Goal: Contribute content

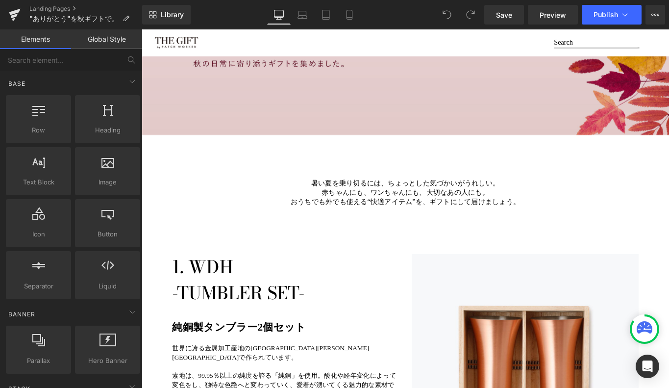
scroll to position [244, 0]
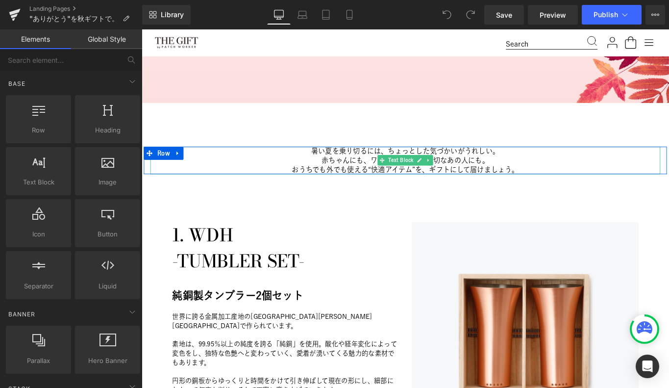
click at [436, 165] on p "暑い夏を乗り切るには、ちょっとした気づかいがうれしい。" at bounding box center [437, 166] width 573 height 10
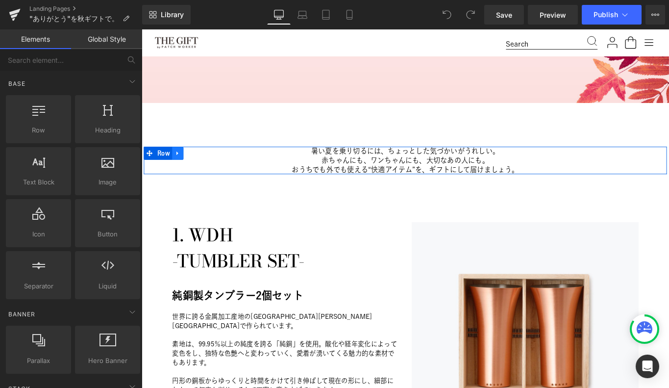
click at [182, 169] on icon at bounding box center [182, 168] width 7 height 7
click at [211, 168] on icon at bounding box center [207, 168] width 7 height 7
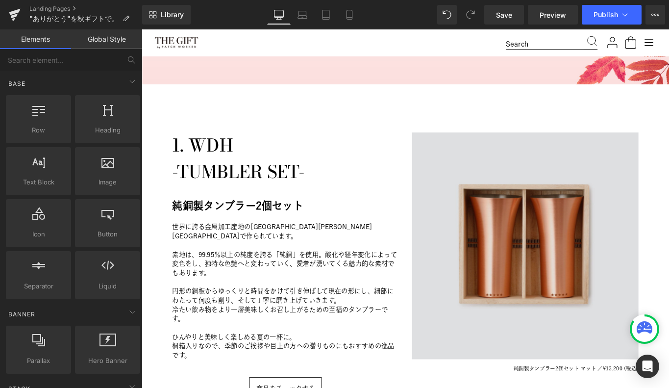
scroll to position [279, 0]
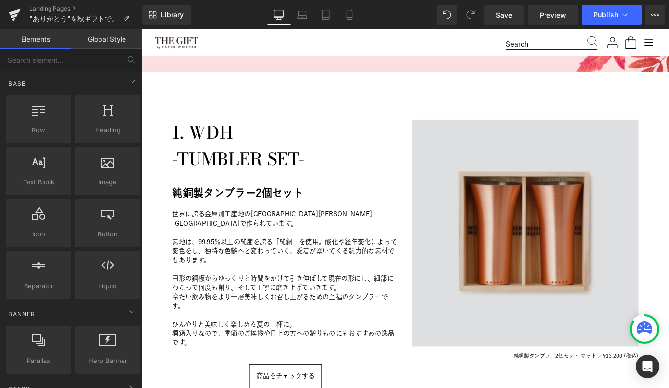
click at [541, 238] on img at bounding box center [572, 258] width 255 height 255
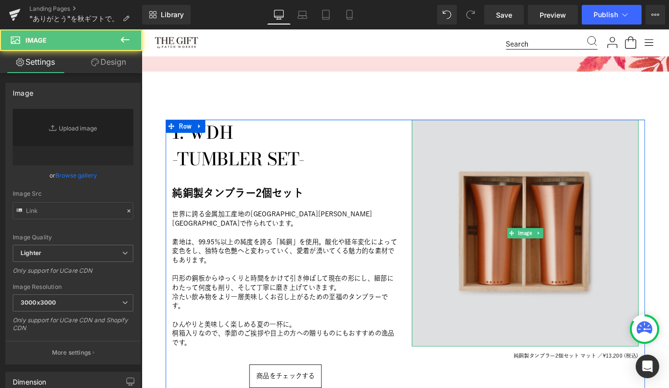
type input "[URL][DOMAIN_NAME]"
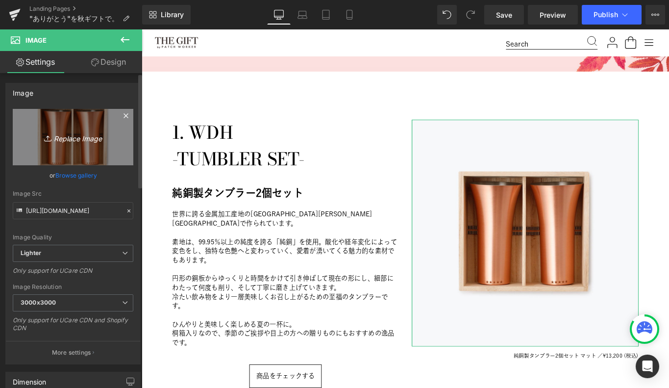
click at [64, 148] on link "Replace Image" at bounding box center [73, 137] width 121 height 56
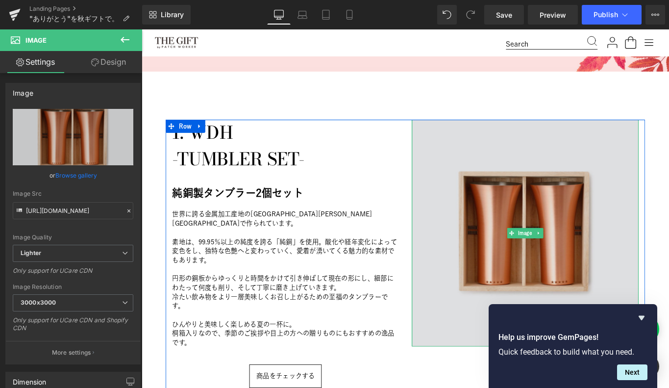
click at [579, 193] on img at bounding box center [572, 258] width 255 height 255
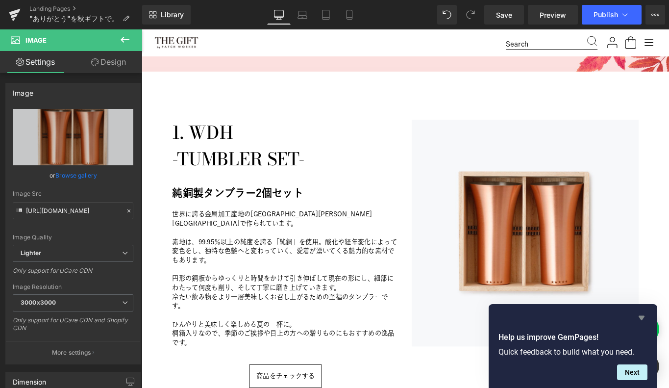
click at [641, 317] on icon "Hide survey" at bounding box center [641, 318] width 6 height 4
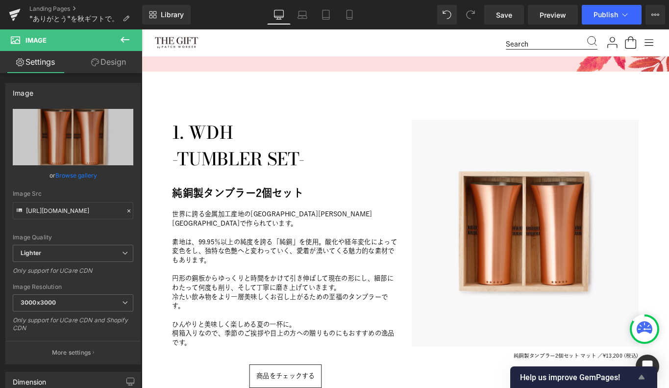
click at [641, 379] on icon "Show survey - Help us improve GemPages!" at bounding box center [642, 377] width 12 height 12
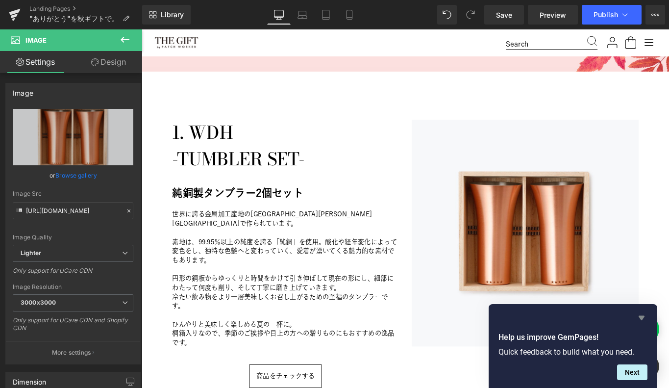
click at [640, 318] on icon "Hide survey" at bounding box center [641, 318] width 6 height 4
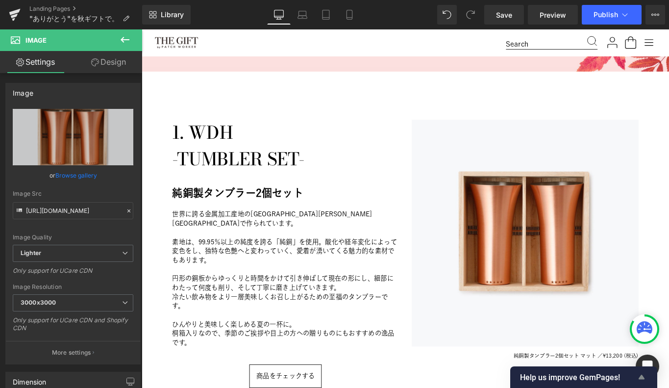
click at [640, 373] on icon "Show survey - Help us improve GemPages!" at bounding box center [642, 377] width 12 height 12
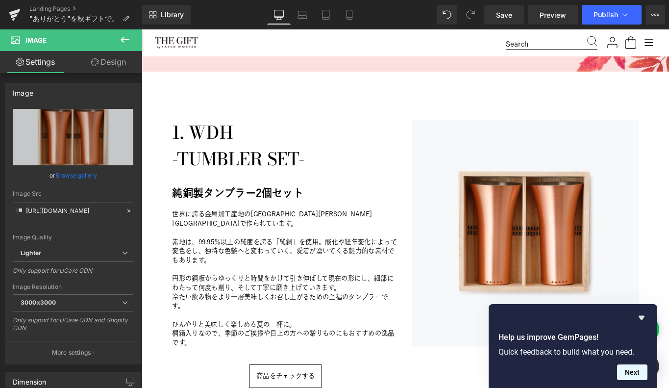
click at [635, 367] on button "Next" at bounding box center [632, 372] width 30 height 16
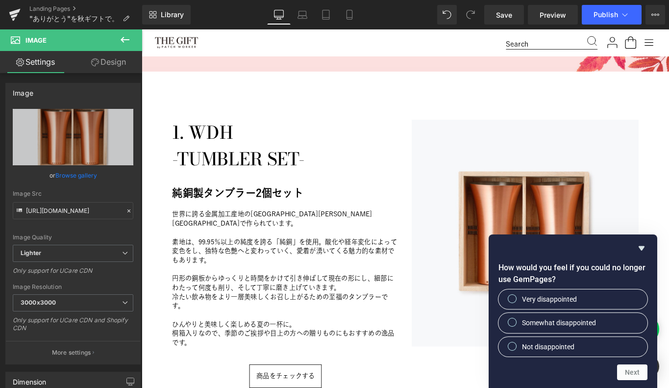
click at [641, 241] on div "How would you feel if you could no longer use GemPages? Very disappointed Somew…" at bounding box center [573, 310] width 169 height 153
click at [640, 250] on icon "Hide survey" at bounding box center [642, 248] width 12 height 12
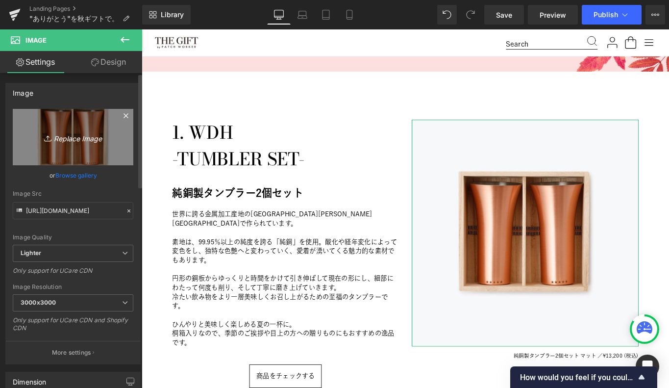
click at [83, 142] on icon "Replace Image" at bounding box center [73, 137] width 78 height 12
type input "C:\fakepath\SUBU01.jpg"
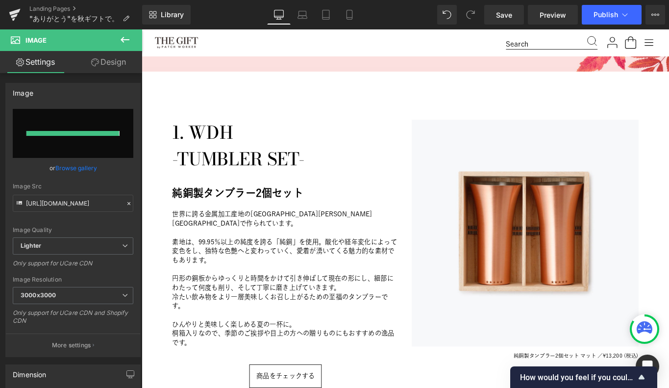
type input "[URL][DOMAIN_NAME]"
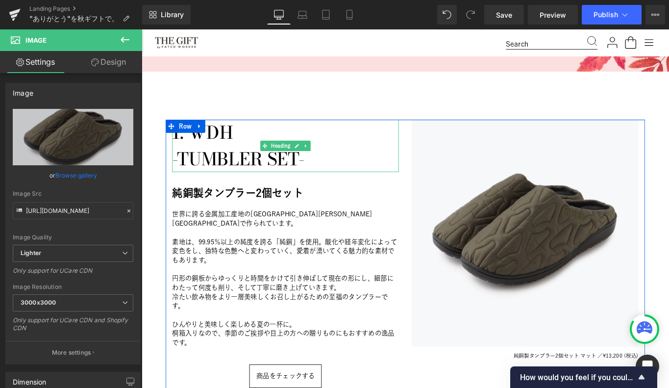
click at [233, 176] on h1 "-TUMBLER SET-" at bounding box center [303, 174] width 255 height 29
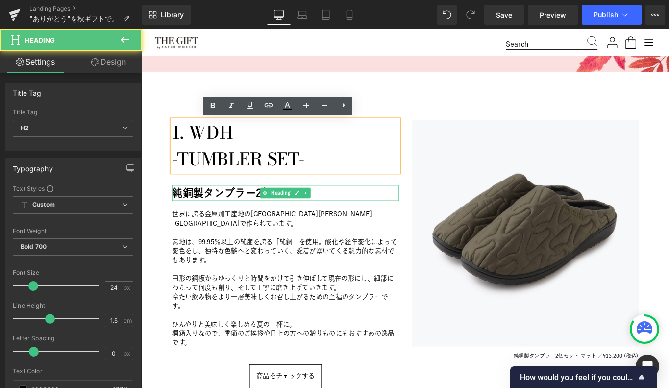
click at [194, 213] on h2 "純銅製タンブラー2個セット" at bounding box center [303, 213] width 255 height 18
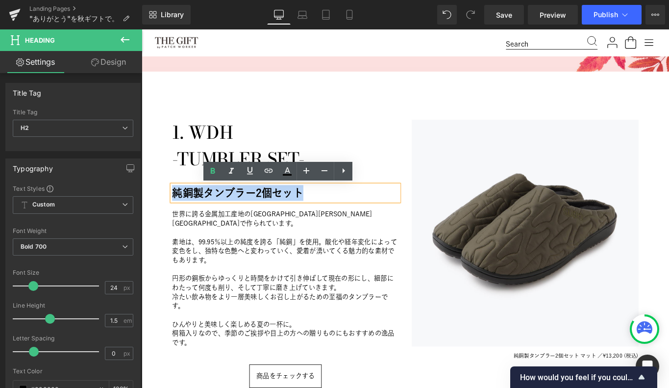
drag, startPoint x: 178, startPoint y: 210, endPoint x: 320, endPoint y: 216, distance: 142.2
click at [320, 216] on h2 "純銅製タンブラー2個セット" at bounding box center [303, 213] width 255 height 18
paste div
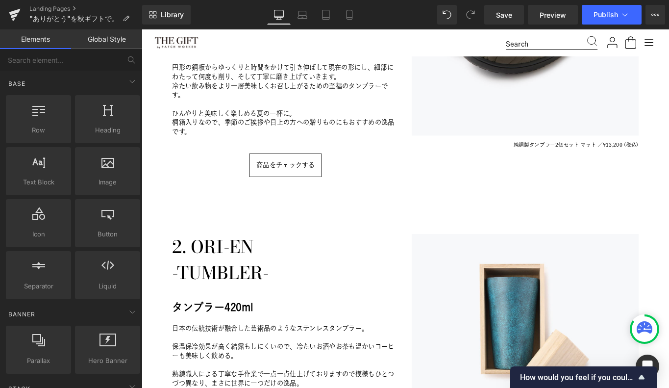
scroll to position [341, 0]
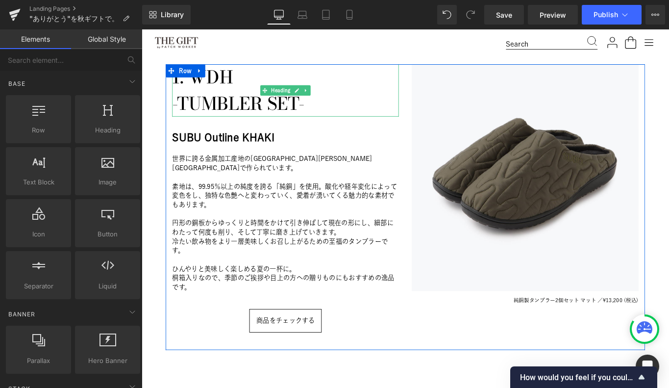
click at [244, 87] on h1 "1. WDH" at bounding box center [303, 83] width 255 height 29
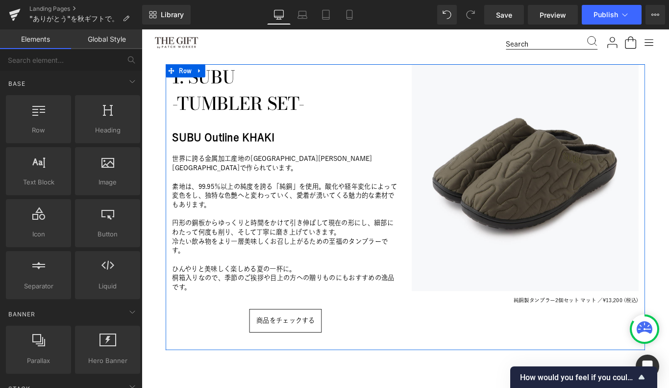
click at [225, 119] on h1 "-TUMBLER SET-" at bounding box center [303, 112] width 255 height 29
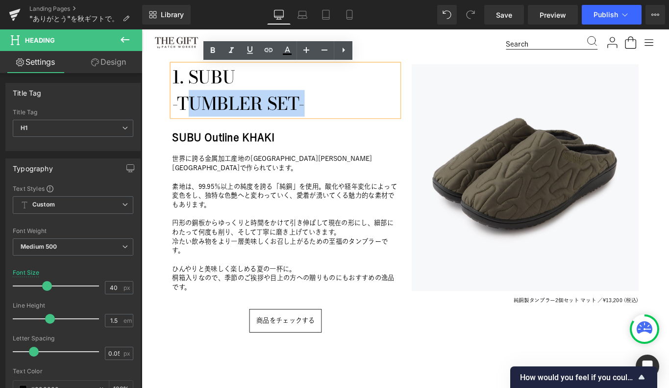
drag, startPoint x: 204, startPoint y: 111, endPoint x: 334, endPoint y: 109, distance: 129.4
click at [334, 109] on h1 "-TUMBLER SET-" at bounding box center [303, 112] width 255 height 29
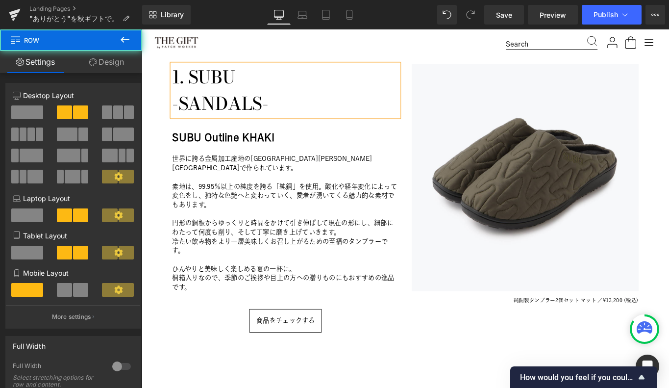
click at [175, 378] on div "1. SUBU 　-SANDALS- Heading SUBU Outline KHAKI Heading 世界に誇る金属加工産地の[GEOGRAPHIC_D…" at bounding box center [303, 229] width 269 height 321
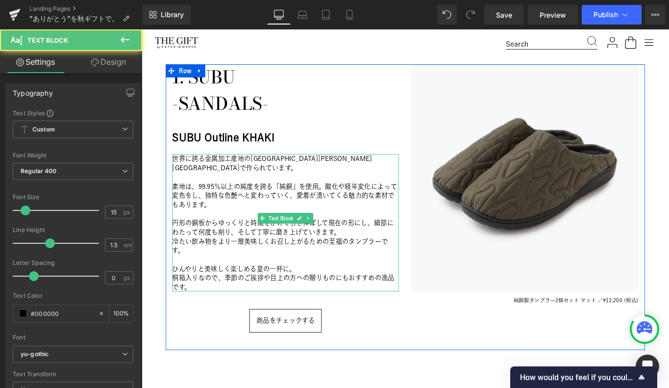
click at [245, 248] on p "円形の銅板からゆっくりと時間をかけて引き伸ばして現在の形にし、細部にわたって何度も削り、そして丁寧に磨き上げていきます。" at bounding box center [303, 252] width 255 height 21
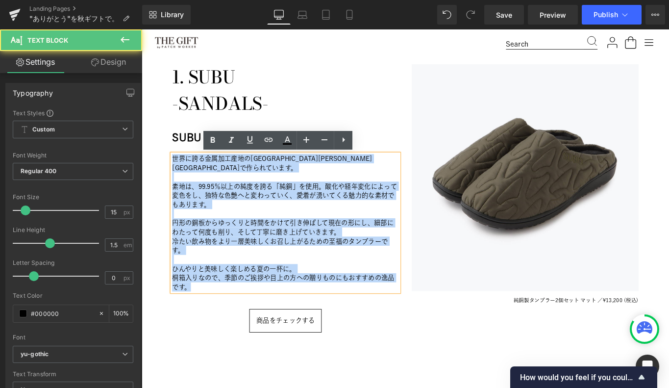
drag, startPoint x: 203, startPoint y: 310, endPoint x: 168, endPoint y: 176, distance: 138.7
click at [169, 176] on div "1. SUBU 　-SANDALS- Heading SUBU Outline KHAKI Heading 世界に誇る金属加工産地の[GEOGRAPHIC_D…" at bounding box center [303, 229] width 269 height 321
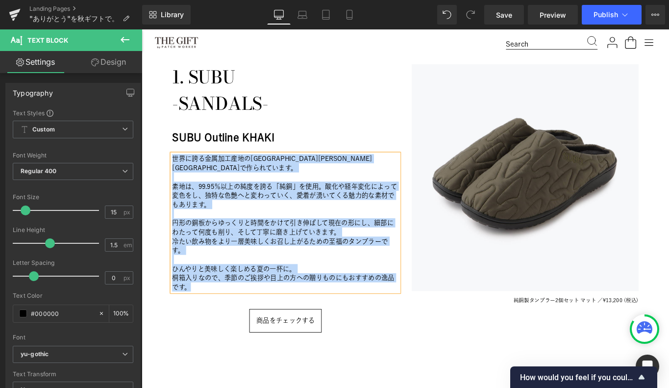
paste div
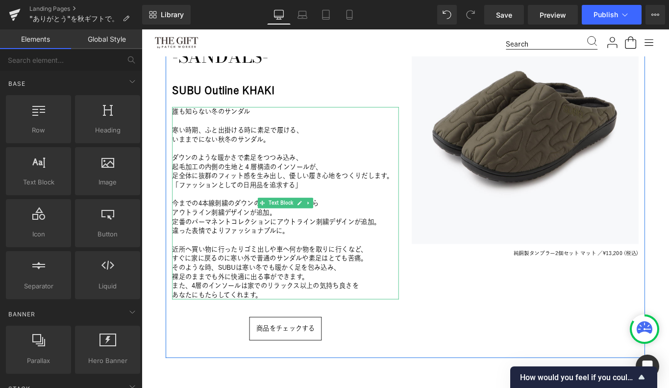
scroll to position [406, 0]
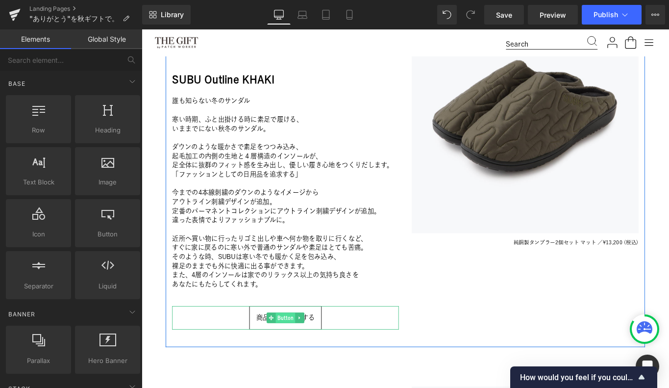
click at [300, 354] on span "Button" at bounding box center [304, 353] width 22 height 12
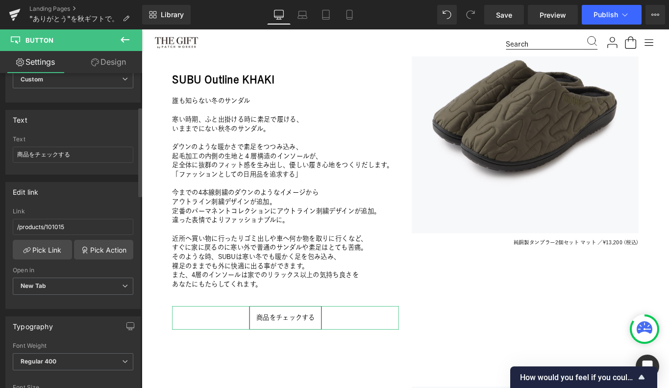
scroll to position [0, 0]
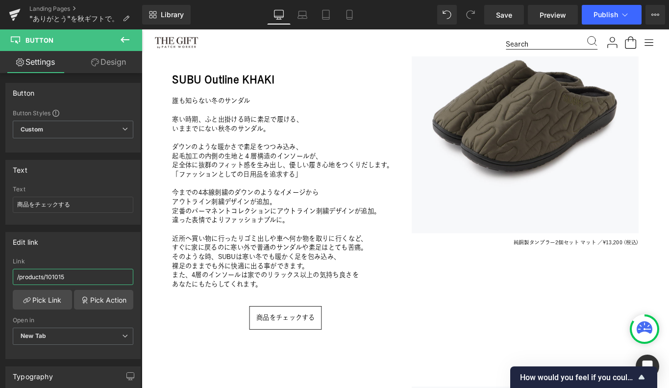
drag, startPoint x: 70, startPoint y: 278, endPoint x: -20, endPoint y: 274, distance: 89.7
click at [0, 274] on html "Button You are previewing how the will restyle your page. You can not edit Elem…" at bounding box center [334, 194] width 669 height 388
paste input "21003"
type input "/products/121003"
click at [84, 243] on div "Edit link" at bounding box center [73, 241] width 134 height 19
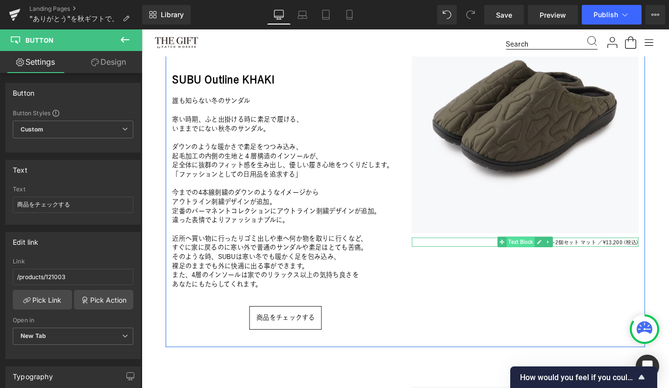
click at [567, 269] on span "Text Block" at bounding box center [568, 268] width 32 height 12
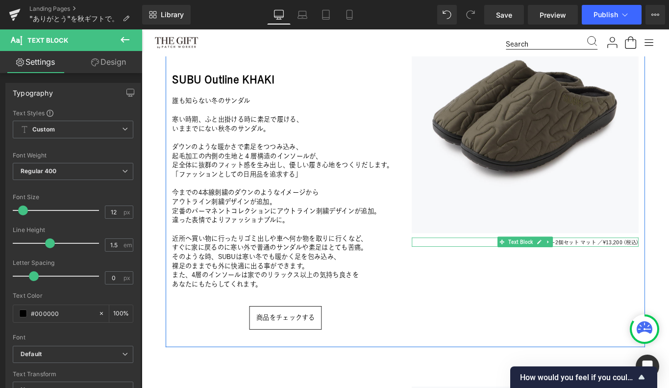
click at [623, 268] on span "純銅製タンブラー2個セット マット ／" at bounding box center [610, 268] width 100 height 6
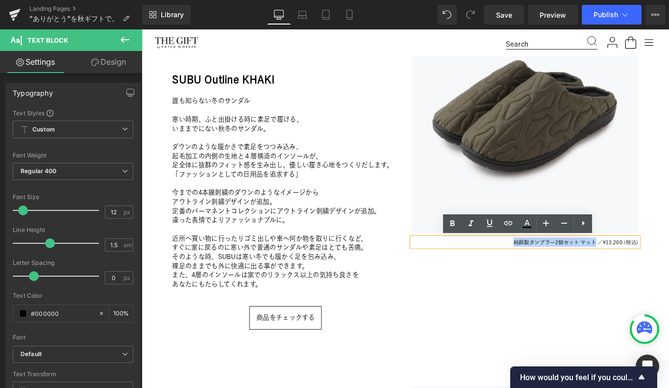
drag, startPoint x: 650, startPoint y: 268, endPoint x: 561, endPoint y: 268, distance: 88.7
click at [561, 268] on span "純銅製タンブラー2個セット マット ／" at bounding box center [610, 268] width 100 height 6
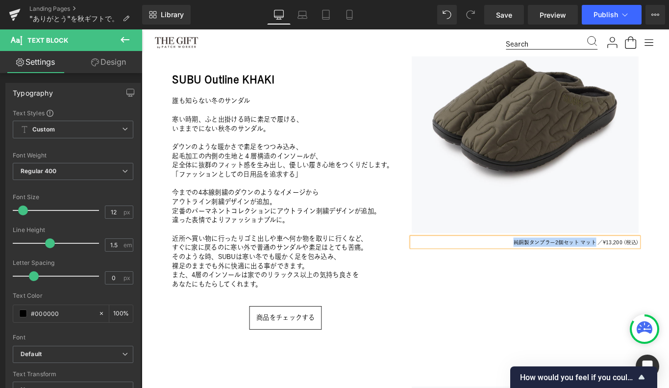
paste div
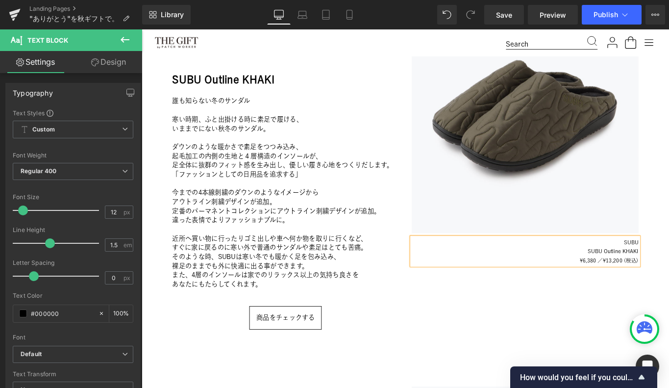
click at [645, 278] on span "SUBU Outline KHAKI" at bounding box center [671, 278] width 57 height 6
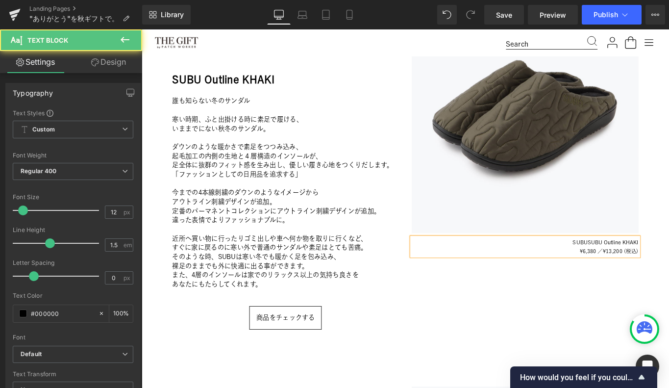
click at [634, 278] on span "¥6,380 ／" at bounding box center [647, 278] width 26 height 6
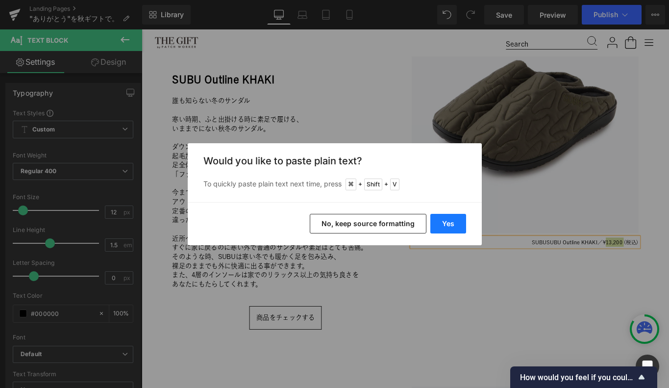
click at [451, 222] on button "Yes" at bounding box center [448, 224] width 36 height 20
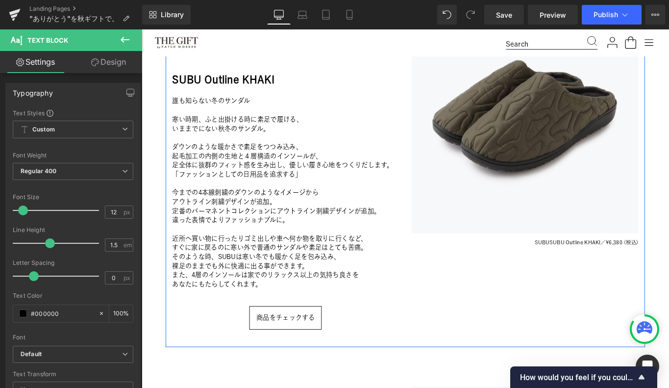
click at [487, 345] on div "1. SUBU 　-SANDALS- Heading SUBU Outline KHAKI Heading 誰も知らない冬のサンダル 寒い時期、ふと出掛ける時…" at bounding box center [438, 194] width 539 height 383
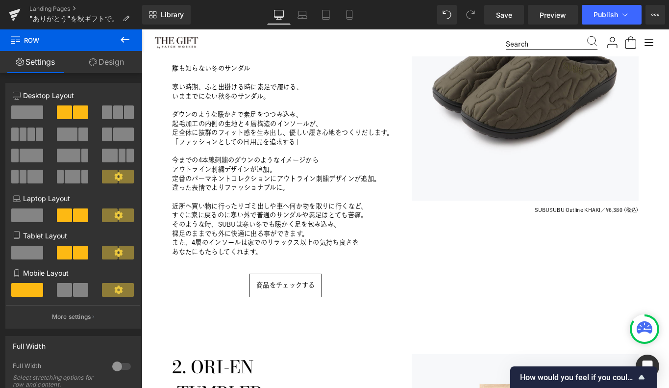
scroll to position [442, 0]
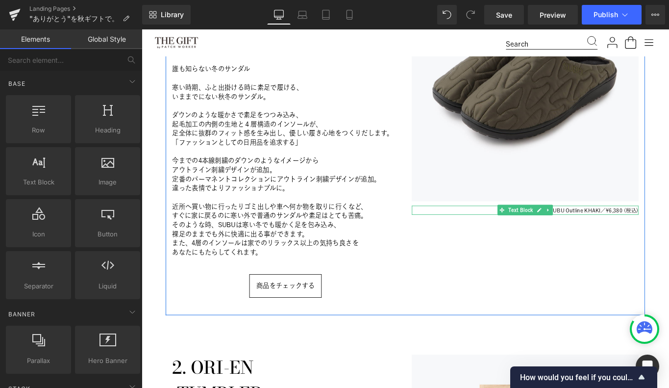
click at [612, 231] on span "SUBU Outline KHAKI" at bounding box center [628, 232] width 57 height 6
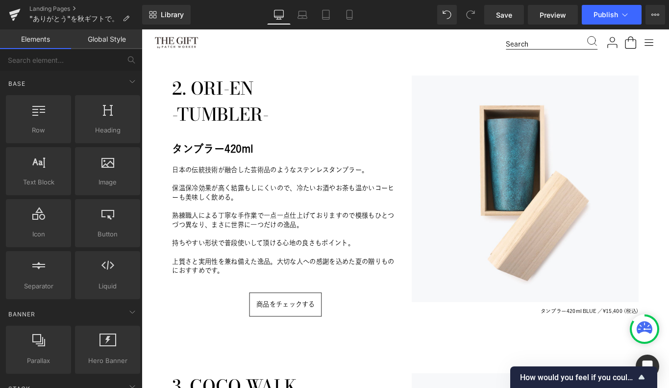
scroll to position [755, 0]
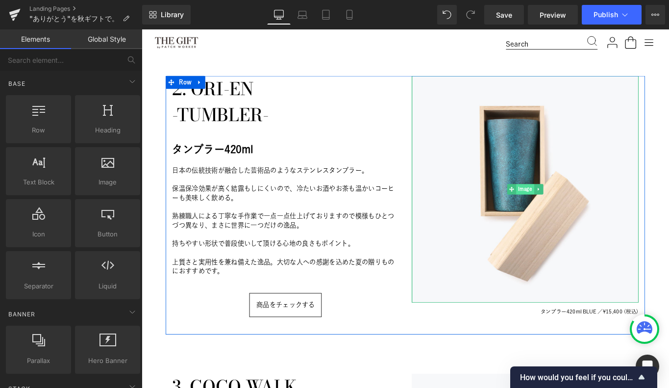
click at [576, 208] on span "Image" at bounding box center [573, 209] width 20 height 12
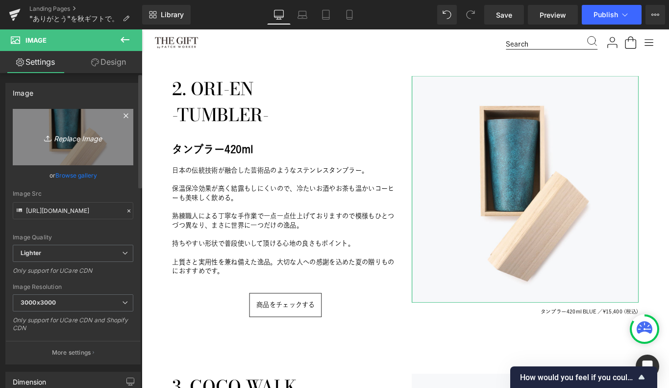
click at [75, 138] on icon "Replace Image" at bounding box center [73, 137] width 78 height 12
type input "C:\fakepath\127_004_26_6.jpg"
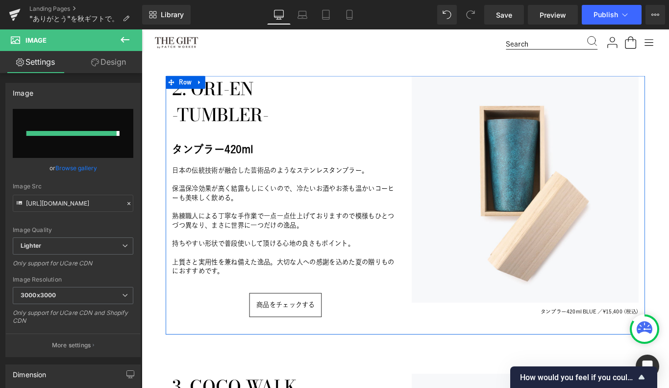
type input "[URL][DOMAIN_NAME]"
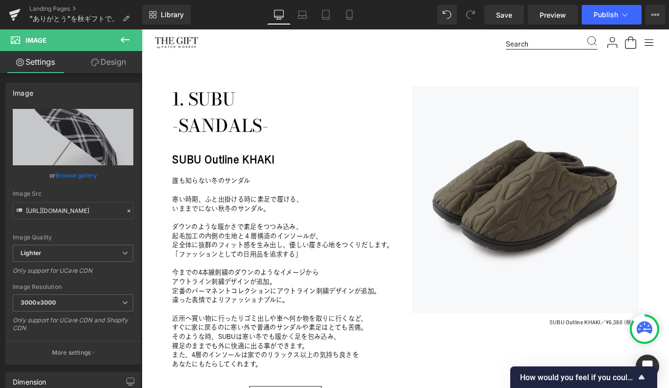
scroll to position [313, 0]
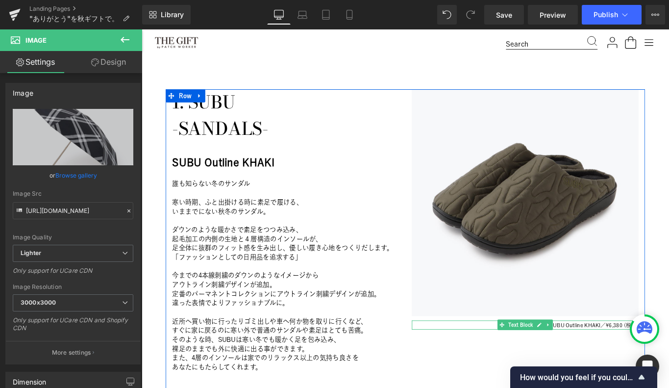
click at [628, 361] on span "SUBU Outline KHAKI" at bounding box center [628, 361] width 57 height 6
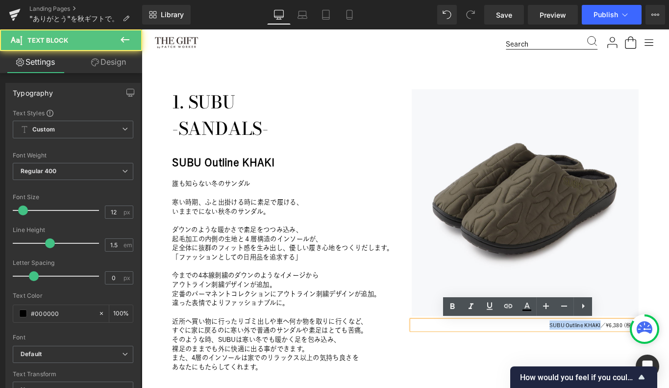
drag, startPoint x: 655, startPoint y: 361, endPoint x: 561, endPoint y: 364, distance: 94.6
click at [561, 364] on p "SUBU Outline KHAKI ／ ¥6,380 (税込)" at bounding box center [572, 361] width 255 height 10
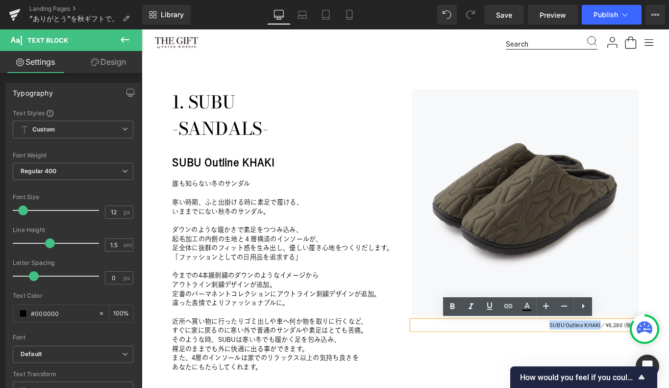
copy span "SUBU Outline KHAKI"
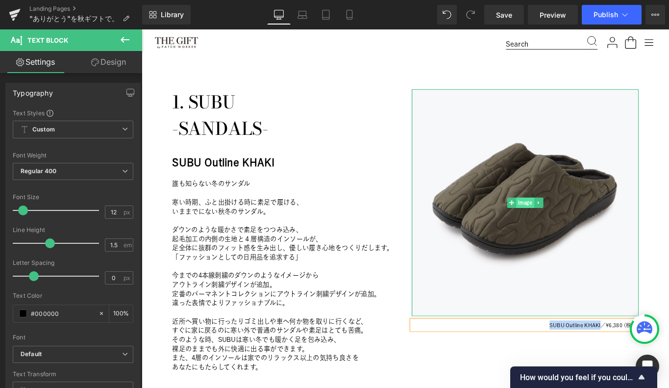
click at [572, 225] on span "Image" at bounding box center [573, 224] width 20 height 12
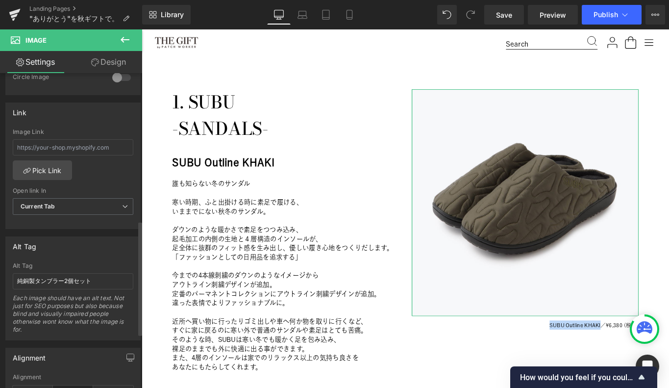
scroll to position [405, 0]
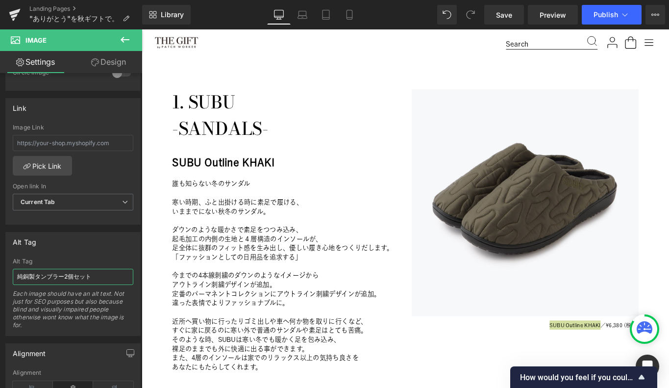
drag, startPoint x: 96, startPoint y: 275, endPoint x: -24, endPoint y: 274, distance: 120.5
click at [0, 274] on html "Image You are previewing how the will restyle your page. You can not edit Eleme…" at bounding box center [334, 194] width 669 height 388
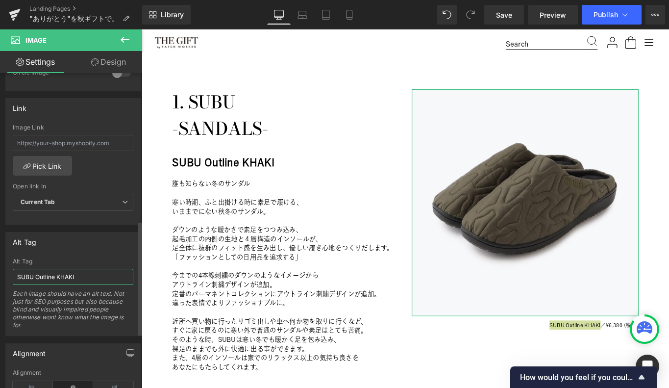
type input "SUBU Outline KHAKI"
click at [64, 250] on div "Alt Tag SUBU Outline KHAKI Alt Tag SUBU Outline KHAKI Each image should have an…" at bounding box center [72, 284] width 135 height 104
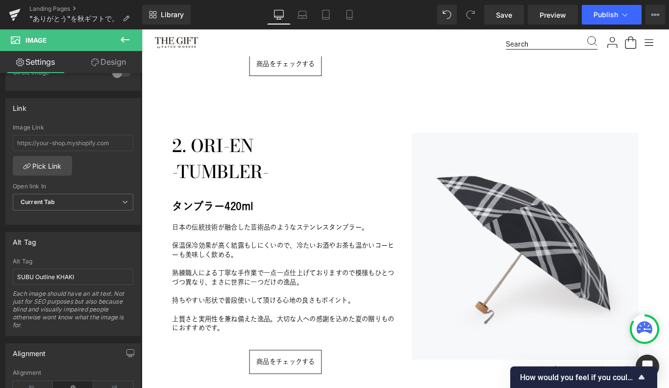
scroll to position [761, 0]
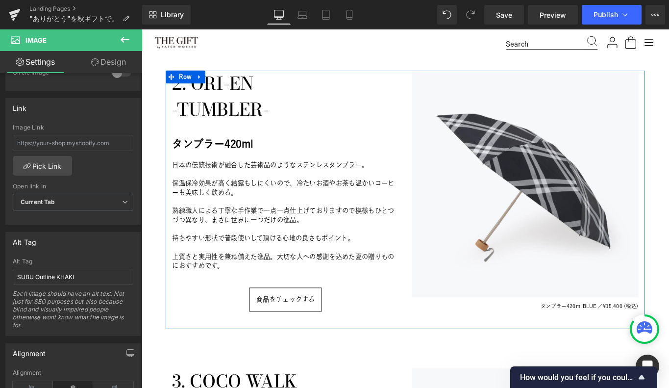
click at [235, 92] on h1 "2. ORI-EN" at bounding box center [303, 89] width 255 height 29
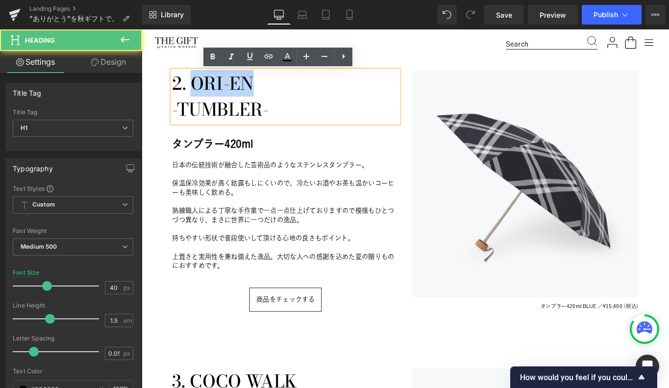
drag, startPoint x: 198, startPoint y: 91, endPoint x: 265, endPoint y: 89, distance: 67.1
click at [265, 89] on h1 "2. ORI-EN" at bounding box center [303, 89] width 255 height 29
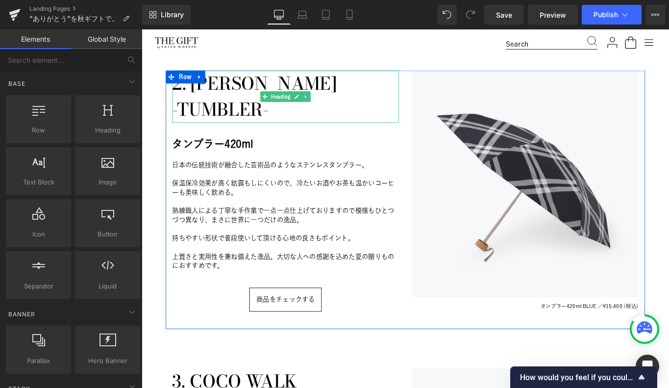
click at [243, 119] on h1 "-TUMBLER-" at bounding box center [303, 119] width 255 height 29
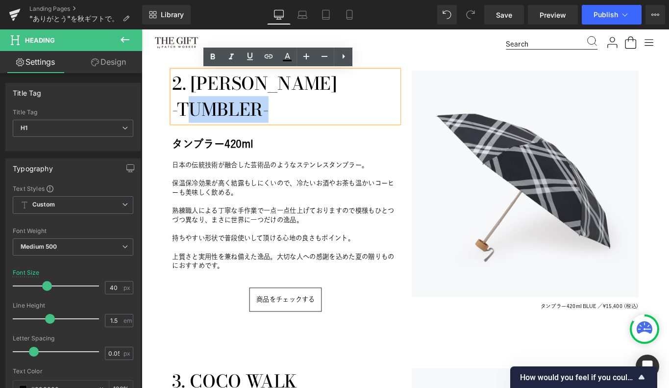
drag, startPoint x: 203, startPoint y: 119, endPoint x: 291, endPoint y: 117, distance: 87.7
click at [291, 117] on h1 "-TUMBLER-" at bounding box center [303, 119] width 255 height 29
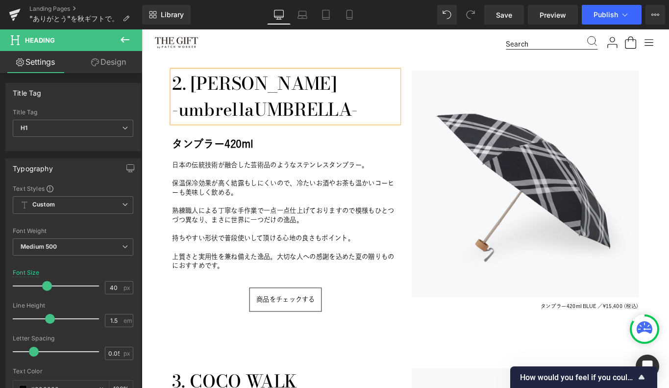
click at [289, 120] on h1 "-umbrellaUMBRELLA-" at bounding box center [303, 119] width 255 height 29
click at [172, 331] on div "2. ANATOLE 　-UMBRELLA- Heading タンブラー420ml Heading 日本の伝統技術が融合した芸術品のようなステンレスタンブラー…" at bounding box center [303, 220] width 269 height 291
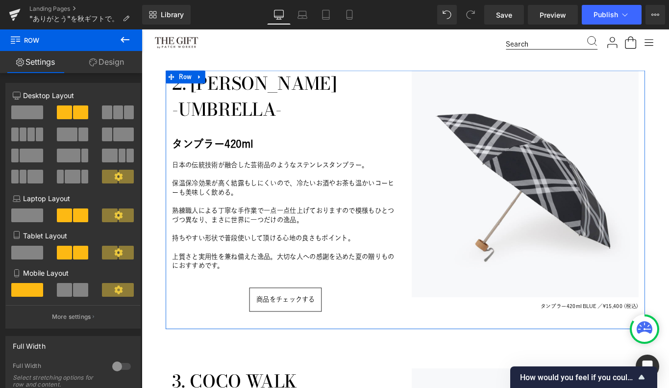
click at [216, 157] on h2 "タンブラー420ml" at bounding box center [303, 158] width 255 height 18
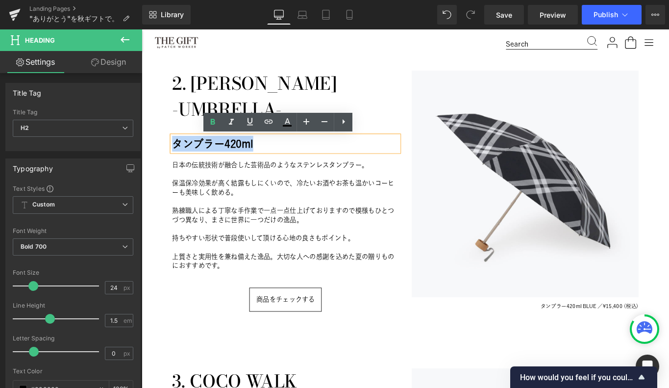
drag, startPoint x: 178, startPoint y: 157, endPoint x: 272, endPoint y: 156, distance: 94.6
click at [272, 156] on h2 "タンブラー420ml" at bounding box center [303, 158] width 255 height 18
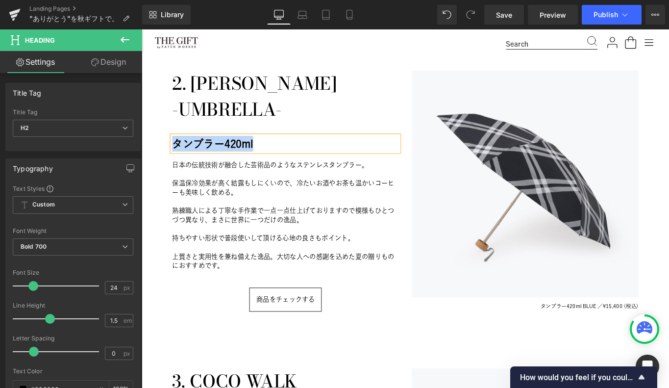
paste div
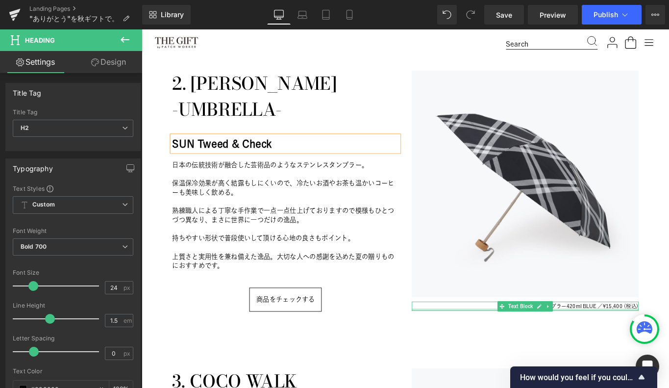
click at [458, 343] on p "タンブラー420ml BLUE ／ ¥15,400 (税込)" at bounding box center [572, 340] width 255 height 10
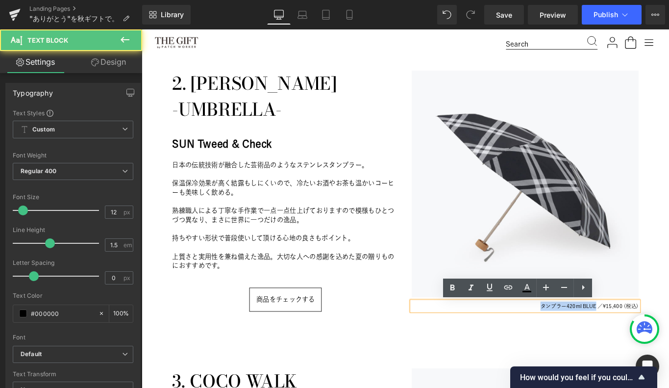
drag, startPoint x: 651, startPoint y: 339, endPoint x: 575, endPoint y: 339, distance: 75.5
click at [575, 339] on p "タンブラー420ml BLUE ／ ¥15,400 (税込)" at bounding box center [572, 340] width 255 height 10
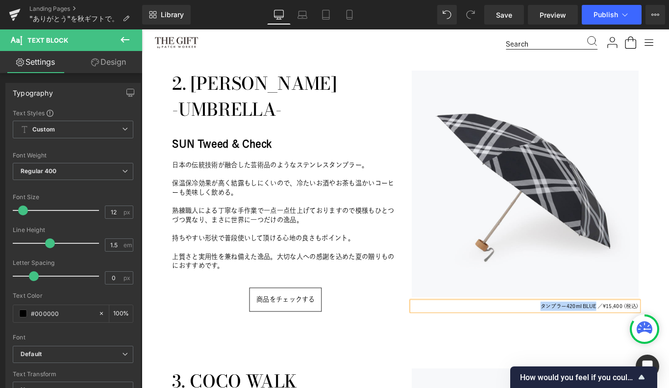
paste div
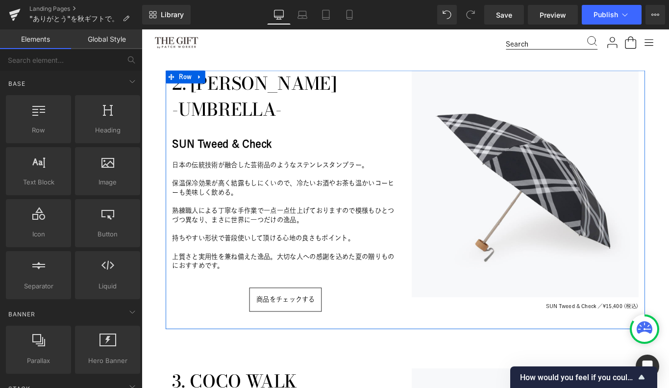
click at [668, 339] on span "¥15,400 (税込)" at bounding box center [680, 340] width 40 height 6
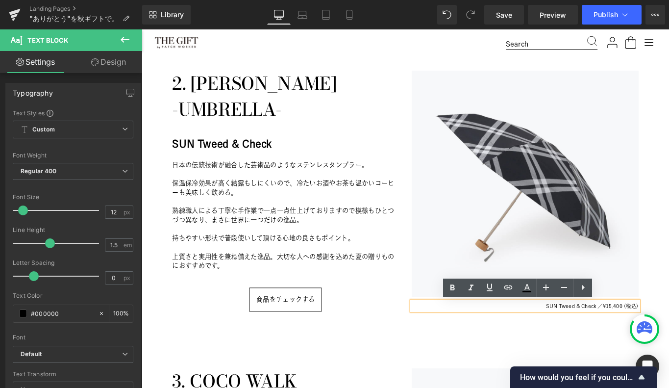
click at [668, 340] on span "¥15,400 (税込)" at bounding box center [680, 340] width 40 height 6
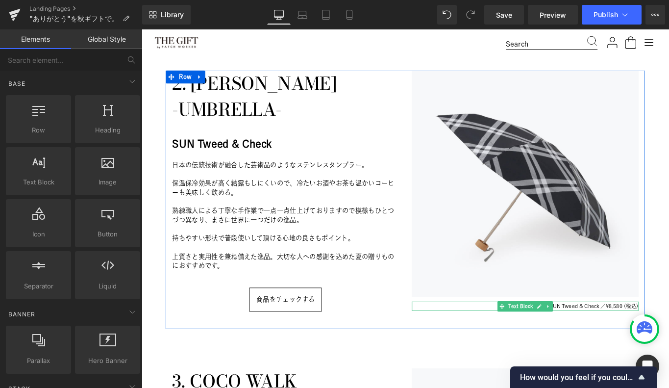
click at [609, 343] on span "SUN Tweed & Check ／" at bounding box center [632, 340] width 64 height 6
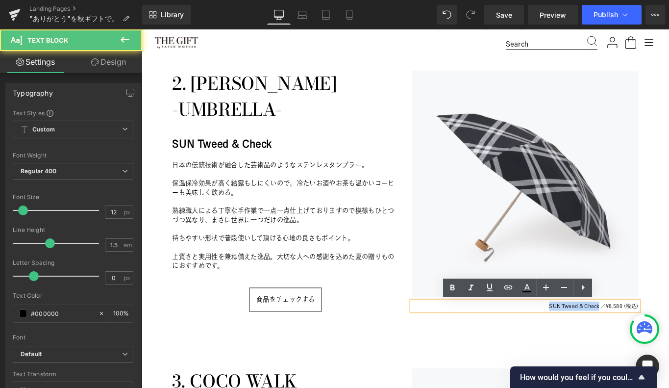
drag, startPoint x: 654, startPoint y: 340, endPoint x: 569, endPoint y: 341, distance: 84.8
click at [569, 341] on p "SUN Tweed & Check ／ ¥8,580 (税込)" at bounding box center [572, 340] width 255 height 10
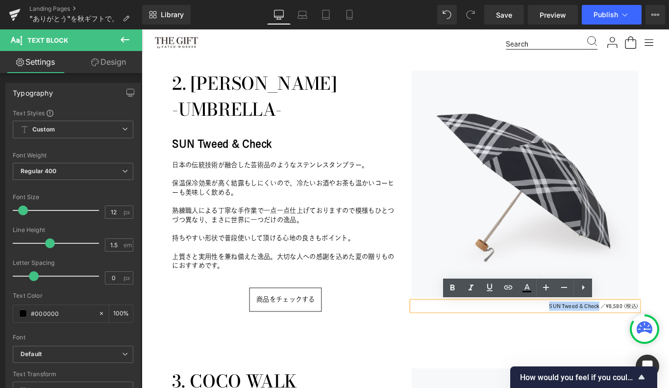
copy span "SUN Tweed & Check"
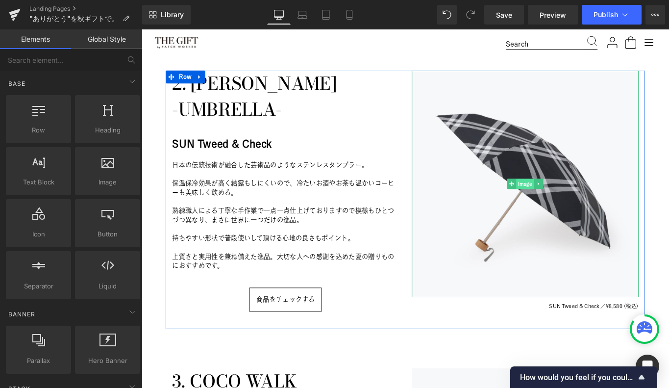
click at [570, 198] on span "Image" at bounding box center [573, 203] width 20 height 12
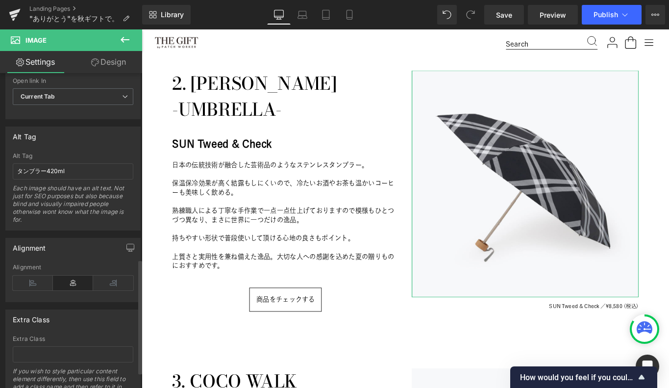
scroll to position [521, 0]
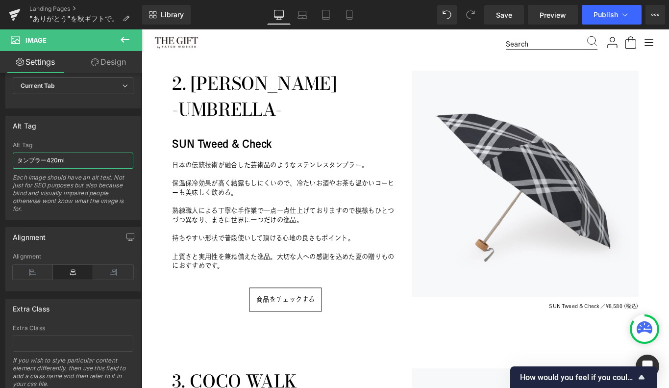
drag, startPoint x: 70, startPoint y: 161, endPoint x: -8, endPoint y: 156, distance: 78.1
click at [0, 156] on html "Image You are previewing how the will restyle your page. You can not edit Eleme…" at bounding box center [334, 194] width 669 height 388
paste input "SUN Tweed & Check"
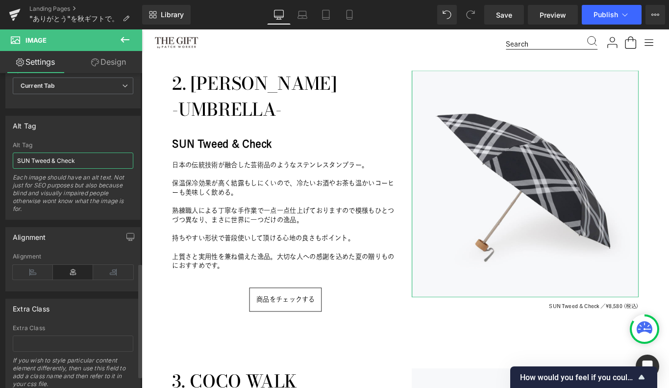
type input "SUN Tweed & Check"
click at [54, 131] on div "Alt Tag" at bounding box center [73, 125] width 134 height 19
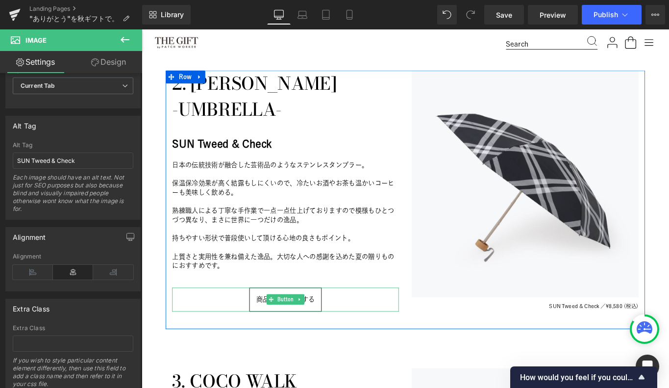
click at [300, 332] on span "Button" at bounding box center [304, 333] width 22 height 12
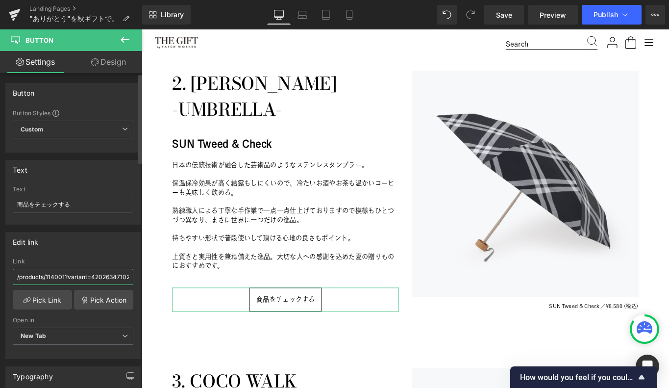
click at [98, 275] on input "/products/114001?variant=42026347102360" at bounding box center [73, 277] width 121 height 16
paste input "27004"
type input "/products/127004"
click at [106, 261] on div "Link" at bounding box center [73, 261] width 121 height 7
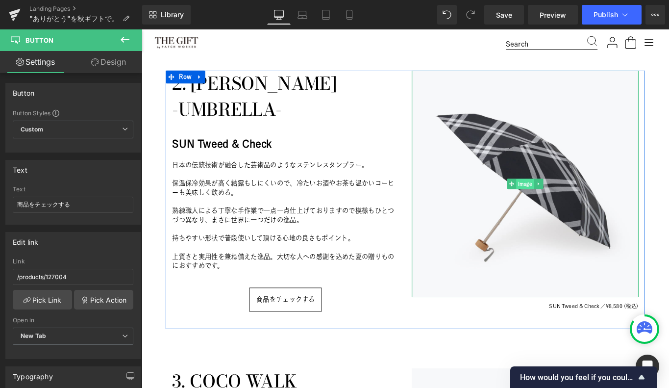
click at [572, 200] on span "Image" at bounding box center [573, 203] width 20 height 12
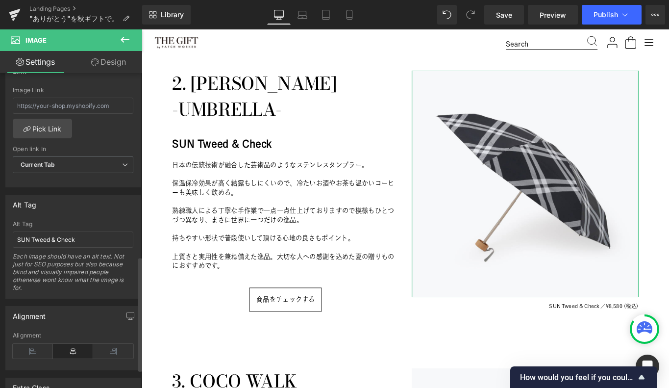
scroll to position [539, 0]
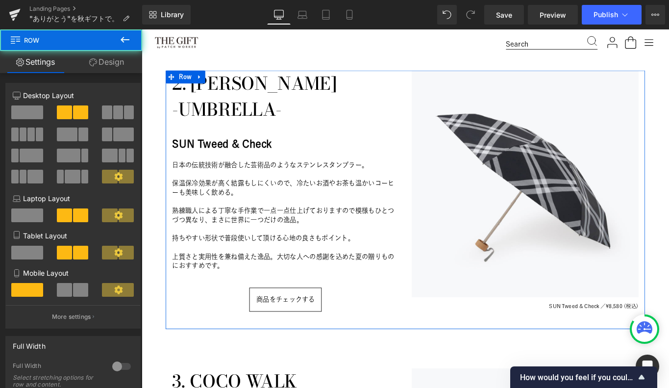
click at [178, 350] on div "2. ANATOLE 　-UMBRELLA- Heading SUN Tweed & Check Heading 日本の伝統技術が融合した芸術品のようなステン…" at bounding box center [303, 220] width 269 height 291
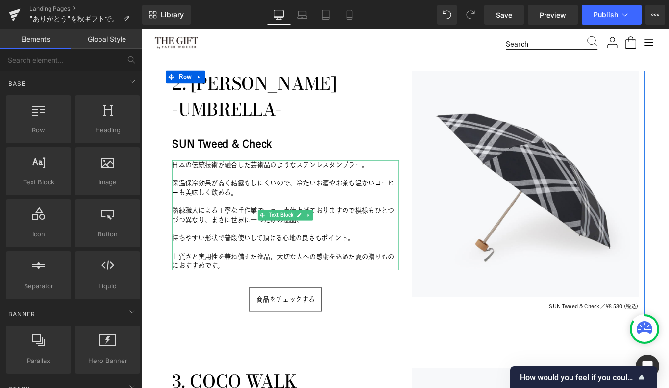
click at [283, 204] on p "保温保冷効果が高く結露もしにくいので、冷たいお酒やお茶も温かいコーヒーも美味しく飲める。" at bounding box center [303, 207] width 255 height 21
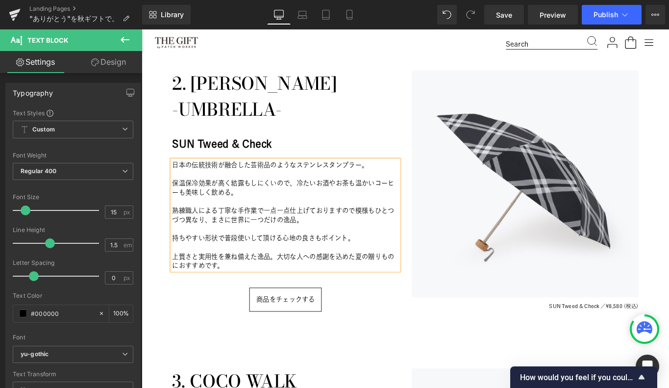
click at [283, 203] on p "保温保冷効果が高く結露もしにくいので、冷たいお酒やお茶も温かいコーヒーも美味しく飲める。" at bounding box center [303, 207] width 255 height 21
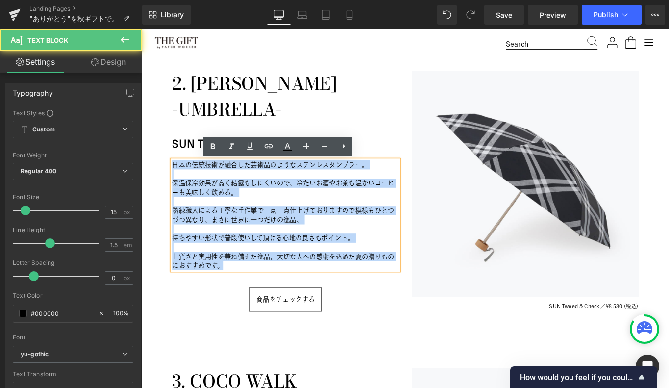
drag, startPoint x: 254, startPoint y: 294, endPoint x: 171, endPoint y: 182, distance: 138.8
click at [171, 182] on div "2. ANATOLE 　-UMBRELLA- Heading SUN Tweed & Check Heading 日本の伝統技術が融合した芸術品のようなステン…" at bounding box center [303, 220] width 269 height 291
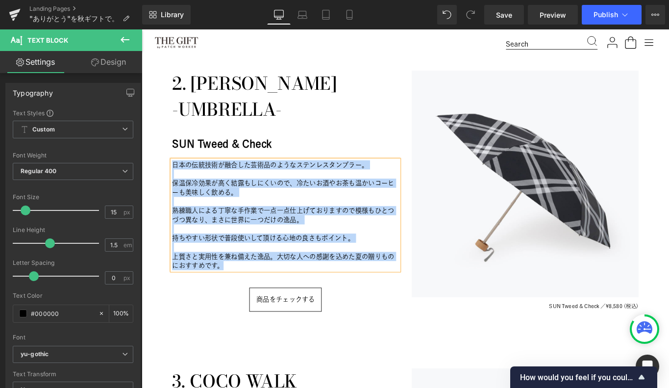
paste div
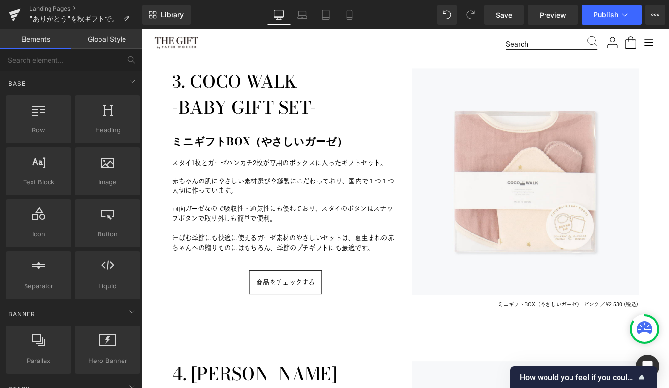
scroll to position [1277, 0]
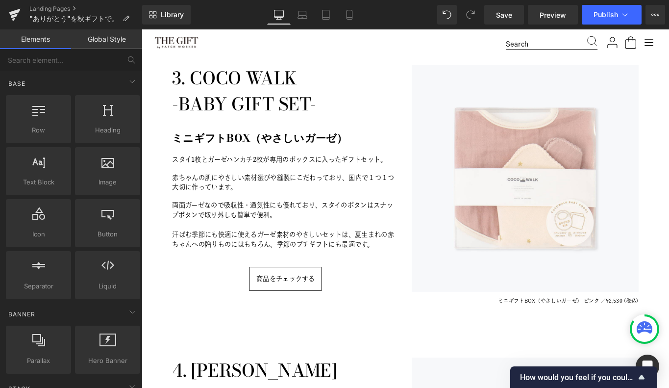
click at [222, 154] on h2 "ミニギフトBOX（やさしいガーゼ）" at bounding box center [303, 152] width 255 height 18
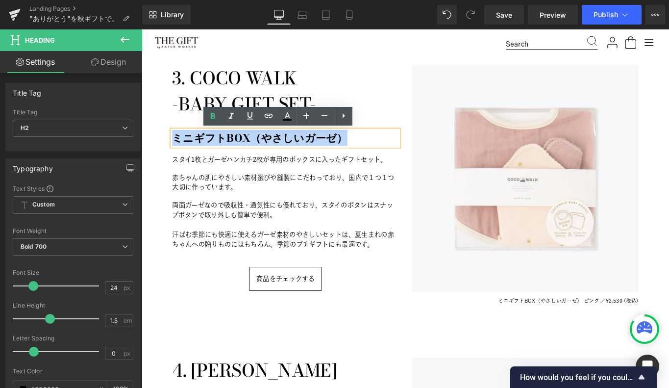
drag, startPoint x: 175, startPoint y: 149, endPoint x: 157, endPoint y: 135, distance: 22.7
click at [157, 135] on div "Image Image 1. SUBU 　-SANDALS- Heading SUBU Outline KHAKI Heading 誰も知らない冬のサンダル …" at bounding box center [438, 232] width 593 height 2754
paste div
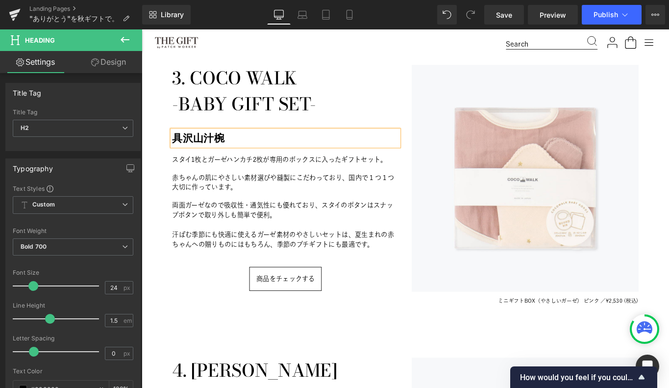
click at [182, 347] on div "3. COCO WALK 　-BABY GIFT SET- Heading 具沢山汁椀 Heading スタイ1枚とガーゼハンカチ2枚が専用のボックスに入った…" at bounding box center [303, 211] width 269 height 285
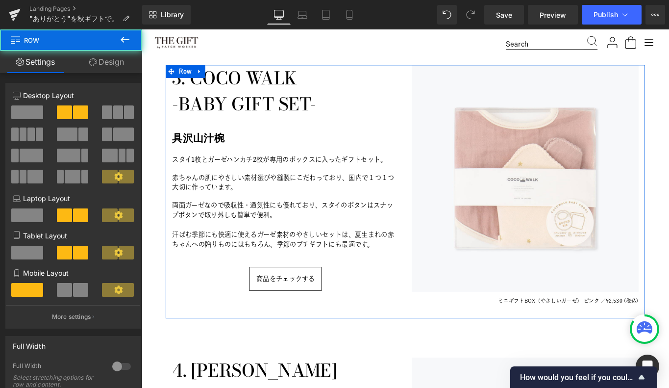
click at [622, 331] on span "ミニギフトBOX（やさしいガーゼ） ピンク ／" at bounding box center [602, 334] width 121 height 6
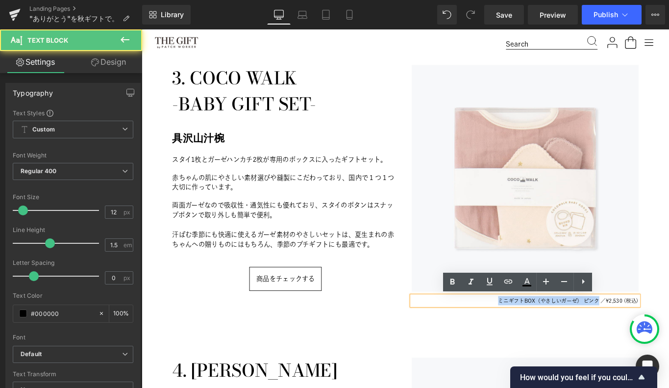
drag, startPoint x: 653, startPoint y: 336, endPoint x: 541, endPoint y: 337, distance: 112.2
click at [541, 337] on p "ミニギフトBOX（やさしいガーゼ） ピンク ／ ¥2,530 (税込)" at bounding box center [572, 334] width 255 height 10
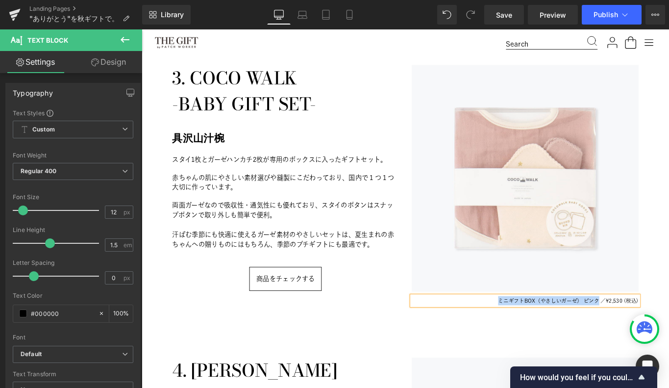
paste div
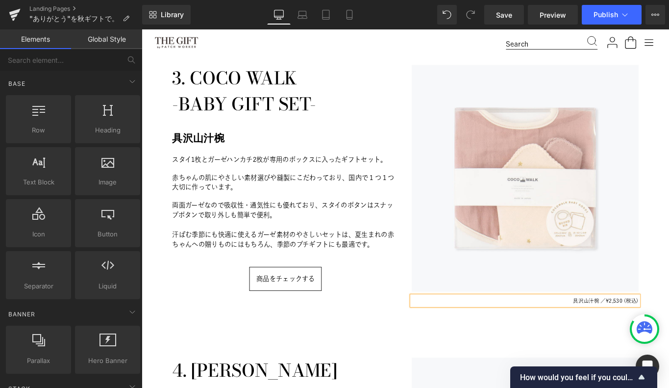
click at [514, 373] on div "Image Image 1. SUBU 　-SANDALS- Heading SUBU Outline KHAKI Heading 誰も知らない冬のサンダル …" at bounding box center [438, 232] width 593 height 2754
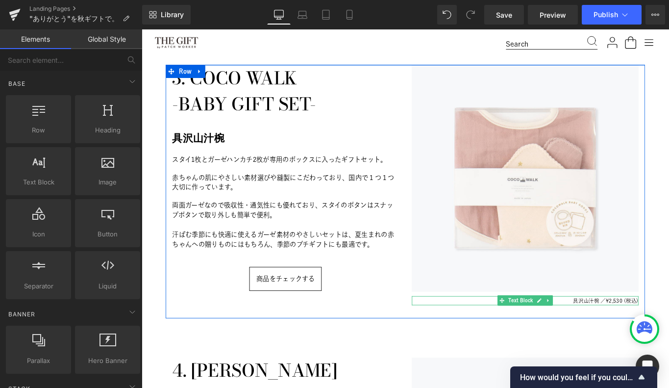
click at [668, 336] on span "¥2,530 (税込)" at bounding box center [681, 334] width 37 height 6
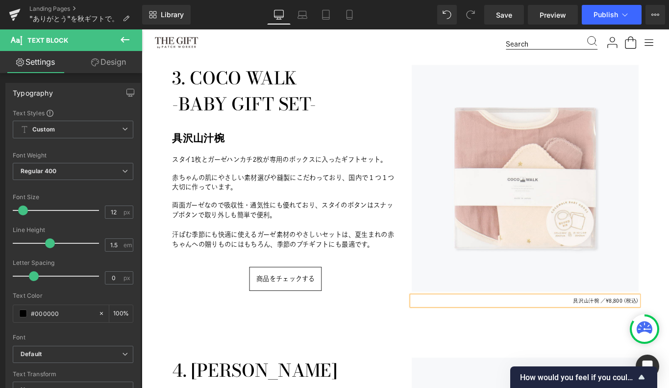
click at [560, 363] on div "Image Image 1. SUBU 　-SANDALS- Heading SUBU Outline KHAKI Heading 誰も知らない冬のサンダル …" at bounding box center [438, 232] width 593 height 2754
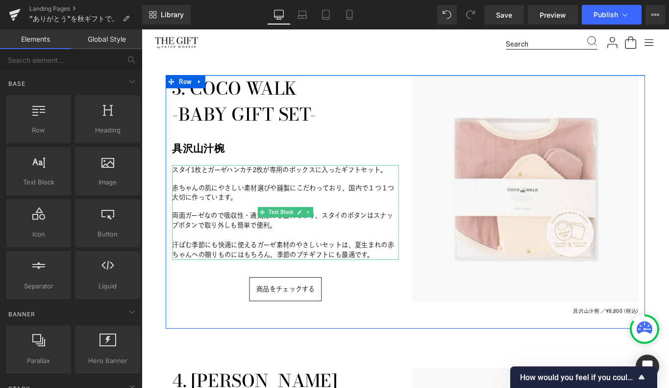
scroll to position [1264, 0]
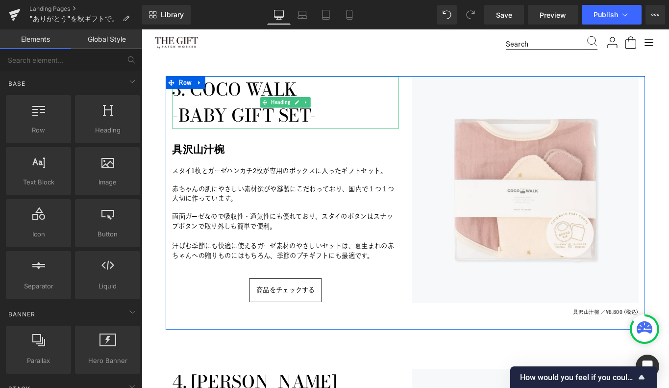
click at [261, 98] on h1 "3. COCO WALK" at bounding box center [303, 96] width 255 height 29
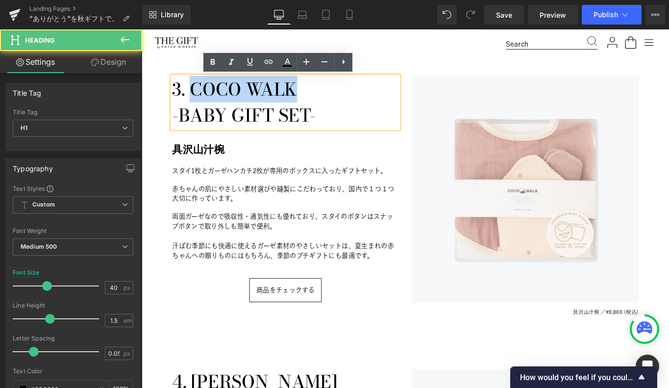
drag, startPoint x: 199, startPoint y: 96, endPoint x: 317, endPoint y: 85, distance: 117.6
click at [317, 85] on h1 "3. COCO WALK" at bounding box center [303, 96] width 255 height 29
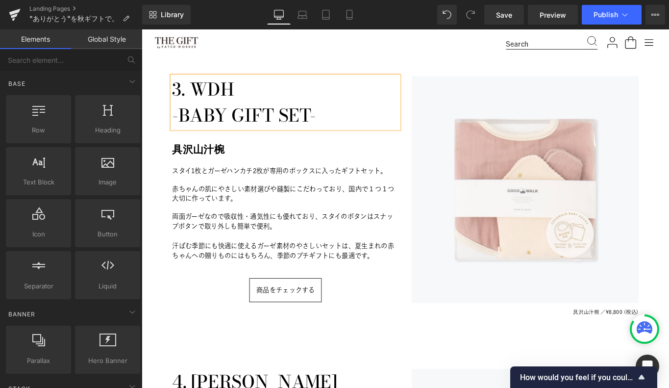
click at [436, 60] on div "Image Image 1. SUBU 　-SANDALS- Heading SUBU Outline KHAKI Heading 誰も知らない冬のサンダル …" at bounding box center [438, 245] width 593 height 2754
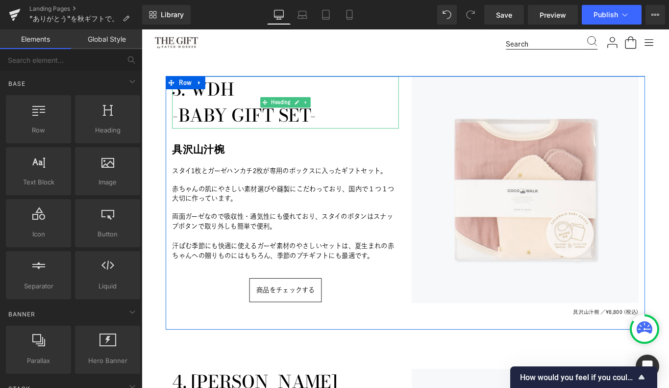
click at [227, 131] on h1 "-BABY GIFT SET-" at bounding box center [303, 125] width 255 height 29
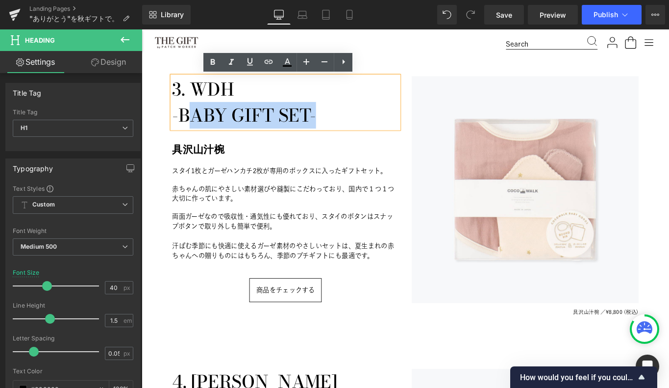
drag, startPoint x: 205, startPoint y: 127, endPoint x: 345, endPoint y: 124, distance: 140.2
click at [345, 124] on h1 "-BABY GIFT SET-" at bounding box center [303, 125] width 255 height 29
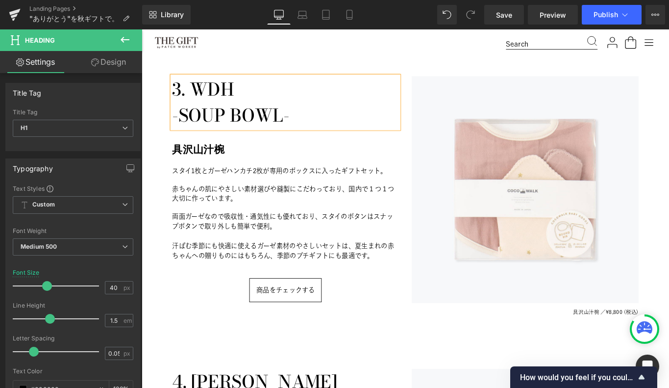
click at [192, 340] on div "3. WDH 　-SOUP BOWL- Heading 具沢山汁椀 Heading スタイ1枚とガーゼハンカチ2枚が専用のボックスに入ったギフトセット。 赤ち…" at bounding box center [303, 224] width 269 height 285
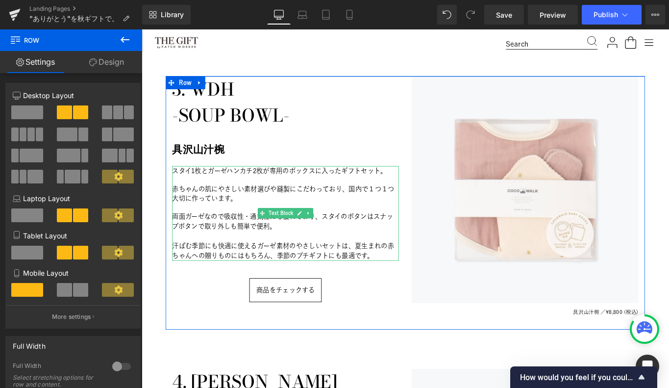
click at [189, 197] on p at bounding box center [303, 198] width 255 height 10
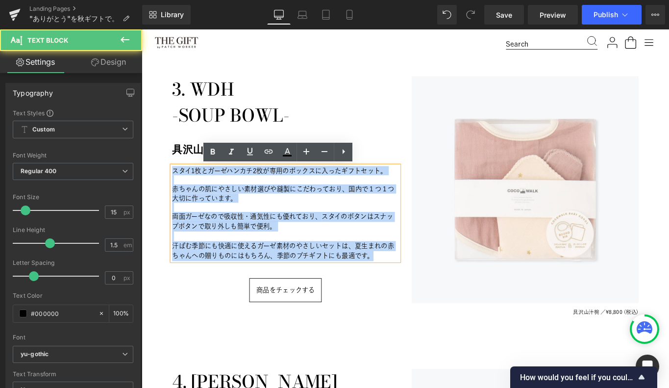
drag, startPoint x: 176, startPoint y: 188, endPoint x: 410, endPoint y: 303, distance: 261.0
click at [410, 303] on div "3. WDH 　-SOUP BOWL- Heading 具沢山汁椀 Heading スタイ1枚とガーゼハンカチ2枚が専用のボックスに入ったギフトセット。 赤ち…" at bounding box center [303, 224] width 269 height 285
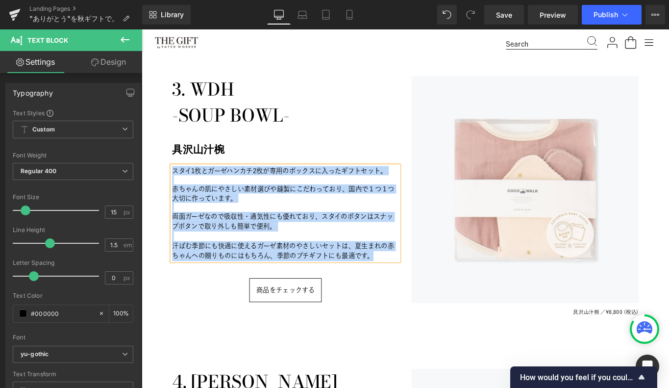
paste div
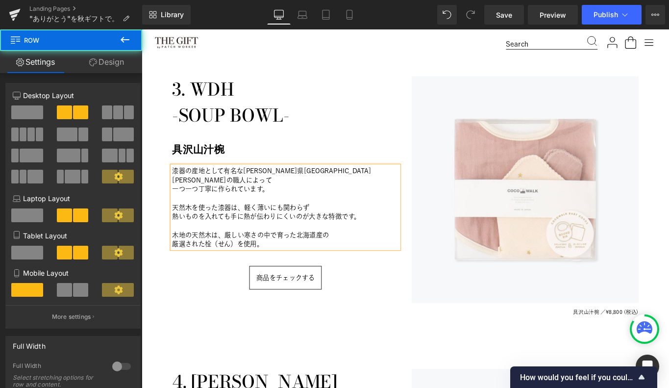
click at [211, 364] on div "3. WDH 　-SOUP BOWL- Heading 具沢山汁椀 Heading 漆器の産地として有名な[PERSON_NAME]県[GEOGRAPHIC_…" at bounding box center [303, 224] width 269 height 285
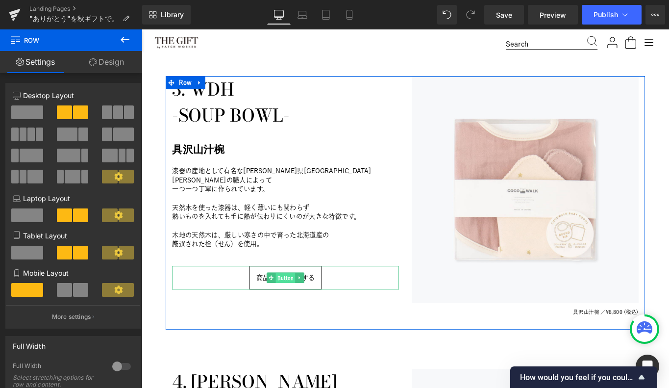
click at [301, 303] on span "Button" at bounding box center [304, 309] width 22 height 12
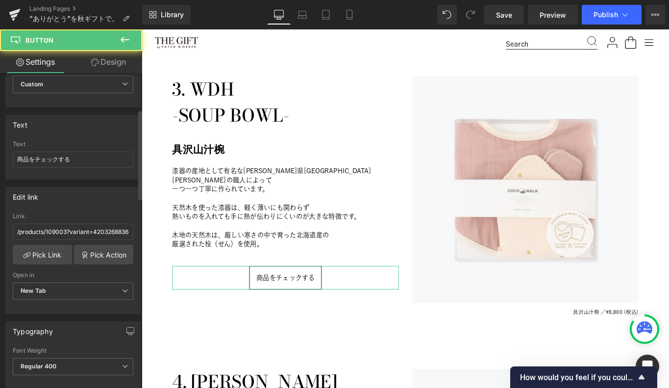
scroll to position [141, 0]
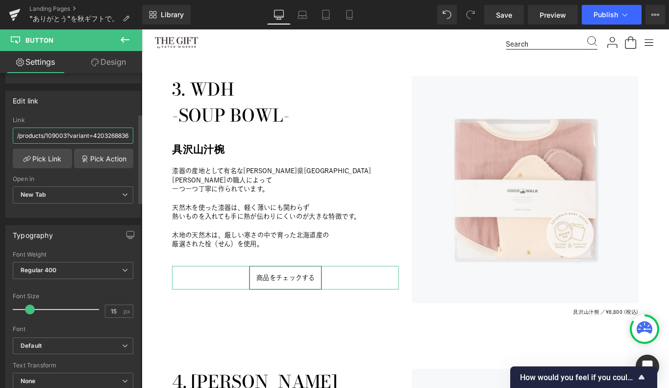
click at [49, 139] on input "/products/109003?variant=42032688365720" at bounding box center [73, 135] width 121 height 16
paste input "1012"
type input "/products/101012"
click at [75, 113] on div "Edit link /products/101012 Link /products/101012 Pick Link Pick Action Current …" at bounding box center [72, 154] width 135 height 127
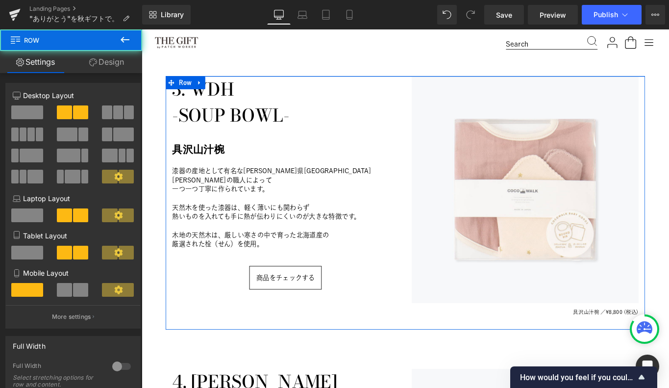
click at [239, 353] on div "3. WDH 　-SOUP BOWL- Heading 具沢山汁椀 Heading 漆器の産地として有名な[PERSON_NAME]県[GEOGRAPHIC_…" at bounding box center [303, 224] width 269 height 285
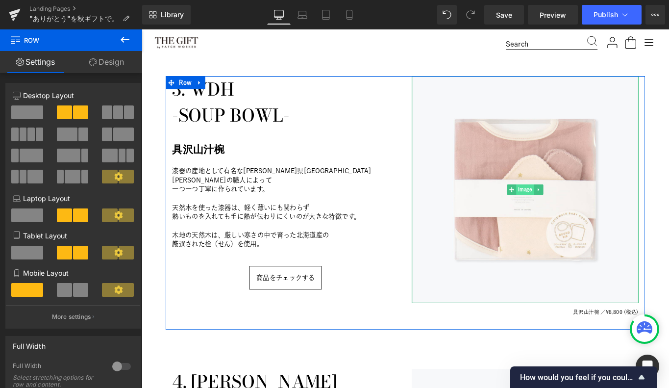
click at [572, 211] on span "Image" at bounding box center [573, 209] width 20 height 12
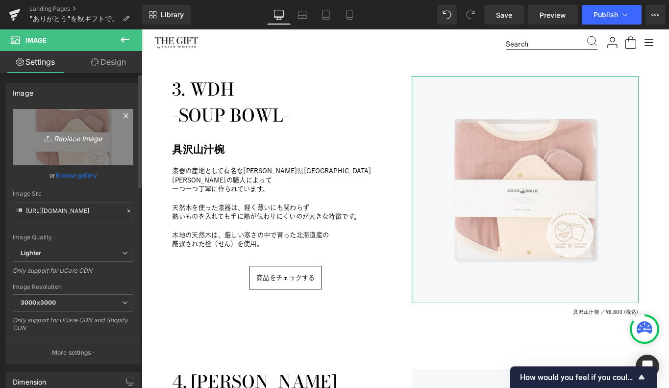
click at [69, 136] on icon "Replace Image" at bounding box center [73, 137] width 78 height 12
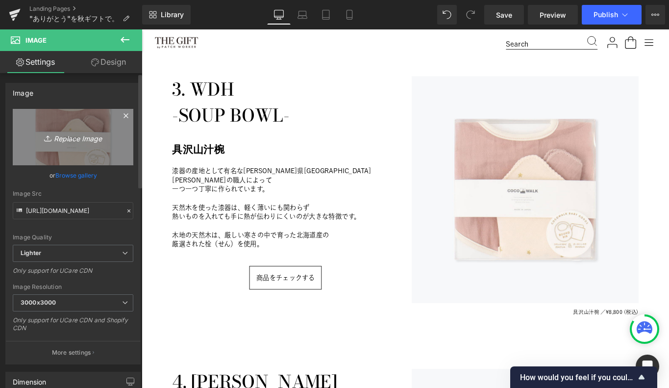
type input "C:\fakepath\WDH01.JPG"
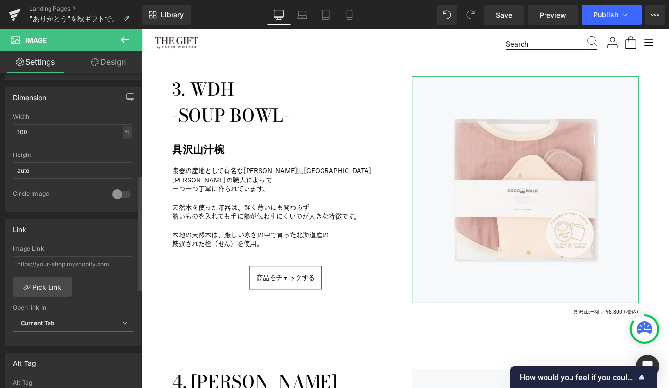
type input "[URL][DOMAIN_NAME]"
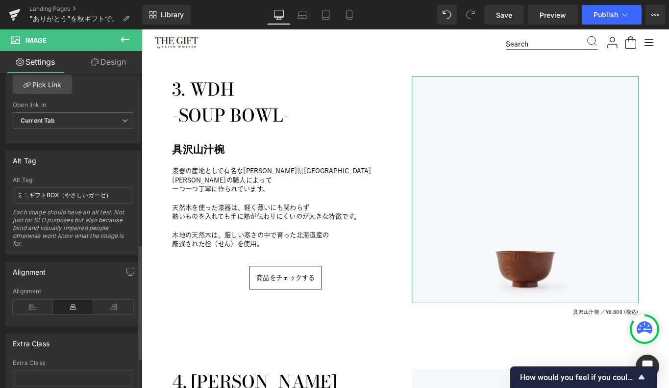
scroll to position [506, 0]
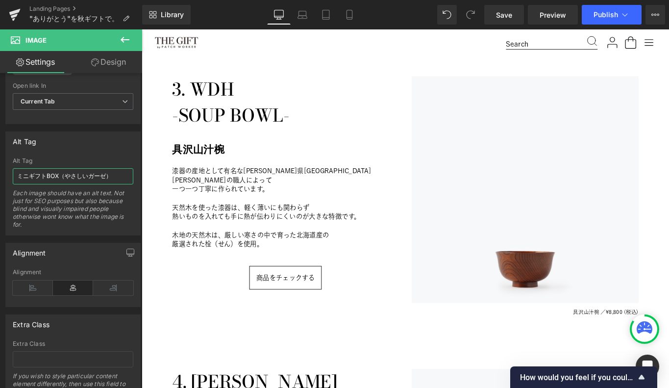
drag, startPoint x: 113, startPoint y: 175, endPoint x: -38, endPoint y: 165, distance: 151.3
click at [0, 165] on html "Image You are previewing how the will restyle your page. You can not edit Eleme…" at bounding box center [334, 194] width 669 height 388
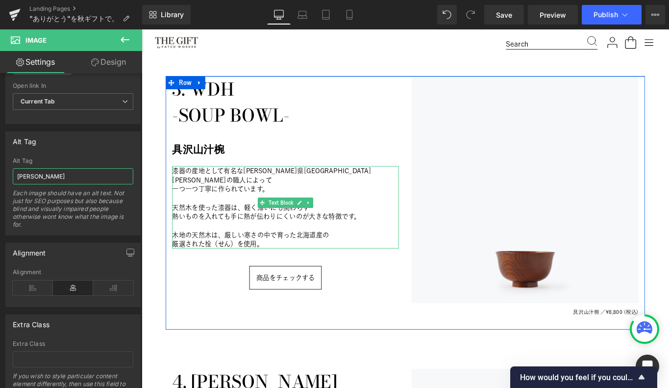
type input "具沢山汁椀"
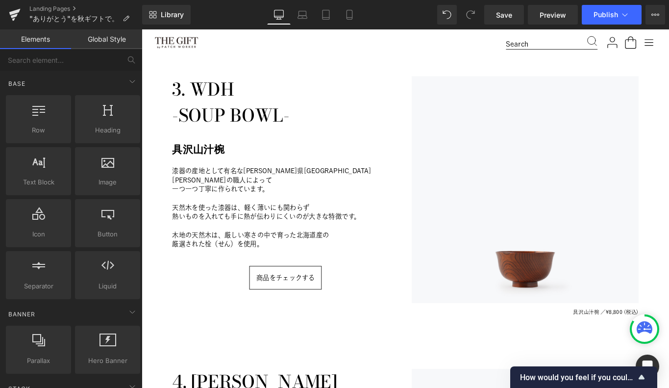
click at [320, 379] on div "Image Image 1. SUBU 　-SANDALS- Heading SUBU Outline KHAKI Heading 誰も知らない冬のサンダル …" at bounding box center [438, 245] width 593 height 2754
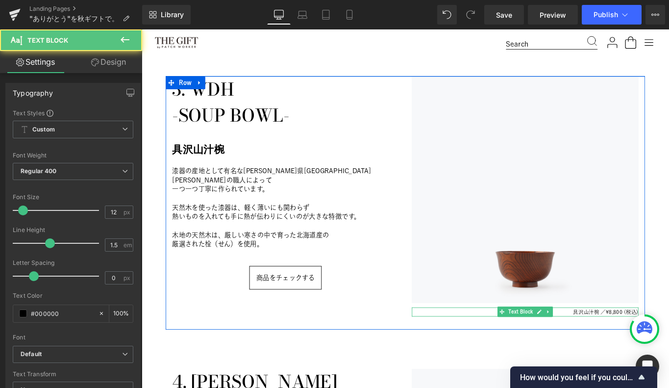
click at [653, 347] on span "具沢山汁椀 ／" at bounding box center [645, 346] width 37 height 6
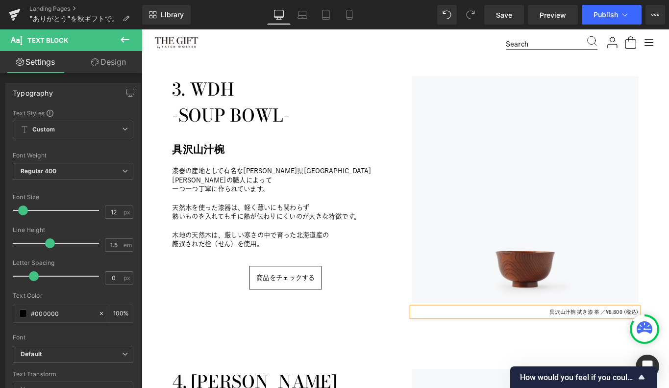
click at [427, 379] on div "Image Image 1. SUBU 　-SANDALS- Heading SUBU Outline KHAKI Heading 誰も知らない冬のサンダル …" at bounding box center [438, 245] width 593 height 2754
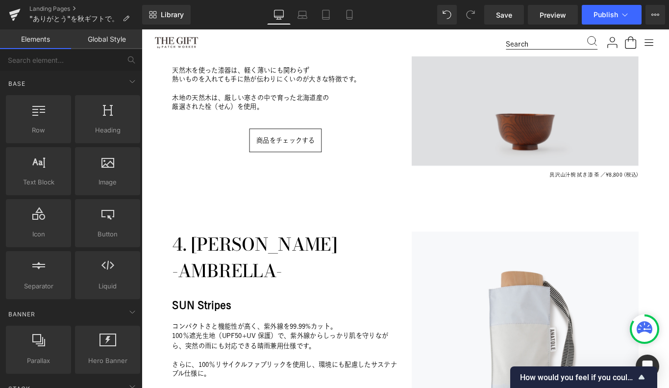
scroll to position [1434, 0]
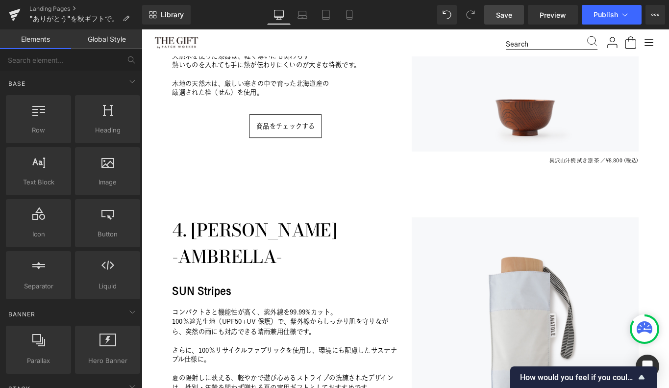
click at [504, 14] on span "Save" at bounding box center [504, 15] width 16 height 10
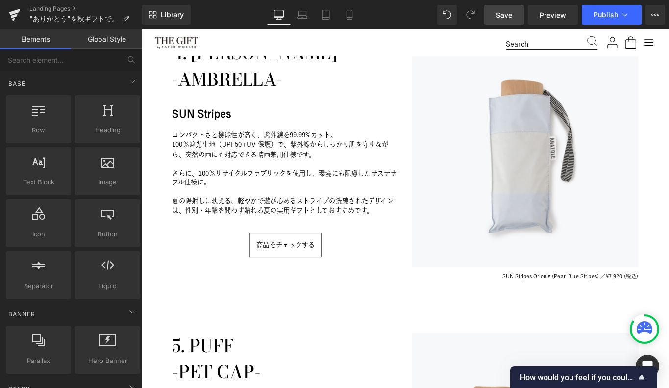
scroll to position [1634, 0]
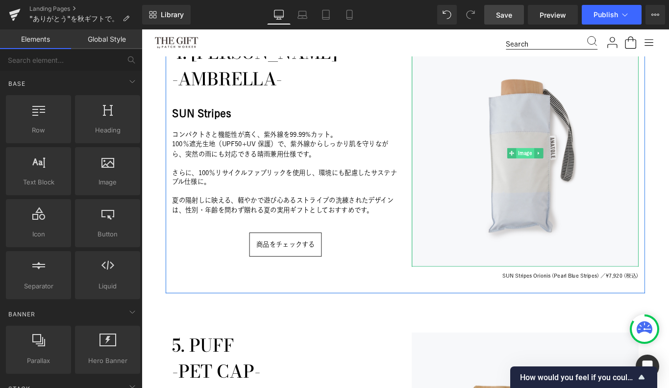
click at [573, 170] on span "Image" at bounding box center [573, 169] width 20 height 12
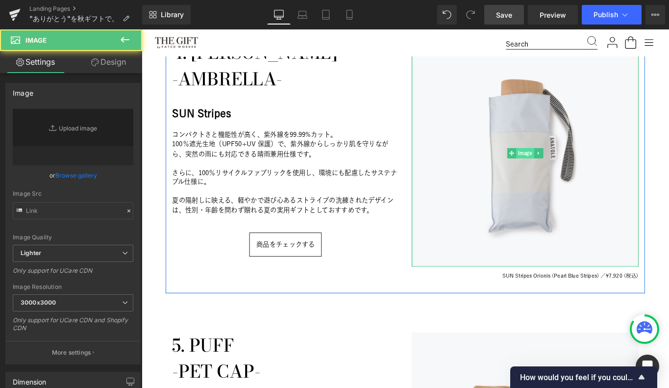
type input "[URL][DOMAIN_NAME]"
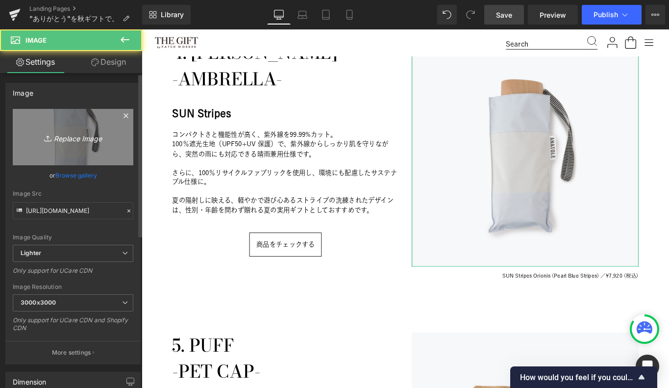
click at [66, 140] on icon "Replace Image" at bounding box center [73, 137] width 78 height 12
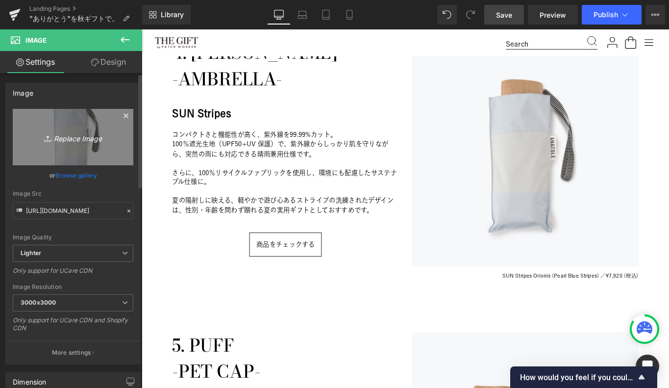
type input "C:\fakepath\102_009___1.jpg"
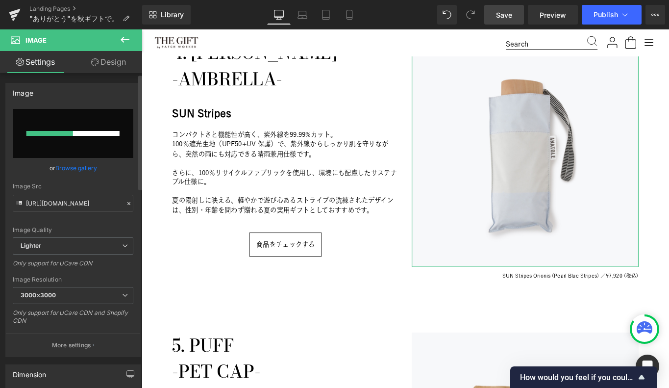
scroll to position [2, 0]
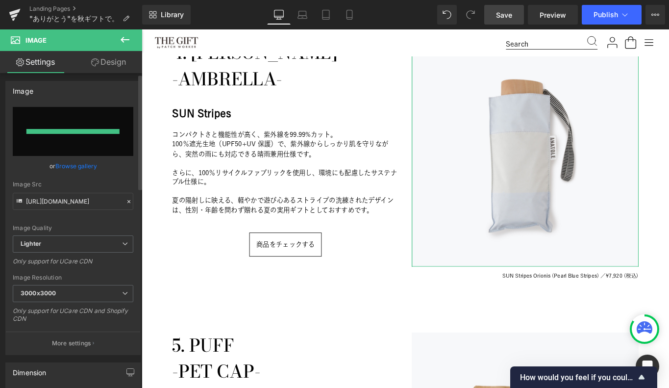
type input "[URL][DOMAIN_NAME]"
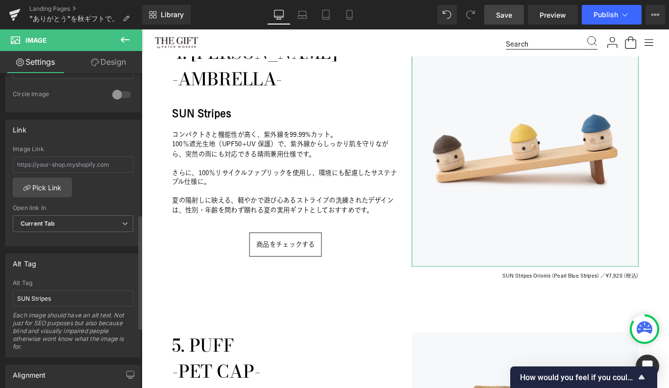
scroll to position [390, 0]
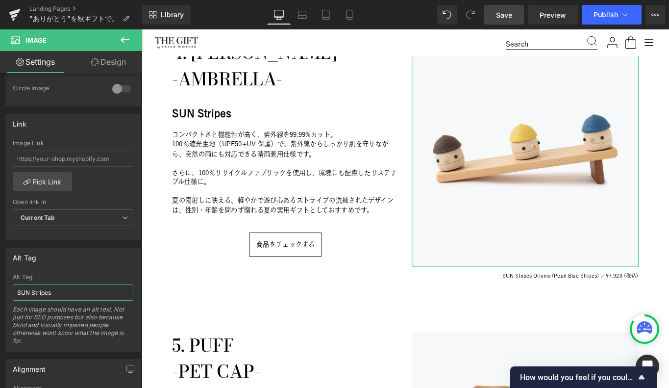
drag, startPoint x: 59, startPoint y: 293, endPoint x: -13, endPoint y: 286, distance: 71.9
click at [0, 286] on html "Image You are previewing how the will restyle your page. You can not edit Eleme…" at bounding box center [334, 194] width 669 height 388
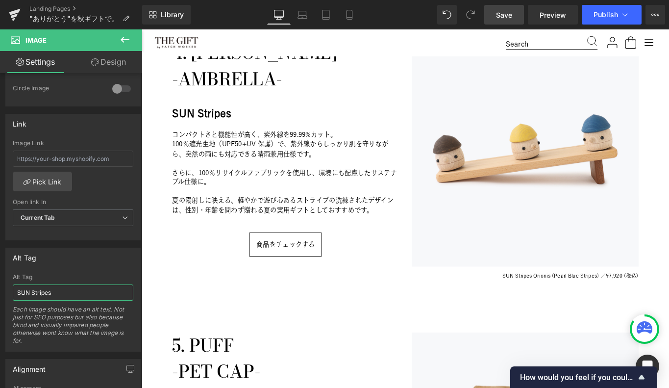
paste input "どんぐりころころセット 坂・ウォルナット【ギフトボックス入り】"
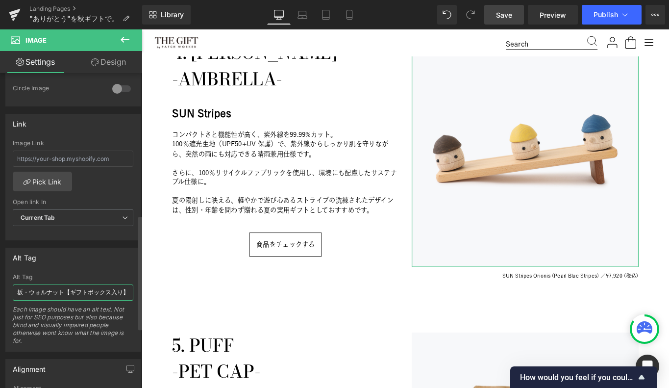
type input "どんぐりころころセット 坂・ウォルナット【ギフトボックス入り】"
click at [63, 251] on div "Alt Tag" at bounding box center [73, 257] width 134 height 19
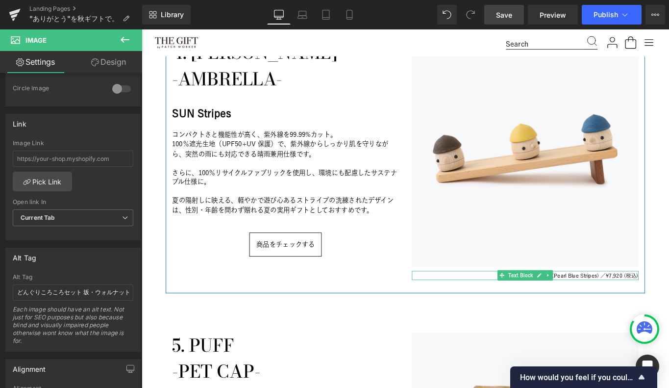
click at [629, 307] on span "SUN Stripes Orionis (Pearl Blue Stripes) ／" at bounding box center [605, 306] width 116 height 6
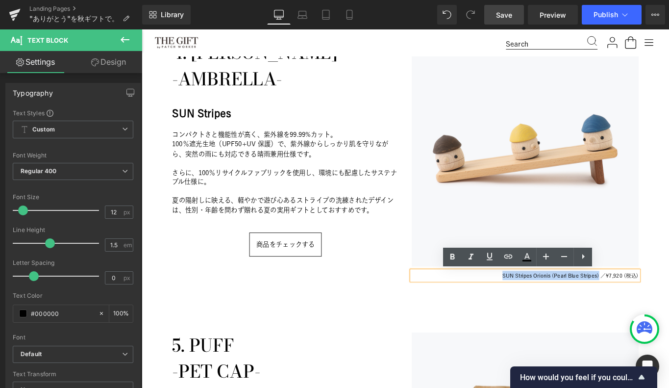
drag, startPoint x: 654, startPoint y: 305, endPoint x: 499, endPoint y: 309, distance: 155.4
click at [499, 309] on p "SUN Stripes Orionis (Pearl Blue Stripes) ／ ¥7,920 (税込)" at bounding box center [572, 306] width 255 height 10
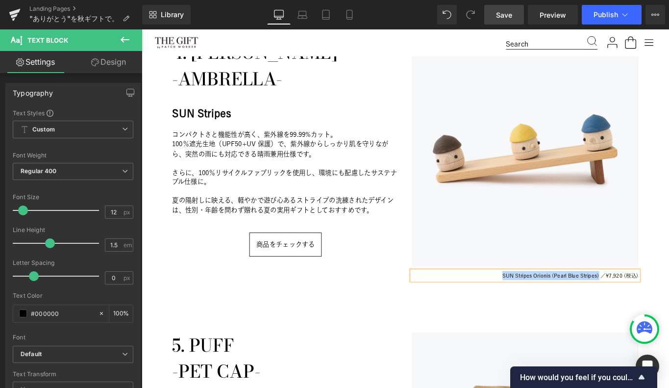
paste div
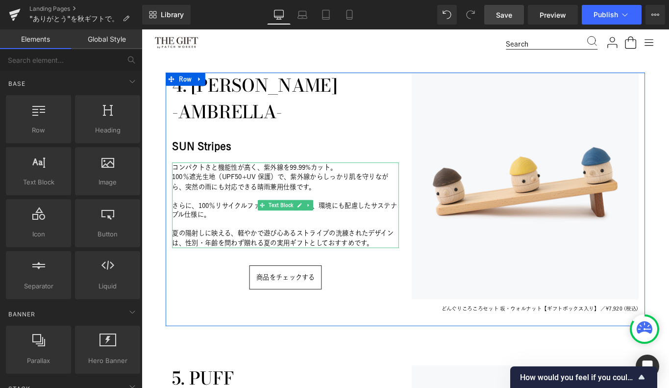
scroll to position [1581, 0]
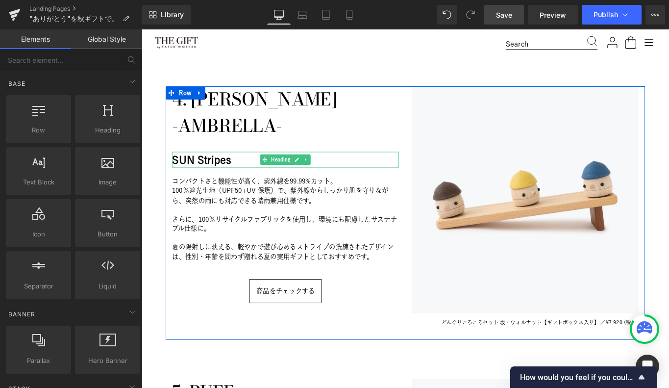
click at [233, 178] on h2 "SUN Stripes" at bounding box center [303, 176] width 255 height 18
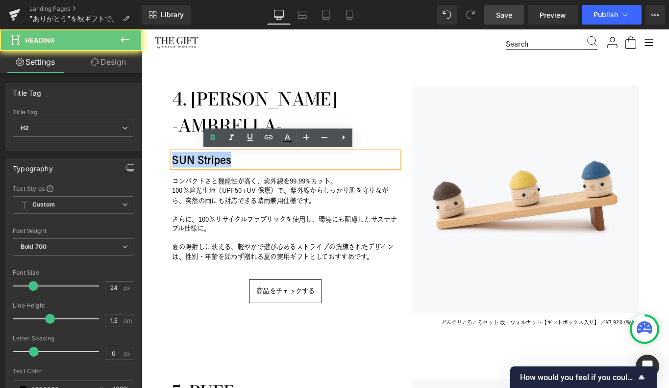
drag, startPoint x: 242, startPoint y: 177, endPoint x: 169, endPoint y: 177, distance: 73.5
click at [169, 177] on div "4. ANATOLE 　-AMBRELLA- Heading SUN Stripes Heading コンパクトさと機能性が高く、紫外線を99.99%カット。…" at bounding box center [303, 236] width 269 height 285
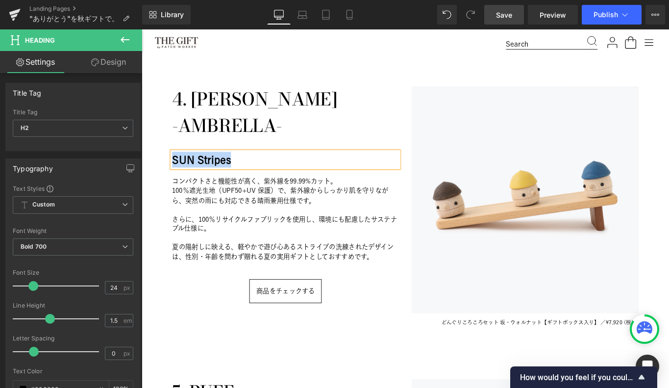
paste div
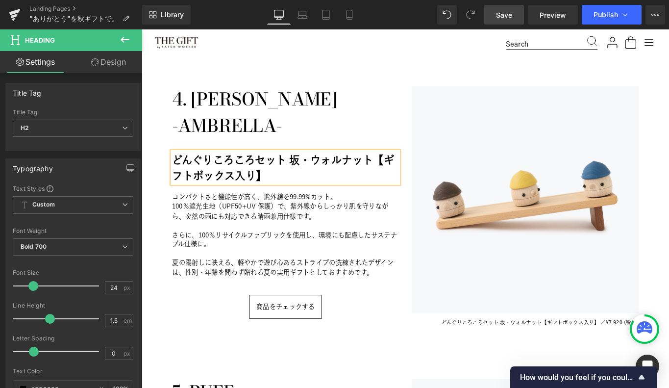
click at [226, 371] on div "4. ANATOLE 　-AMBRELLA- Heading どんぐりころころセット 坂・ウォルナット【ギフトボックス入り】 Heading コンパクトさと機…" at bounding box center [303, 236] width 269 height 285
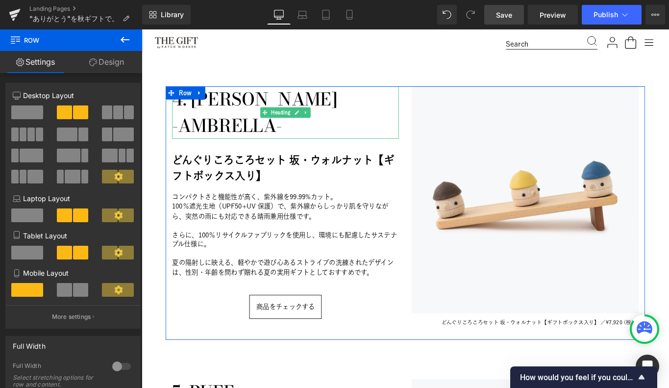
click at [252, 105] on h1 "4. [PERSON_NAME]" at bounding box center [303, 108] width 255 height 29
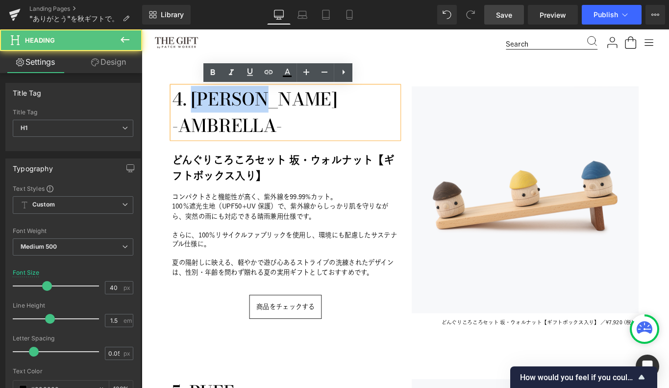
drag, startPoint x: 202, startPoint y: 110, endPoint x: 293, endPoint y: 101, distance: 91.6
click at [293, 101] on h1 "4. [PERSON_NAME]" at bounding box center [303, 108] width 255 height 29
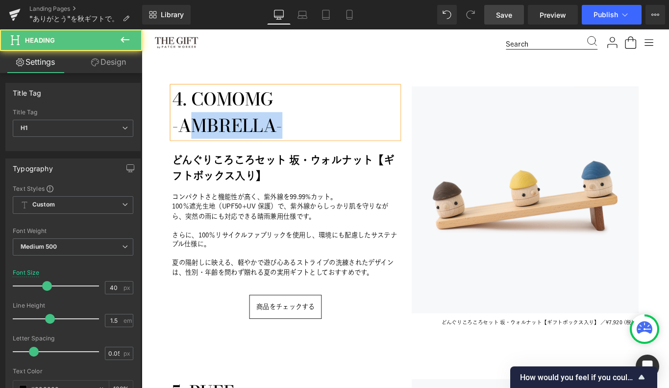
drag, startPoint x: 206, startPoint y: 136, endPoint x: 308, endPoint y: 136, distance: 101.9
click at [308, 136] on h1 "-AMBRELLA-" at bounding box center [303, 137] width 255 height 29
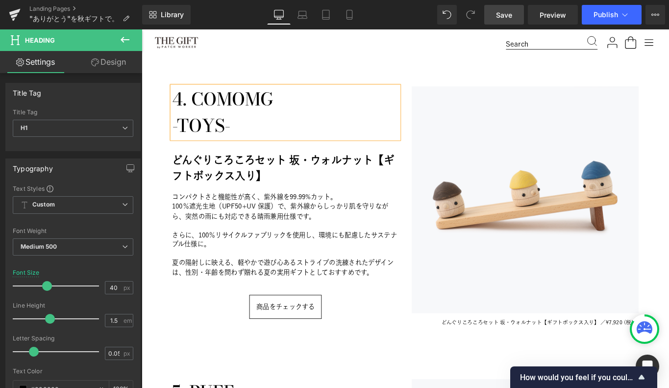
click at [200, 368] on div "4. COMOMG 　-TOYS- Heading どんぐりころころセット 坂・ウォルナット【ギフトボックス入り】 Heading コンパクトさと機能性が高く…" at bounding box center [303, 236] width 269 height 285
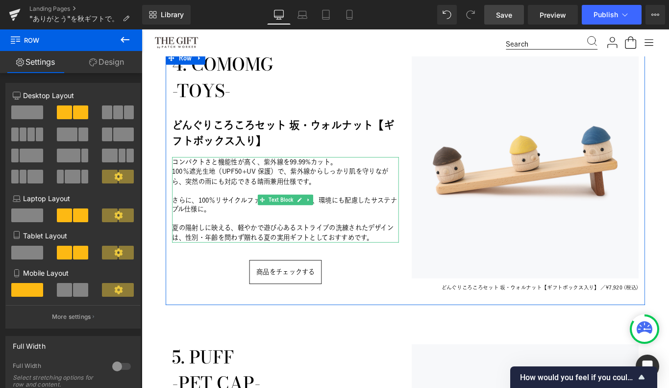
scroll to position [1623, 0]
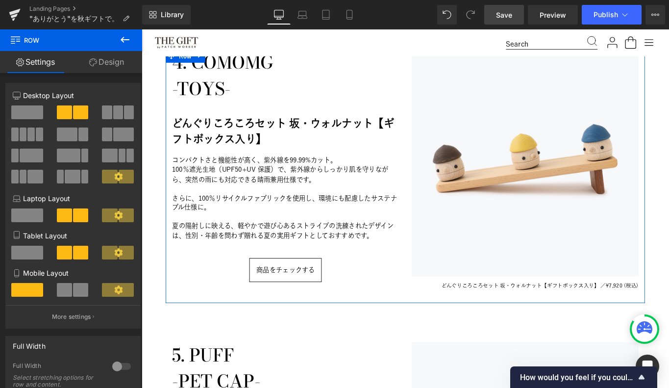
click at [668, 315] on span "¥7,920 (税込)" at bounding box center [681, 317] width 37 height 6
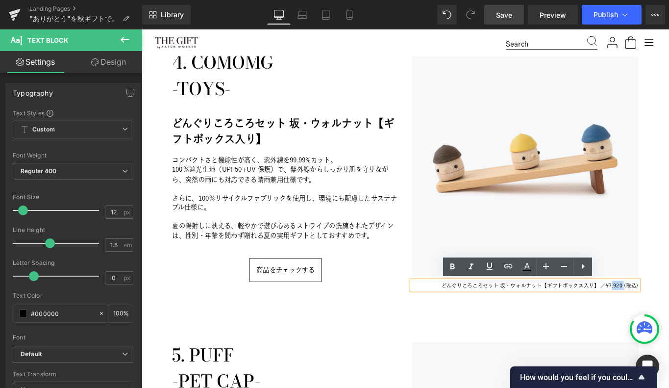
drag, startPoint x: 667, startPoint y: 318, endPoint x: 682, endPoint y: 318, distance: 14.2
click at [668, 318] on span "¥7,920 (税込)" at bounding box center [681, 317] width 37 height 6
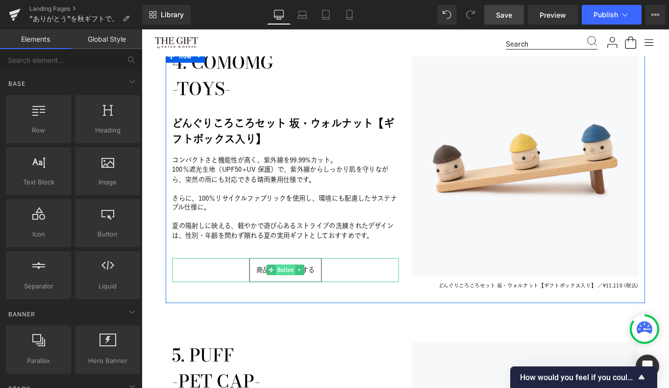
click at [309, 297] on span "Button" at bounding box center [304, 300] width 22 height 12
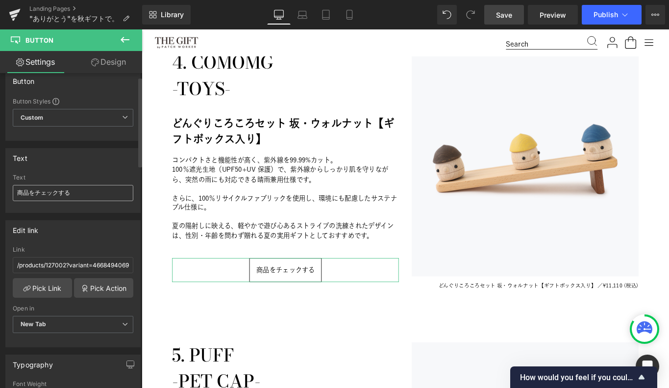
scroll to position [12, 0]
click at [65, 264] on input "/products/127002?variant=46684940697752" at bounding box center [73, 264] width 121 height 16
paste input "02013"
type input "/products/102013"
click at [86, 244] on div "Edit link /products/102013 Link /products/102013 Pick Link Pick Action Current …" at bounding box center [72, 283] width 135 height 127
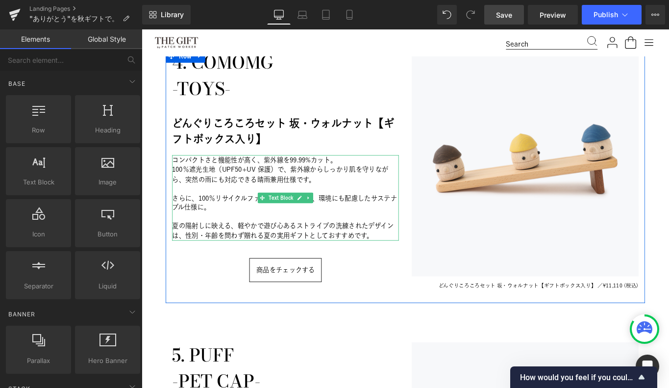
click at [189, 185] on span "100％遮光生地（UPF50+UV 保護）で、紫外線からしっかり肌を守りながら、" at bounding box center [297, 192] width 243 height 19
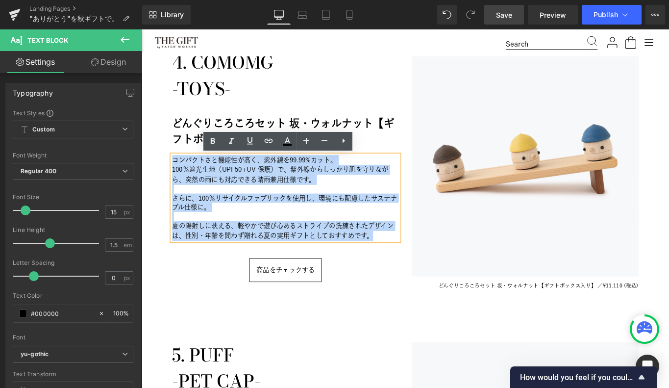
drag, startPoint x: 177, startPoint y: 177, endPoint x: 407, endPoint y: 264, distance: 245.3
click at [407, 264] on div "コンパクトさと機能性が高く、紫外線を99.99%カット。 100％遮光生地（UPF50+UV 保護）で、紫外線からしっかり肌を守りながら、 突然の雨にも対応で…" at bounding box center [303, 219] width 255 height 97
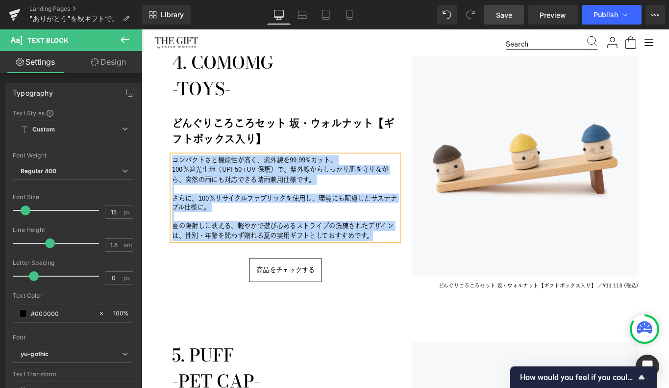
paste div
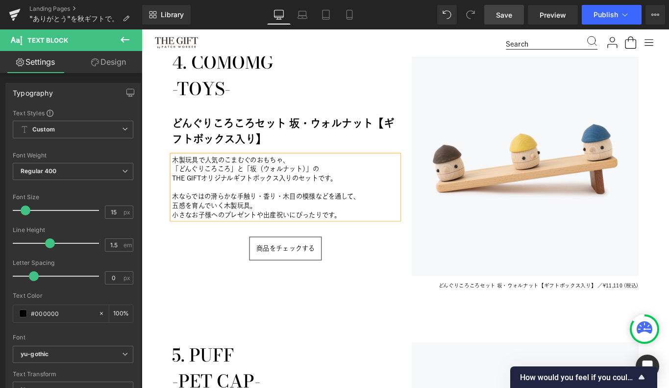
click at [238, 336] on div "4. COMOMG 　-TOYS- Heading どんぐりころころセット 坂・ウォルナット【ギフトボックス入り】 Heading 木製玩具で人気のこまむぐの…" at bounding box center [303, 194] width 269 height 285
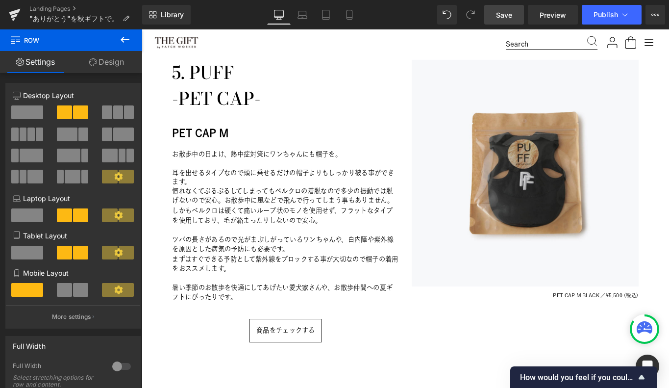
scroll to position [1927, 0]
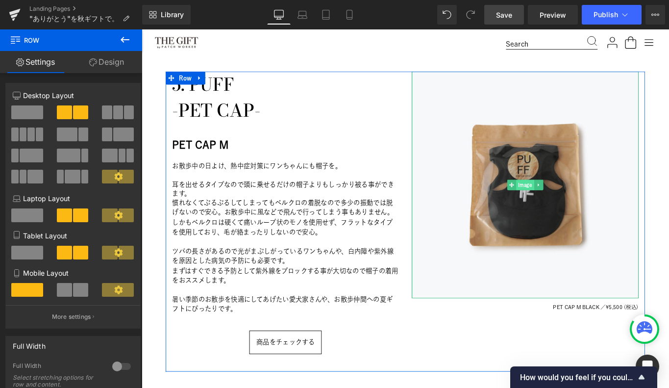
click at [574, 201] on span "Image" at bounding box center [573, 204] width 20 height 12
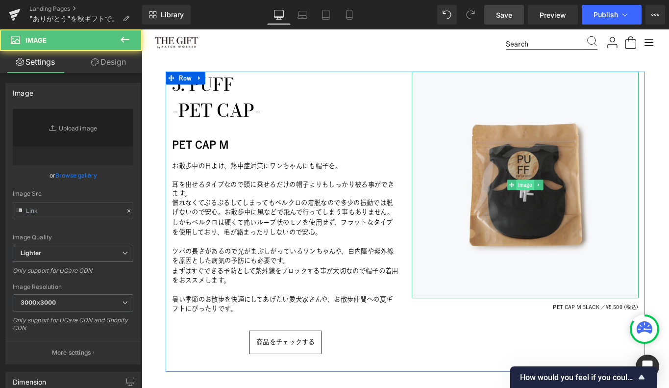
type input "[URL][DOMAIN_NAME]"
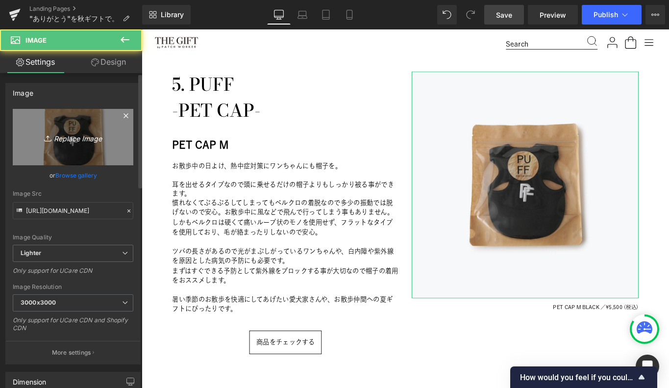
click at [75, 127] on link "Replace Image" at bounding box center [73, 137] width 121 height 56
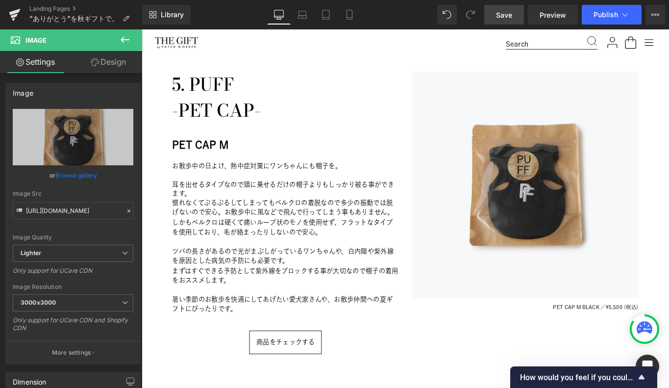
type input "C:\fakepath\1080x1080_P25001_21-BE_1.jpg"
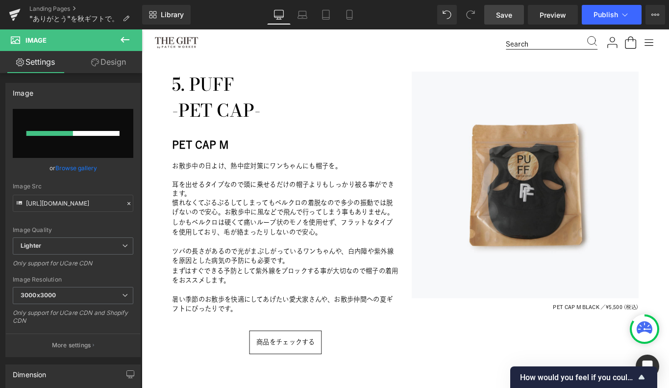
type input "[URL][DOMAIN_NAME]"
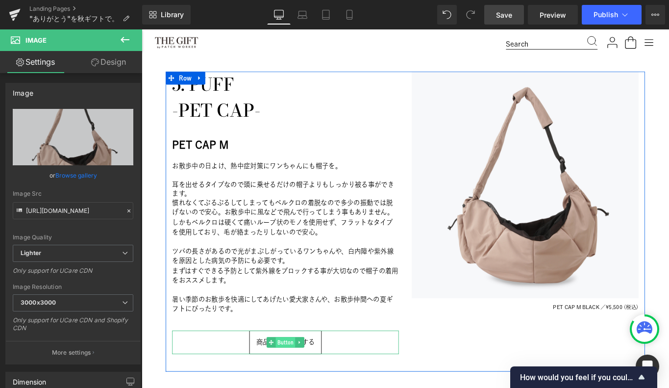
click at [303, 386] on span "Button" at bounding box center [304, 381] width 22 height 12
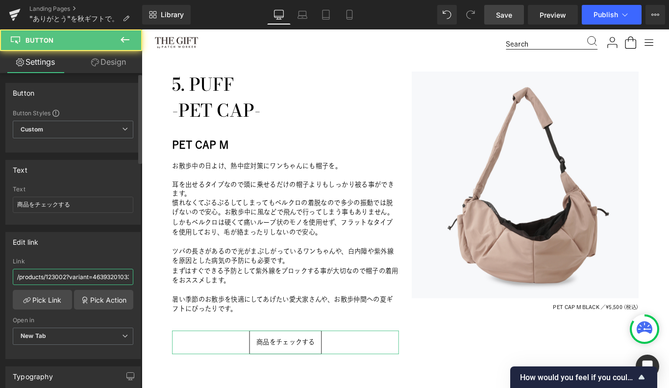
click at [50, 276] on input "/products/123002?variant=46393201033368" at bounding box center [73, 277] width 121 height 16
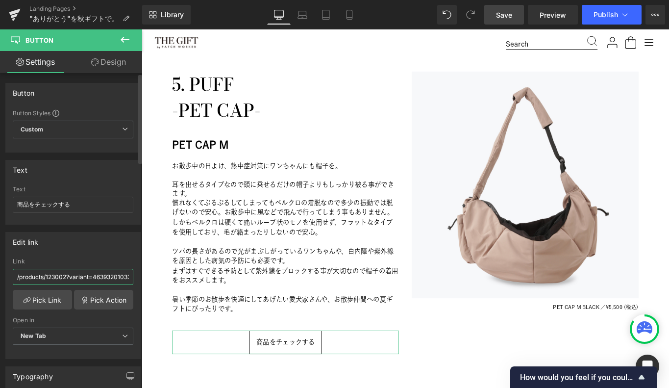
paste input "7?variant=46581313077400"
type input "/products/123007?variant=46581313077400"
click at [72, 249] on div "Edit link" at bounding box center [73, 241] width 134 height 19
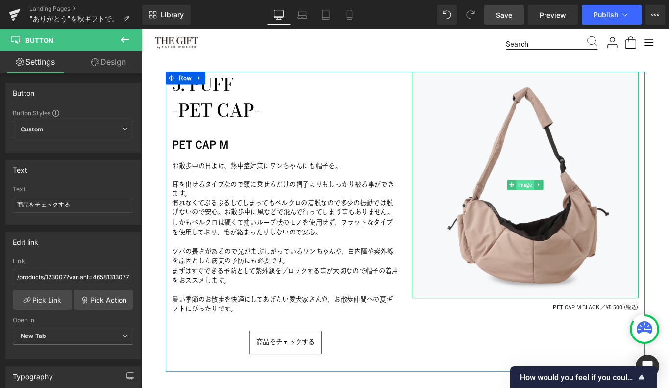
click at [573, 206] on span "Image" at bounding box center [573, 204] width 20 height 12
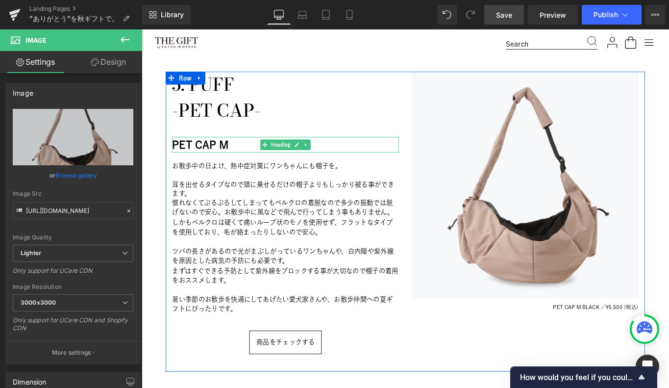
click at [185, 158] on h2 "PET CAP M" at bounding box center [303, 159] width 255 height 18
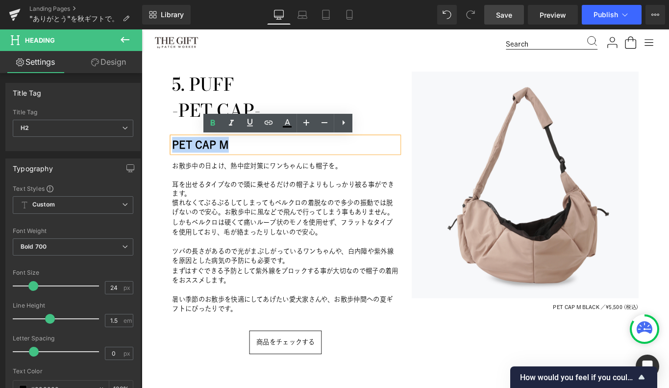
drag, startPoint x: 177, startPoint y: 159, endPoint x: 244, endPoint y: 158, distance: 66.6
click at [244, 158] on h2 "PET CAP M" at bounding box center [303, 159] width 255 height 18
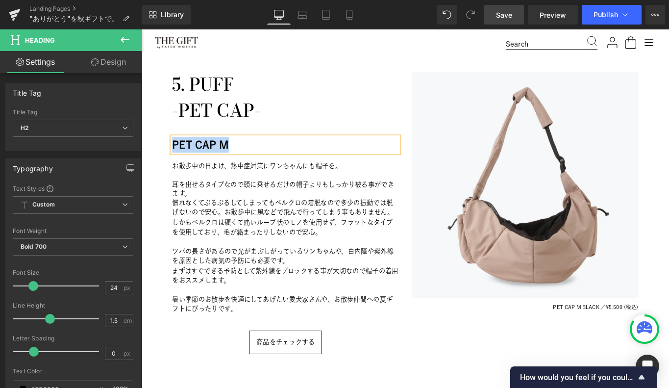
paste div
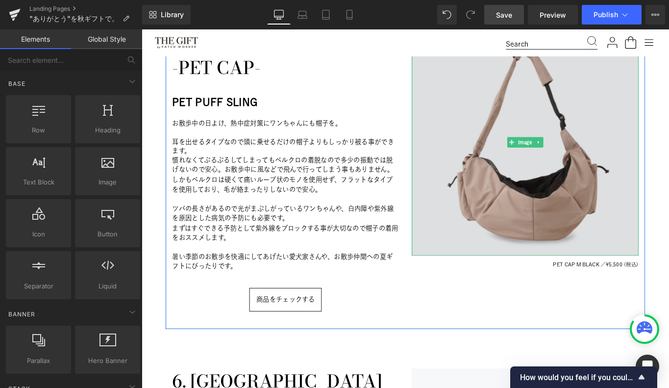
scroll to position [1979, 0]
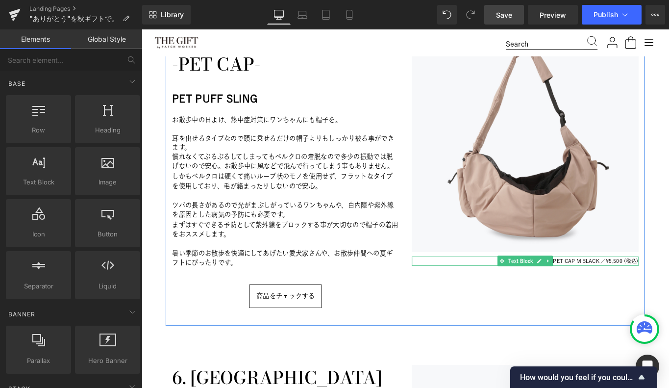
click at [636, 291] on span "PET CAP M BLACK ／" at bounding box center [633, 290] width 59 height 6
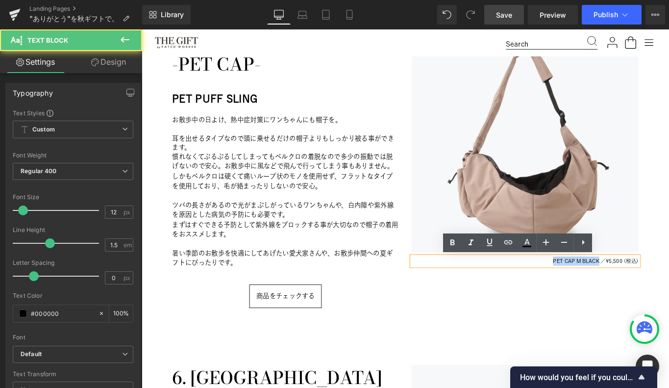
drag, startPoint x: 653, startPoint y: 290, endPoint x: 570, endPoint y: 294, distance: 83.4
click at [570, 294] on p "PET CAP M BLACK ／ ¥5,500 (税込)" at bounding box center [572, 290] width 255 height 10
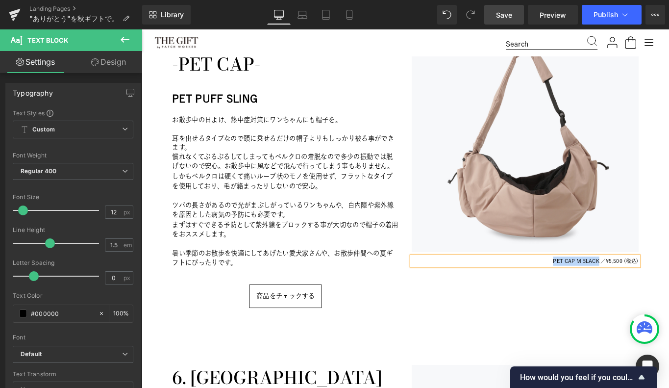
paste div
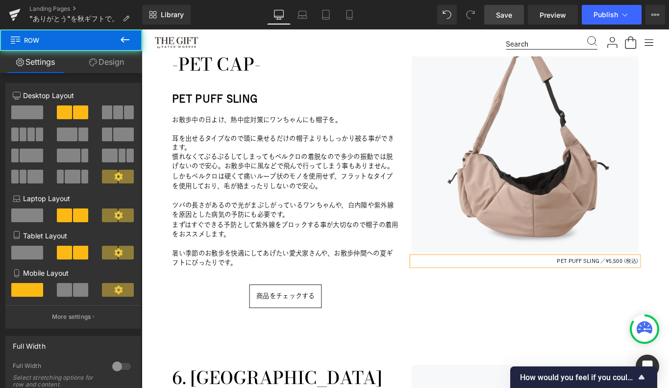
click at [535, 340] on div "Image PET PUFF SLING ／ ¥5,500 (税込) Text Block" at bounding box center [572, 194] width 269 height 338
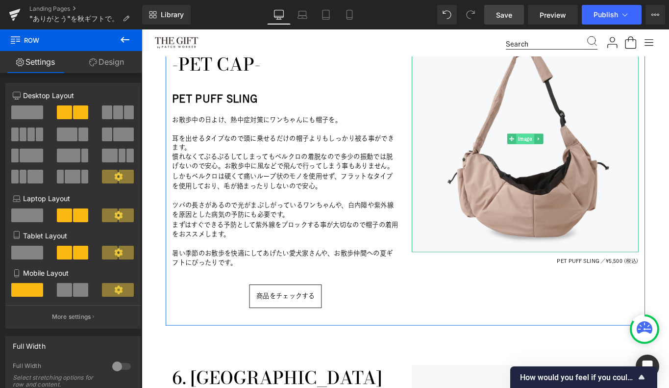
click at [572, 152] on span "Image" at bounding box center [573, 153] width 20 height 12
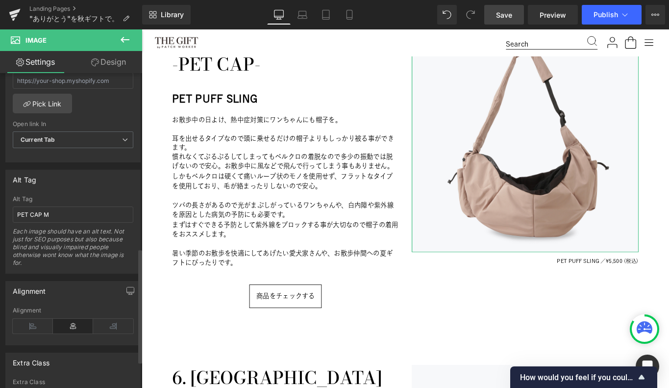
scroll to position [481, 0]
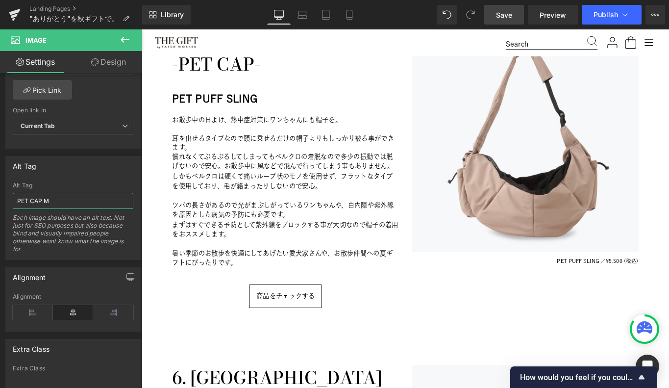
drag, startPoint x: 61, startPoint y: 199, endPoint x: -24, endPoint y: 200, distance: 85.8
click at [0, 200] on html "Image You are previewing how the will restyle your page. You can not edit Eleme…" at bounding box center [334, 194] width 669 height 388
paste input "PUFF SLING"
type input "PET PUFF SLING"
click at [180, 337] on div "商品をチェックする" at bounding box center [303, 329] width 255 height 27
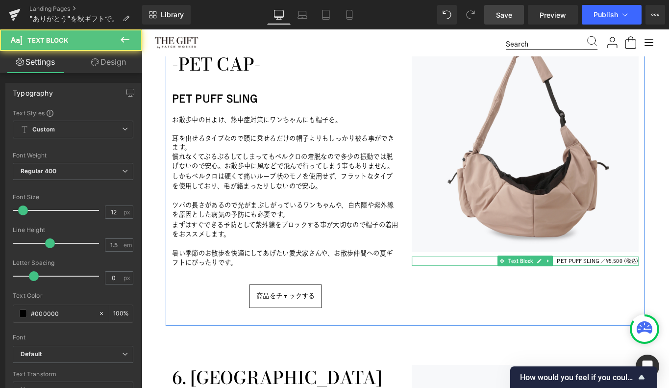
click at [668, 290] on span "¥5,500 (税込)" at bounding box center [681, 290] width 37 height 6
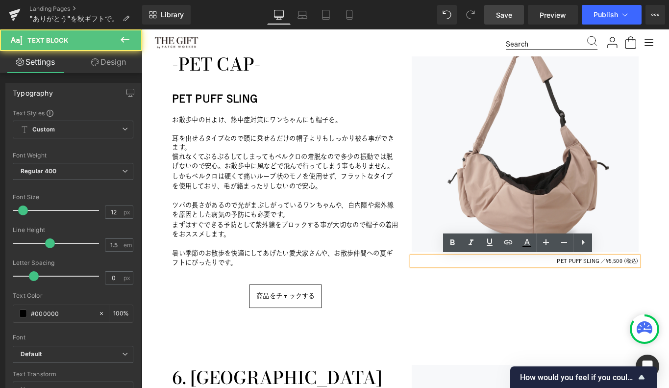
click at [668, 291] on span "¥5,500 (税込)" at bounding box center [681, 290] width 37 height 6
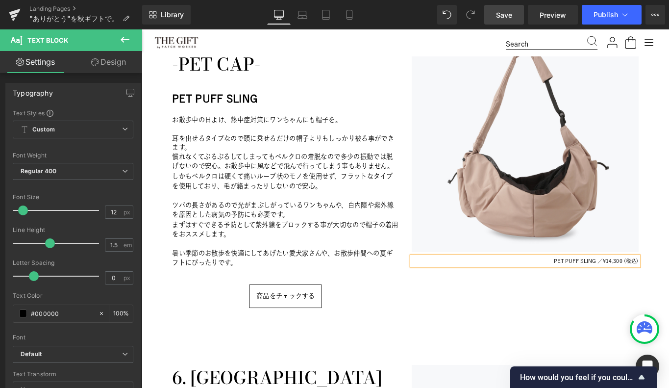
click at [597, 342] on div "Image PET PUFF SLING ／ ¥14,300 (税込) Text Block" at bounding box center [572, 194] width 269 height 338
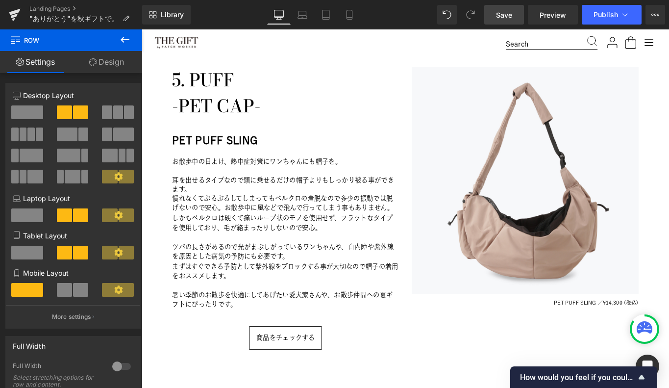
scroll to position [1969, 0]
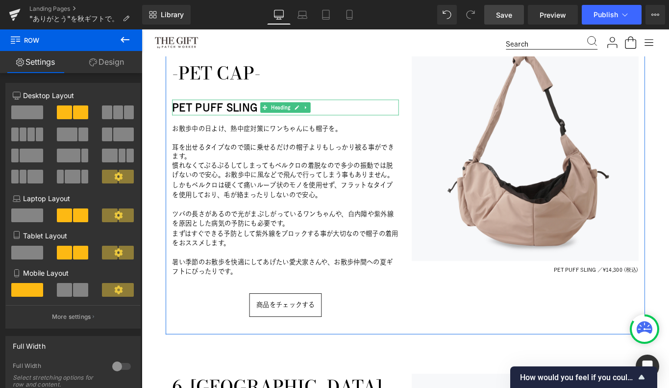
click at [249, 117] on h2 "PET PUFF SLING" at bounding box center [303, 117] width 255 height 18
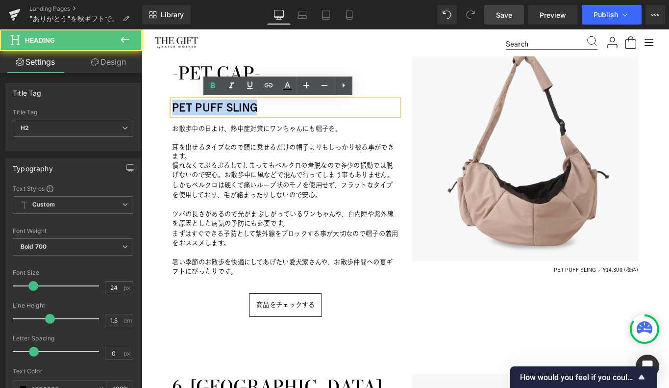
drag, startPoint x: 177, startPoint y: 119, endPoint x: 274, endPoint y: 117, distance: 96.6
click at [274, 117] on h2 "PET PUFF SLING" at bounding box center [303, 117] width 255 height 18
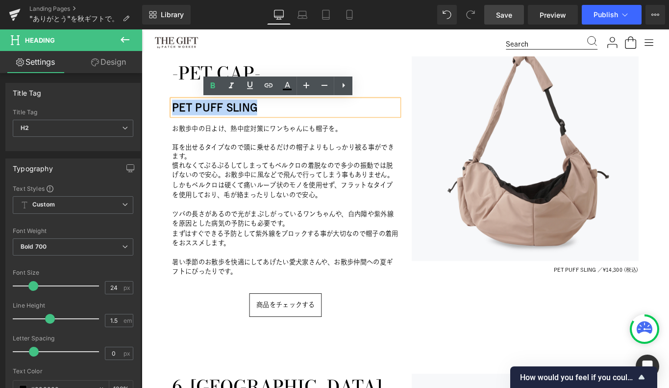
copy h2 "PET PUFF SLING"
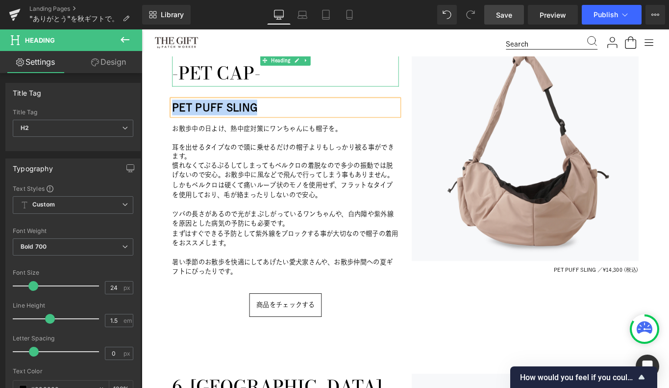
click at [222, 79] on h1 "-PET CAP-" at bounding box center [303, 78] width 255 height 29
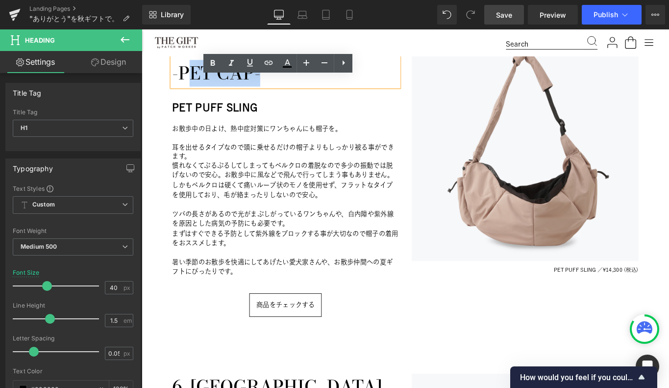
drag, startPoint x: 204, startPoint y: 79, endPoint x: 283, endPoint y: 77, distance: 78.4
click at [283, 77] on h1 "-PET CAP-" at bounding box center [303, 78] width 255 height 29
paste div
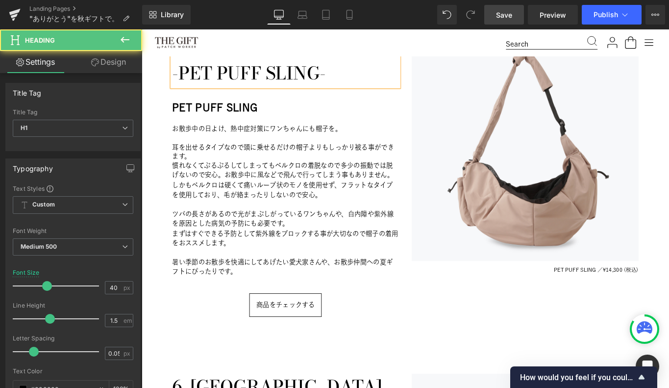
click at [290, 75] on h1 "-PET PUFF SLING-" at bounding box center [303, 78] width 255 height 29
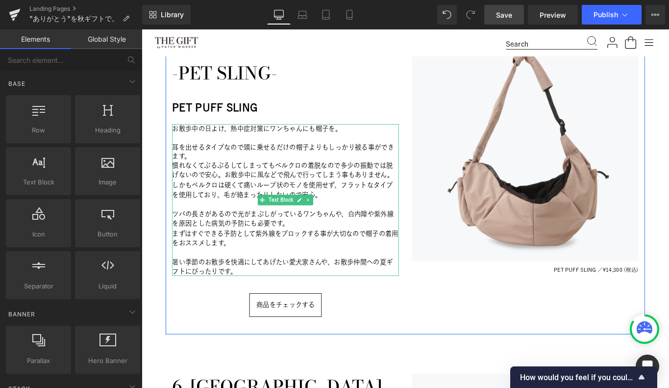
scroll to position [1949, 0]
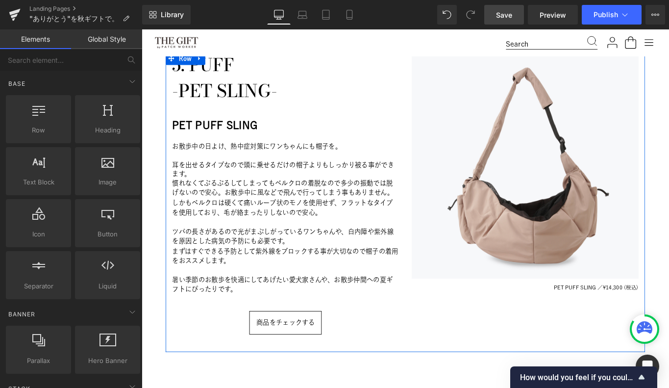
click at [232, 243] on p at bounding box center [303, 246] width 255 height 10
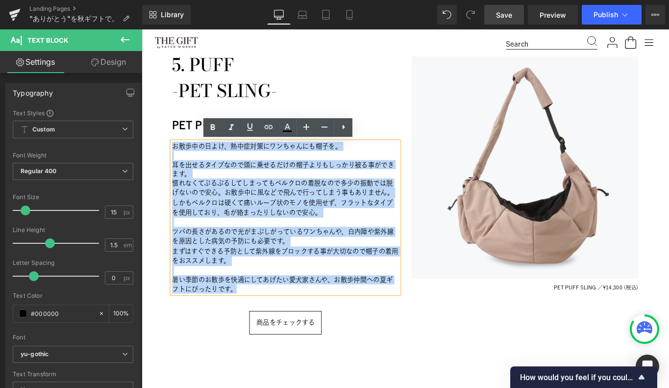
drag, startPoint x: 248, startPoint y: 321, endPoint x: 163, endPoint y: 163, distance: 179.5
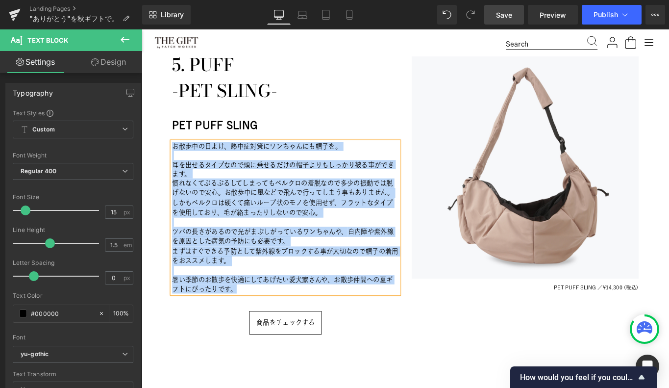
paste div
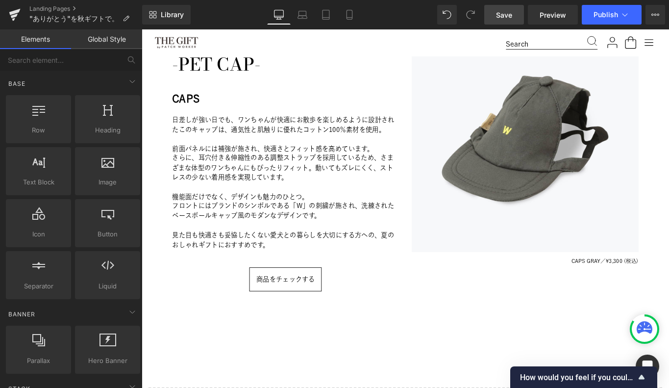
scroll to position [2737, 0]
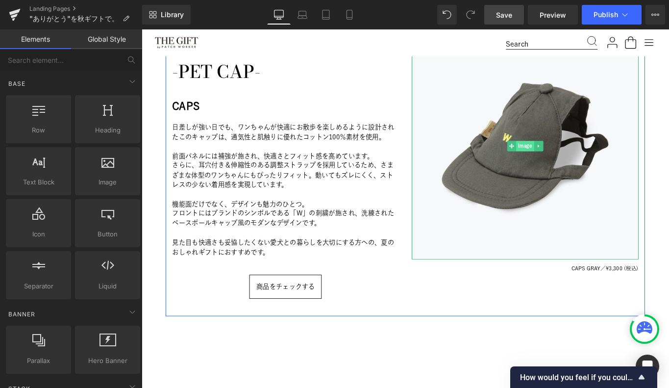
click at [578, 159] on span "Image" at bounding box center [573, 160] width 20 height 12
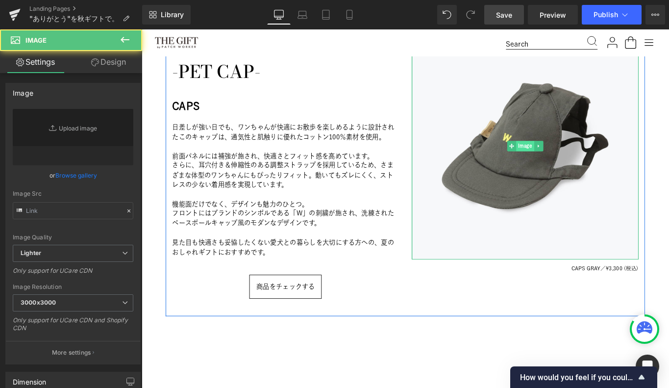
type input "[URL][DOMAIN_NAME]"
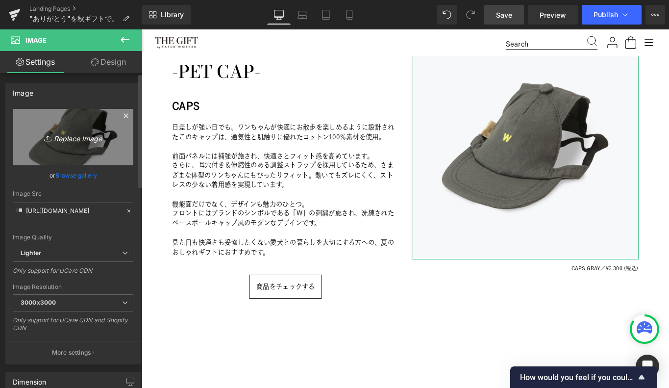
click at [78, 138] on icon "Replace Image" at bounding box center [73, 137] width 78 height 12
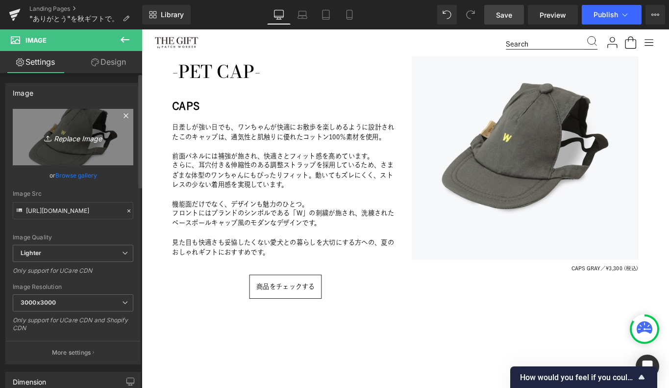
type input "C:\fakepath\120_003.jpg"
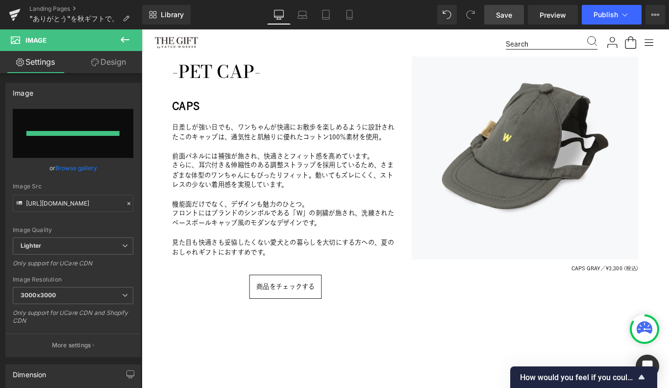
type input "[URL][DOMAIN_NAME]"
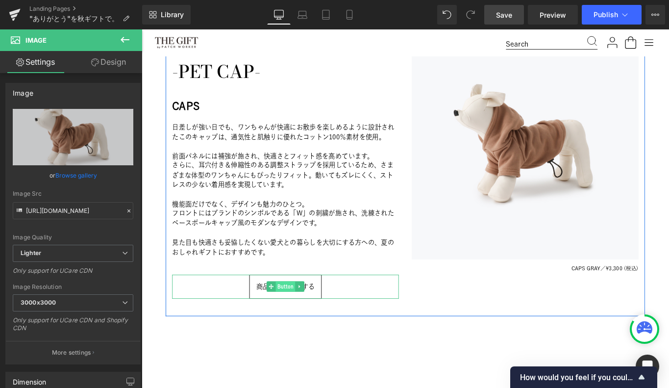
click at [306, 321] on span "Button" at bounding box center [304, 318] width 22 height 12
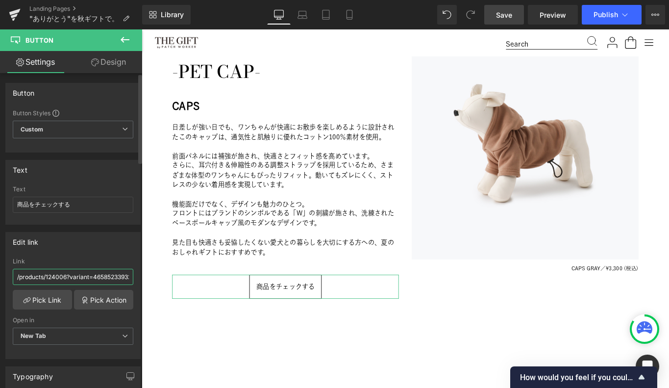
click at [99, 275] on input "/products/124006?variant=46585233932440" at bounding box center [73, 277] width 121 height 16
paste input "0003?variant=43065295143064"
type input "/products/120003?variant=43065295143064"
click at [110, 254] on div "Edit link /products/120003?variant=43065295143064 Link /products/120003?variant…" at bounding box center [72, 295] width 135 height 127
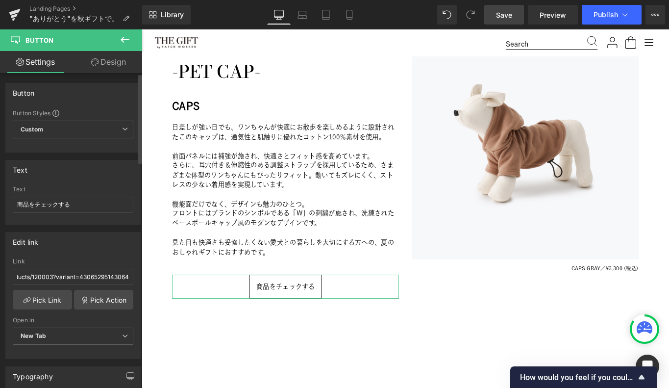
scroll to position [0, 0]
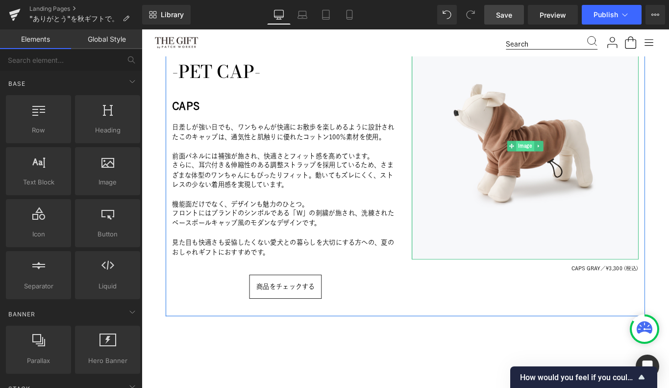
click at [577, 160] on span "Image" at bounding box center [573, 160] width 20 height 12
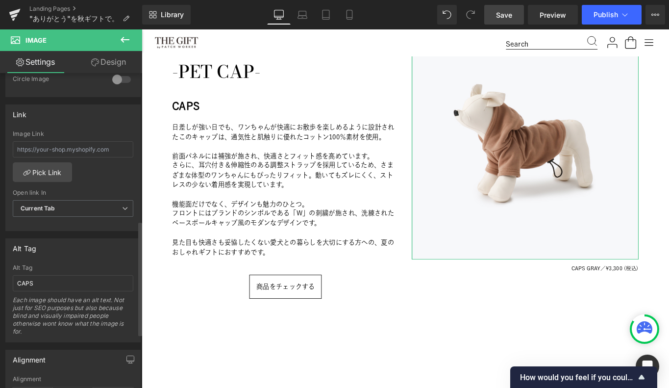
scroll to position [406, 0]
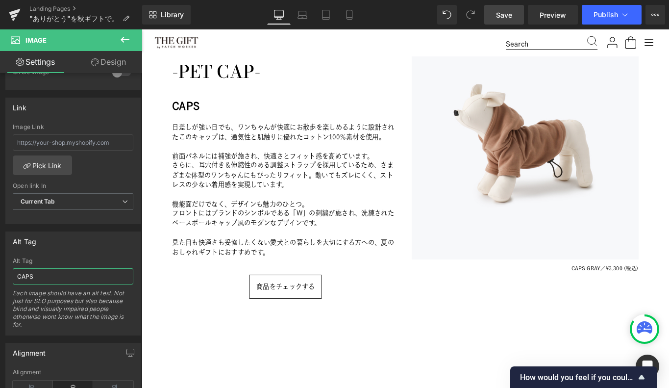
drag, startPoint x: 44, startPoint y: 272, endPoint x: -30, endPoint y: 273, distance: 74.5
click at [0, 273] on html "Image You are previewing how the will restyle your page. You can not edit Eleme…" at bounding box center [334, 194] width 669 height 388
paste input "hoodie"
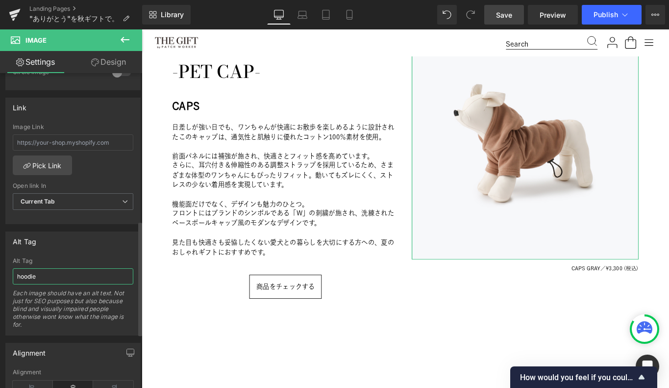
type input "hoodie"
click at [30, 252] on div "Alt Tag hoodie Alt Tag hoodie Each image should have an alt text. Not just for …" at bounding box center [72, 283] width 135 height 104
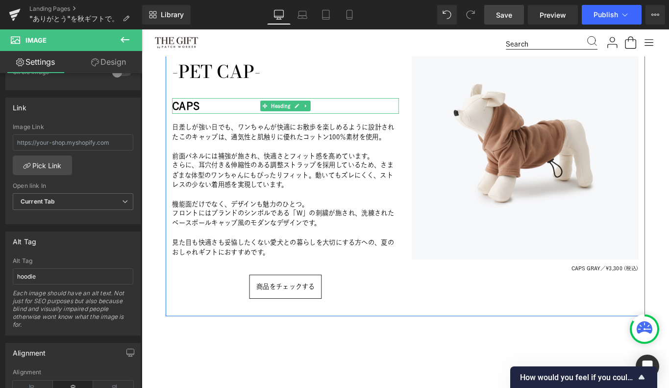
click at [197, 113] on h2 "CAPS" at bounding box center [303, 115] width 255 height 18
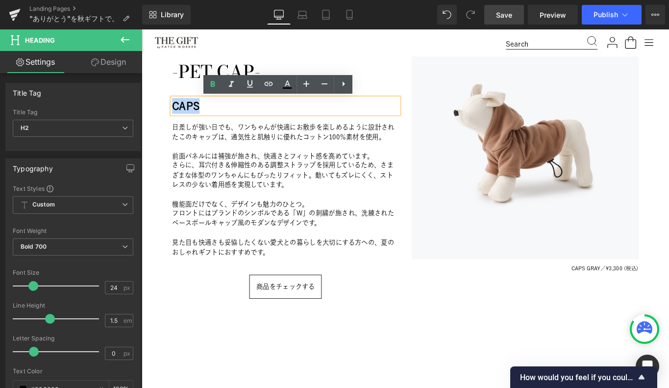
drag, startPoint x: 207, startPoint y: 115, endPoint x: 168, endPoint y: 116, distance: 39.2
click at [169, 116] on div "6. WOUAPY 　-PET CAP- Heading CAPS Heading 日差しが強い日でも、 ワンちゃんが快適にお散歩を楽しめるように 設計された…" at bounding box center [303, 192] width 269 height 318
paste div
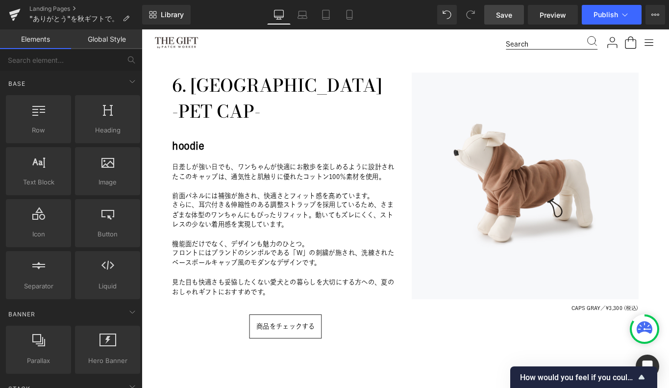
scroll to position [2669, 0]
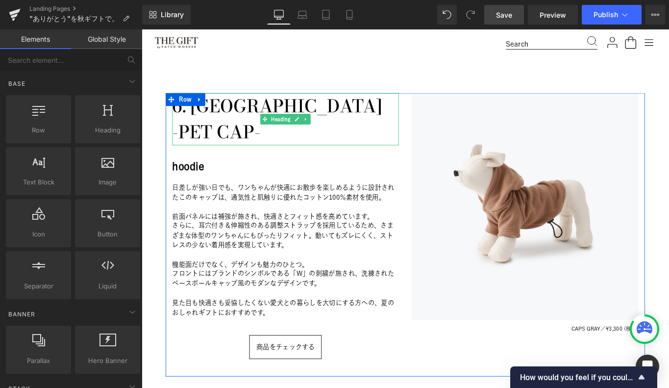
click at [228, 115] on h1 "6. [GEOGRAPHIC_DATA]" at bounding box center [303, 115] width 255 height 29
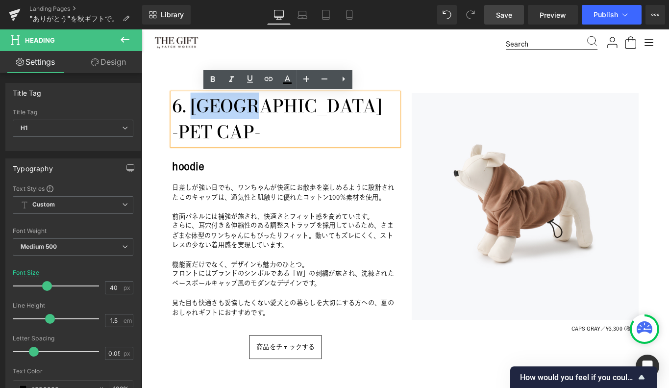
drag, startPoint x: 201, startPoint y: 117, endPoint x: 298, endPoint y: 117, distance: 97.0
click at [298, 117] on h1 "6. [GEOGRAPHIC_DATA]" at bounding box center [303, 115] width 255 height 29
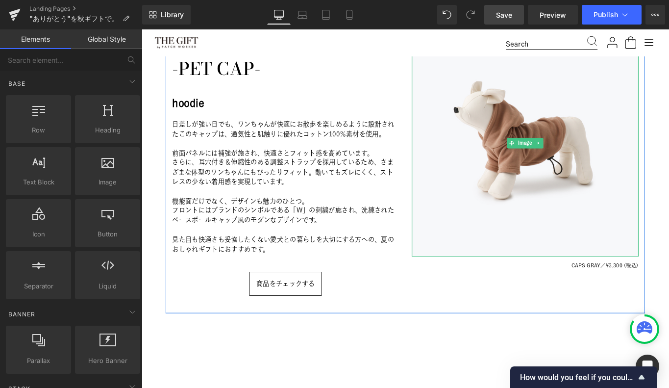
scroll to position [2741, 0]
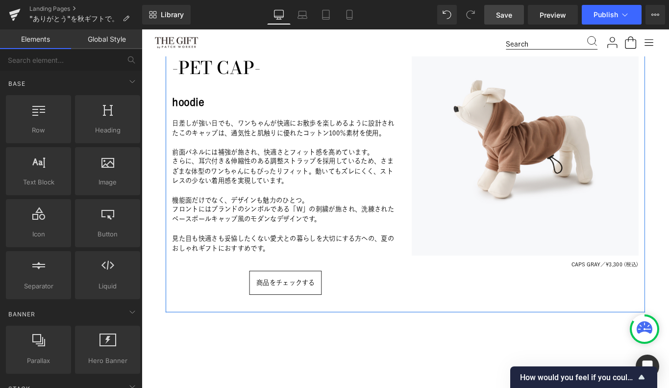
click at [647, 292] on span "CAPS GRAY／" at bounding box center [644, 293] width 39 height 6
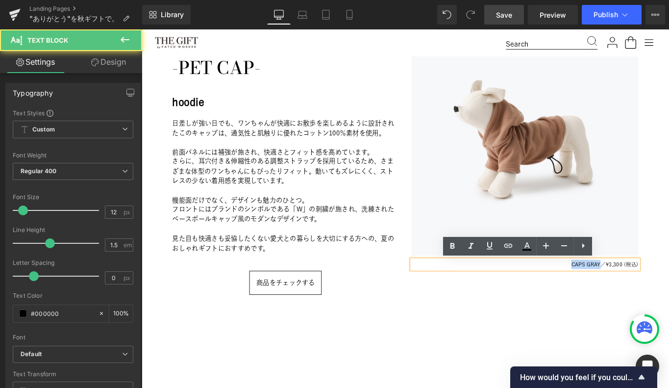
drag, startPoint x: 654, startPoint y: 293, endPoint x: 590, endPoint y: 293, distance: 64.2
click at [590, 293] on p "CAPS GRAY／ ¥3,300 (税込)" at bounding box center [572, 293] width 255 height 10
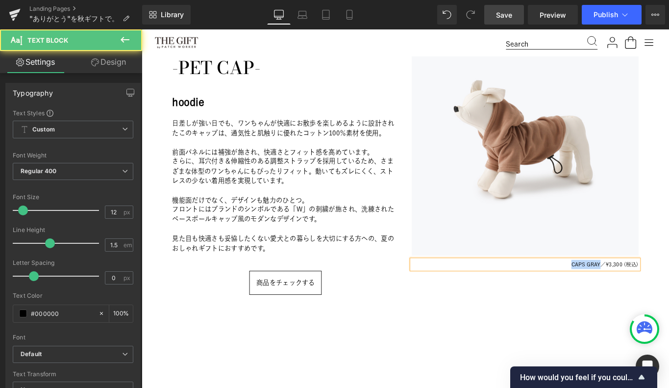
paste div
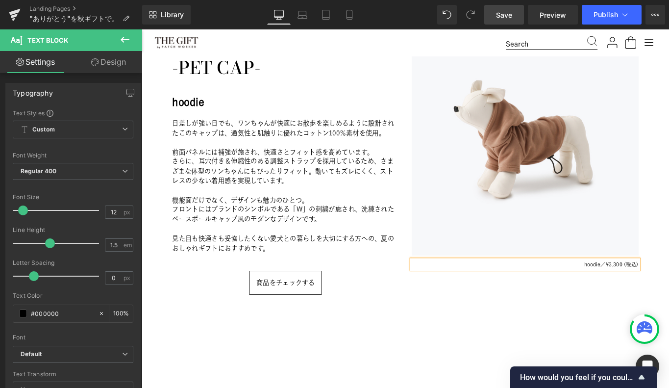
click at [569, 315] on div "Image hoodie／ ¥3,300 (税込) Text Block" at bounding box center [572, 187] width 269 height 318
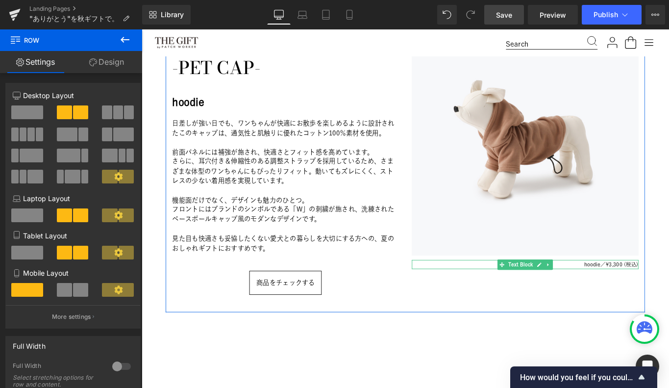
click at [668, 293] on span "¥3,300 (税込)" at bounding box center [681, 293] width 37 height 6
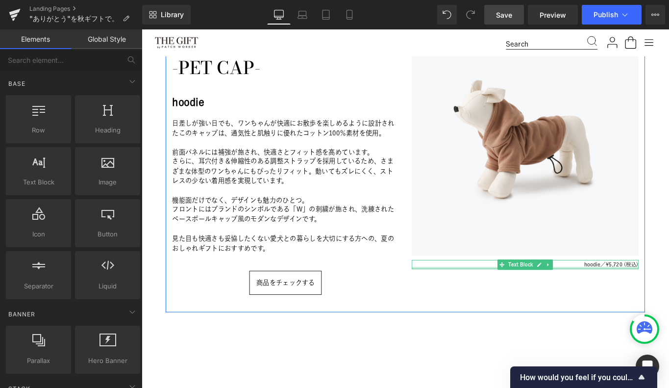
click at [644, 296] on div at bounding box center [572, 297] width 255 height 2
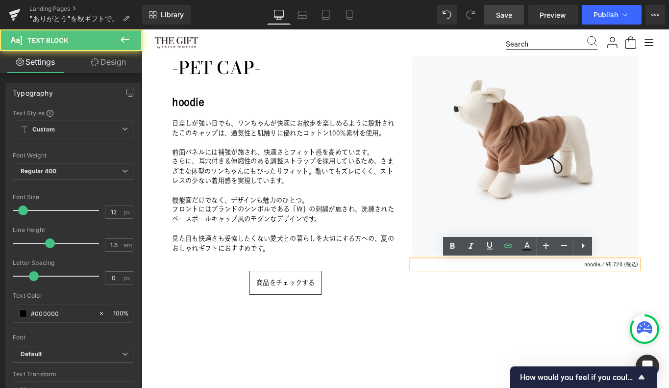
click at [648, 294] on span "hoodie／" at bounding box center [651, 293] width 24 height 6
click at [654, 294] on span "hoodie／" at bounding box center [651, 293] width 24 height 6
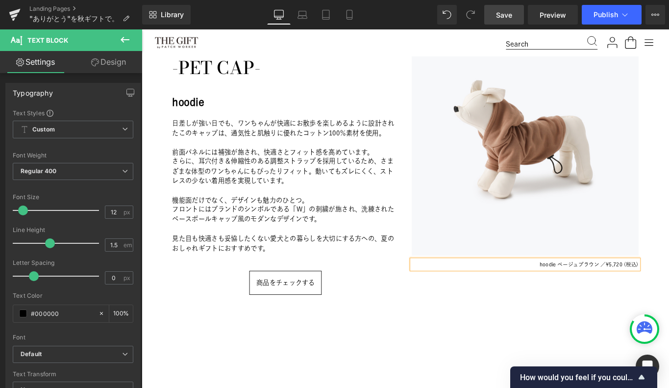
click at [587, 338] on div "Image hoodie ベージュブラウン ／ ¥5,720 (税込) Text Block" at bounding box center [572, 187] width 269 height 318
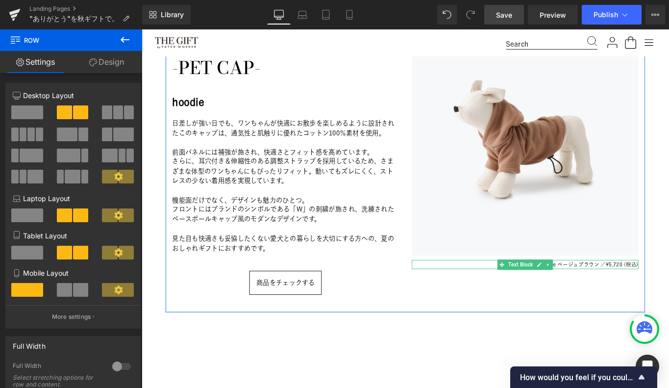
click at [651, 293] on span "hoodie ベージュブラウン ／" at bounding box center [626, 293] width 74 height 6
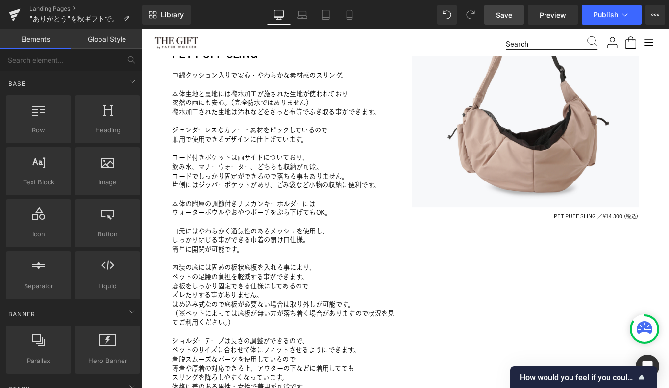
scroll to position [1941, 0]
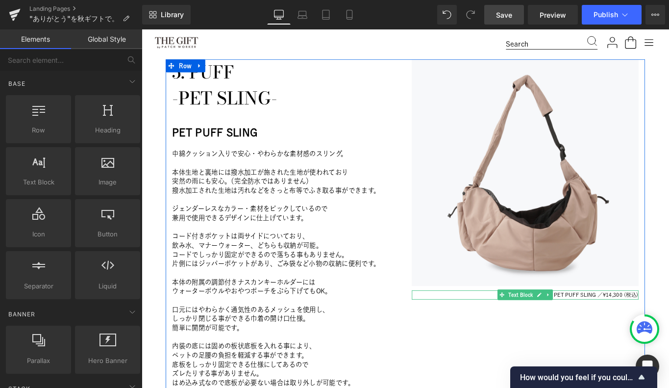
click at [651, 327] on span "PET PUFF SLING ／" at bounding box center [632, 327] width 55 height 6
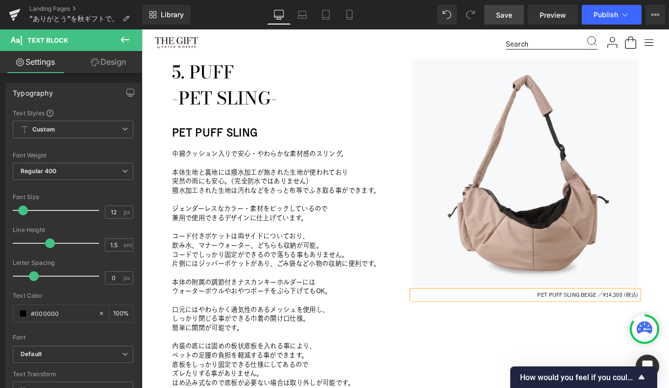
click at [530, 373] on div "Image PET PUFF SLING BEIGE ／ ¥14,300 (税込) Text Block" at bounding box center [572, 232] width 269 height 338
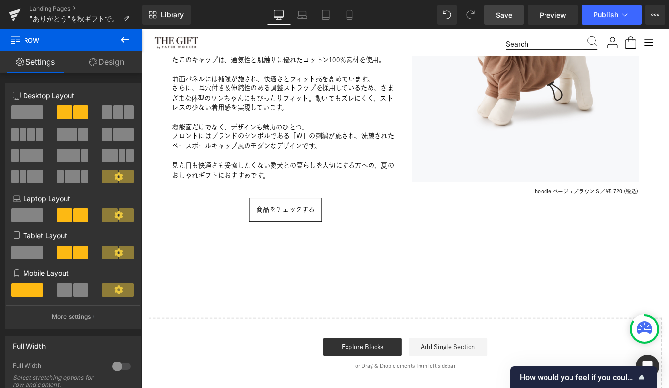
scroll to position [2821, 0]
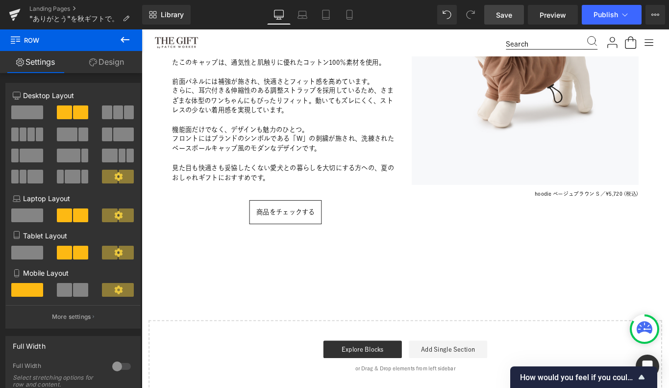
click at [497, 12] on span "Save" at bounding box center [504, 15] width 16 height 10
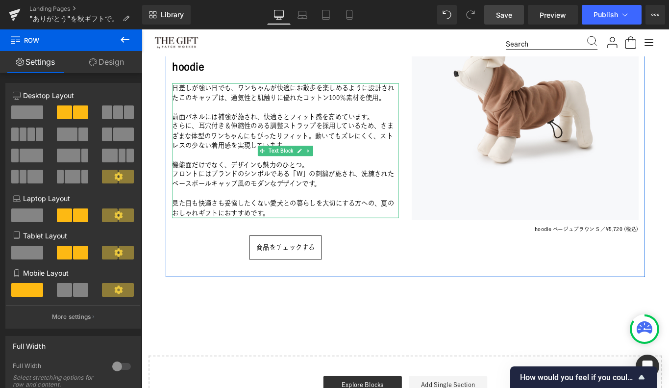
scroll to position [2723, 0]
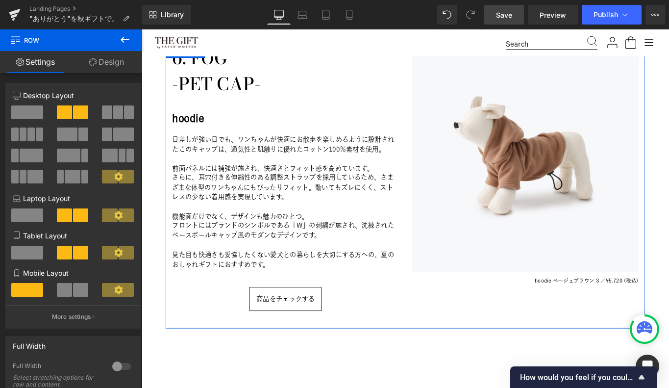
click at [212, 181] on p "前面パネルには補強が施され、快適さとフィット感を高めています。" at bounding box center [303, 185] width 255 height 10
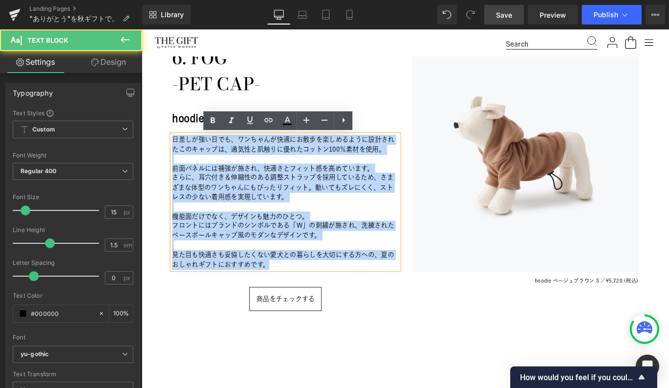
drag, startPoint x: 176, startPoint y: 151, endPoint x: 296, endPoint y: 290, distance: 183.4
click at [296, 290] on div "日差しが強い日でも、 ワンちゃんが快適にお散歩を楽しめるように 設計された このキャップは、通気性と肌触りに優れた コットン100％素材を使用。 前面パネルに…" at bounding box center [303, 222] width 255 height 151
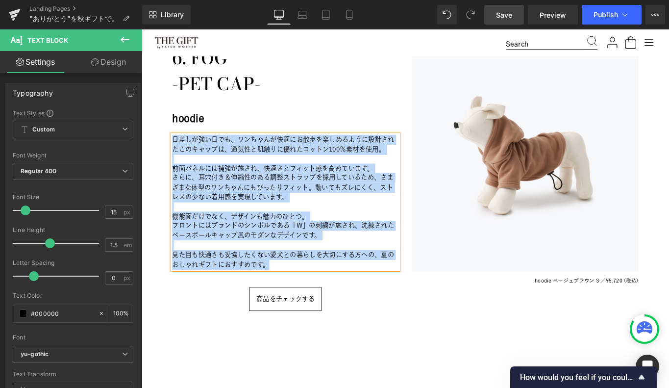
paste div
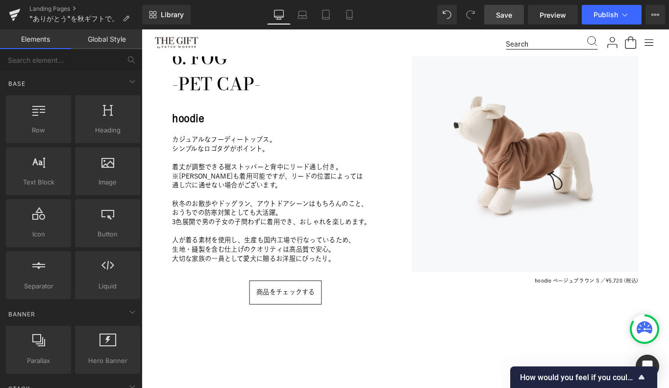
click at [505, 20] on link "Save" at bounding box center [504, 15] width 40 height 20
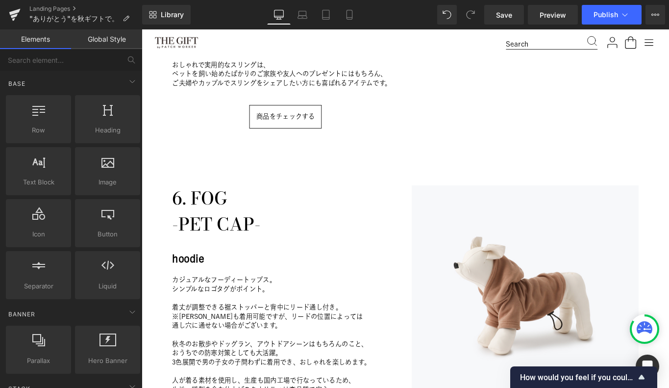
scroll to position [2571, 0]
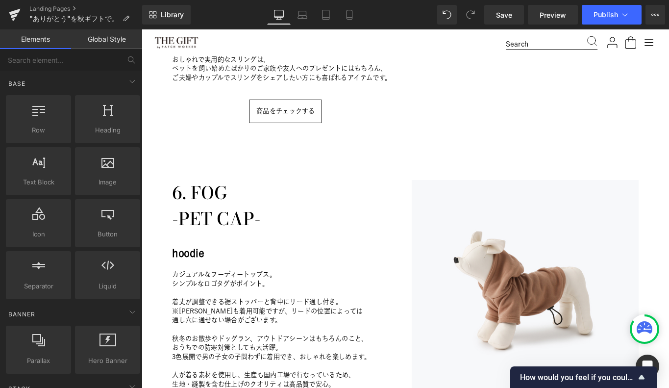
click at [238, 247] on h1 "-PET CAP-" at bounding box center [303, 242] width 255 height 29
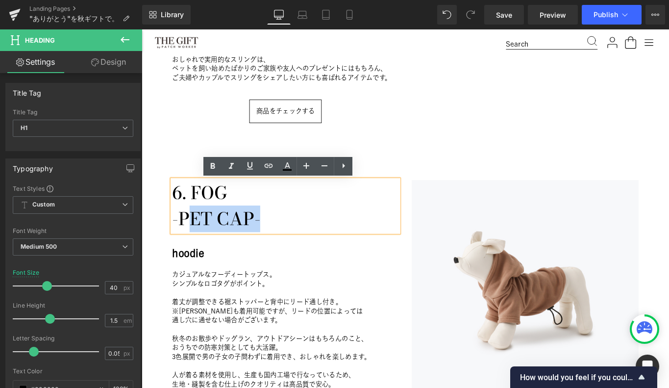
drag, startPoint x: 206, startPoint y: 241, endPoint x: 283, endPoint y: 237, distance: 77.5
click at [283, 237] on h1 "-PET CAP-" at bounding box center [303, 242] width 255 height 29
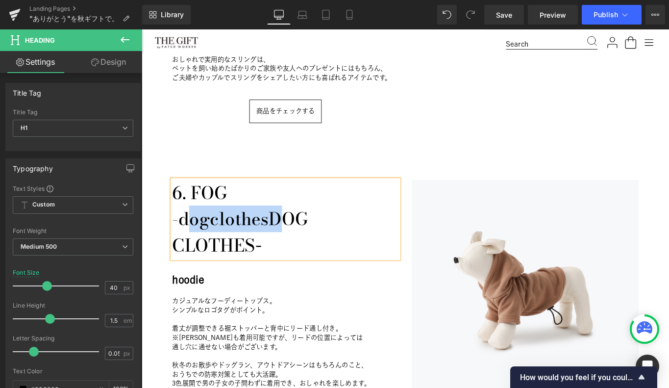
drag, startPoint x: 302, startPoint y: 242, endPoint x: 206, endPoint y: 239, distance: 95.6
click at [206, 239] on h1 "-dogclothesDOG CLOTHES -" at bounding box center [303, 257] width 255 height 59
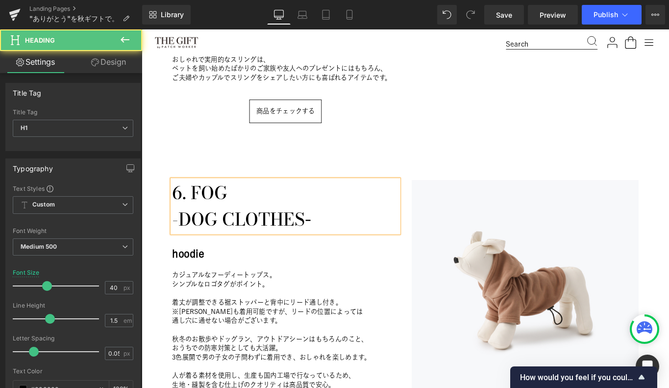
click at [252, 239] on h1 "-DOG CLOTHES -" at bounding box center [303, 243] width 255 height 30
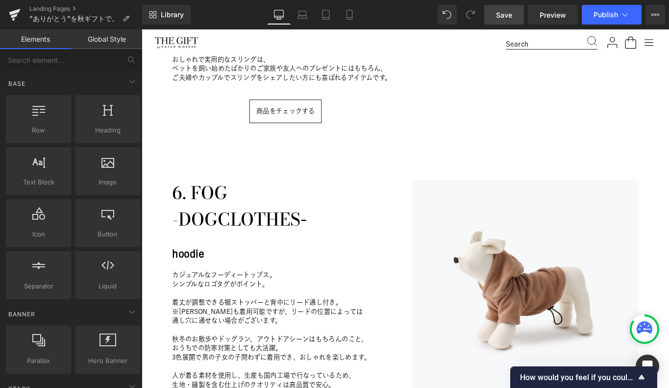
click at [498, 16] on span "Save" at bounding box center [504, 15] width 16 height 10
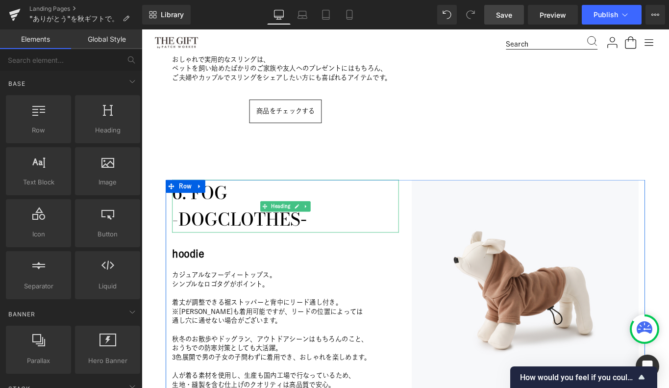
click at [248, 242] on h1 "-DOGCLOTHES -" at bounding box center [303, 243] width 255 height 30
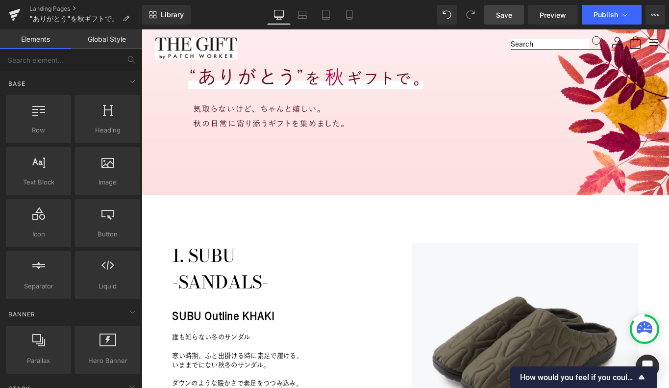
scroll to position [0, 0]
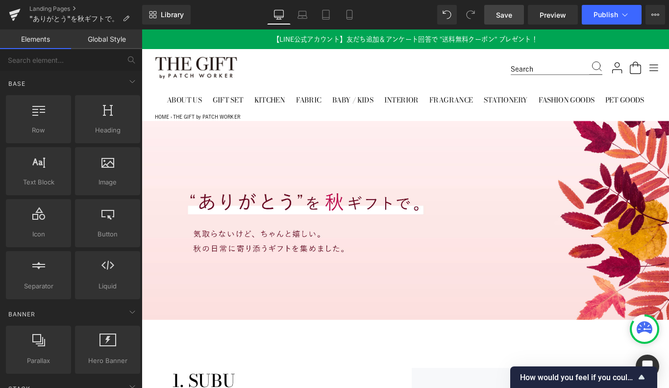
click at [505, 16] on span "Save" at bounding box center [504, 15] width 16 height 10
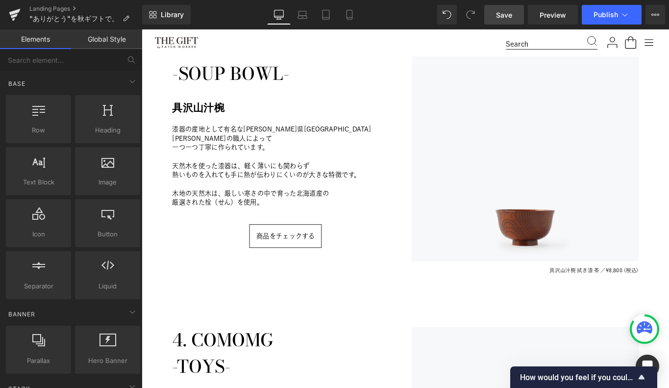
scroll to position [1271, 0]
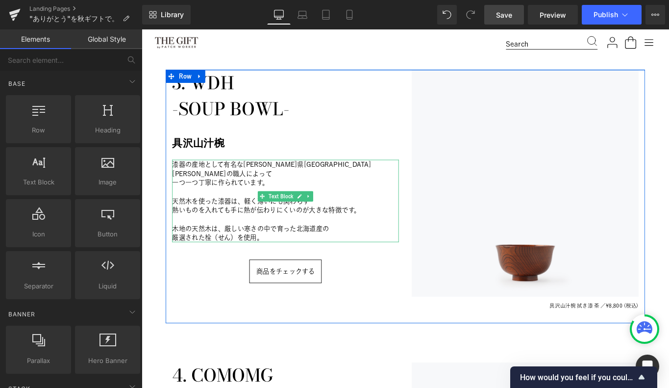
click at [219, 227] on p "熱いものを入れても手に熱が伝わりにくいのが大きな特徴です。" at bounding box center [303, 232] width 255 height 10
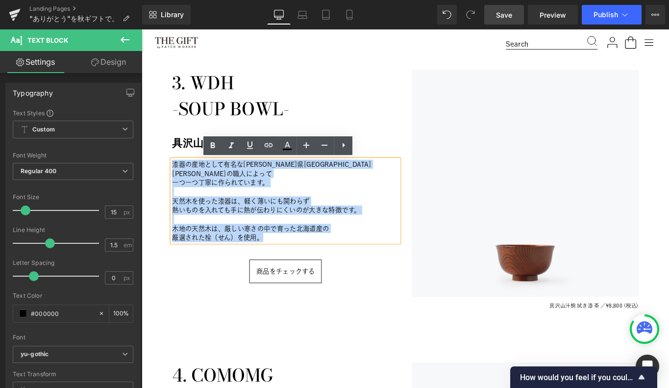
drag, startPoint x: 278, startPoint y: 252, endPoint x: 179, endPoint y: 182, distance: 121.3
click at [179, 182] on div "漆器の産地として有名な[PERSON_NAME]県[GEOGRAPHIC_DATA][PERSON_NAME]の職人によって 一つ一つ丁寧に作られています。 …" at bounding box center [303, 222] width 255 height 93
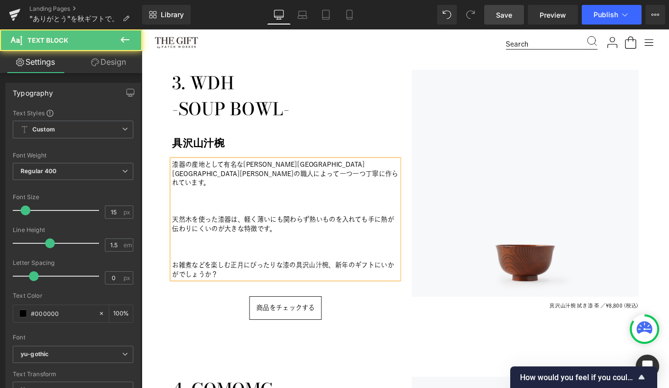
click at [189, 227] on p at bounding box center [303, 232] width 255 height 10
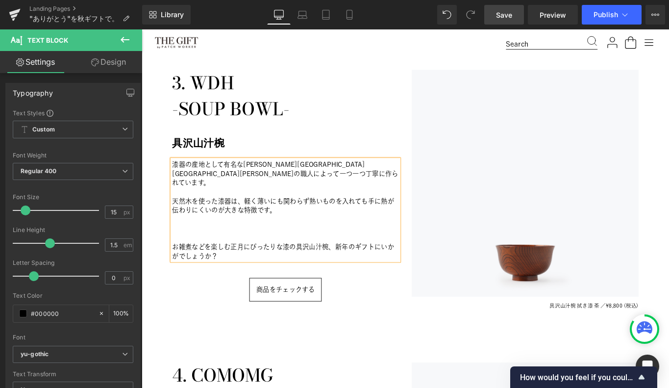
click at [186, 258] on p at bounding box center [303, 263] width 255 height 10
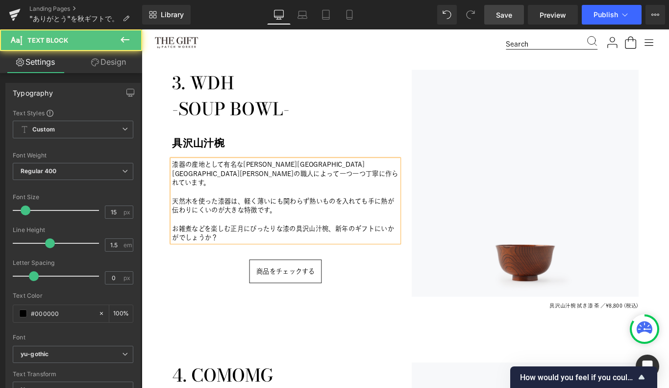
click at [181, 333] on div "3. WDH 　-SOUP BOWL- Heading 具沢山汁椀 Heading 漆器の産地として有名な[PERSON_NAME]県[GEOGRAPHIC_…" at bounding box center [303, 217] width 269 height 285
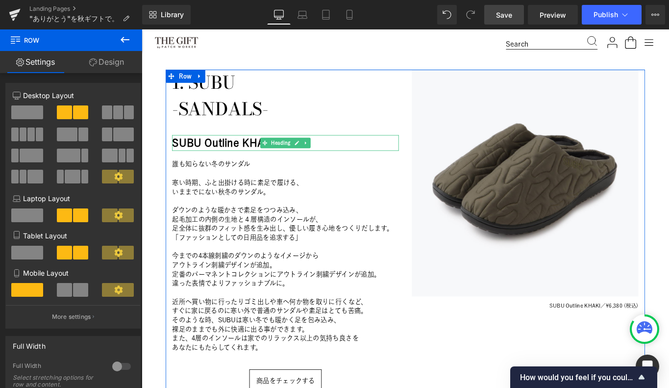
scroll to position [339, 0]
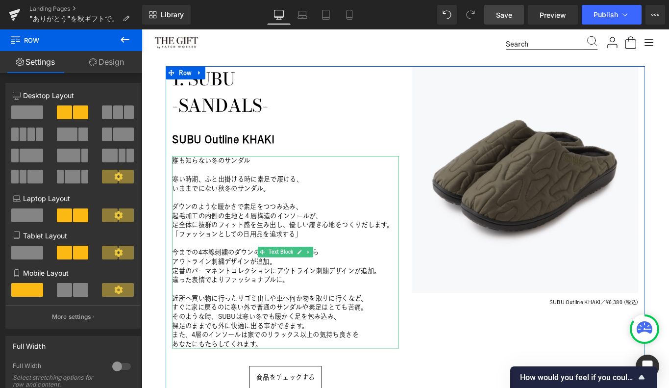
click at [251, 352] on p "そのような時、SUBUは寒い冬でも暖かく足を包み込み、" at bounding box center [303, 351] width 255 height 10
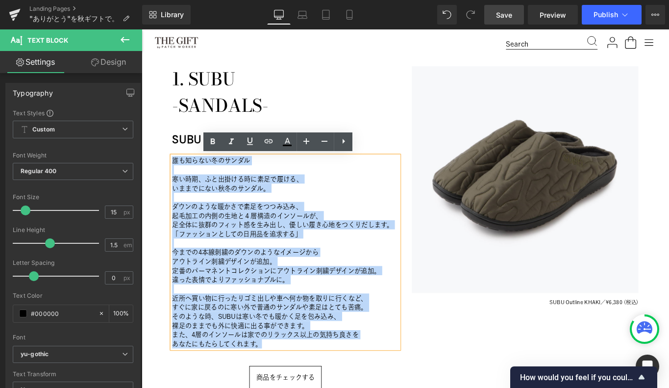
drag, startPoint x: 282, startPoint y: 383, endPoint x: 176, endPoint y: 176, distance: 232.3
click at [176, 176] on div "誰も知らない冬のサンダル 寒い時期、ふと出掛ける時に素足で履ける、 いままでにない秋冬のサンダル。 ダウンのような暖かさで素足をつつみ込み、 起毛加工の内側の…" at bounding box center [303, 279] width 255 height 216
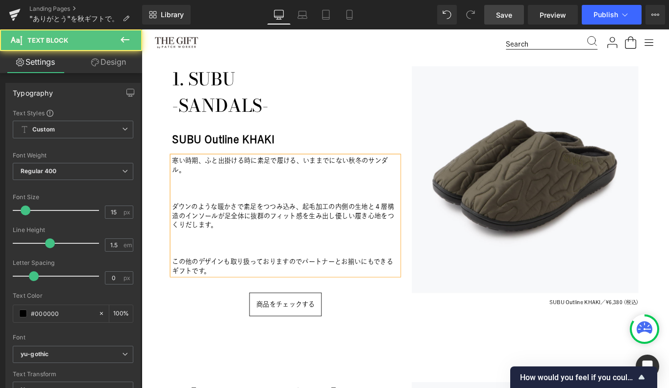
click at [209, 216] on p at bounding box center [303, 218] width 255 height 10
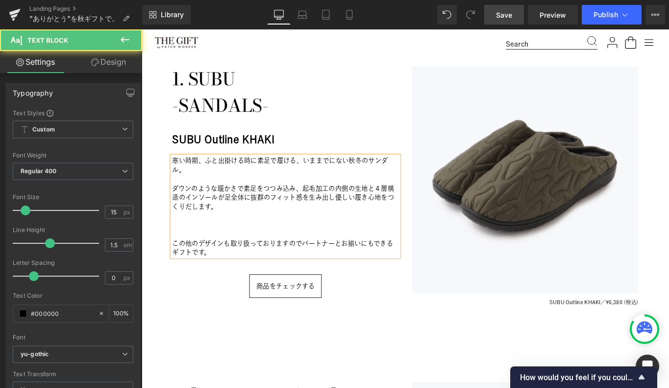
click at [189, 255] on p at bounding box center [303, 259] width 255 height 10
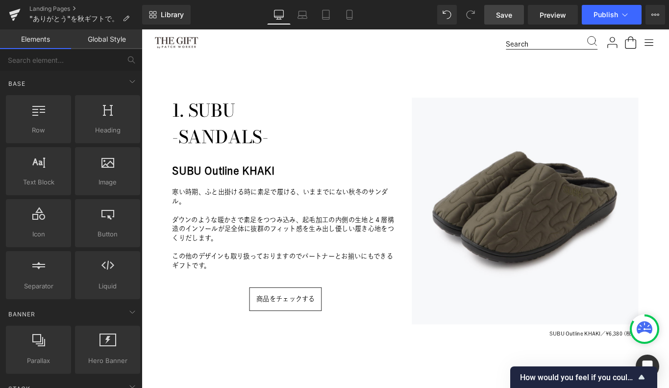
scroll to position [300, 0]
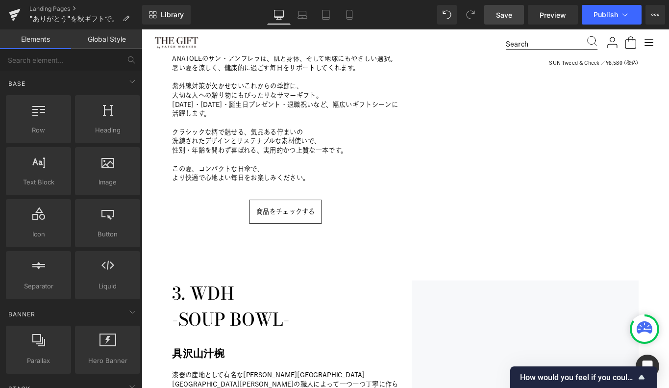
scroll to position [1175, 0]
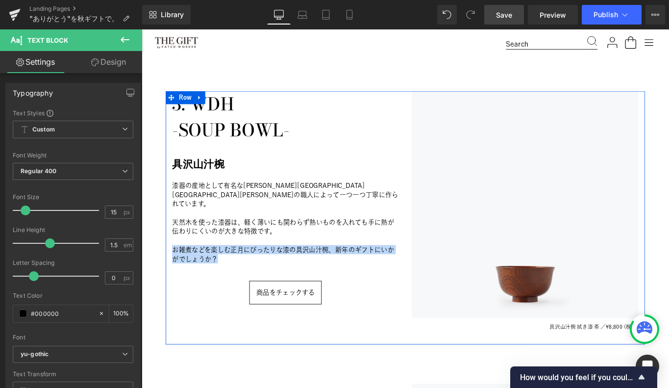
drag, startPoint x: 233, startPoint y: 272, endPoint x: 175, endPoint y: 266, distance: 57.7
click at [175, 266] on div "3. WDH 　-SOUP BOWL- Heading 具沢山汁椀 Heading 漆器の産地として有名な[PERSON_NAME]県[GEOGRAPHIC_…" at bounding box center [303, 240] width 269 height 285
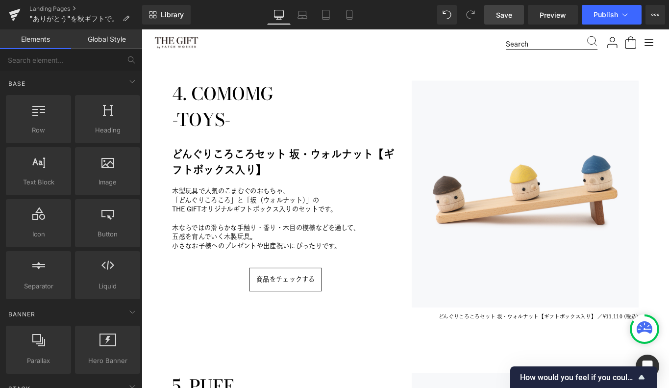
scroll to position [1521, 0]
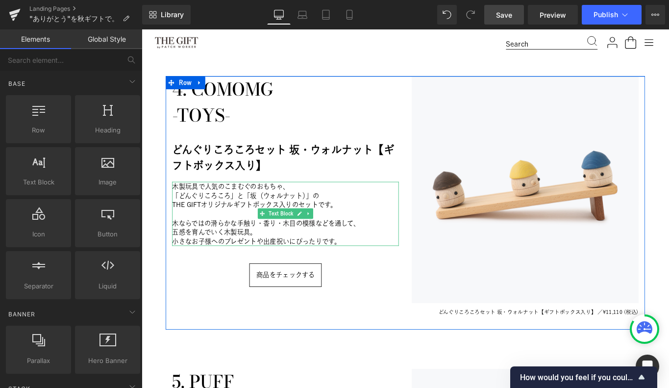
click at [233, 220] on p "「どんぐりころころ」と「坂（ウォルナット）」の" at bounding box center [303, 216] width 255 height 10
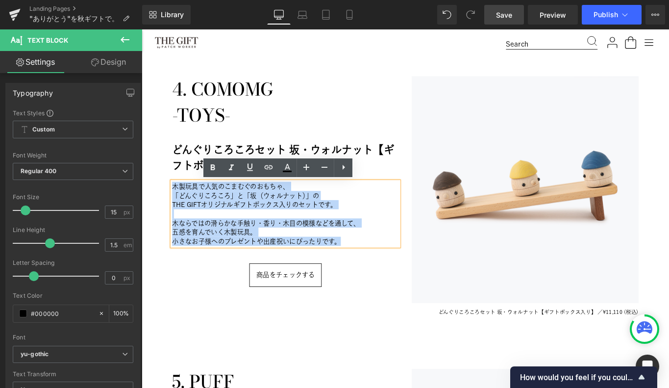
drag, startPoint x: 177, startPoint y: 207, endPoint x: 363, endPoint y: 268, distance: 195.5
click at [363, 268] on div "木製玩具で人気のこまむぐのおもちゃ、 「どんぐりころころ」と「坂（ウォルナット）」の THE GIFTオリジナルギフトボックス入りのセットです。 木ならではの…" at bounding box center [303, 236] width 255 height 72
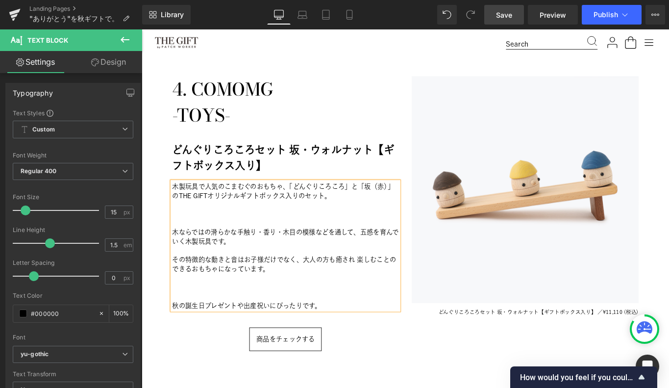
click at [251, 241] on p at bounding box center [303, 236] width 255 height 10
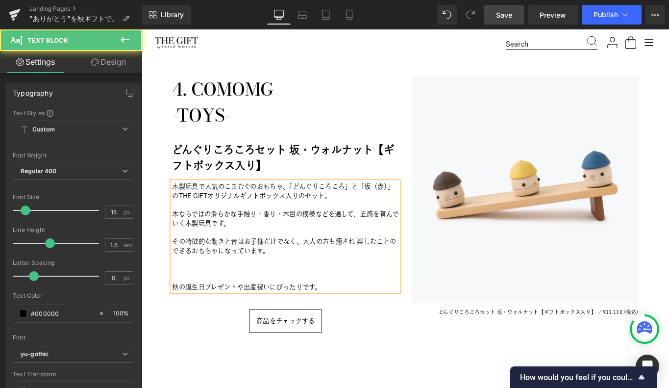
click at [200, 306] on p at bounding box center [303, 308] width 255 height 10
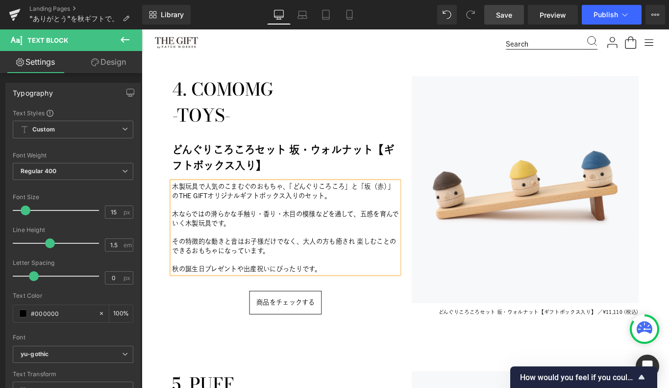
click at [160, 362] on div "Image Image 1. SUBU 　-SANDALS- Heading SUBU Outline KHAKI Heading 寒い時期、ふと出掛ける時に…" at bounding box center [438, 146] width 593 height 3070
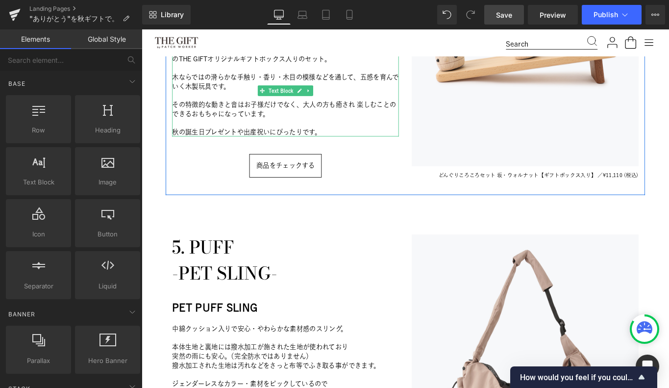
scroll to position [1683, 0]
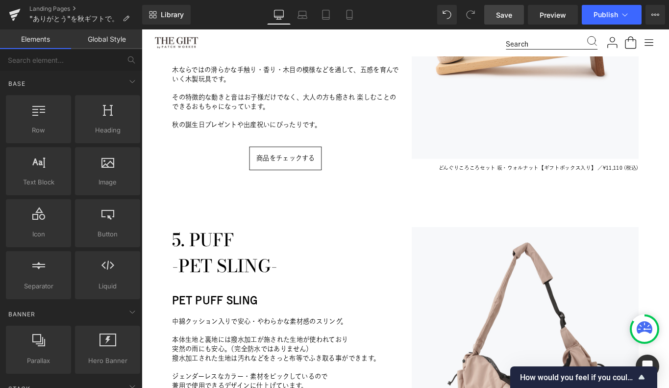
click at [498, 17] on span "Save" at bounding box center [504, 15] width 16 height 10
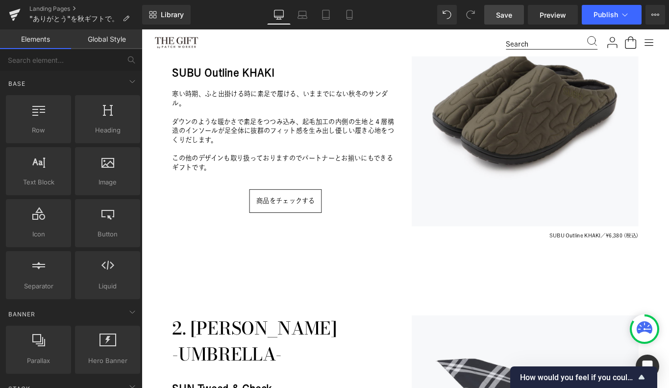
scroll to position [334, 0]
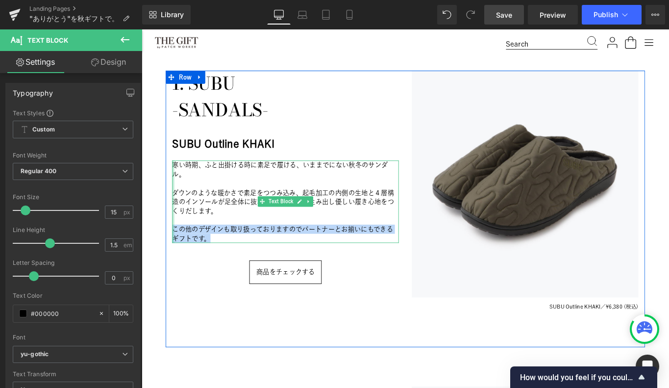
drag, startPoint x: 219, startPoint y: 262, endPoint x: 177, endPoint y: 255, distance: 42.8
click at [177, 255] on div "寒い時期、ふと出掛ける時に素足で履ける、いままでにない秋冬のサンダル。 ダウンのような暖かさで素足をつつみ込み、起毛加工の内側の生地と４層構造のインソールが足…" at bounding box center [303, 222] width 255 height 93
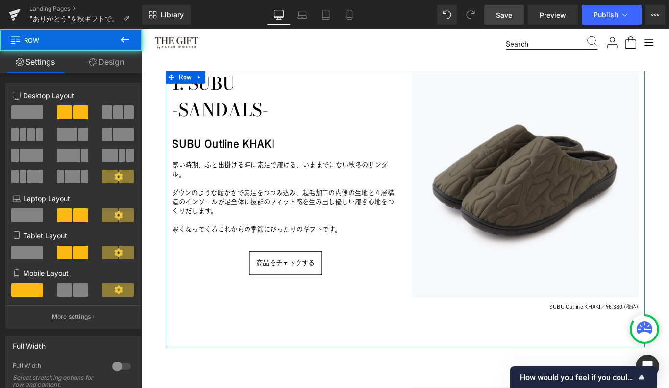
click at [172, 343] on div "1. SUBU 　-SANDALS- Heading SUBU Outline KHAKI Heading 寒い時期、ふと出掛ける時に素足で履ける、いままでに…" at bounding box center [303, 230] width 269 height 311
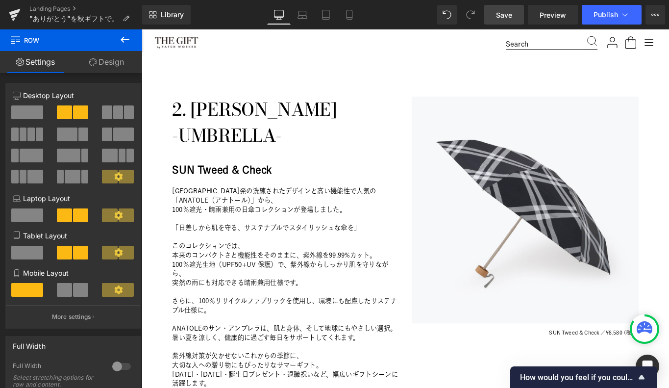
scroll to position [705, 0]
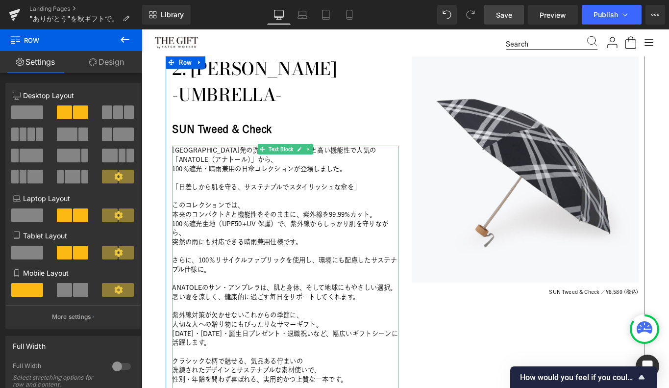
click at [226, 171] on p "[GEOGRAPHIC_DATA]発の洗練されたデザインと高い機能性で人気の「ANATOLE（アナトール）」から、" at bounding box center [303, 170] width 255 height 21
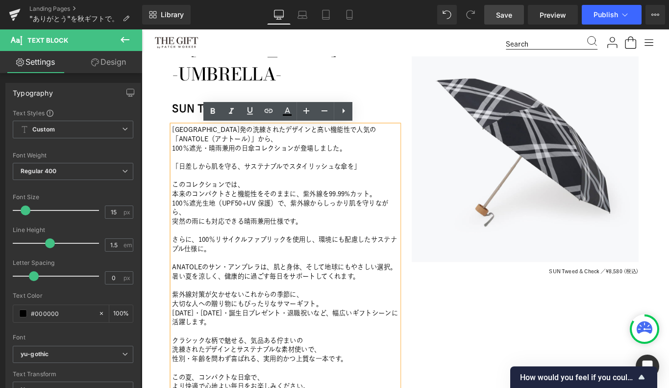
scroll to position [738, 0]
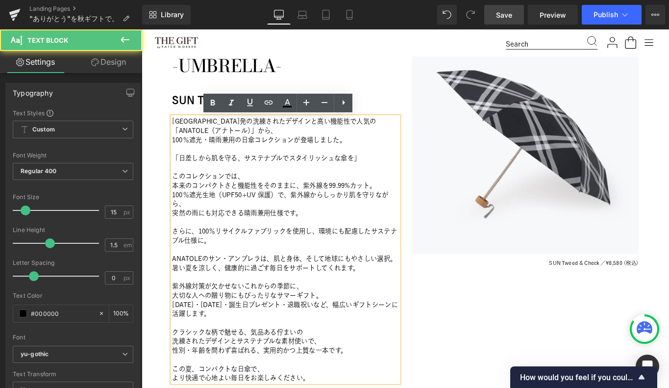
click at [219, 225] on p "100％遮光生地（UPF50+UV 保護）で、紫外線からしっかり肌を守りながら、" at bounding box center [303, 220] width 255 height 21
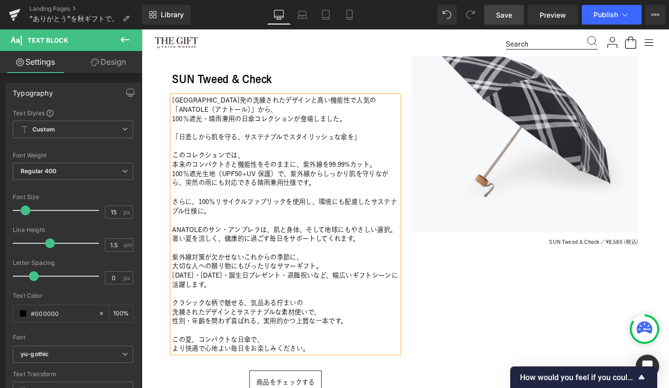
scroll to position [765, 0]
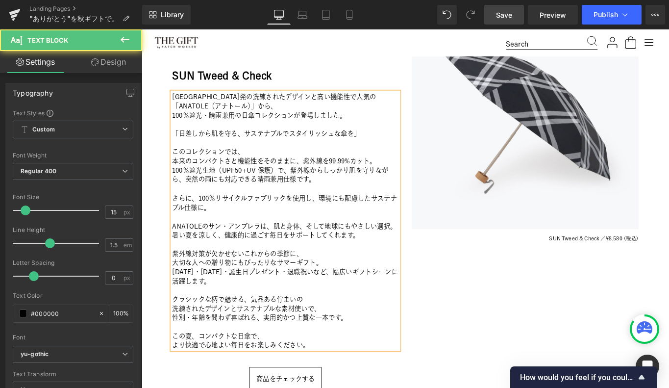
click at [250, 314] on p "[DATE]・[DATE]・誕生日プレゼント・退職祝いなど、幅広いギフトシーンに活躍します。" at bounding box center [303, 306] width 255 height 21
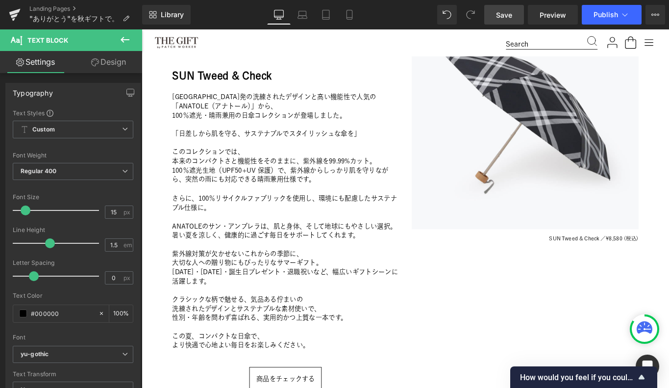
drag, startPoint x: 462, startPoint y: 374, endPoint x: 186, endPoint y: 128, distance: 369.6
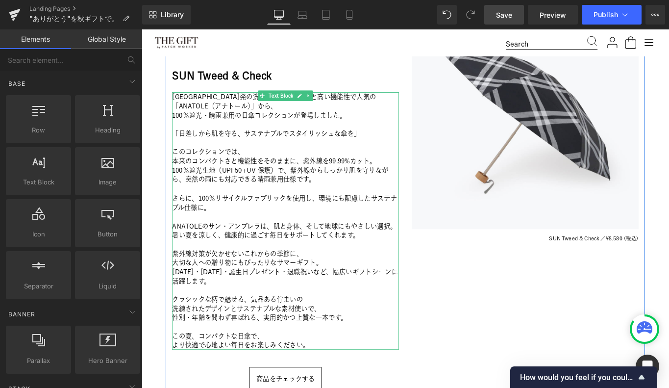
click at [201, 112] on p "[GEOGRAPHIC_DATA]発の洗練されたデザインと高い機能性で人気の「ANATOLE（アナトール）」から、" at bounding box center [303, 110] width 255 height 21
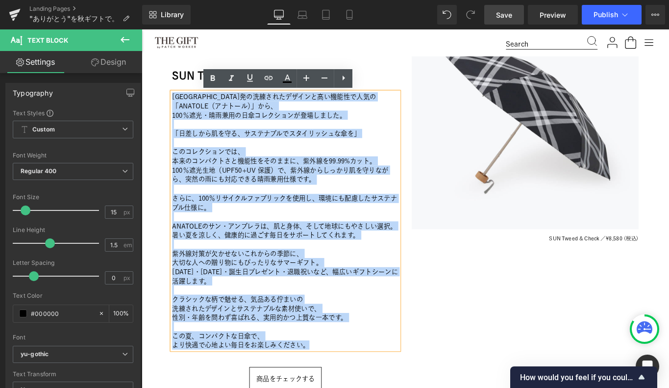
drag, startPoint x: 177, startPoint y: 106, endPoint x: 343, endPoint y: 382, distance: 322.7
click at [343, 382] on div "[GEOGRAPHIC_DATA]発の洗練されたデザインと高い機能性で人気の「ANATOLE（アナトール）」から、 100％遮光・晴雨兼用の日傘コレクションが…" at bounding box center [303, 244] width 255 height 289
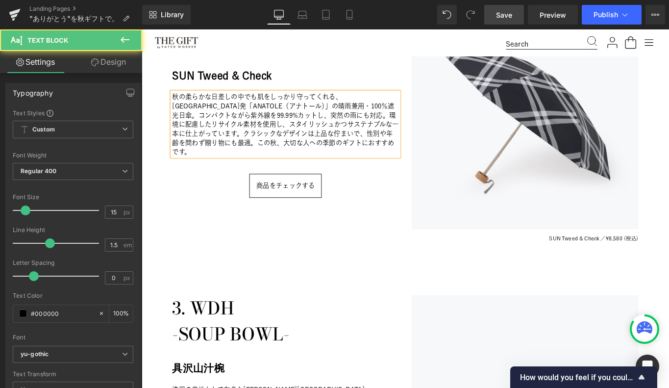
click at [335, 116] on p "秋の柔らかな日差しの中でも肌をしっかり守ってくれる、[GEOGRAPHIC_DATA]発「ANATOLE（アナトール）」の晴雨兼用・100％遮光日傘。コンパク…" at bounding box center [303, 136] width 255 height 72
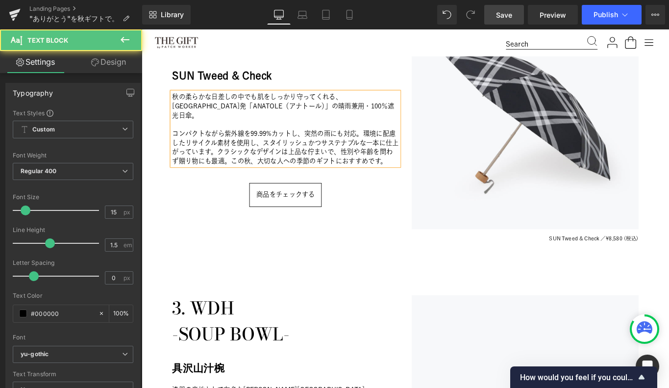
click at [392, 141] on p "コンパクトながら紫外線を99.99%カットし、突然の雨にも対応。環境に配慮したリサイクル素材を使用し、スタイリッシュかつサステナブルな一本に仕上がっています。…" at bounding box center [303, 161] width 255 height 41
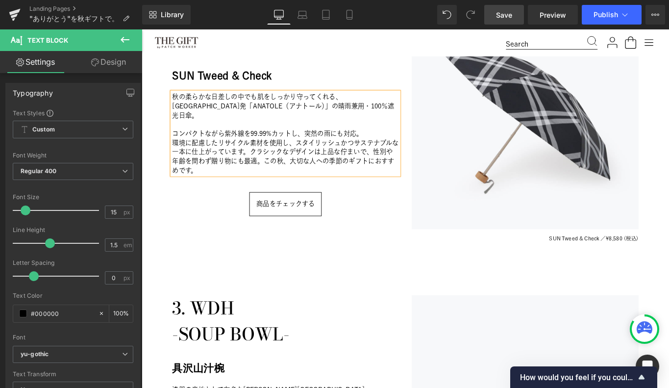
click at [270, 159] on p "環境に配慮したリサイクル素材を使用し、スタイリッシュかつサステナブルな一本に仕上がっています。クラシックなデザインは上品な佇まいで、性別や年齢を問わず贈り物に…" at bounding box center [303, 171] width 255 height 41
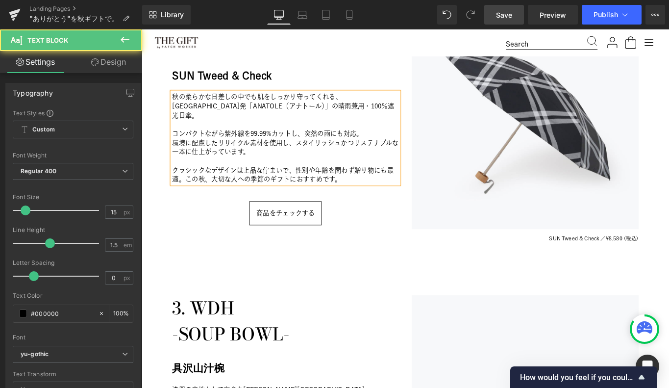
click at [192, 188] on p "クラシックなデザインは上品な佇まいで、性別や年齢を問わず贈り物にも最適。この秋、大切な人への季節のギフトにおすすめです。" at bounding box center [303, 192] width 255 height 21
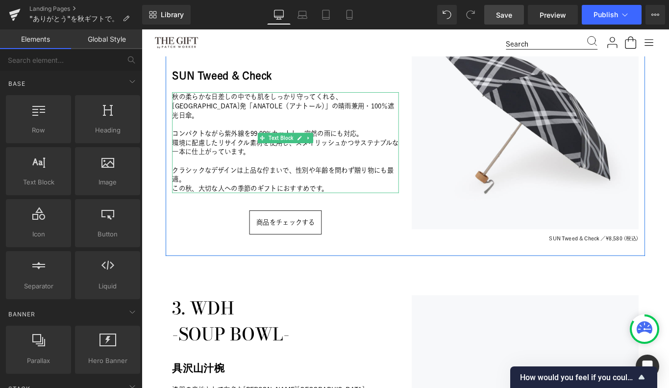
click at [253, 203] on p "この秋、大切な人への季節のギフトにおすすめです。" at bounding box center [303, 208] width 255 height 10
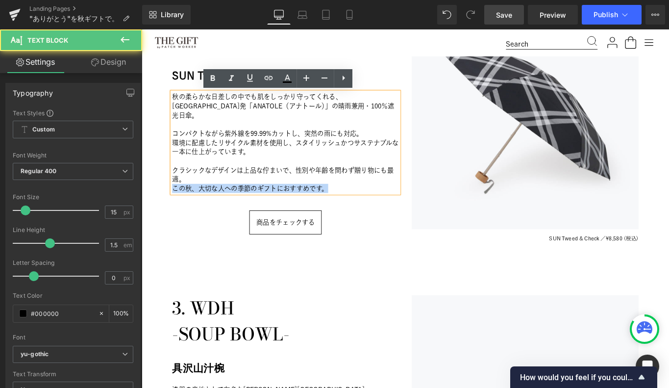
drag, startPoint x: 178, startPoint y: 199, endPoint x: 351, endPoint y: 197, distance: 173.0
click at [351, 203] on p "この秋、大切な人への季節のギフトにおすすめです。" at bounding box center [303, 208] width 255 height 10
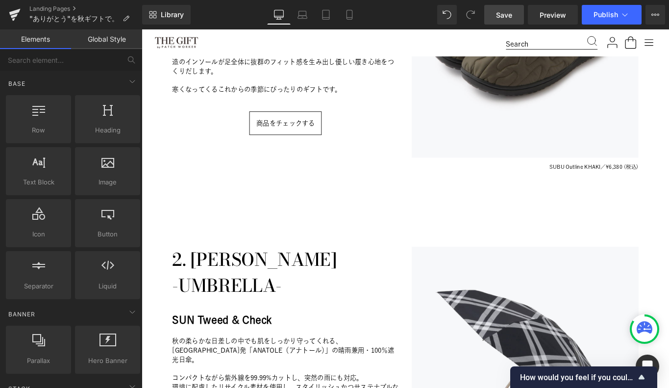
scroll to position [493, 0]
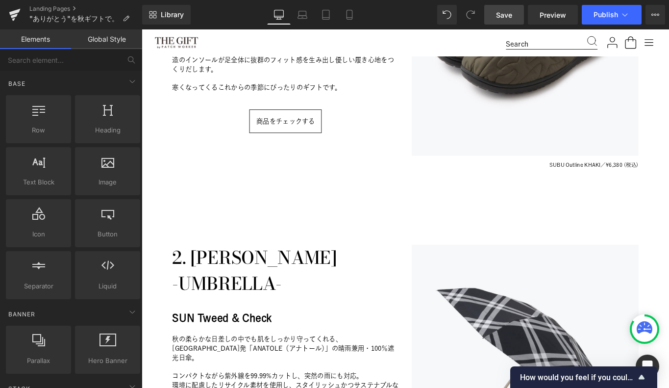
click at [503, 18] on span "Save" at bounding box center [504, 15] width 16 height 10
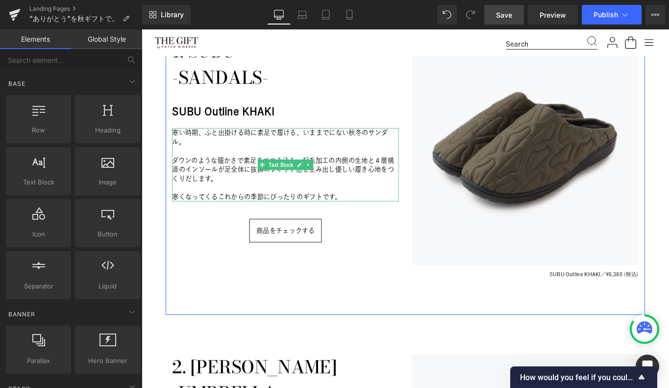
scroll to position [379, 0]
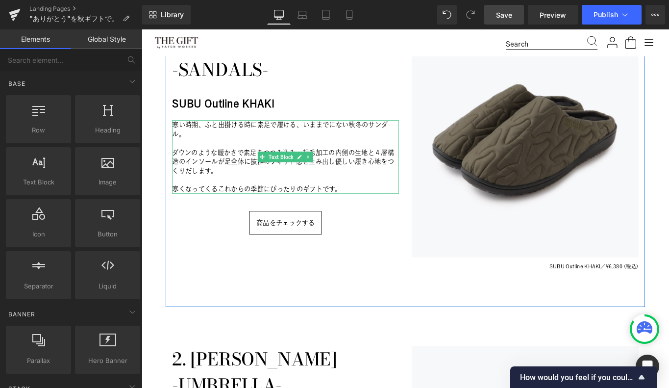
click at [209, 137] on p "寒い時期、ふと出掛ける時に素足で履ける、いままでにない秋冬のサンダル。" at bounding box center [303, 141] width 255 height 21
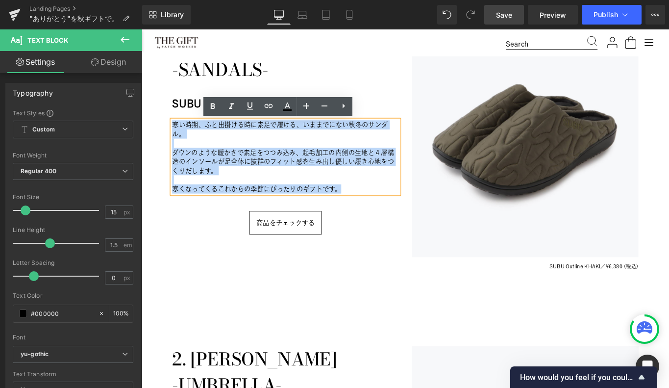
drag, startPoint x: 176, startPoint y: 136, endPoint x: 371, endPoint y: 218, distance: 211.2
click at [371, 218] on div "1. SUBU 　-SANDALS- Heading SUBU Outline KHAKI Heading 寒い時期、ふと出掛ける時に素足で履ける、いままでに…" at bounding box center [303, 185] width 269 height 311
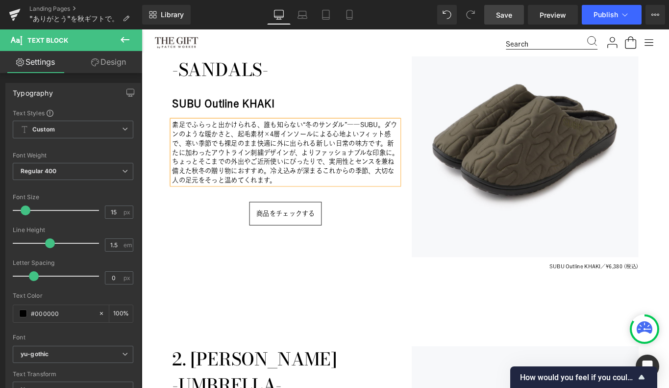
click at [416, 135] on p "素足でふらっと出かけられる、誰も知らない“冬のサンダル”――SUBU。ダウンのような暖かさと、起毛素材×4層インソールによる心地よいフィット感で、寒い季節でも…" at bounding box center [303, 167] width 255 height 72
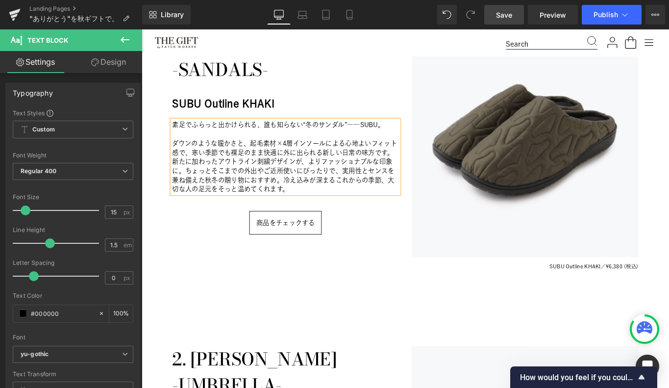
click at [422, 168] on p "ダウンのような暖かさと、起毛素材×4層インソールによる心地よいフィット感で、寒い季節でも裸足のまま快適に外に出られる新しい日常の味方です。新たに加わったアウト…" at bounding box center [303, 183] width 255 height 62
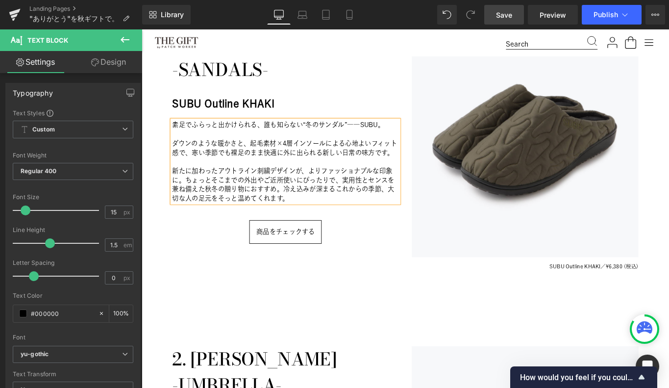
click at [192, 197] on p "新たに加わったアウトライン刺繍デザインが、よりファッショナブルな印象に。ちょっとそこまでの外出やご近所使いにぴったりで、実用性とセンスを兼ね備えた秋冬の贈り物…" at bounding box center [303, 203] width 255 height 41
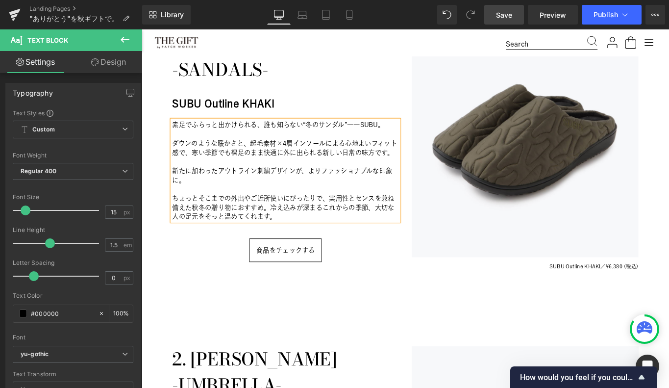
click at [287, 228] on p "ちょっとそこまでの外出やご近所使いにぴったりで、実用性とセンスを兼ね備えた秋冬の贈り物におすすめ。冷え込みが深まるこれからの季節、大切な人の足元をそっと温めて…" at bounding box center [303, 229] width 255 height 31
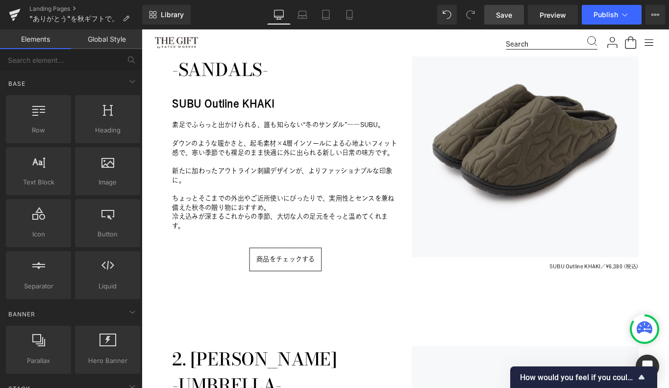
click at [501, 17] on span "Save" at bounding box center [504, 15] width 16 height 10
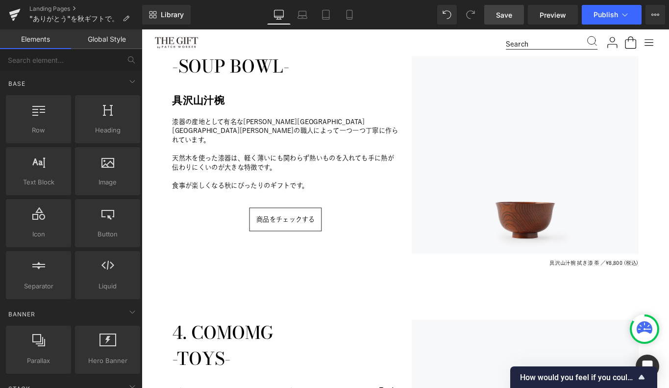
scroll to position [1069, 0]
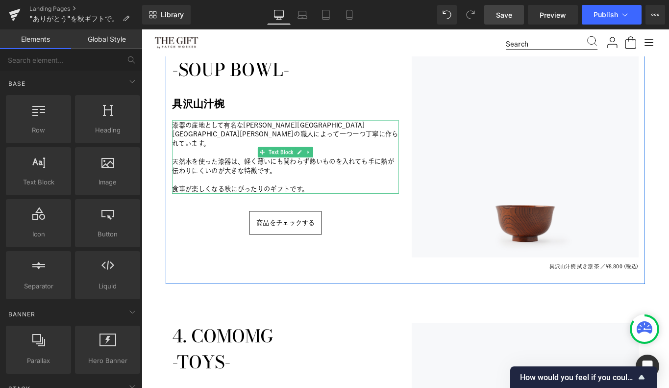
click at [220, 172] on p "天然木を使った漆器は、軽く薄いにも関わらず熱いものを入れても手に熱が伝わりにくいのが大きな特徴です。" at bounding box center [303, 182] width 255 height 21
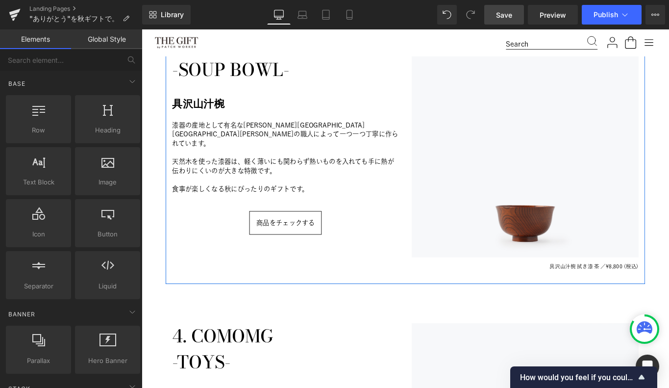
click at [222, 203] on p "食事が楽しくなる秋にぴったりのギフトです。" at bounding box center [303, 208] width 255 height 10
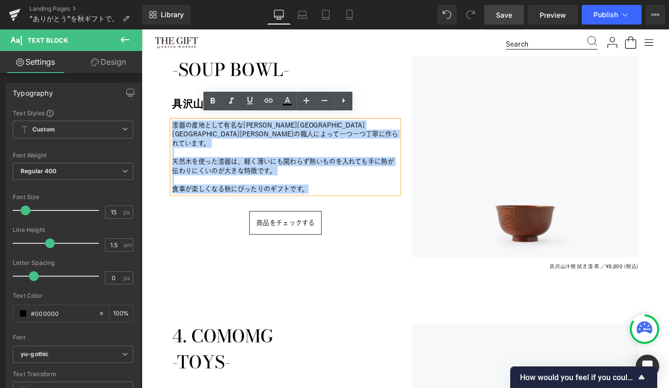
drag, startPoint x: 330, startPoint y: 193, endPoint x: 171, endPoint y: 130, distance: 170.9
click at [171, 130] on div "3. WDH 　-SOUP BOWL- Heading 具沢山汁椀 Heading 漆器の産地として有名な[PERSON_NAME]県[GEOGRAPHIC_…" at bounding box center [303, 172] width 269 height 285
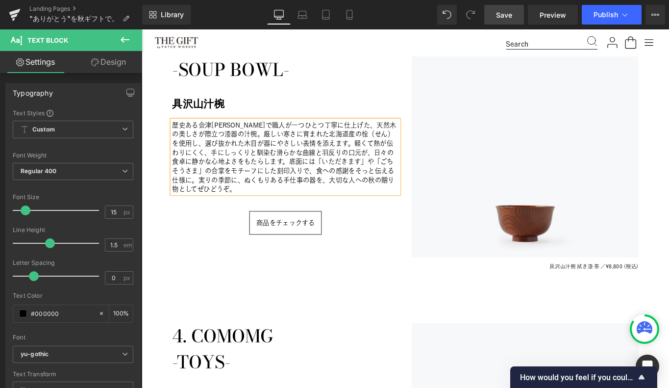
click at [235, 142] on p "歴史ある会津[PERSON_NAME]で職人が一つひとつ丁寧に仕上げた、天然木の美しさが際立つ漆器の汁椀。厳しい寒さに育まれた北海道産の栓（せん）を使用し、選…" at bounding box center [303, 172] width 255 height 82
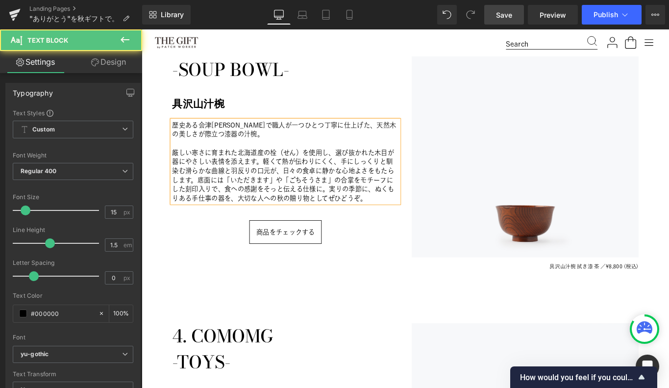
click at [278, 172] on p "厳しい寒さに育まれた北海道産の栓（せん）を使用し、選び抜かれた木目が器にやさしい表情を添えます。軽くて熱が伝わりにくく、手にしっくりと馴染む滑らかな曲線と羽反…" at bounding box center [303, 193] width 255 height 62
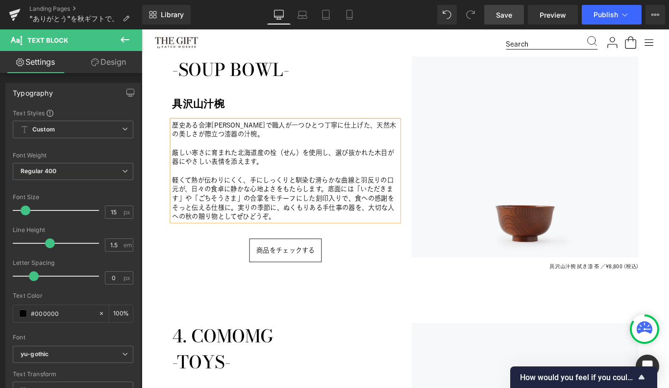
click at [352, 202] on p "軽くて熱が伝わりにくく、手にしっくりと馴染む滑らかな曲線と羽反りの口元が、日々の食卓に静かな心地よさをもたらします。底面には「いただきます」や「ごちそうさま」…" at bounding box center [303, 218] width 255 height 51
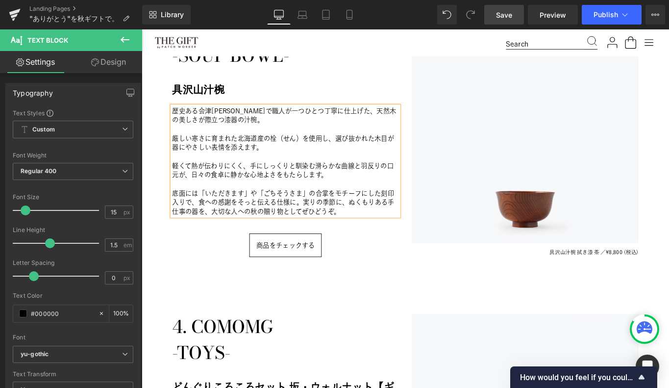
scroll to position [1086, 0]
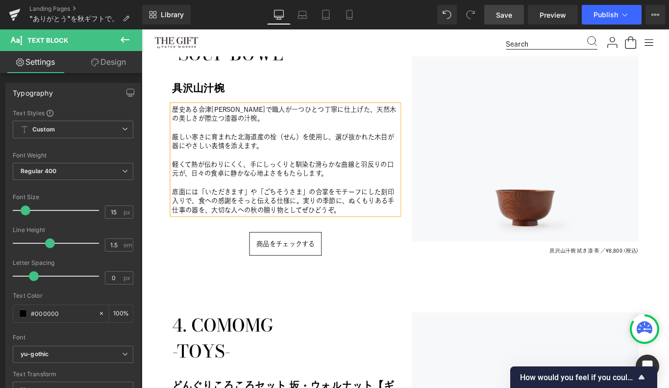
click at [325, 215] on p "底面には「いただきます」や「ごちそうさま」の合掌をモチーフにした刻印入りで、食への感謝をそっと伝える仕様に。実りの季節に、ぬくもりある手仕事の器を、大切な人へ…" at bounding box center [303, 221] width 255 height 31
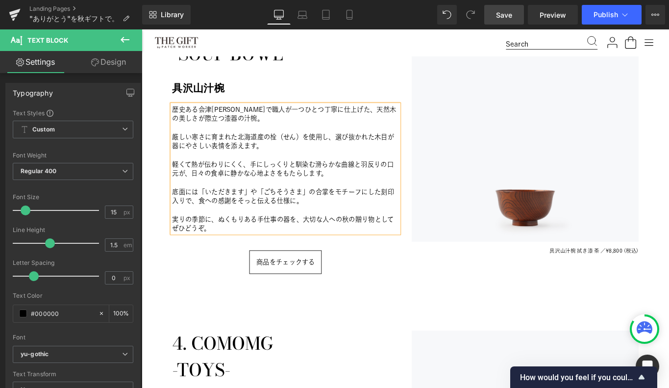
click at [181, 309] on div "3. WDH 　-SOUP BOWL- Heading 具沢山汁椀 Heading 歴史ある会津[PERSON_NAME]で職人が一つひとつ丁寧に仕上げた、天…" at bounding box center [303, 168] width 269 height 311
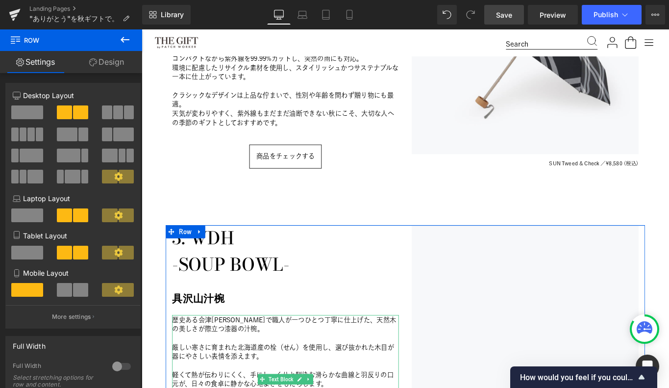
scroll to position [844, 0]
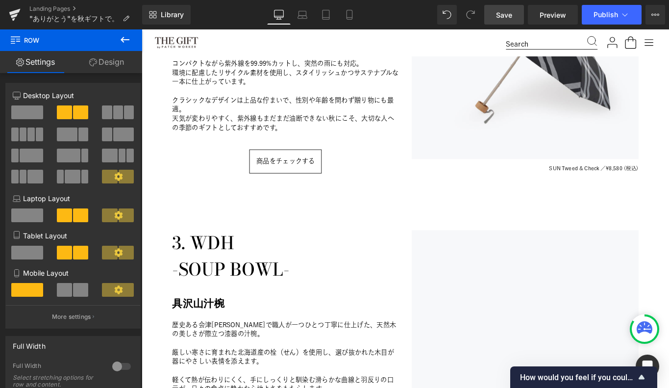
click at [495, 18] on link "Save" at bounding box center [504, 15] width 40 height 20
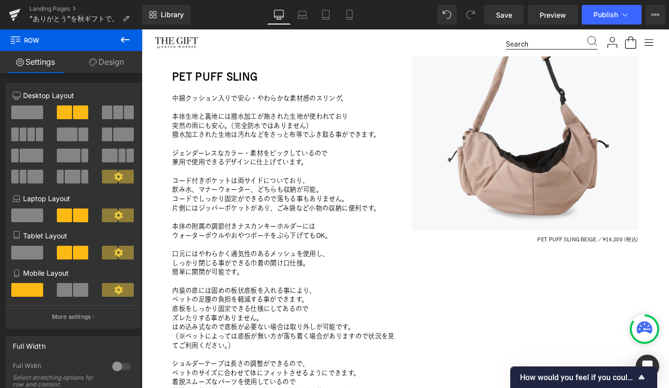
scroll to position [1789, 0]
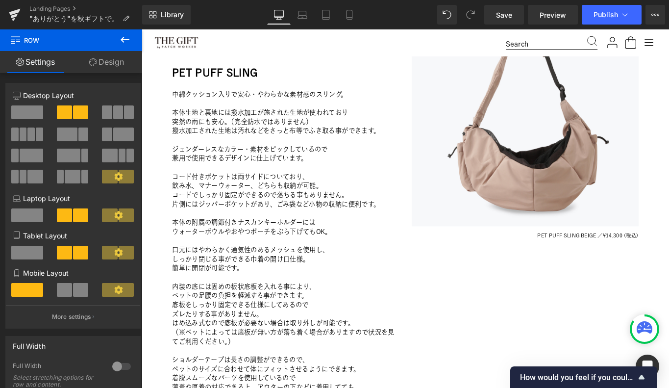
click at [253, 152] on p at bounding box center [303, 153] width 255 height 10
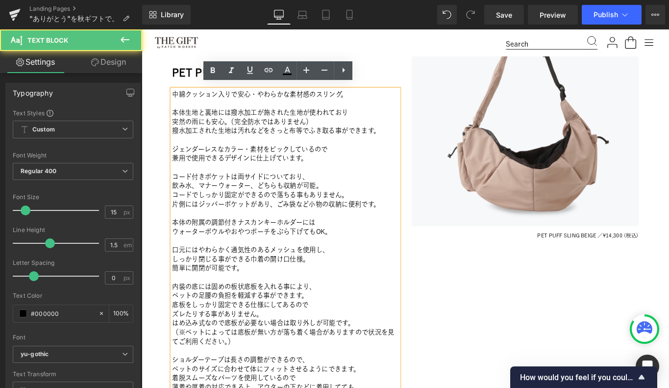
click at [253, 163] on p "ジェンダーレスなカラー・素材をピックしているので" at bounding box center [303, 164] width 255 height 10
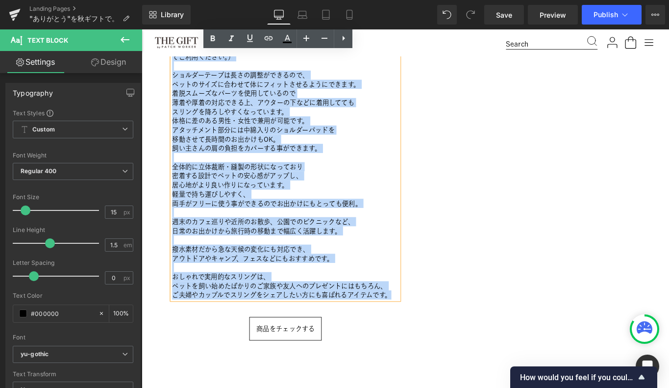
scroll to position [2125, 0]
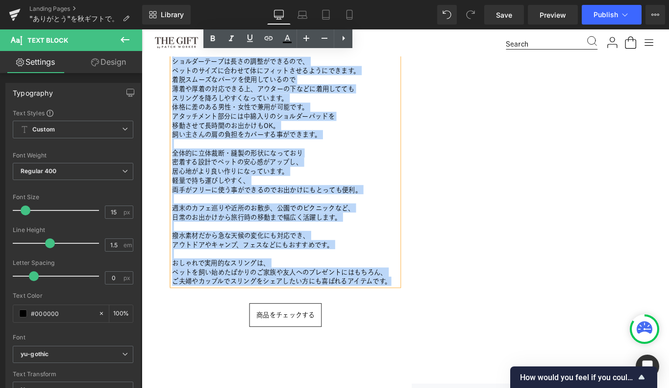
drag, startPoint x: 177, startPoint y: 96, endPoint x: 426, endPoint y: 306, distance: 325.4
click at [426, 306] on div "中綿クッション入りで安心・やわらかな素材感のスリング。 本体生地と裏地には撥水加工が施された生地が使われており 突然の雨にも安心。（完全防水ではありません） …" at bounding box center [303, 40] width 255 height 556
copy div "loremipsumdo・sitametconsec。 adipiscingelitseddoeiusmodt incididu。（utlaboreetd） …"
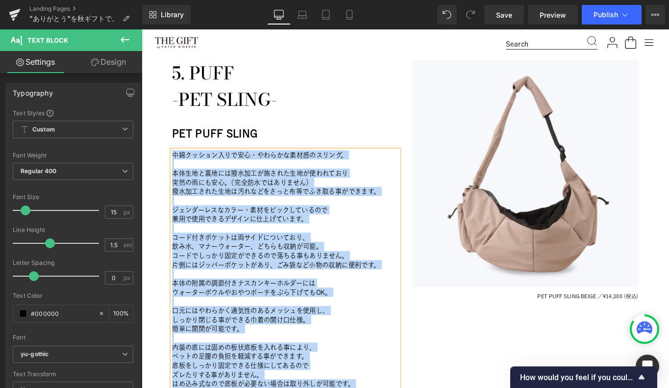
scroll to position [1719, 0]
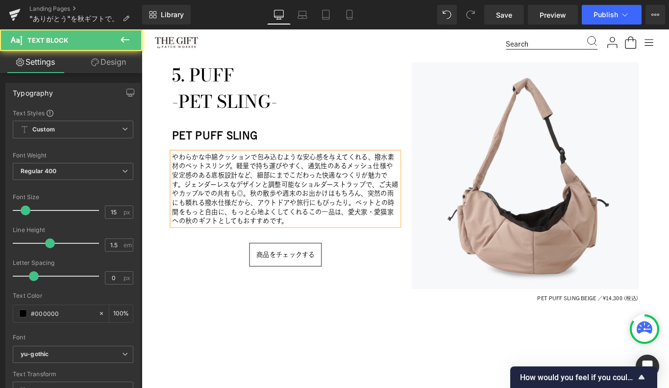
click at [247, 178] on p "やわらかな中綿クッションで包み込むような安心感を与えてくれる、撥水素材のペットスリング。軽量で持ち運びやすく、通気性のあるメッシュ仕様や安定感のある底板設計な…" at bounding box center [303, 209] width 255 height 82
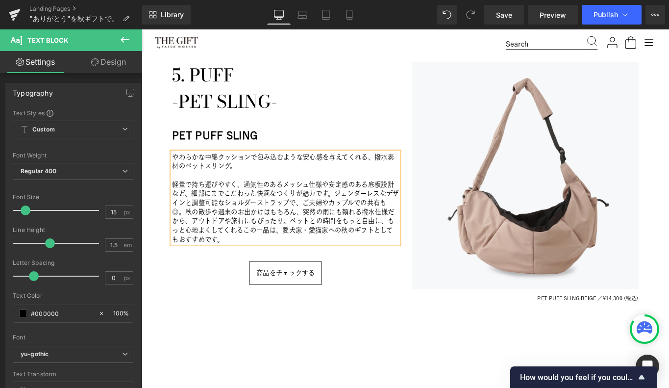
click at [361, 207] on p "軽量で持ち運びやすく、通気性のあるメッシュ仕様や安定感のある底板設計など、細部にまでこだわった快適なつくりが魅力です。ジェンダーレスなデザインと調整可能なショ…" at bounding box center [303, 234] width 255 height 72
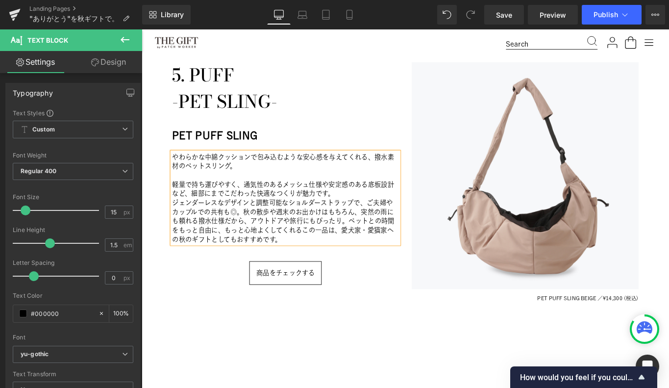
click at [257, 227] on p "ジェンダーレスなデザインと調整可能なショルダーストラップで、ご夫婦やカップルでの共有も◎。秋の散歩や週末のお出かけはもちろん、突然の雨にも頼れる撥水仕様だから…" at bounding box center [303, 244] width 255 height 51
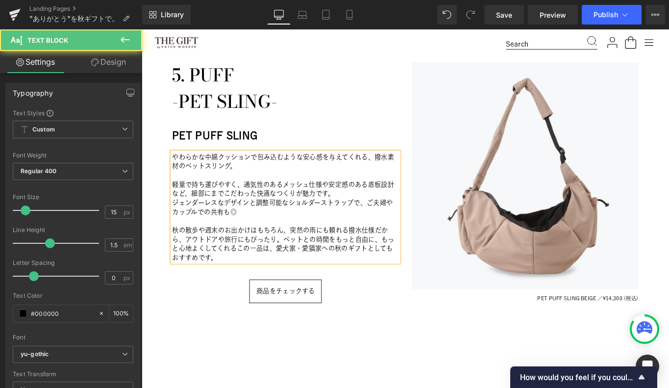
click at [301, 262] on p "秋の散歩や週末のお出かけはもちろん、突然の雨にも頼れる撥水仕様だから、アウトドアや旅行にもぴったり。ペットとの時間をもっと自由に、もっと心地よくしてくれるこの…" at bounding box center [303, 270] width 255 height 41
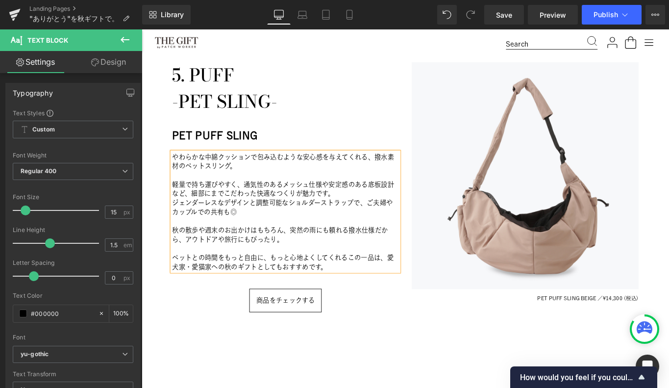
click at [182, 366] on div "5. PUFF 　-PET SLING- Heading PET PUFF SLING Heading やわらかな中綿クッションで包み込むような安心感を与えて…" at bounding box center [303, 236] width 269 height 338
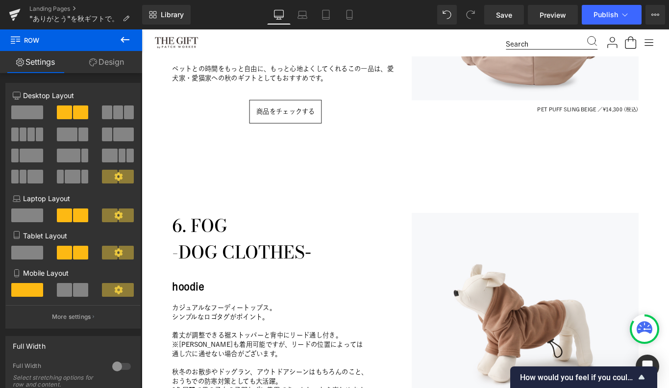
scroll to position [1971, 0]
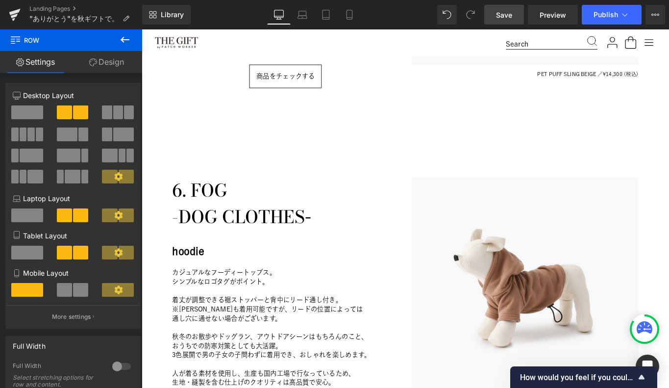
click at [502, 19] on span "Save" at bounding box center [504, 15] width 16 height 10
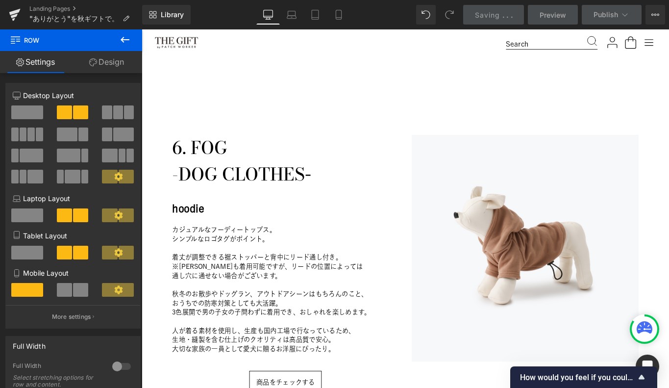
scroll to position [2171, 0]
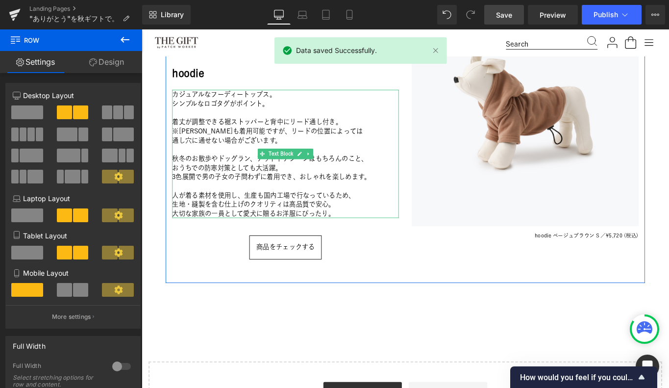
click at [244, 179] on p "おうちでの防寒対策としても大活躍。" at bounding box center [303, 184] width 255 height 10
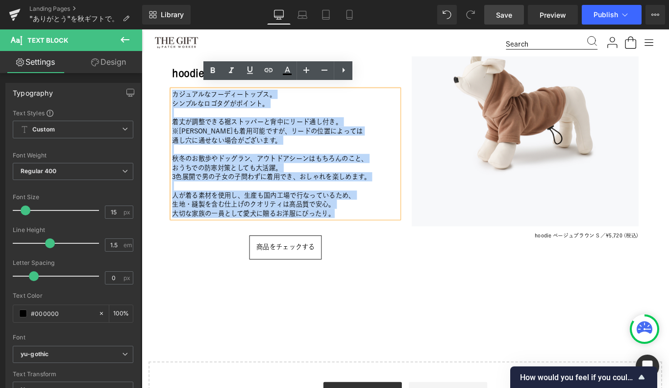
drag, startPoint x: 361, startPoint y: 230, endPoint x: 178, endPoint y: 95, distance: 227.1
click at [178, 97] on div "カジュアルなフーディートップス。 シンプルなロゴタグがポイント。 着丈が調整できる裾ストッパーと背中にリード通し付き。 ※ハーネスも着用可能ですが、リードの位…" at bounding box center [303, 169] width 255 height 144
copy div "カジュアルなフーディートップス。 シンプルなロゴタグがポイント。 着丈が調整できる裾ストッパーと背中にリード通し付き。 ※ハーネスも着用可能ですが、リードの位…"
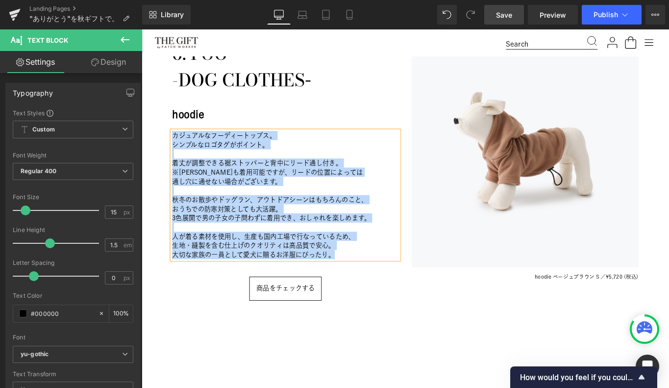
scroll to position [2124, 0]
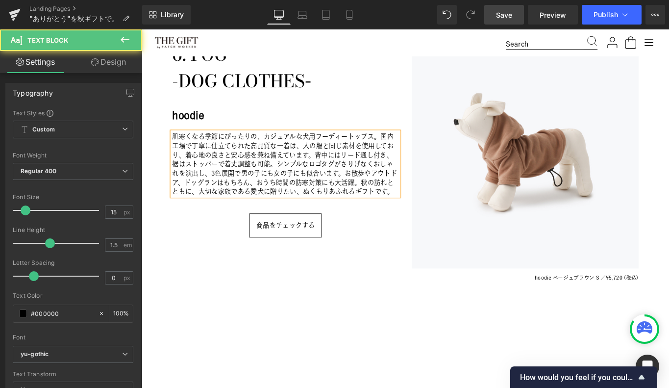
click at [408, 145] on p "肌寒くなる季節にぴったりの、カジュアルな犬用フーディートップス。国内工場で丁寧に仕立てられた高品質な一着は、人の服と同じ素材を使用しており、着心地の良さと安心…" at bounding box center [303, 181] width 255 height 72
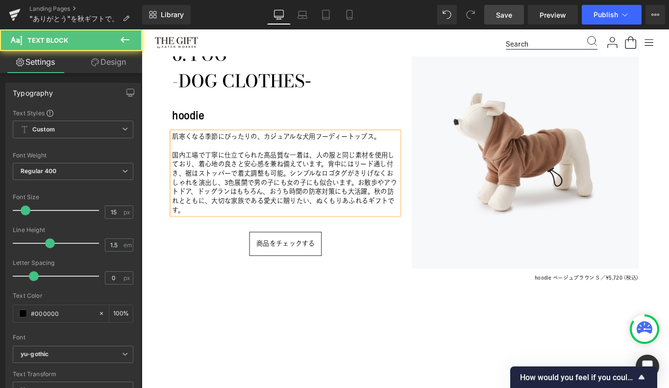
click at [351, 174] on p "国内工場で丁寧に仕立てられた高品質な一着は、人の服と同じ素材を使用しており、着心地の良さと安心感を兼ね備えています。背中にはリード通し付き、裾はストッパーで着…" at bounding box center [303, 201] width 255 height 72
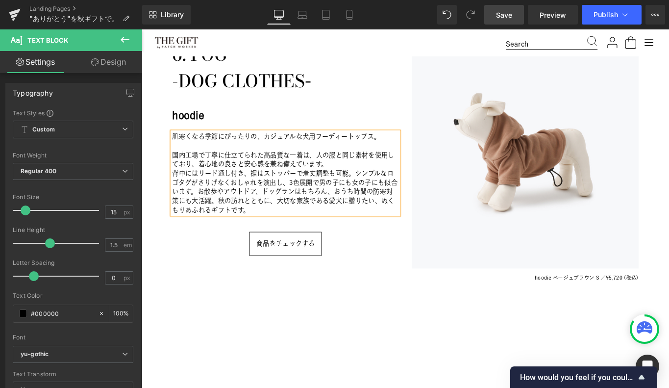
click at [384, 186] on p "背中にはリード通し付き、裾はストッパーで着丈調整も可能。シンプルなロゴタグがさりげなくおしゃれを演出し、3色展開で男の子にも女の子にも似合います。お散歩やアウ…" at bounding box center [303, 211] width 255 height 51
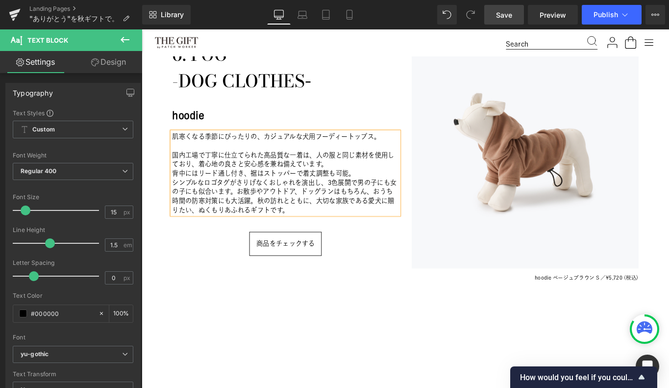
click at [250, 206] on p "シンプルなロゴタグがさりげなくおしゃれを演出し、3色展開で男の子にも女の子にも似合います。お散歩やアウトドア、ドッグランはもちろん、おうち時間の防寒対策にも大…" at bounding box center [303, 216] width 255 height 41
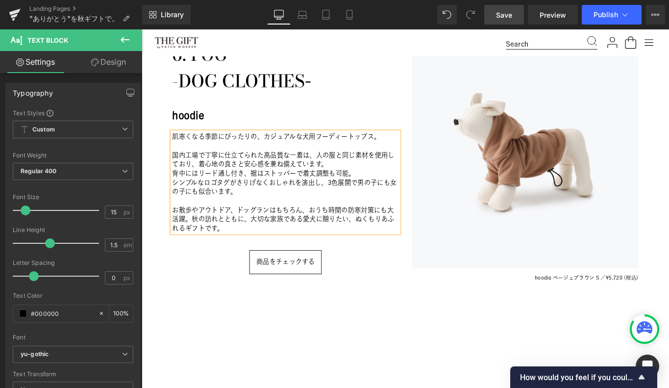
click at [198, 237] on p "お散歩やアウトドア、ドッグランはもちろん、おうち時間の防寒対策にも大活躍。秋の訪れとともに、大切な家族である愛犬に贈りたい、ぬくもりあふれるギフトです。" at bounding box center [303, 242] width 255 height 31
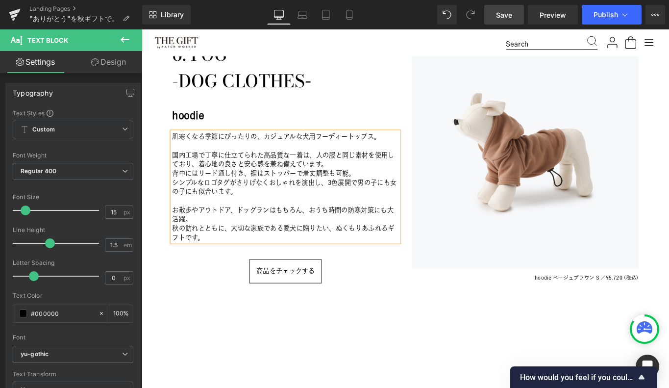
click at [175, 314] on div "6. FOG 　-DOG CLOTHES - Heading hoodie Heading 肌寒くなる季節にぴったりの、カジュアルな犬用フーディートップス。 …" at bounding box center [303, 202] width 269 height 318
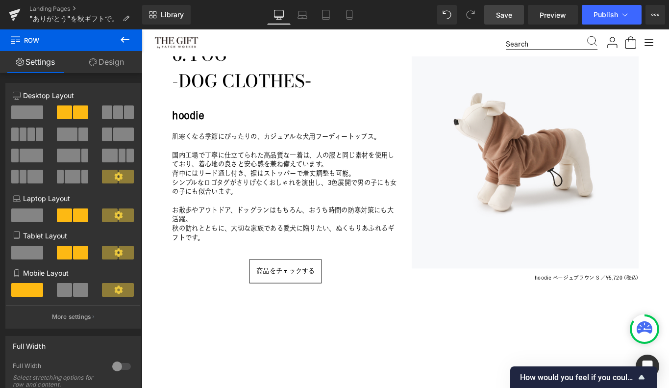
click at [505, 20] on link "Save" at bounding box center [504, 15] width 40 height 20
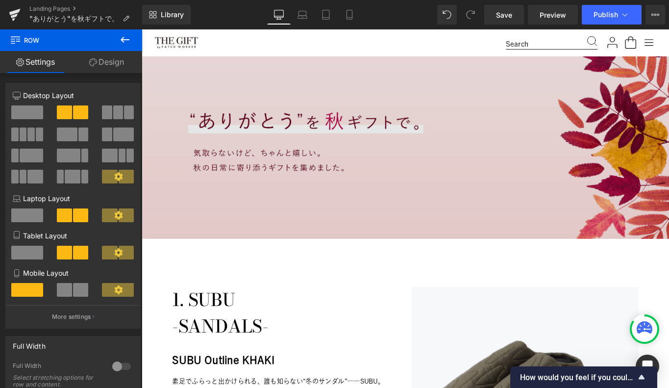
scroll to position [92, 0]
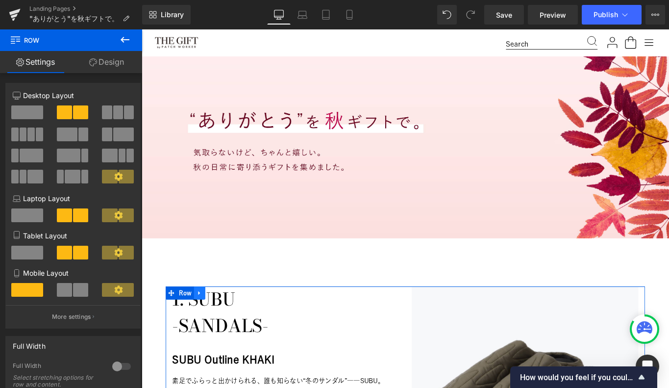
click at [206, 323] on icon at bounding box center [206, 324] width 7 height 7
click at [220, 322] on icon at bounding box center [219, 325] width 7 height 7
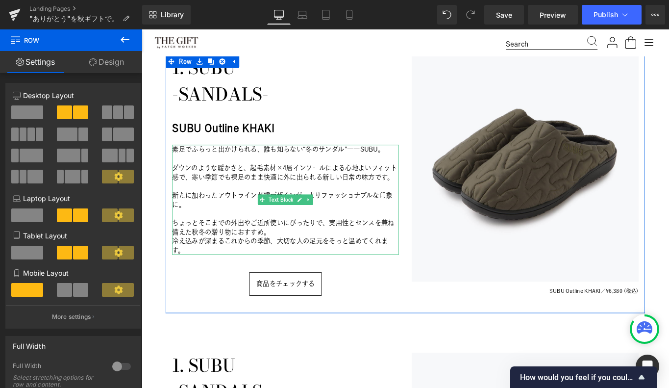
scroll to position [350, 0]
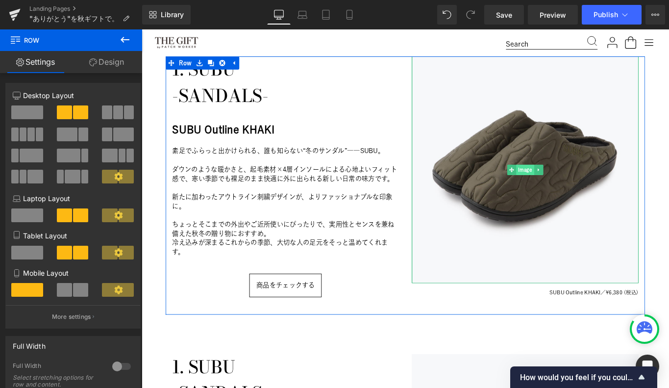
click at [569, 185] on span "Image" at bounding box center [573, 187] width 20 height 12
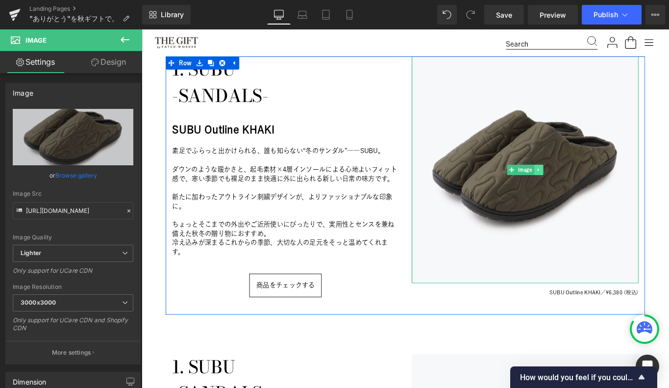
click at [589, 188] on icon at bounding box center [587, 187] width 5 height 6
click at [593, 187] on icon at bounding box center [592, 187] width 5 height 6
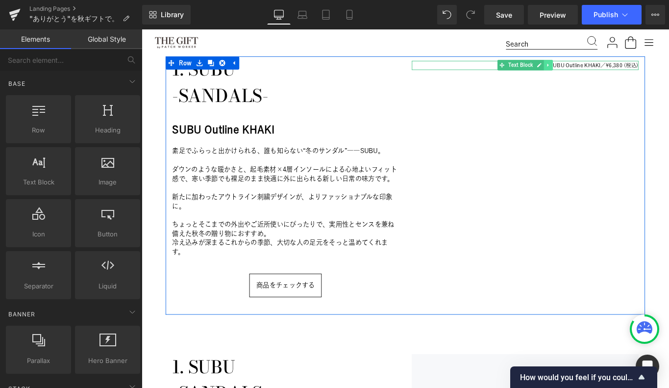
click at [599, 68] on icon at bounding box center [598, 70] width 5 height 6
click at [603, 69] on icon at bounding box center [603, 70] width 5 height 6
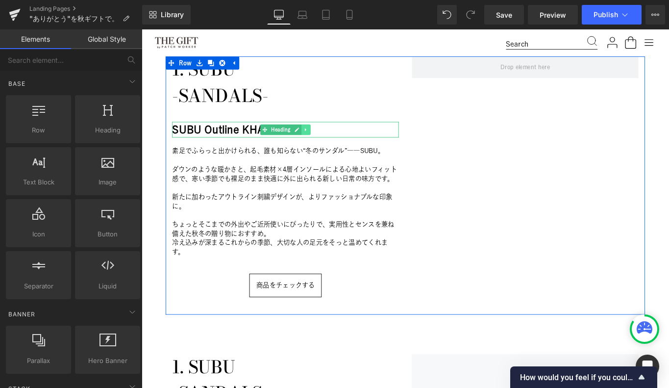
click at [327, 139] on icon at bounding box center [326, 142] width 5 height 6
click at [331, 140] on icon at bounding box center [331, 141] width 5 height 5
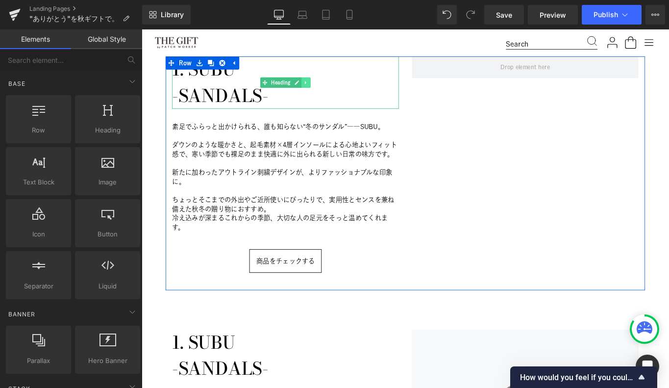
click at [328, 90] on icon at bounding box center [326, 89] width 5 height 6
click at [329, 88] on icon at bounding box center [331, 88] width 5 height 5
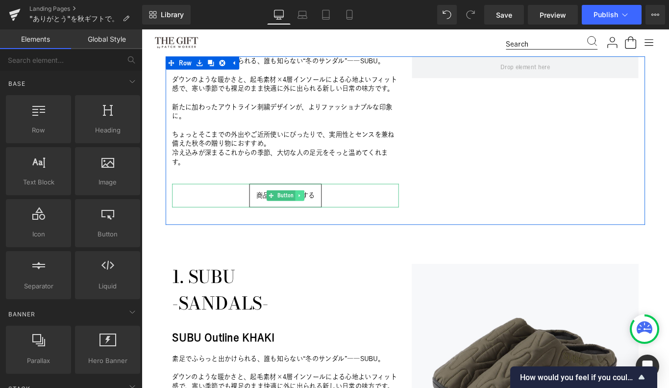
click at [317, 211] on link at bounding box center [319, 216] width 10 height 12
click at [325, 214] on icon at bounding box center [324, 215] width 5 height 5
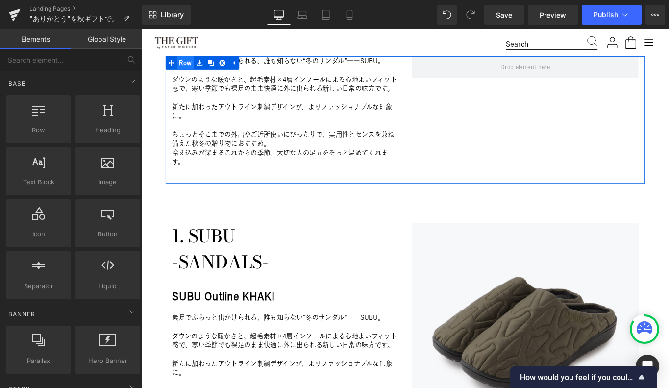
click at [189, 69] on span "Row" at bounding box center [190, 67] width 19 height 15
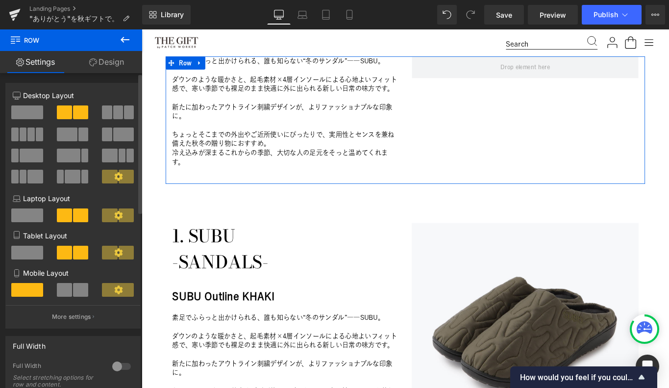
click at [28, 106] on span at bounding box center [27, 112] width 32 height 14
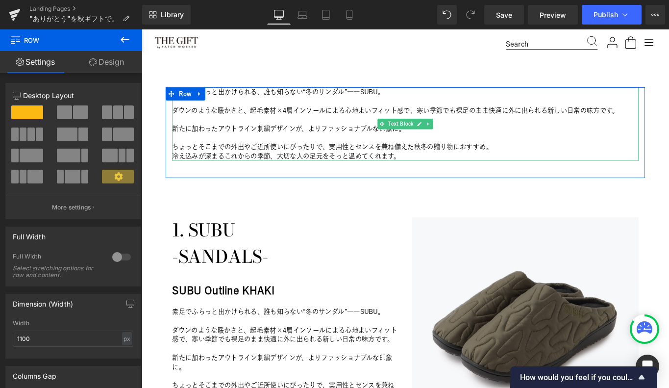
scroll to position [314, 0]
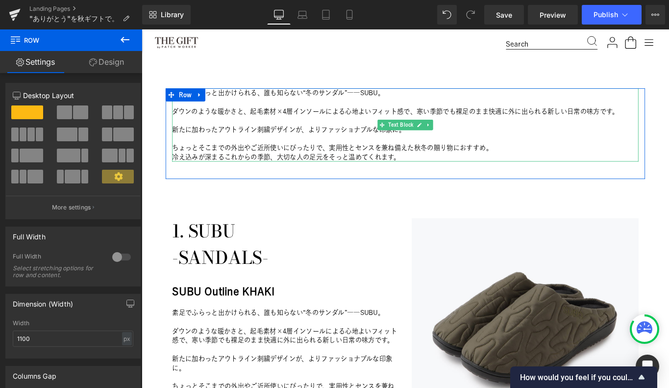
click at [264, 145] on p "新たに加わったアウトライン刺繍デザインが、よりファッショナブルな印象に。" at bounding box center [438, 142] width 524 height 10
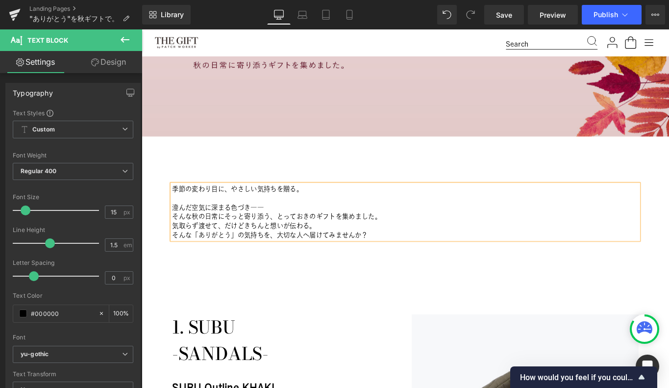
scroll to position [219, 0]
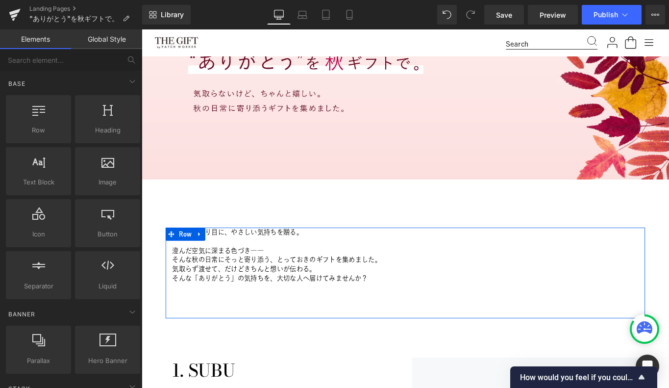
scroll to position [162, 0]
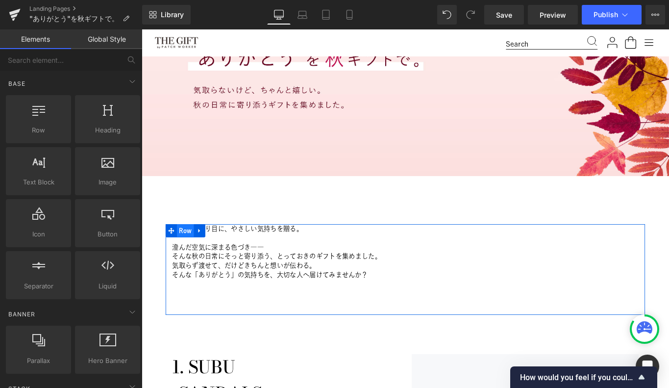
click at [191, 253] on span "Row" at bounding box center [190, 255] width 19 height 15
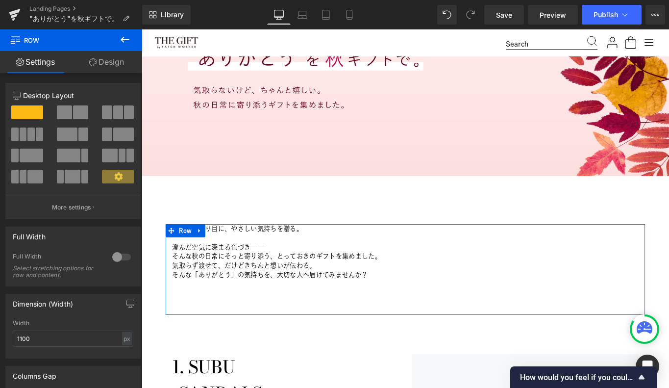
click at [109, 62] on link "Design" at bounding box center [106, 62] width 71 height 22
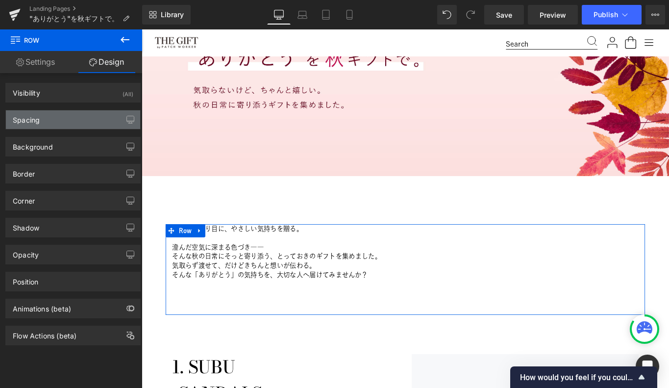
click at [64, 122] on div "Spacing" at bounding box center [73, 119] width 134 height 19
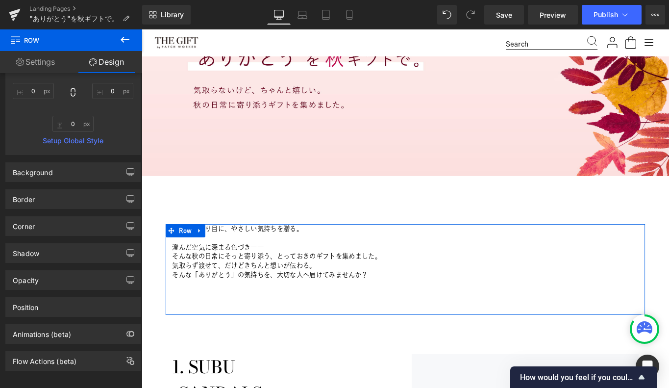
scroll to position [181, 0]
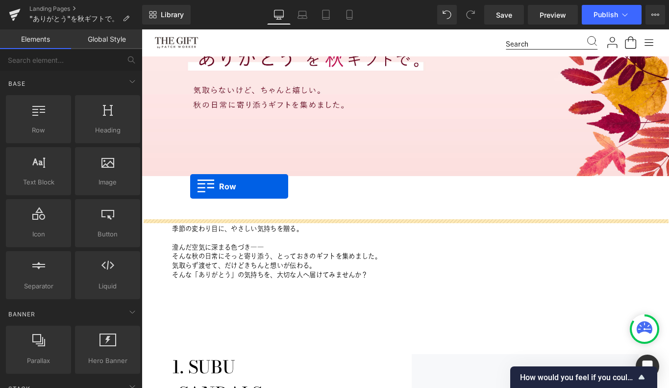
drag, startPoint x: 175, startPoint y: 139, endPoint x: 196, endPoint y: 206, distance: 69.7
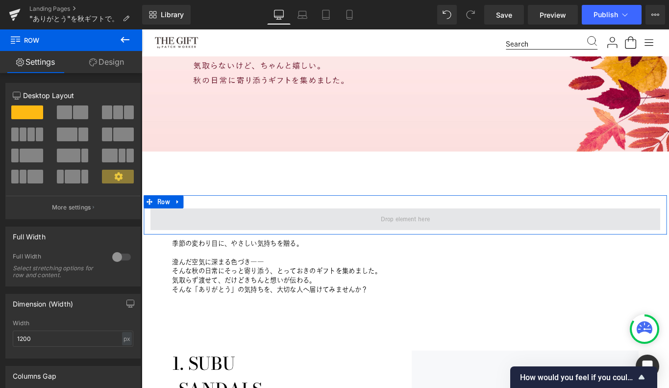
scroll to position [216, 0]
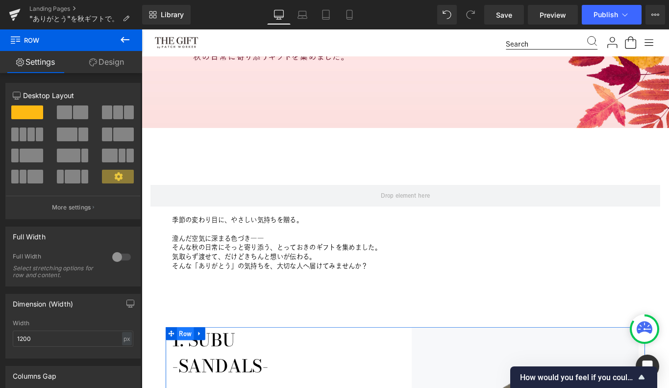
click at [190, 371] on span "Row" at bounding box center [190, 371] width 19 height 15
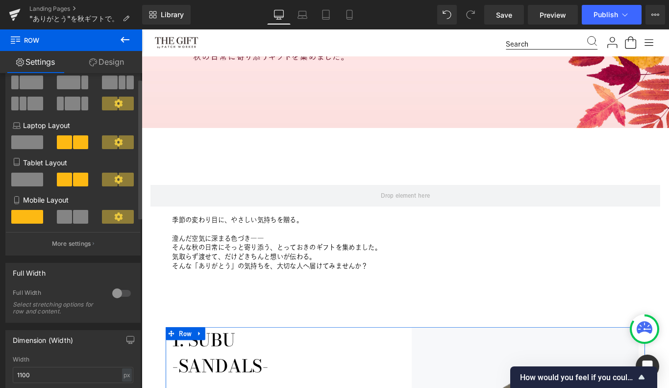
scroll to position [0, 0]
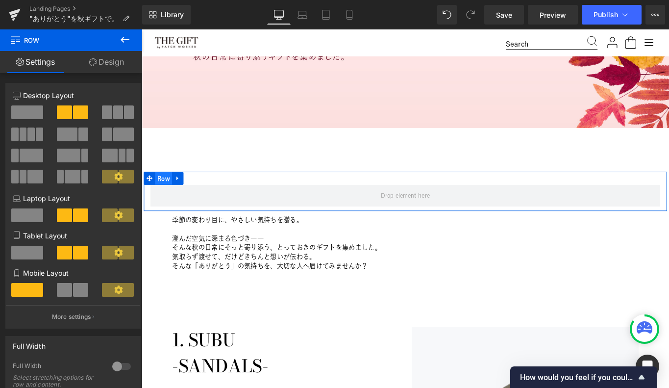
click at [163, 194] on span "Row" at bounding box center [166, 197] width 19 height 15
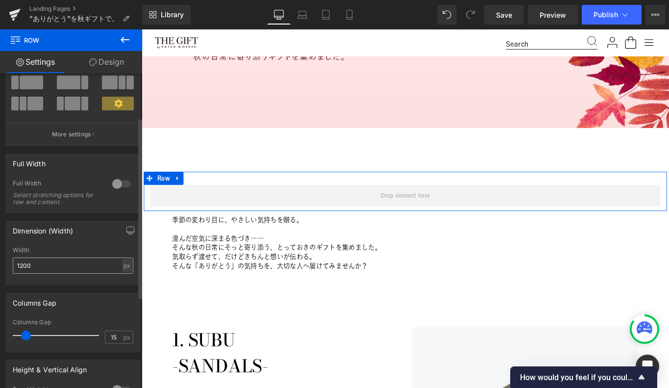
scroll to position [77, 0]
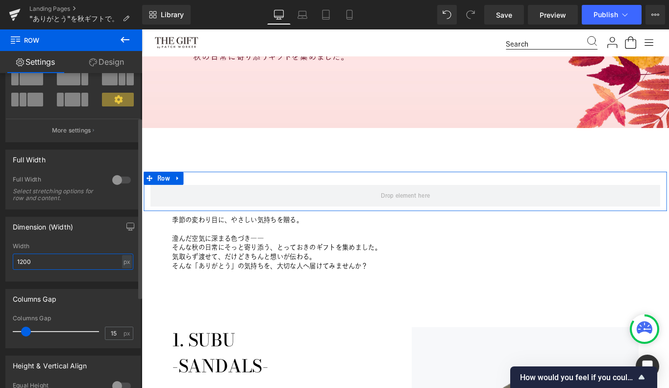
click at [37, 262] on input "1200" at bounding box center [73, 261] width 121 height 16
type input "1100"
click at [102, 242] on div "Dimension (Width) 1100px Width 1100 px % px" at bounding box center [72, 249] width 135 height 65
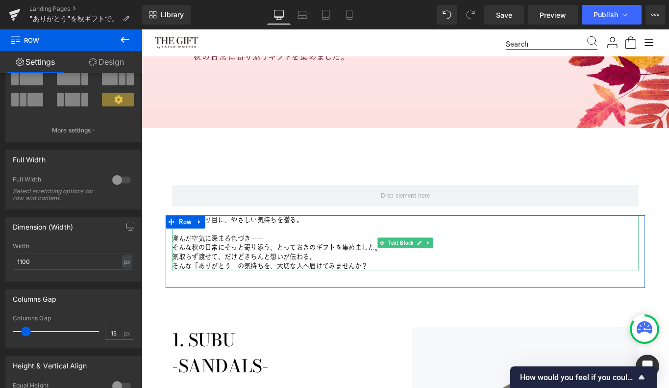
click at [230, 273] on p "そんな秋の日常にそっと寄り添う、とっておきのギフトを集めました。" at bounding box center [438, 274] width 524 height 10
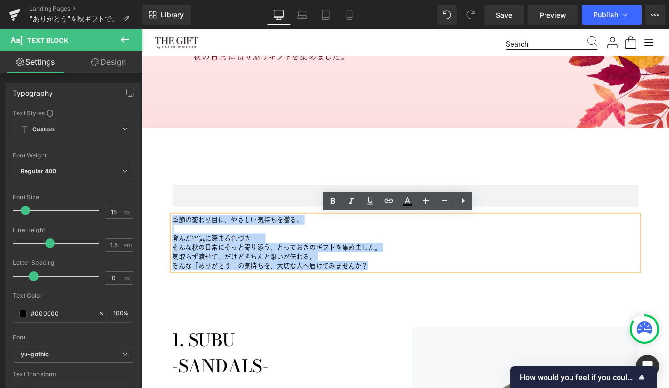
drag, startPoint x: 395, startPoint y: 295, endPoint x: 177, endPoint y: 242, distance: 224.5
click at [177, 242] on div "季節の変わり目に、やさしい気持ちを贈る。 澄んだ空気に深まる色づき―― そんな秋の日常にそっと寄り添う、とっておきのギフトを集めました。 気取らず渡せて、だけ…" at bounding box center [438, 278] width 539 height 81
copy div "季節の変わり目に、やさしい気持ちを贈る。 澄んだ空気に深まる色づき―― そんな秋の日常にそっと寄り添う、とっておきのギフトを集めました。 気取らず渡せて、だけ…"
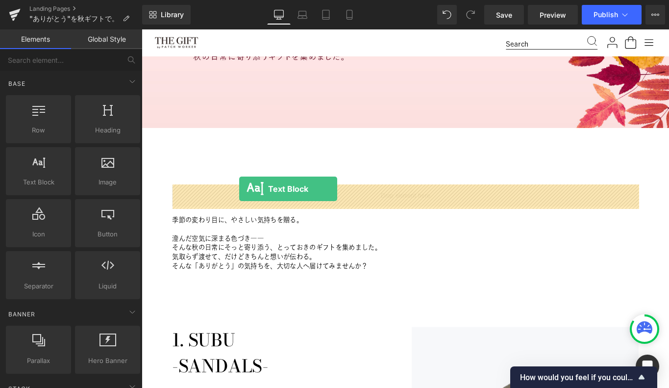
drag, startPoint x: 180, startPoint y: 204, endPoint x: 251, endPoint y: 209, distance: 71.7
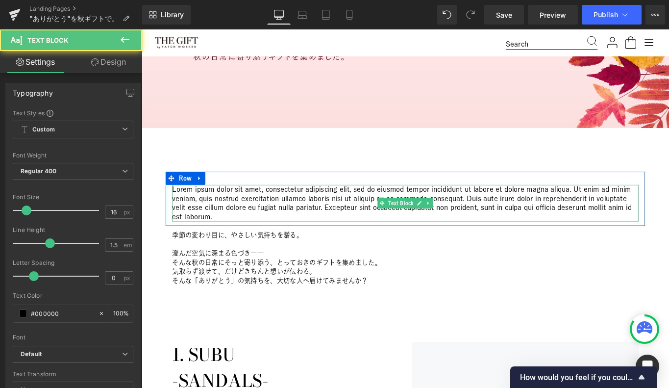
click at [246, 220] on p "Lorem ipsum dolor sit amet, consectetur adipiscing elit, sed do eiusmod tempor …" at bounding box center [438, 224] width 524 height 41
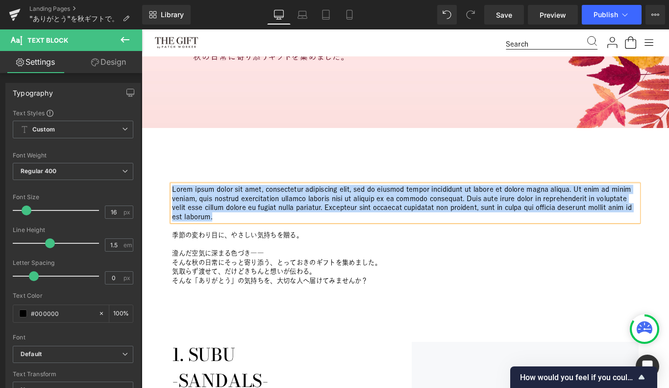
paste div
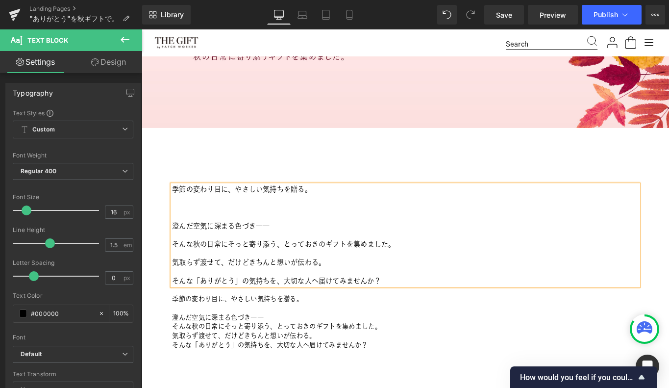
click at [213, 237] on p at bounding box center [438, 240] width 524 height 10
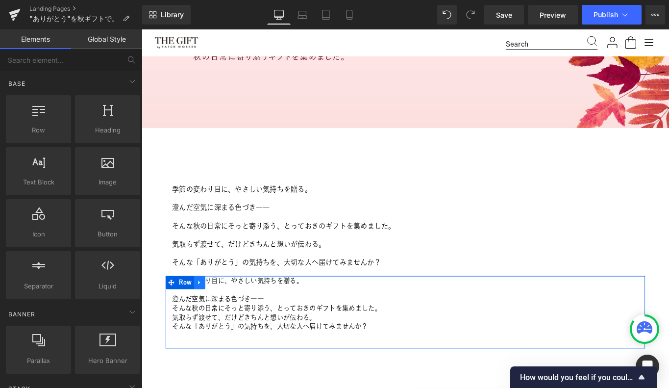
click at [207, 310] on icon at bounding box center [206, 313] width 7 height 7
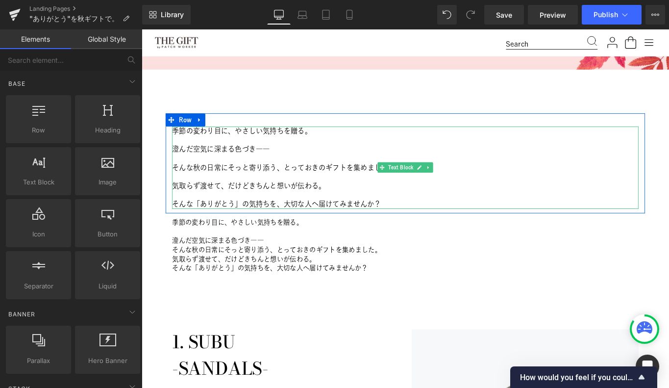
scroll to position [287, 0]
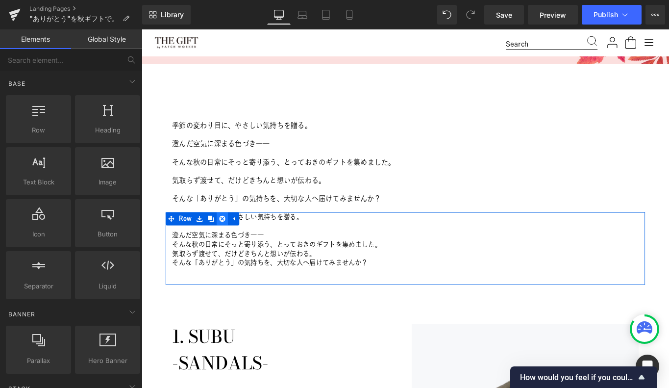
click at [233, 241] on icon at bounding box center [232, 242] width 7 height 7
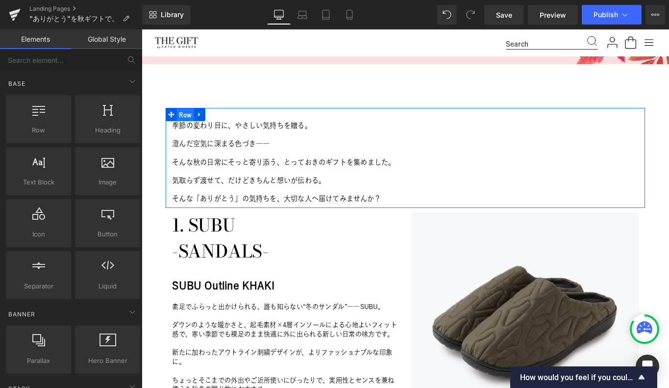
click at [189, 120] on span "Row" at bounding box center [190, 125] width 19 height 15
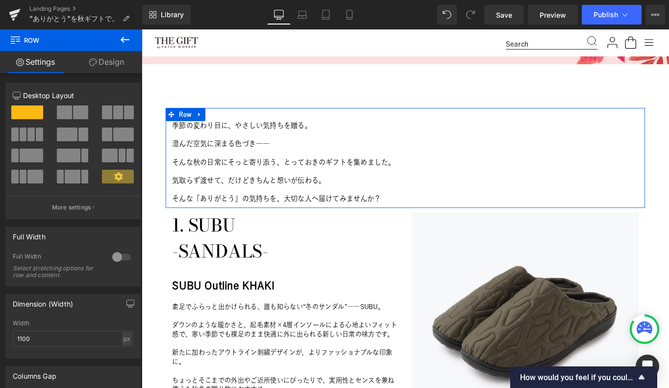
click at [104, 60] on link "Design" at bounding box center [106, 62] width 71 height 22
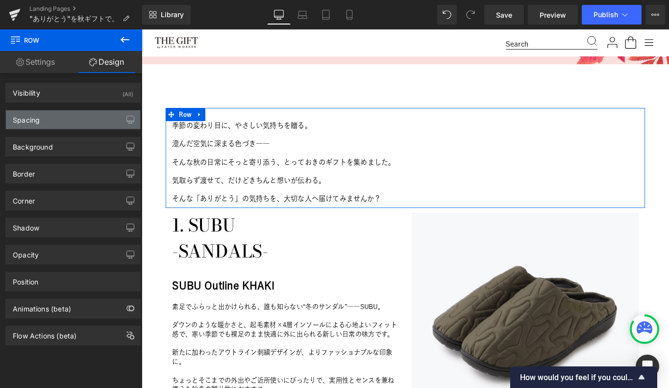
click at [64, 121] on div "Spacing" at bounding box center [73, 119] width 134 height 19
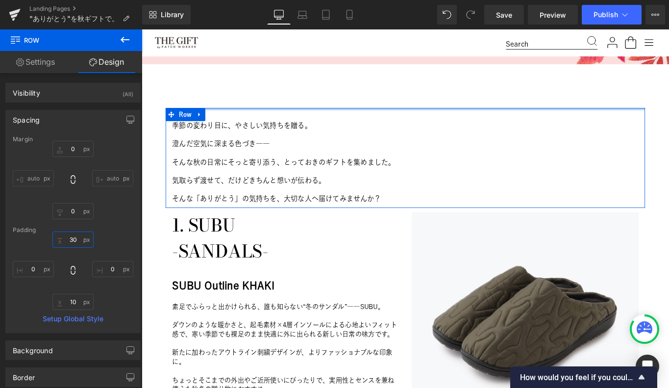
click at [73, 238] on input "30" at bounding box center [72, 239] width 41 height 16
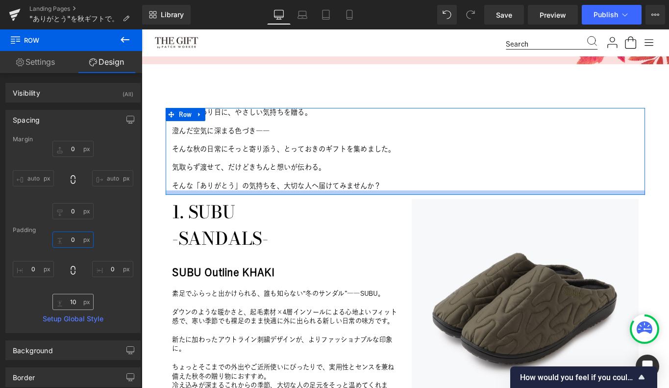
type input "0"
click at [73, 298] on input "10" at bounding box center [72, 302] width 41 height 16
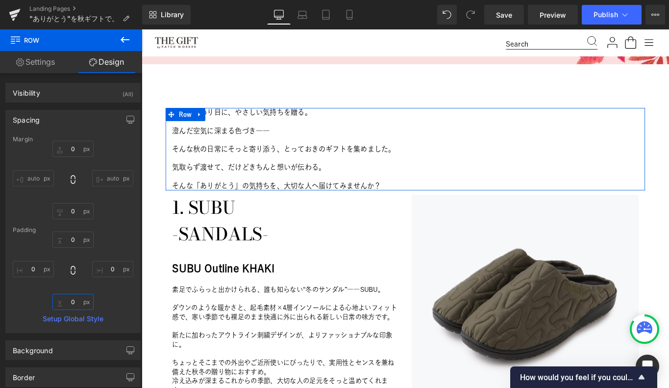
type input "0"
click at [73, 285] on div "0 0 0px 0 0 0 0px 0" at bounding box center [73, 270] width 121 height 78
click at [190, 126] on span "Row" at bounding box center [190, 125] width 19 height 15
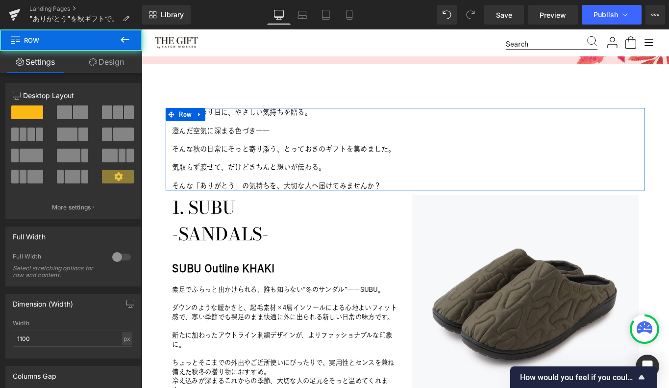
click at [101, 62] on link "Design" at bounding box center [106, 62] width 71 height 22
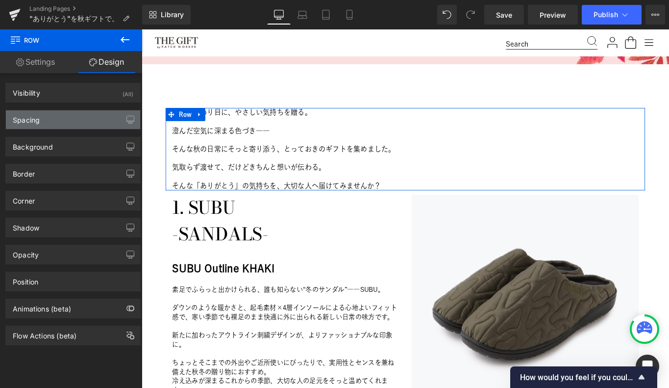
click at [63, 125] on div "Spacing" at bounding box center [73, 119] width 134 height 19
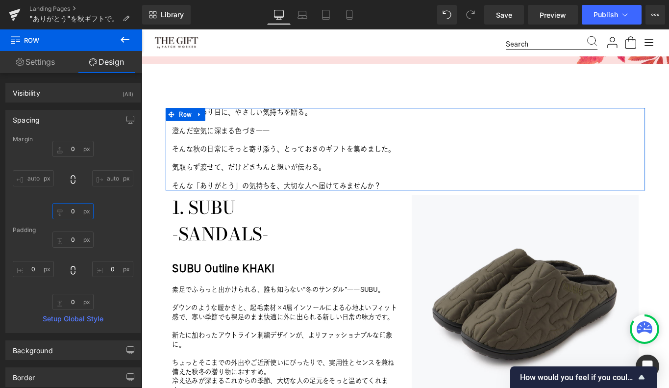
click at [76, 208] on input "0" at bounding box center [72, 211] width 41 height 16
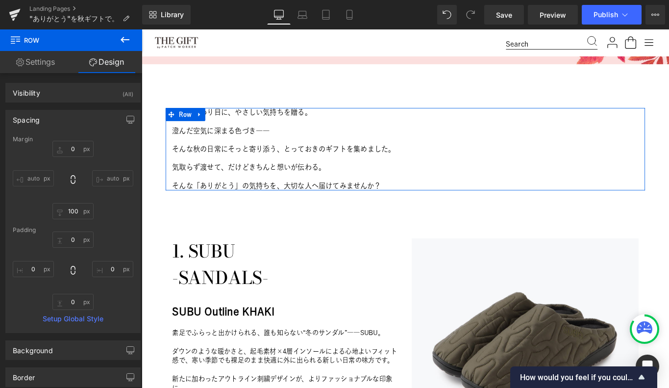
click at [111, 211] on div "0px 0 auto auto 100 100 auto auto" at bounding box center [73, 180] width 121 height 78
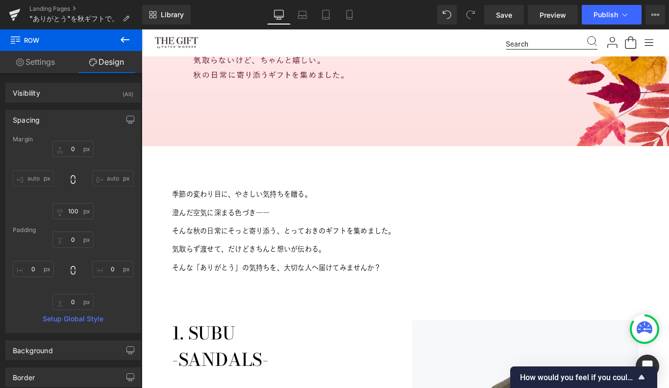
scroll to position [198, 0]
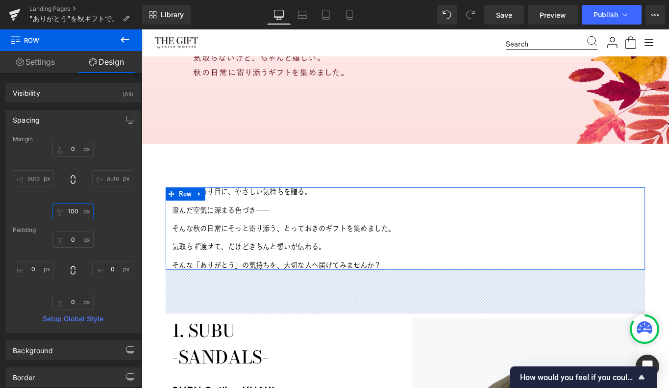
click at [73, 210] on input "100" at bounding box center [72, 211] width 41 height 16
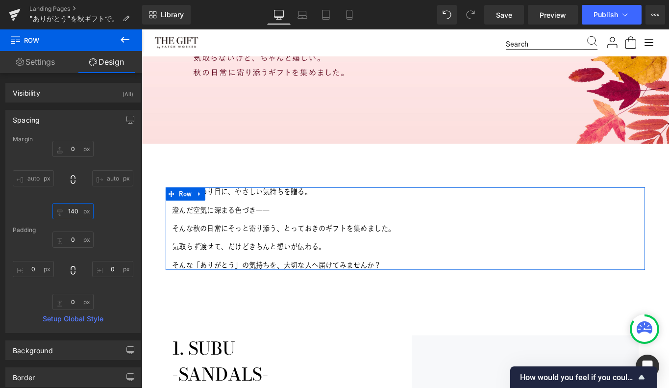
type input "150"
click at [112, 210] on div "0px 0 auto auto 150 150 auto auto" at bounding box center [73, 180] width 121 height 78
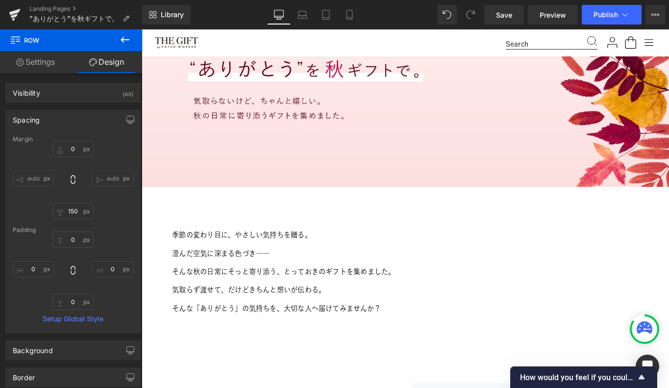
scroll to position [151, 0]
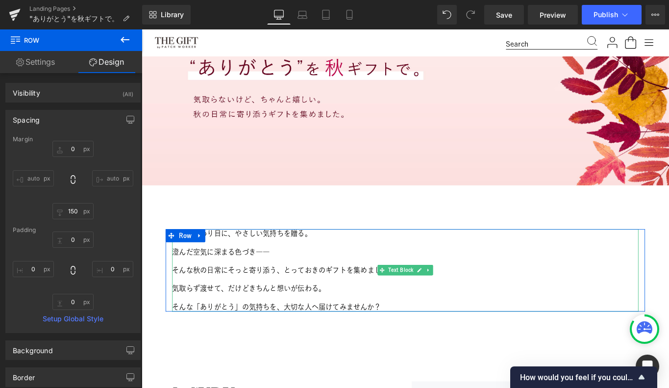
click at [226, 294] on p at bounding box center [438, 290] width 524 height 10
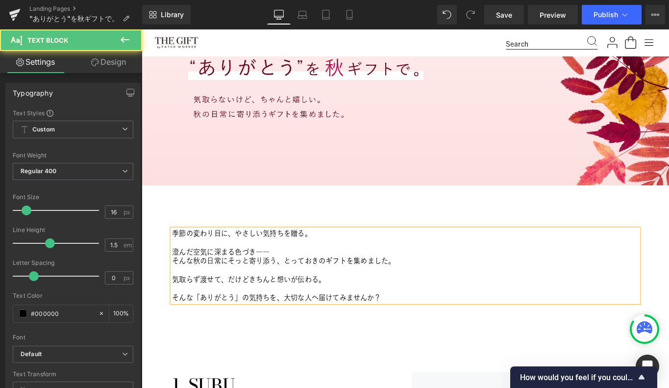
click at [209, 296] on p at bounding box center [438, 300] width 524 height 10
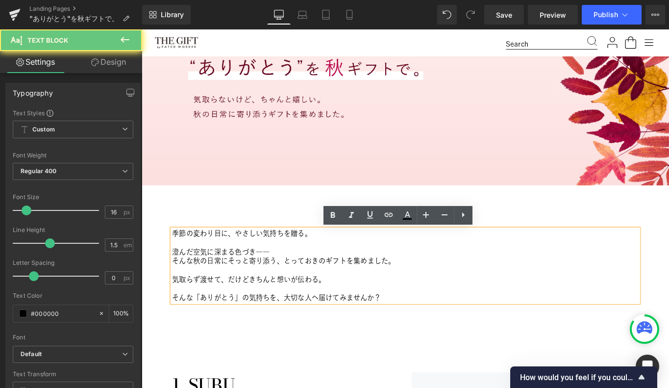
click at [212, 301] on p at bounding box center [438, 300] width 524 height 10
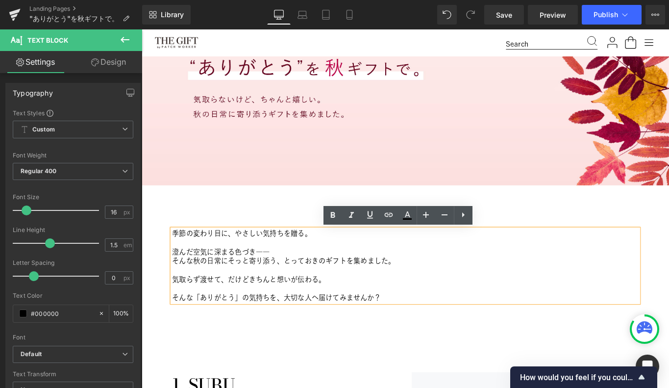
click at [213, 319] on p at bounding box center [438, 321] width 524 height 10
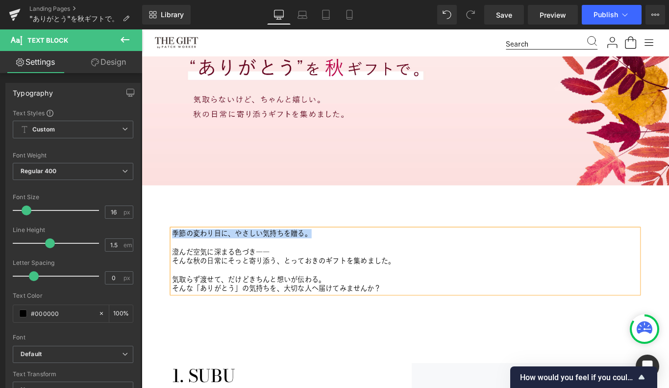
drag, startPoint x: 332, startPoint y: 260, endPoint x: 172, endPoint y: 259, distance: 159.2
click at [172, 259] on div "季節の変わり目に、やさしい気持ちを贈る。 澄んだ空気に深まる色づき―― そんな秋の日常にそっと寄り添う、とっておきのギフトを集めました。 気取らず渡せて、だけ…" at bounding box center [438, 290] width 539 height 72
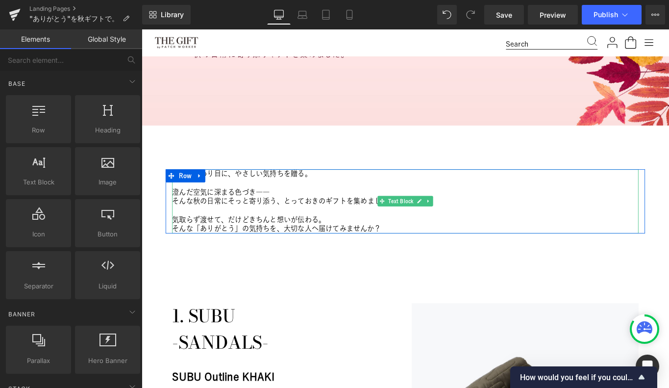
scroll to position [290, 0]
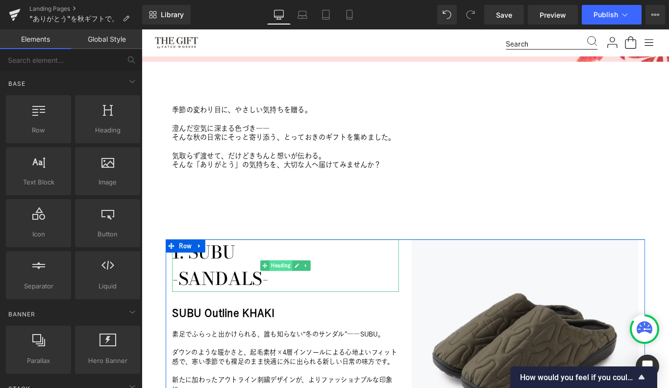
click at [293, 295] on span "Heading" at bounding box center [298, 295] width 26 height 12
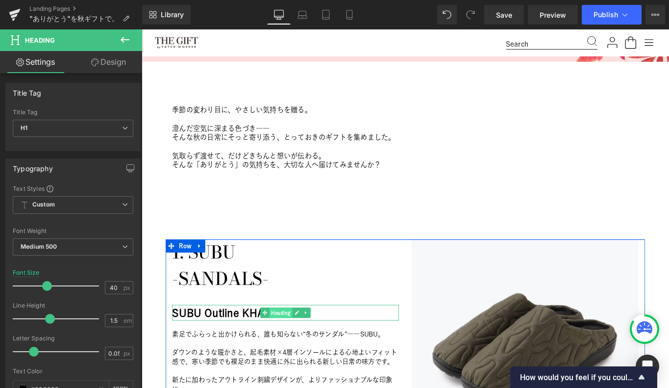
click at [303, 345] on span "Heading" at bounding box center [298, 348] width 26 height 12
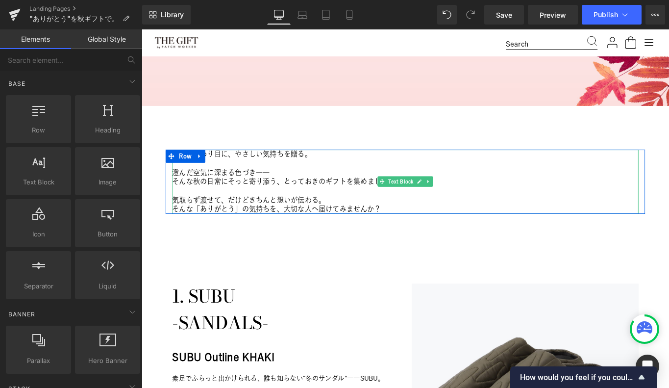
scroll to position [239, 0]
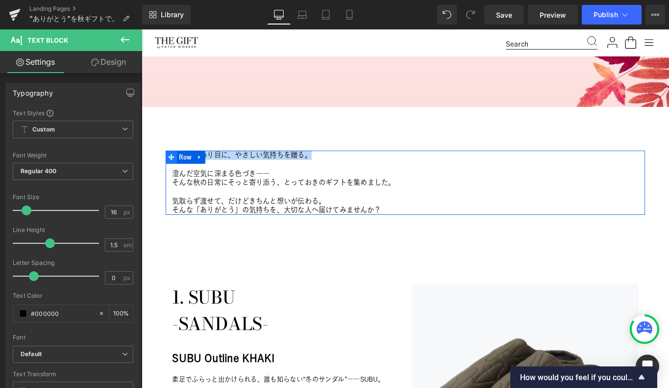
drag, startPoint x: 282, startPoint y: 170, endPoint x: 176, endPoint y: 170, distance: 105.8
click at [176, 170] on div "季節の変わり目に、やさしい気持ちを贈る。 澄んだ空気に深まる色づき―― そんな秋の日常にそっと寄り添う、とっておきのギフトを集めました。 気取らず渡せて、だけ…" at bounding box center [438, 202] width 539 height 72
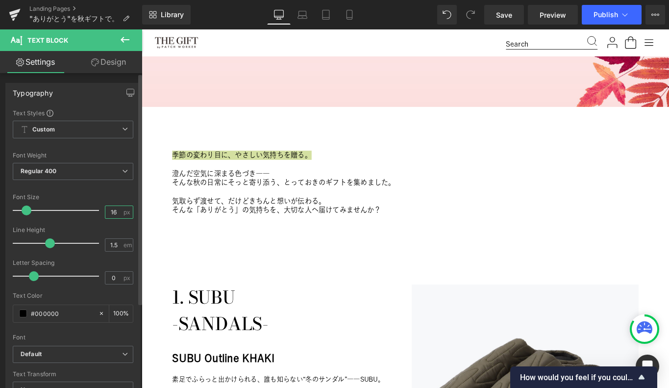
click at [117, 210] on input "16" at bounding box center [113, 212] width 17 height 12
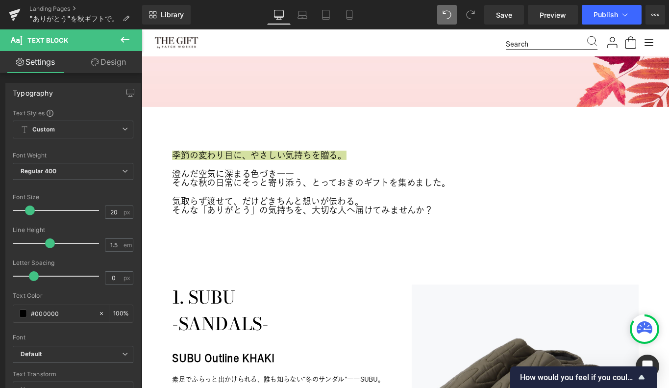
click at [444, 13] on icon at bounding box center [444, 12] width 2 height 2
type input "16"
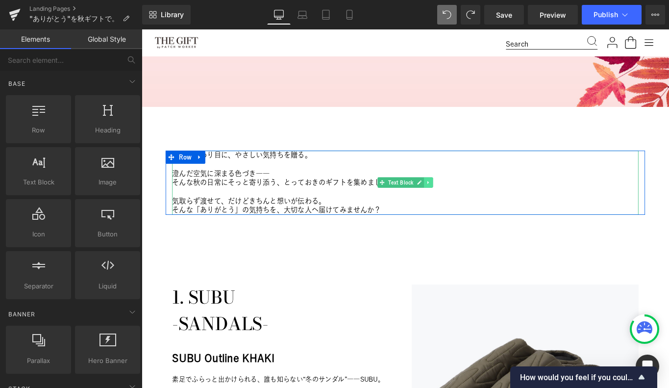
click at [463, 206] on link at bounding box center [464, 202] width 10 height 12
click at [459, 205] on link at bounding box center [459, 202] width 10 height 12
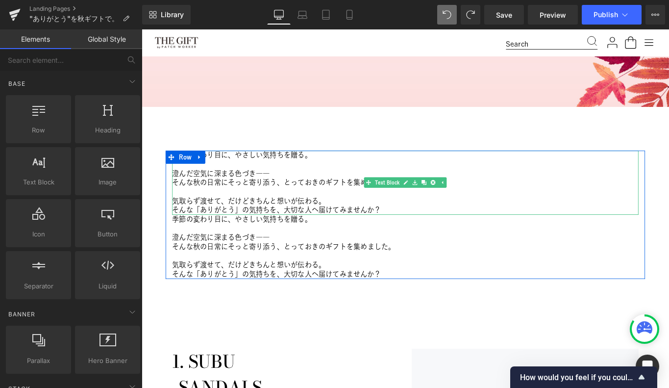
click at [295, 220] on p "気取らず渡せて、だけどきちんと想いが伝わる。" at bounding box center [438, 222] width 524 height 10
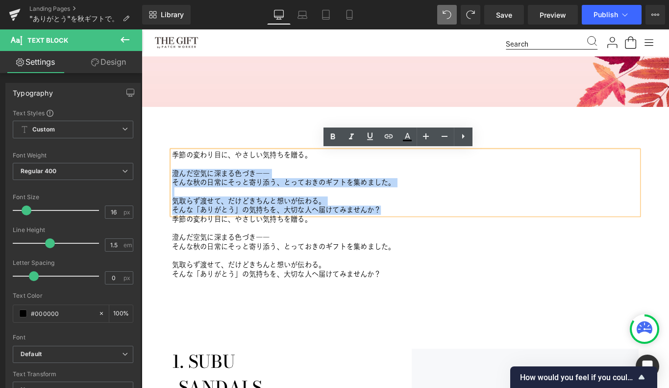
drag, startPoint x: 414, startPoint y: 231, endPoint x: 166, endPoint y: 193, distance: 250.4
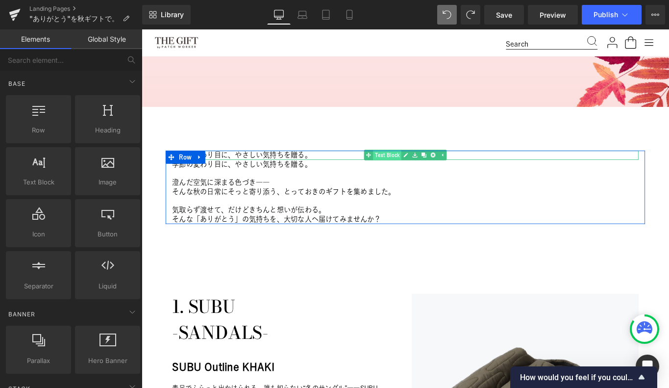
click at [412, 171] on link "Text Block" at bounding box center [413, 171] width 42 height 12
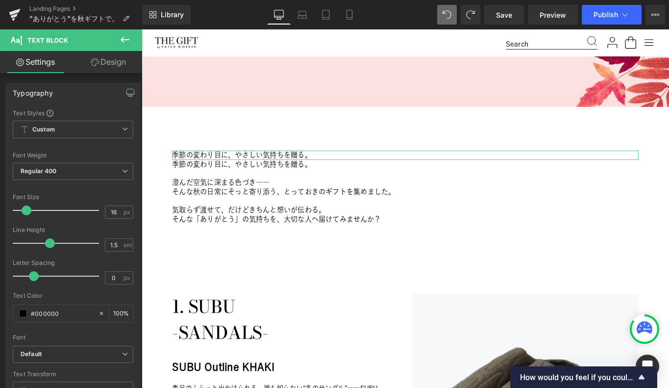
click at [112, 60] on link "Design" at bounding box center [108, 62] width 71 height 22
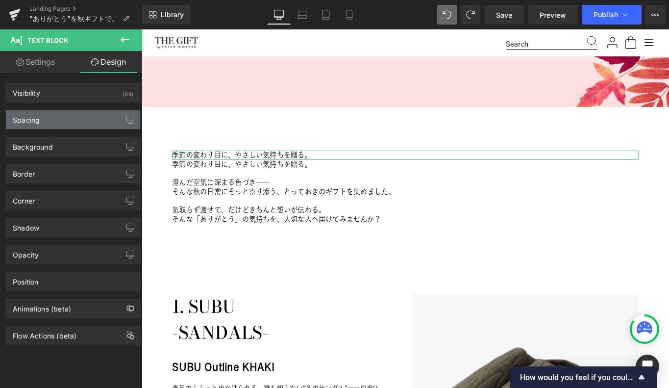
click at [52, 122] on div "Spacing" at bounding box center [73, 119] width 134 height 19
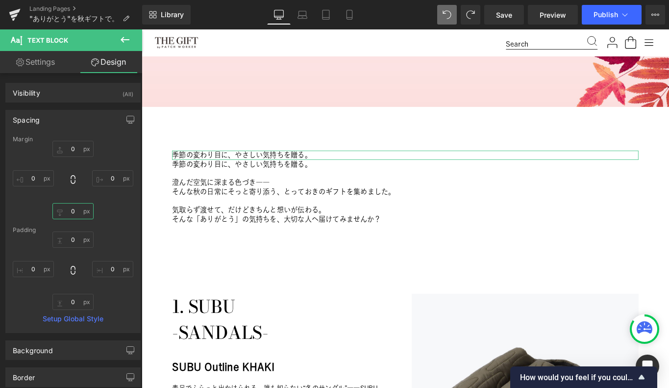
click at [72, 209] on input "0" at bounding box center [72, 211] width 41 height 16
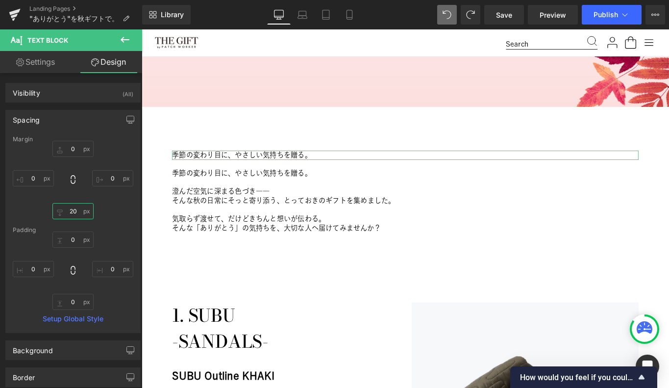
type input "30"
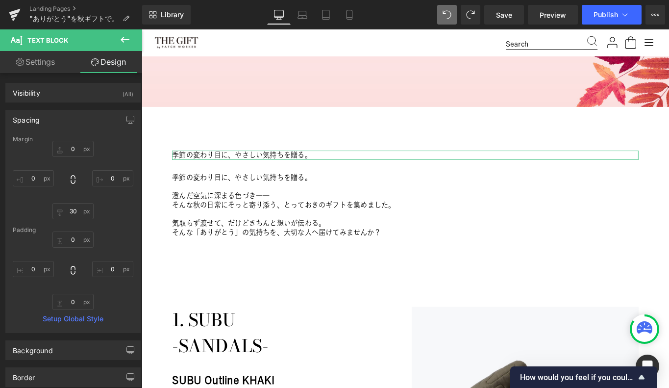
click at [109, 241] on div "0px 0 0px 0 0px 0 0px 0" at bounding box center [73, 270] width 121 height 78
click at [40, 61] on link "Settings" at bounding box center [35, 62] width 71 height 22
type input "100"
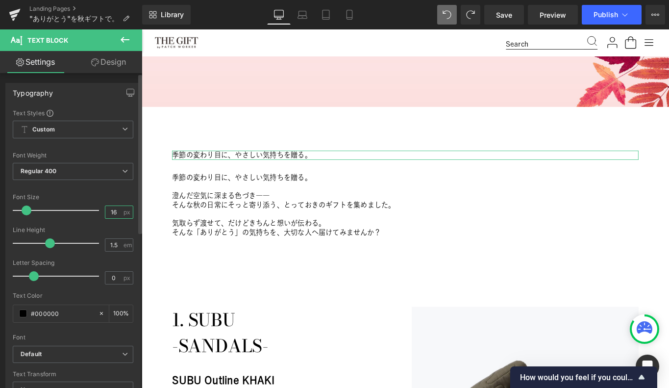
click at [112, 214] on input "16" at bounding box center [113, 212] width 17 height 12
type input "20"
click at [121, 194] on div "Font Size" at bounding box center [73, 197] width 121 height 7
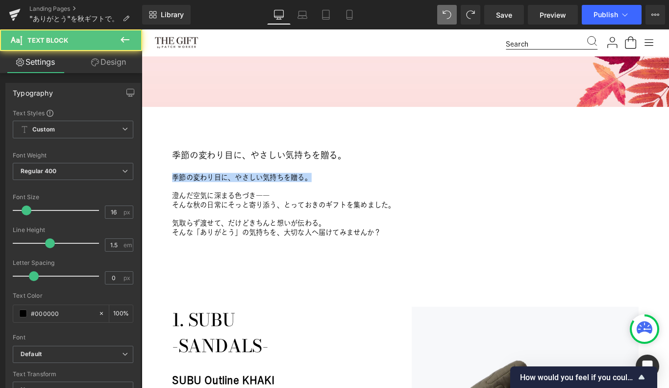
drag, startPoint x: 331, startPoint y: 196, endPoint x: 158, endPoint y: 198, distance: 173.5
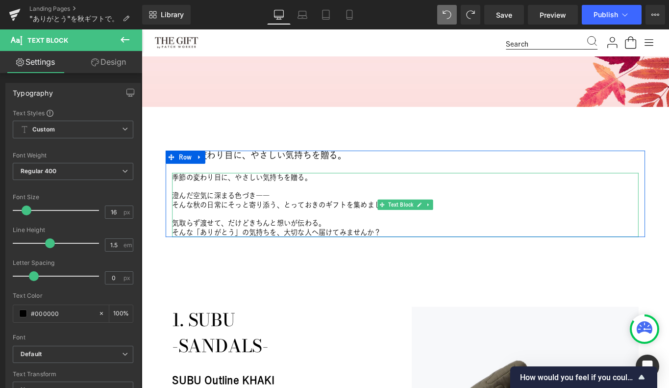
click at [181, 214] on p "澄んだ空気に深まる色づき――" at bounding box center [438, 216] width 524 height 10
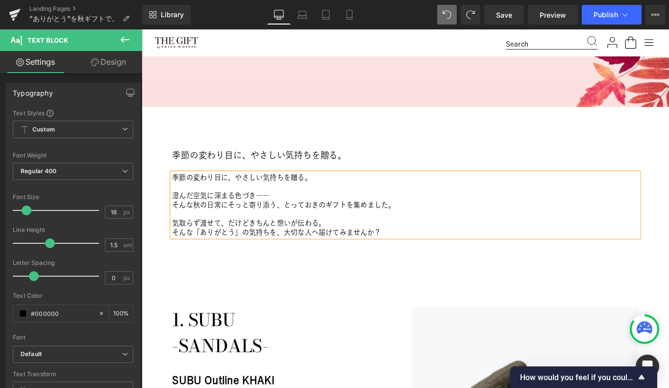
click at [179, 215] on p "澄んだ空気に深まる色づき――" at bounding box center [438, 216] width 524 height 10
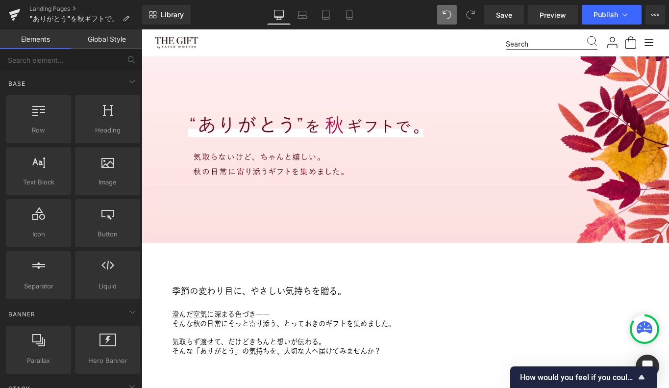
scroll to position [92, 0]
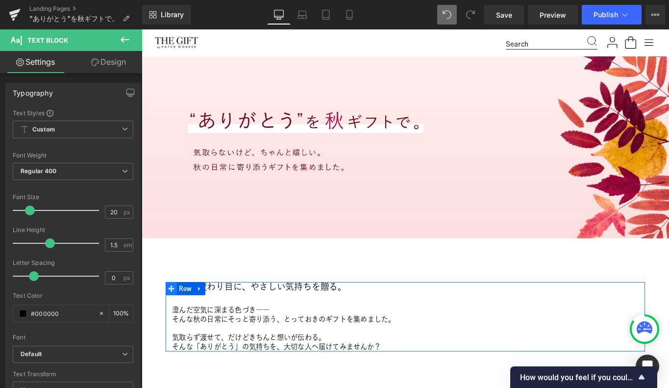
drag, startPoint x: 367, startPoint y: 318, endPoint x: 174, endPoint y: 320, distance: 193.1
click at [174, 320] on div "季節の変わり目に、やさしい気持ちを贈る。 Text Block 澄んだ空気に深まる色づき―― そんな秋の日常にそっと寄り添う、とっておきのギフトを集めました。…" at bounding box center [438, 352] width 539 height 78
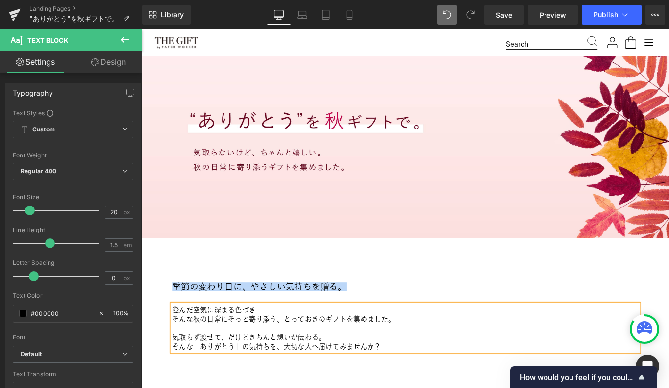
copy p "季節の変わり目に、やさしい気持ちを贈る。"
click at [240, 354] on p "そんな秋の日常にそっと寄り添う、とっておきのギフトを集めました。" at bounding box center [438, 355] width 524 height 10
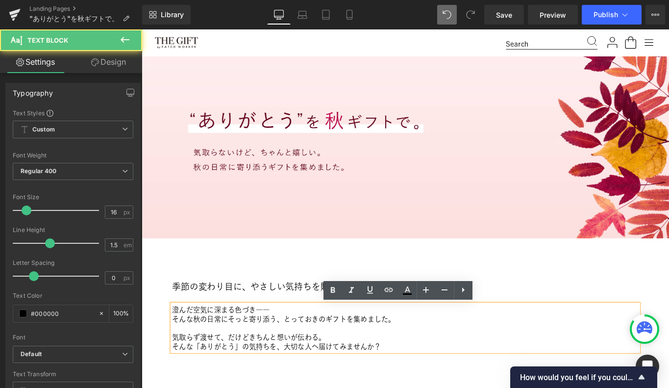
click at [237, 346] on span "澄んだ空気に深まる色づき――" at bounding box center [231, 344] width 110 height 8
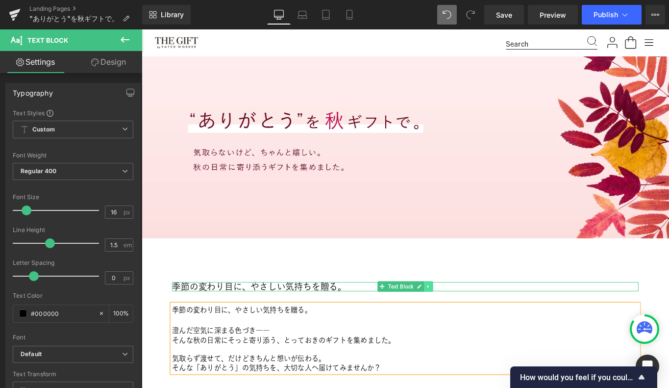
click at [463, 317] on icon at bounding box center [463, 318] width 1 height 3
click at [467, 316] on icon at bounding box center [468, 318] width 5 height 6
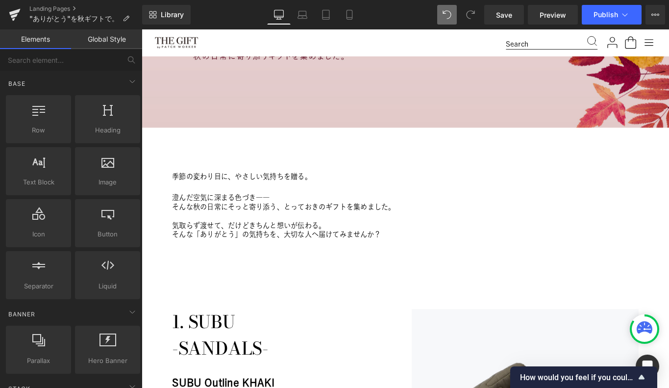
scroll to position [216, 0]
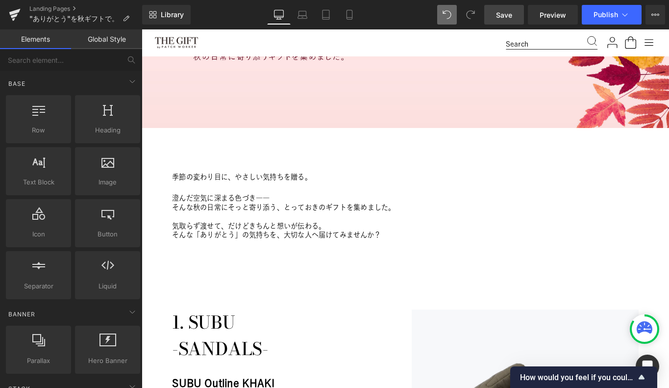
click at [501, 22] on link "Save" at bounding box center [504, 15] width 40 height 20
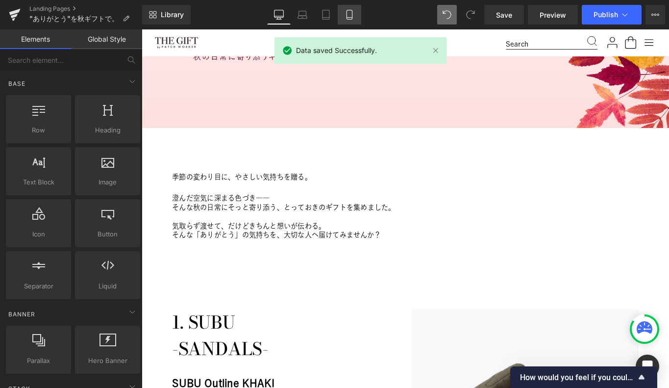
click at [352, 13] on icon at bounding box center [349, 15] width 10 height 10
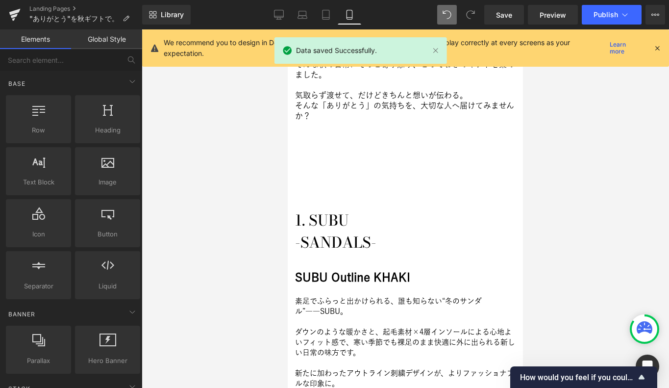
scroll to position [338, 0]
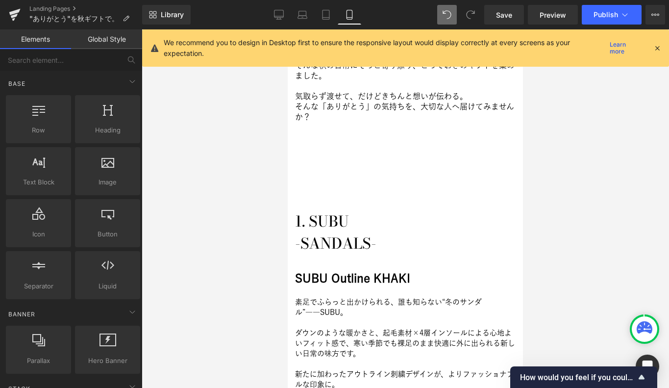
click at [659, 48] on icon at bounding box center [657, 48] width 9 height 9
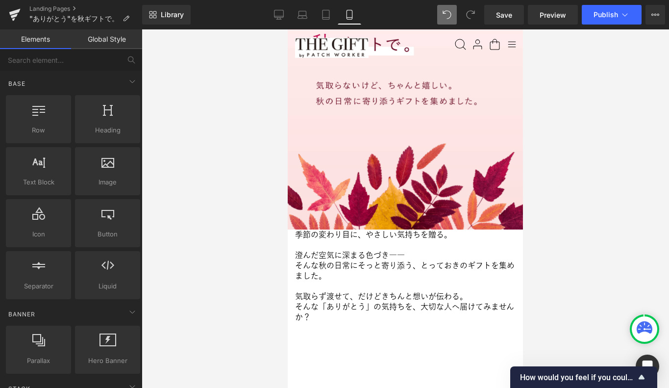
scroll to position [210, 0]
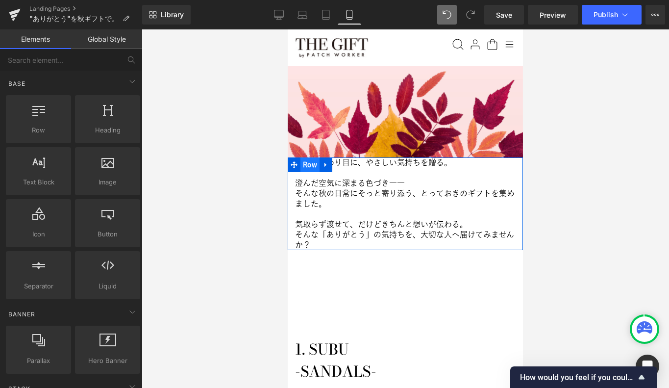
click at [308, 169] on span "Row" at bounding box center [309, 164] width 19 height 15
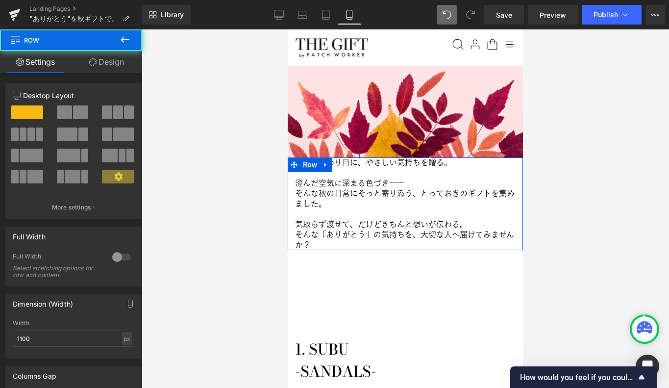
click at [103, 62] on link "Design" at bounding box center [106, 62] width 71 height 22
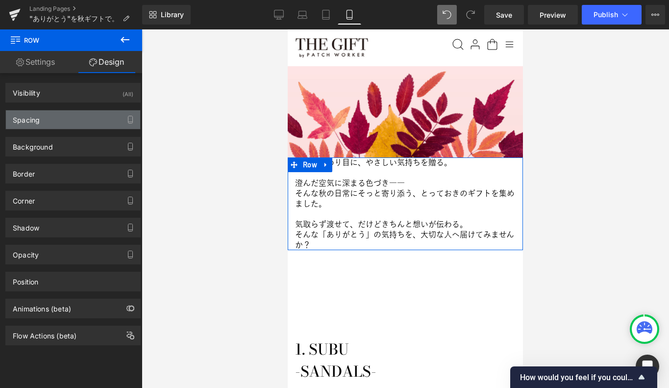
click at [59, 120] on div "Spacing" at bounding box center [73, 119] width 134 height 19
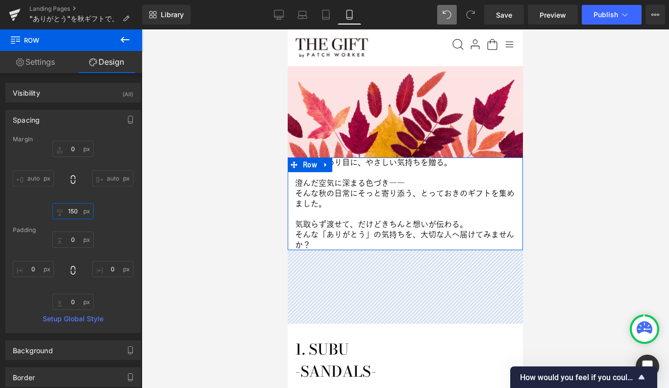
click at [72, 212] on input "150" at bounding box center [72, 211] width 41 height 16
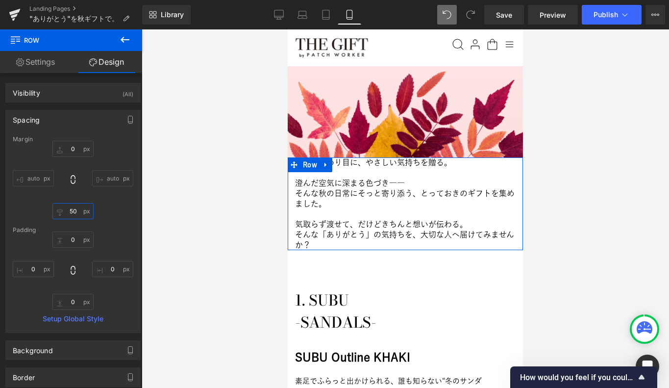
type input "60"
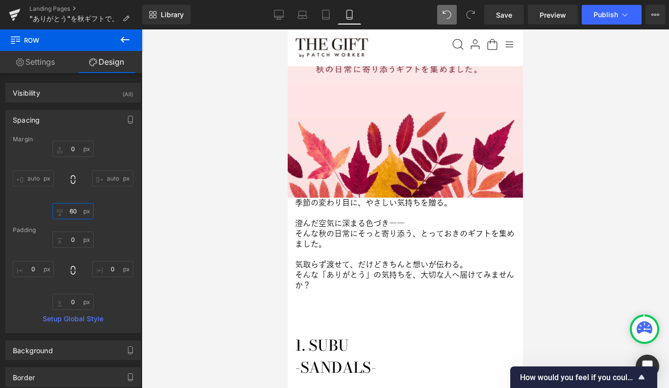
scroll to position [190, 0]
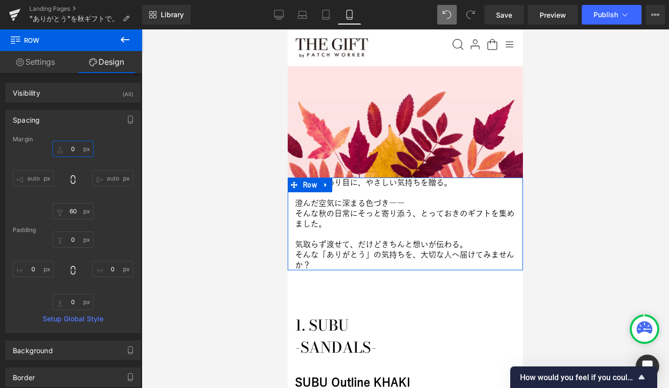
click at [72, 147] on input "0" at bounding box center [72, 149] width 41 height 16
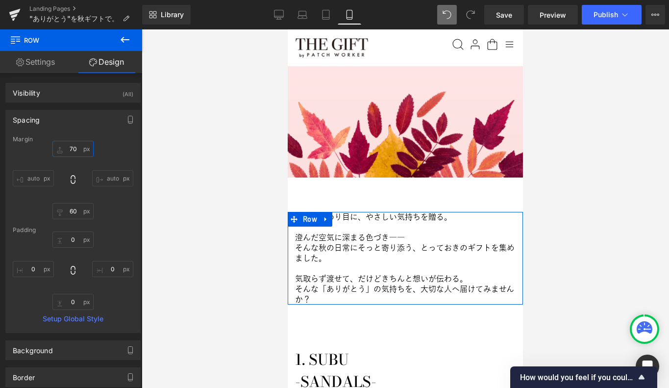
type input "60"
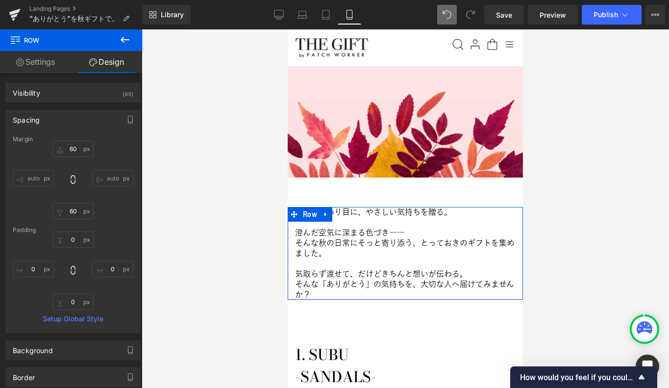
click at [106, 145] on div "60 60 auto auto 60 60 auto auto" at bounding box center [73, 180] width 121 height 78
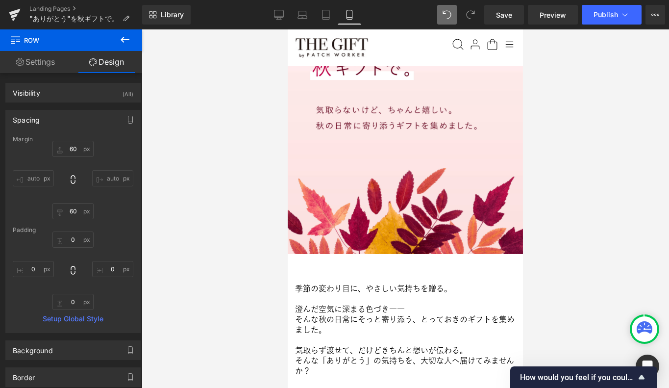
scroll to position [153, 0]
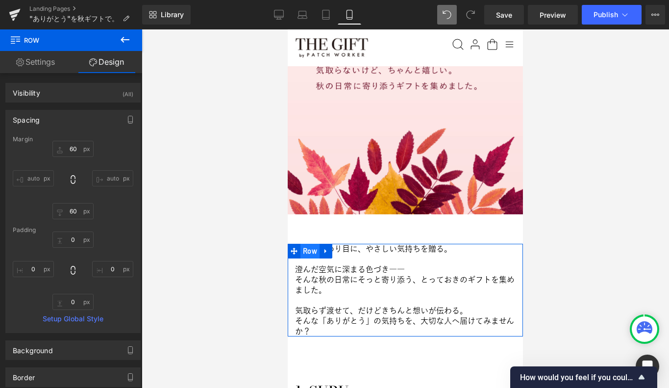
click at [305, 250] on span "Row" at bounding box center [309, 251] width 19 height 15
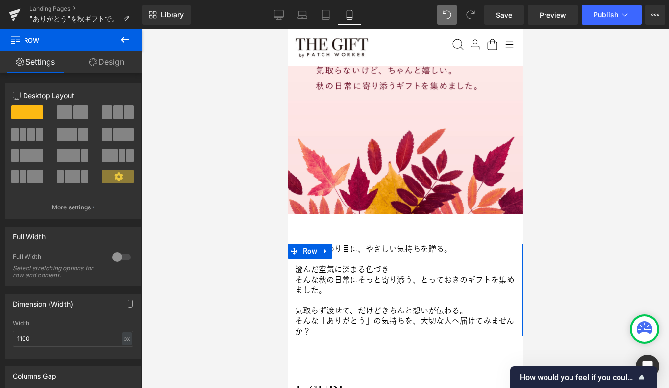
click at [109, 59] on link "Design" at bounding box center [106, 62] width 71 height 22
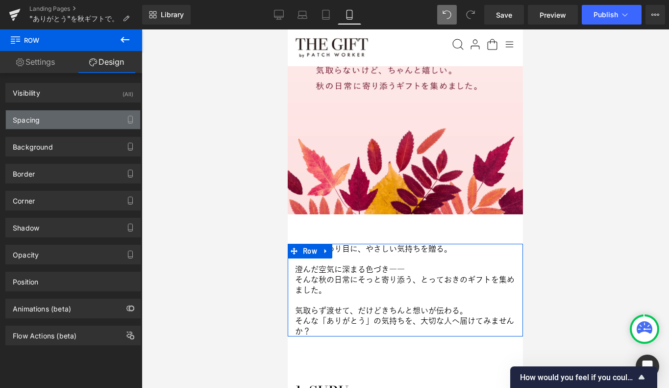
type input "60"
type input "0"
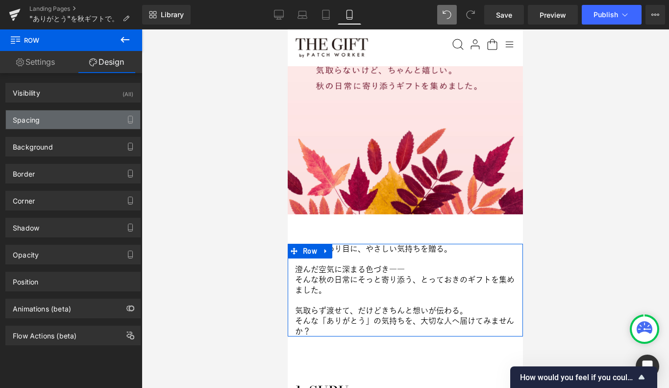
type input "0"
click at [61, 120] on div "Spacing" at bounding box center [73, 119] width 134 height 19
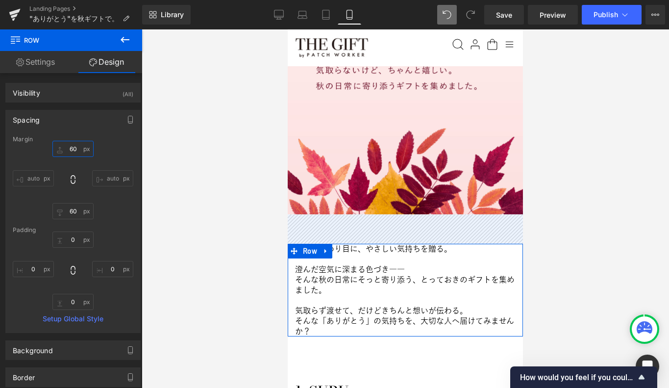
click at [72, 149] on input "60" at bounding box center [72, 149] width 41 height 16
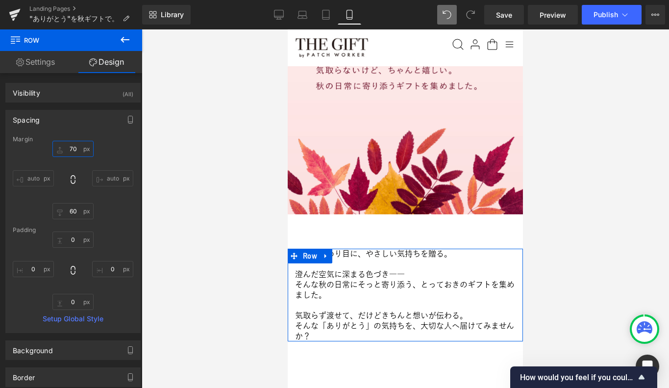
type input "80"
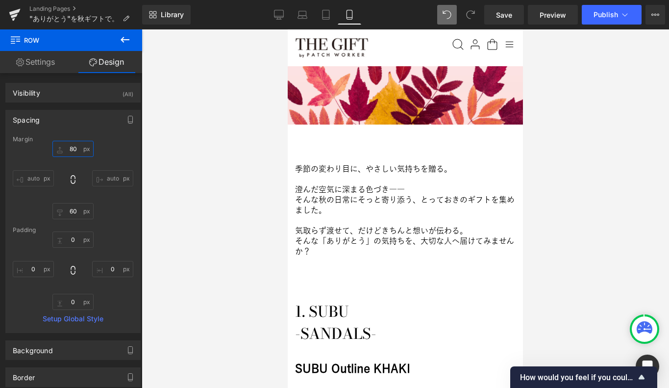
scroll to position [240, 0]
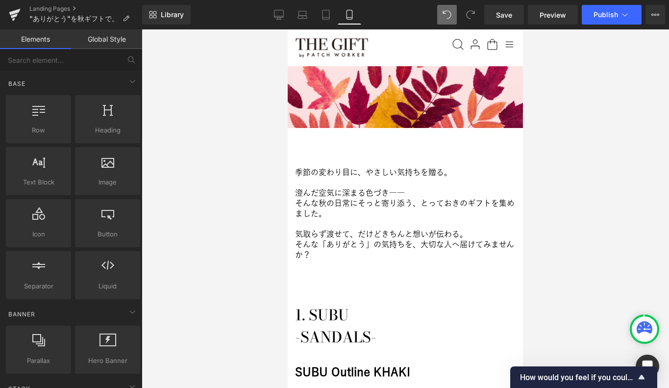
click at [222, 274] on div at bounding box center [405, 208] width 527 height 358
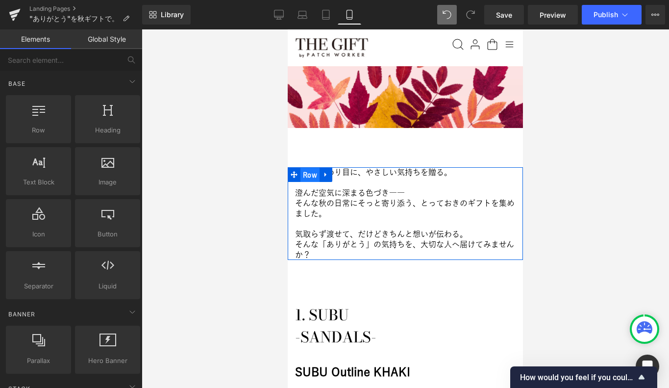
click at [309, 174] on span "Row" at bounding box center [309, 175] width 19 height 15
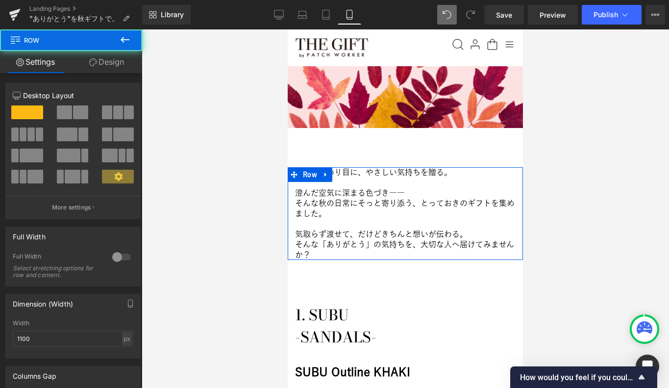
click at [103, 62] on link "Design" at bounding box center [106, 62] width 71 height 22
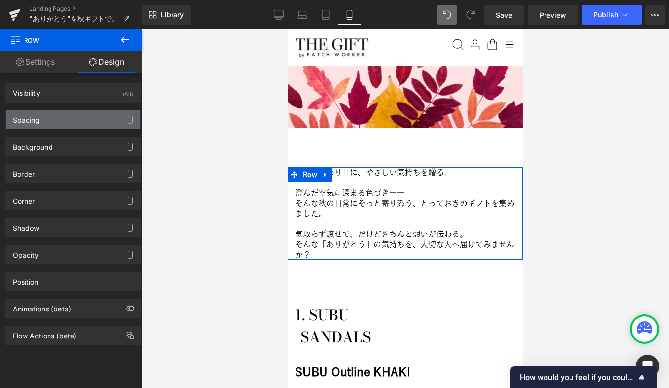
click at [55, 122] on div "Spacing" at bounding box center [73, 119] width 134 height 19
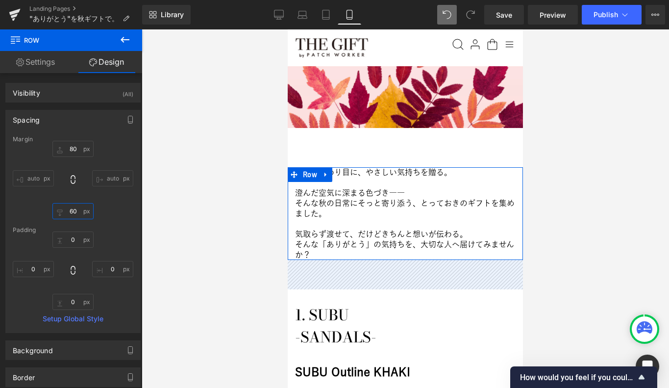
click at [72, 209] on input "60" at bounding box center [72, 211] width 41 height 16
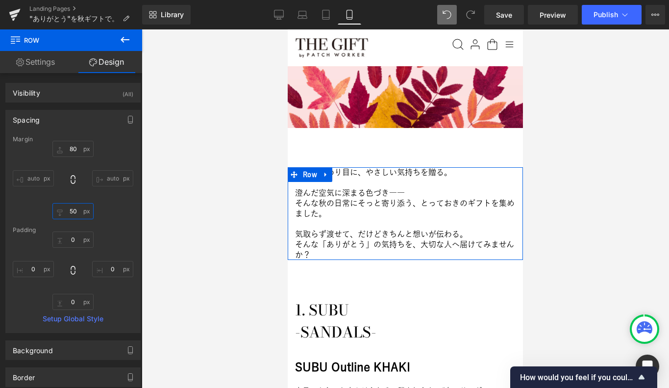
type input "40"
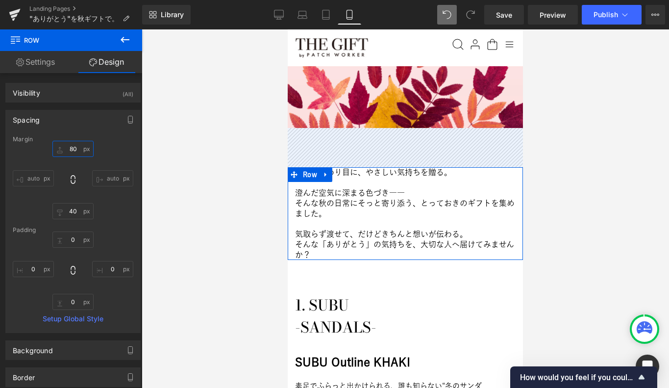
click at [70, 147] on input "80" at bounding box center [72, 149] width 41 height 16
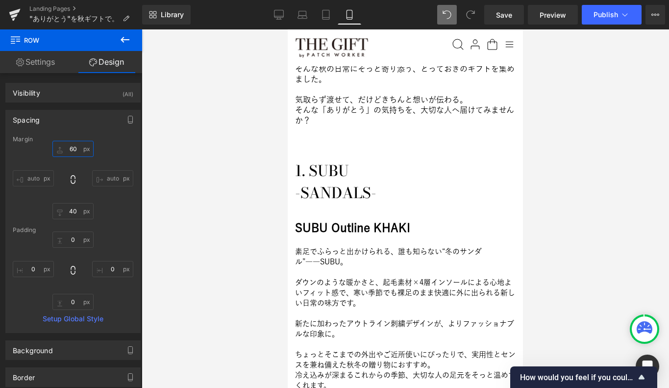
scroll to position [266, 0]
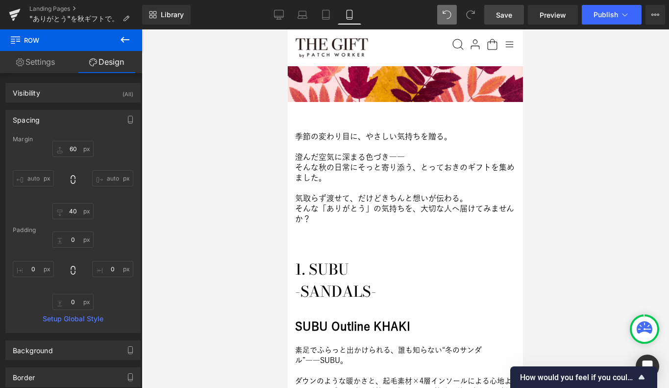
click at [496, 15] on link "Save" at bounding box center [504, 15] width 40 height 20
click at [331, 15] on link "Tablet" at bounding box center [326, 15] width 24 height 20
type input "0"
type input "150"
type input "0"
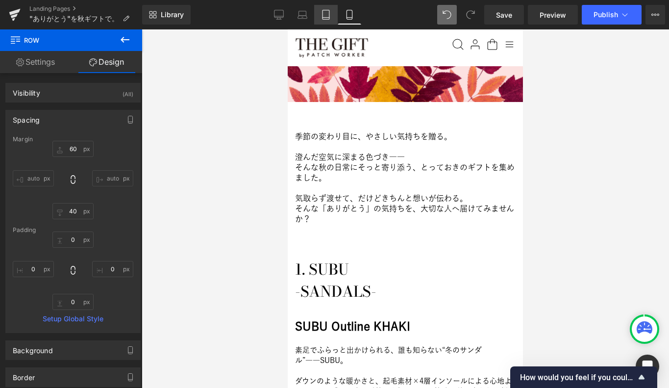
type input "0"
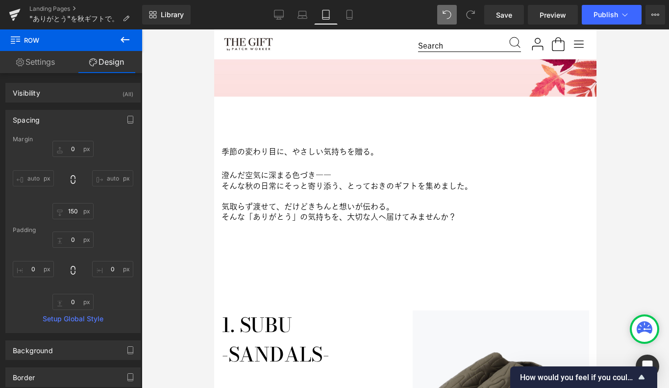
scroll to position [243, 0]
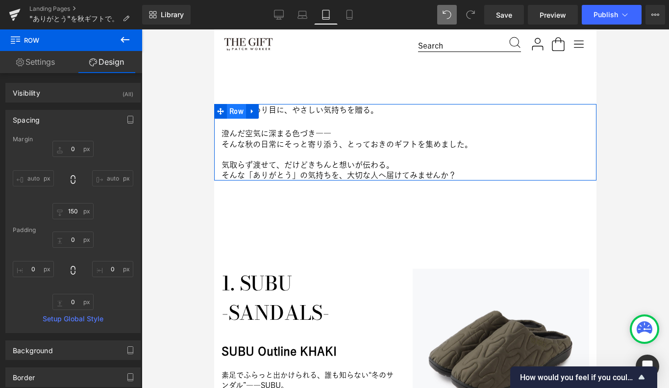
click at [236, 106] on span "Row" at bounding box center [236, 111] width 19 height 15
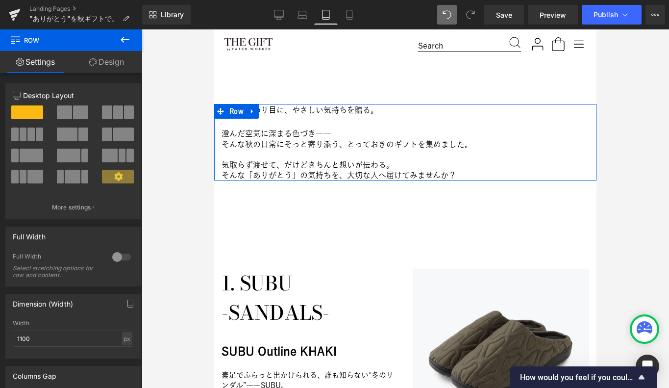
click at [109, 59] on link "Design" at bounding box center [106, 62] width 71 height 22
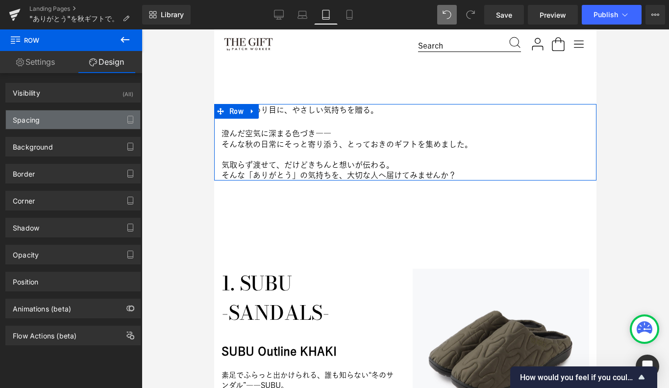
click at [42, 114] on div "Spacing" at bounding box center [73, 119] width 134 height 19
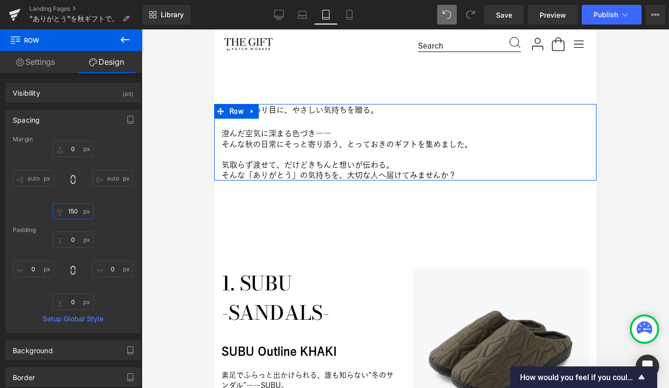
click at [76, 213] on input "150" at bounding box center [72, 211] width 41 height 16
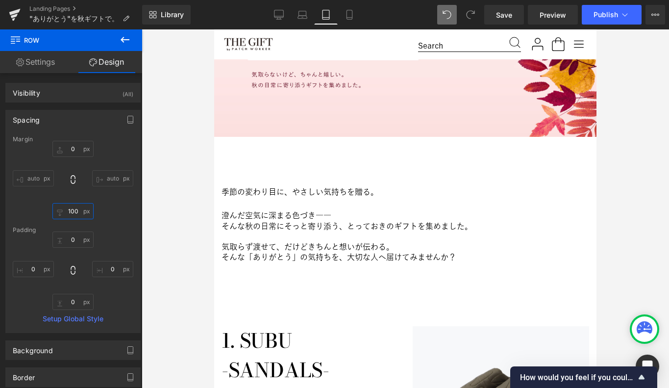
scroll to position [160, 0]
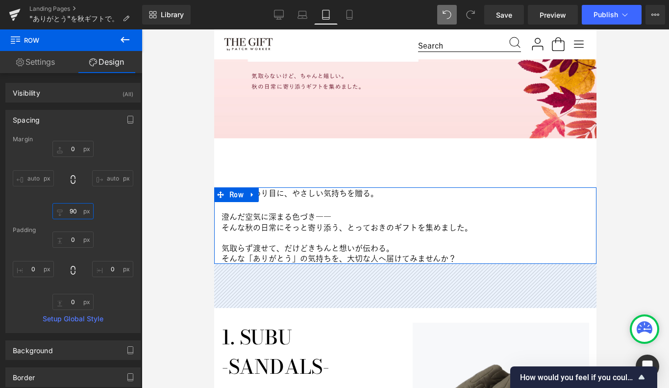
type input "100"
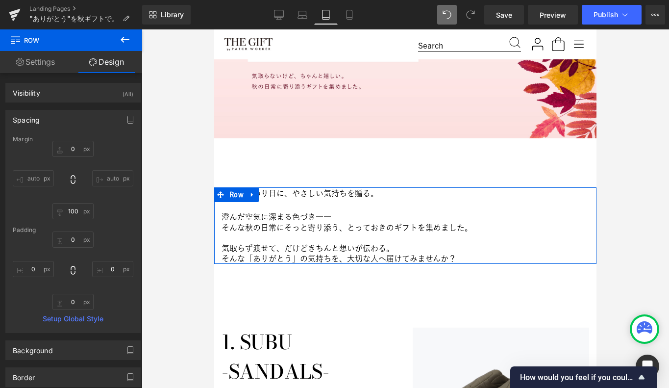
click at [127, 220] on div "Margin 0px 0 auto auto 100 100 auto auto [GEOGRAPHIC_DATA] 0px 0 0px 0 0px 0 0p…" at bounding box center [73, 234] width 134 height 196
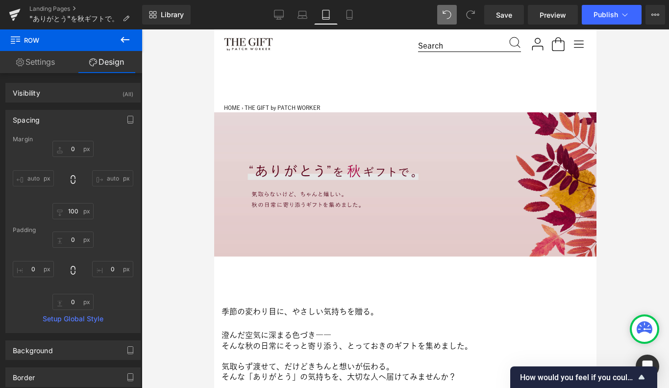
scroll to position [21, 0]
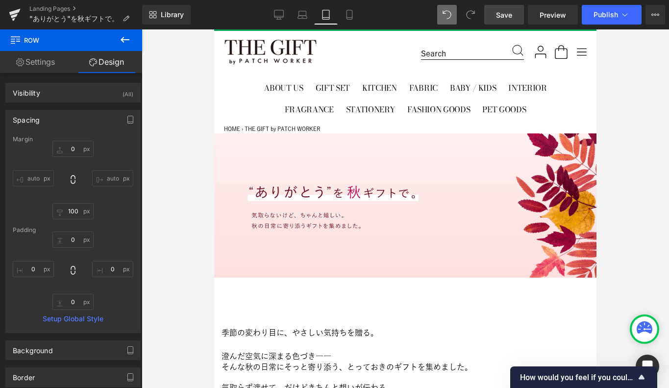
click at [504, 11] on span "Save" at bounding box center [504, 15] width 16 height 10
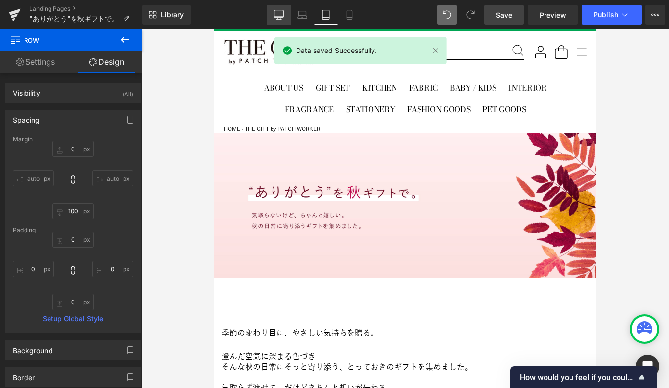
click at [282, 15] on icon at bounding box center [279, 15] width 10 height 10
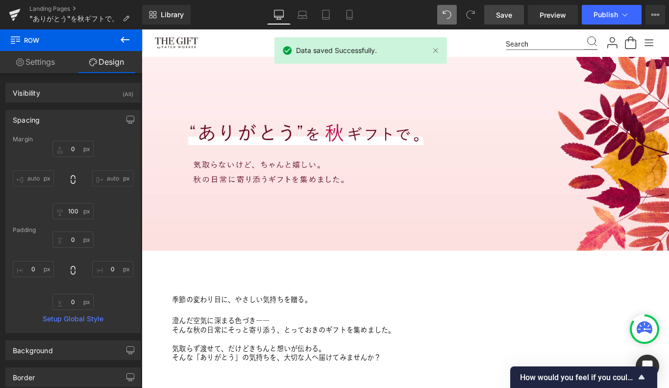
type input "0"
type input "150"
type input "0"
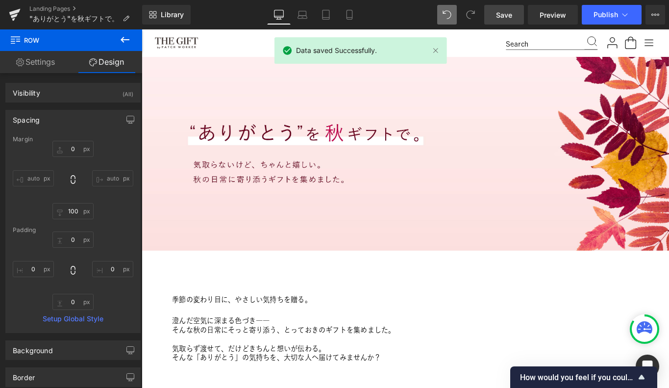
type input "0"
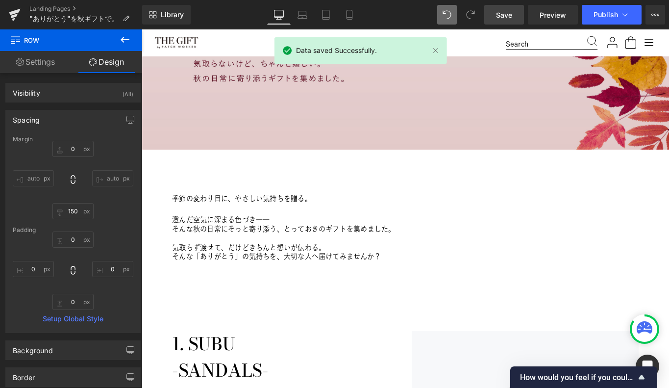
scroll to position [198, 0]
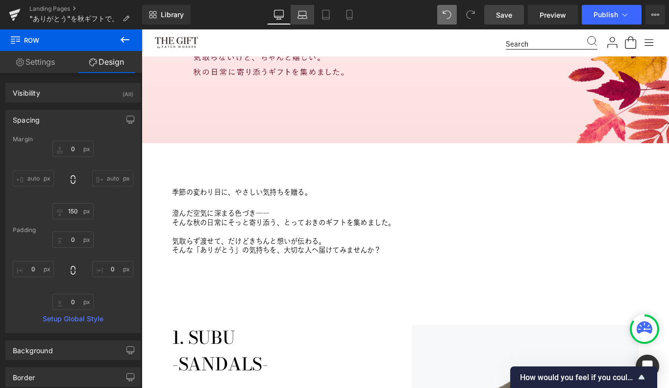
click at [302, 19] on icon at bounding box center [302, 15] width 10 height 10
type input "0"
type input "150"
type input "0"
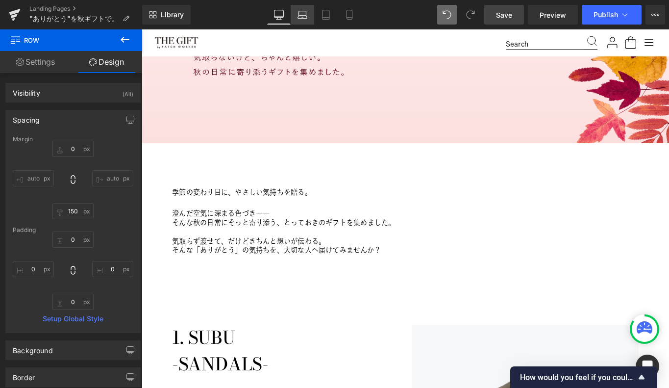
type input "0"
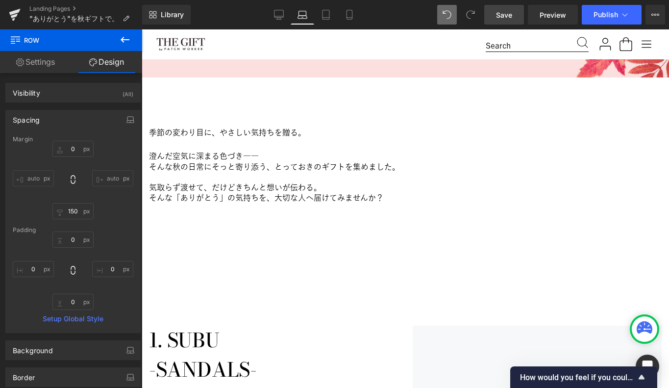
scroll to position [275, 0]
click at [278, 13] on icon at bounding box center [279, 15] width 10 height 10
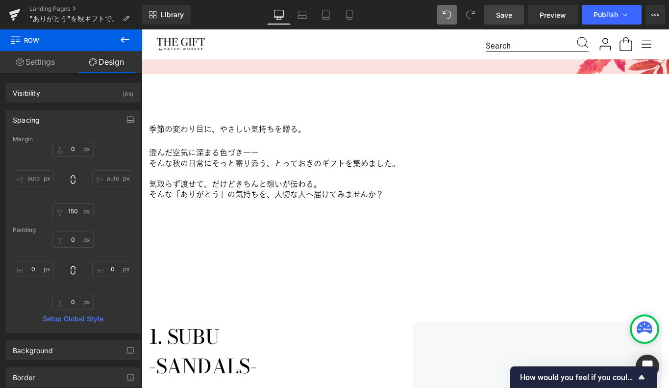
type input "0"
type input "150"
type input "0"
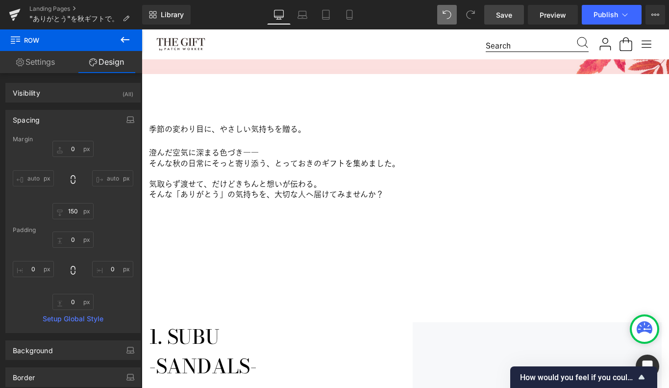
type input "0"
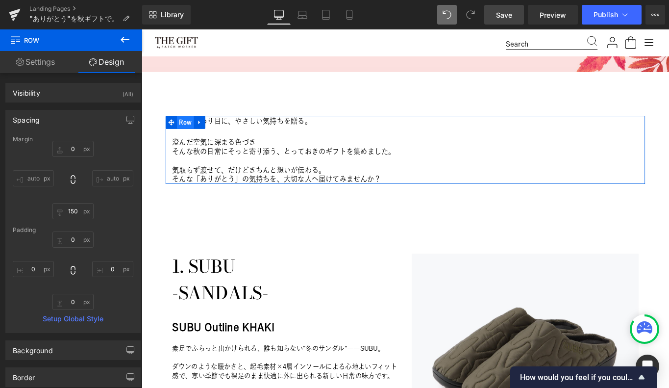
click at [185, 133] on span "Row" at bounding box center [190, 133] width 19 height 15
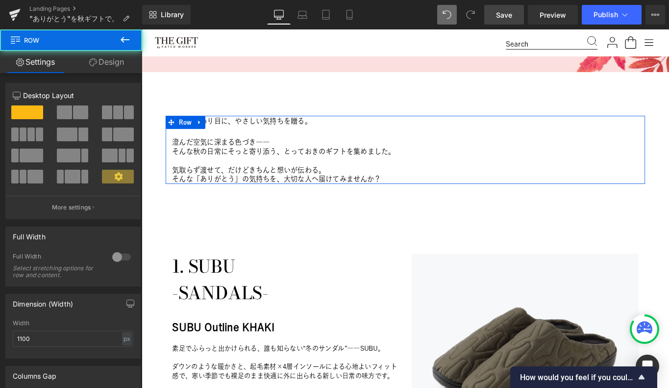
click at [100, 63] on link "Design" at bounding box center [106, 62] width 71 height 22
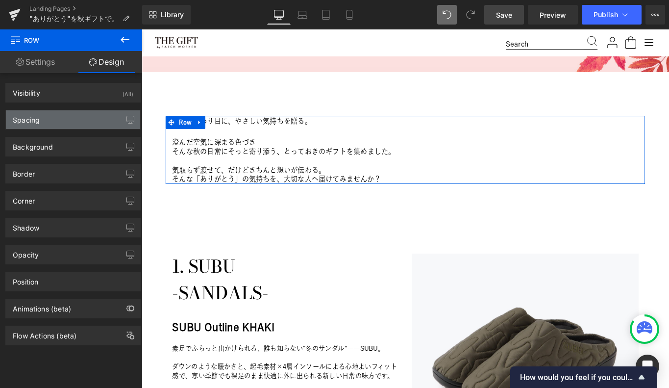
click at [69, 119] on div "Spacing" at bounding box center [73, 119] width 134 height 19
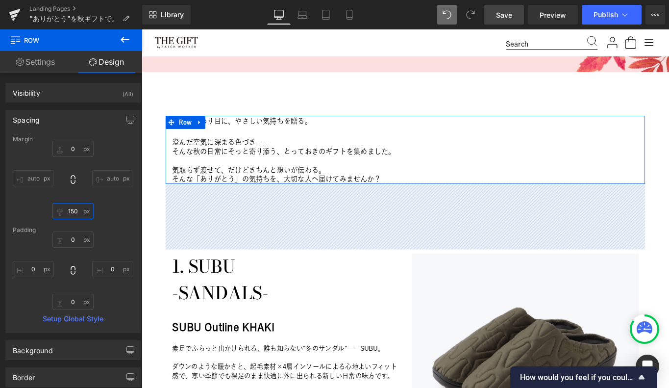
click at [76, 212] on input "150" at bounding box center [72, 211] width 41 height 16
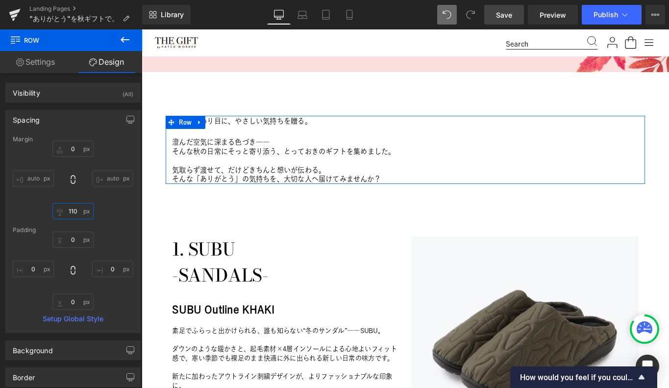
type input "100"
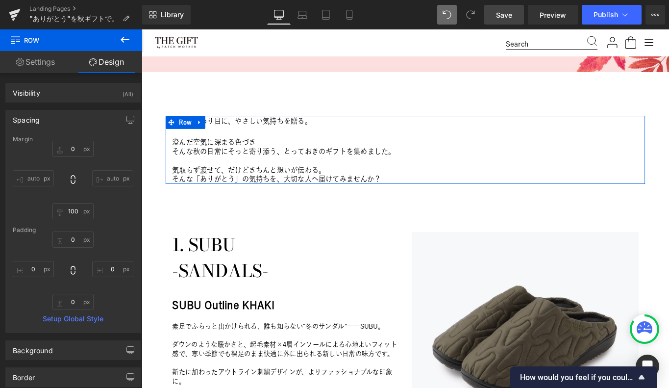
click at [118, 206] on div "0px 0 auto auto 100 100 auto auto" at bounding box center [73, 180] width 121 height 78
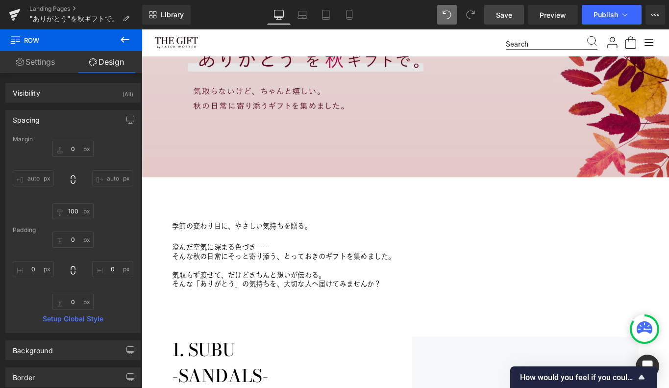
scroll to position [157, 0]
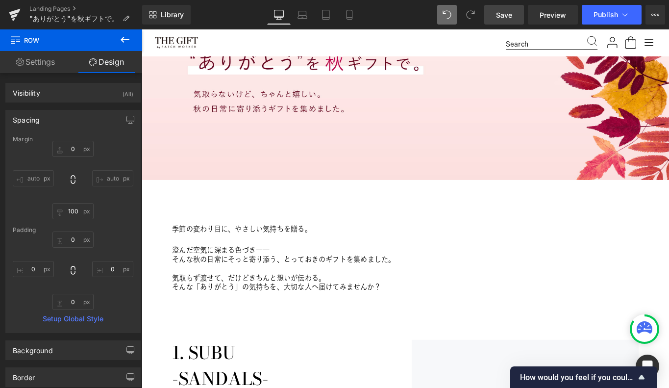
click at [512, 14] on span "Save" at bounding box center [504, 15] width 16 height 10
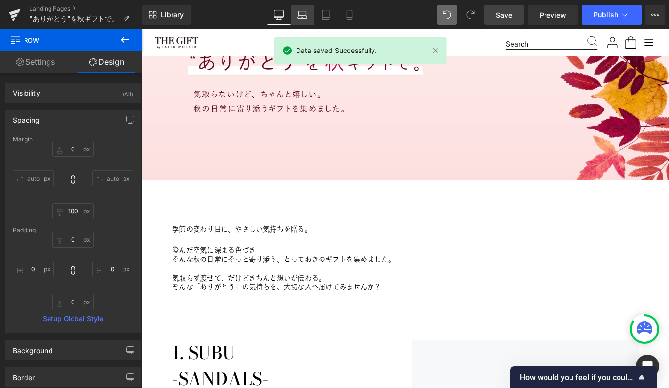
click at [299, 13] on icon at bounding box center [302, 15] width 10 height 10
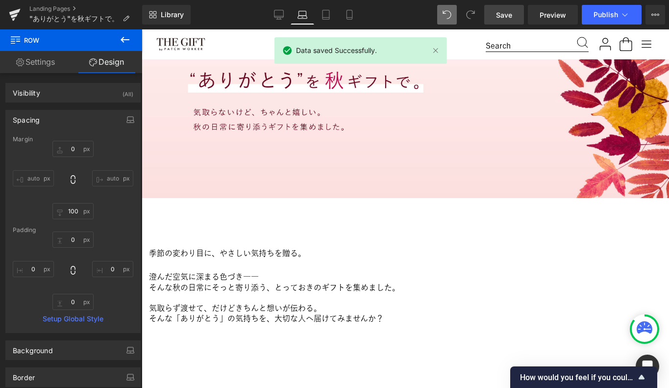
type input "0"
type input "150"
type input "0"
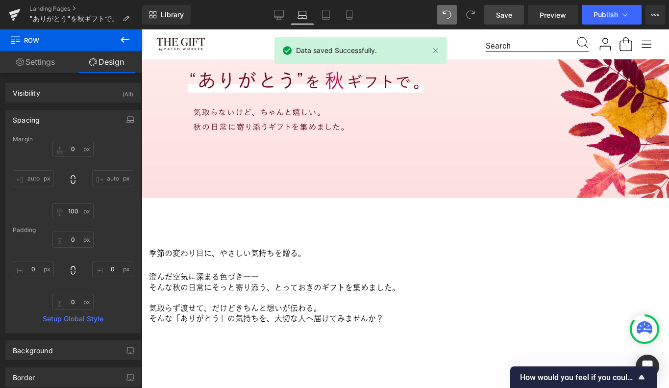
type input "0"
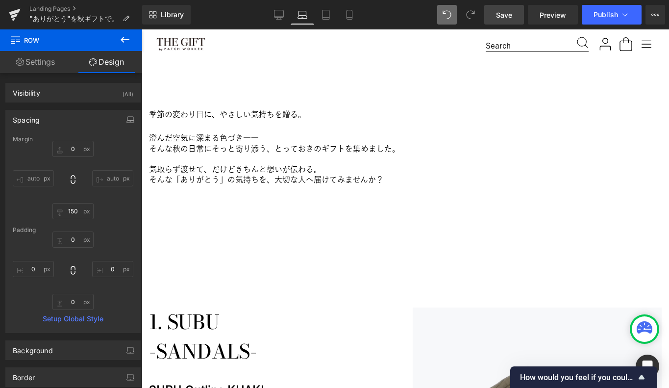
scroll to position [284, 0]
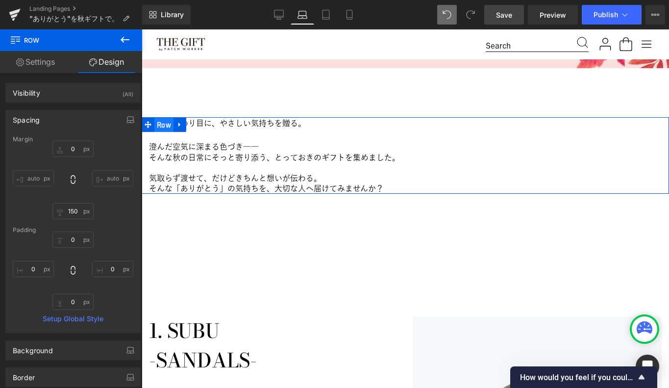
click at [164, 122] on span "Row" at bounding box center [163, 125] width 19 height 15
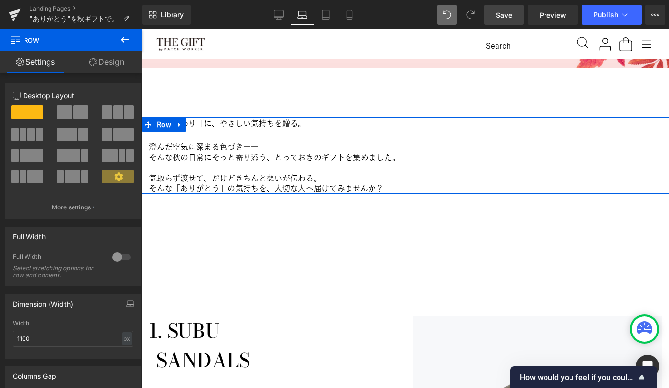
click at [105, 61] on link "Design" at bounding box center [106, 62] width 71 height 22
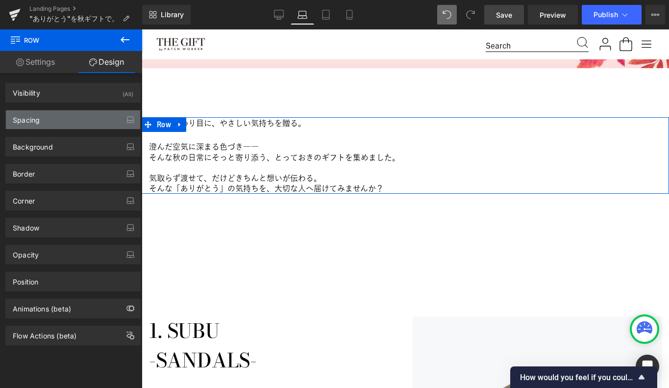
click at [47, 124] on div "Spacing" at bounding box center [73, 119] width 134 height 19
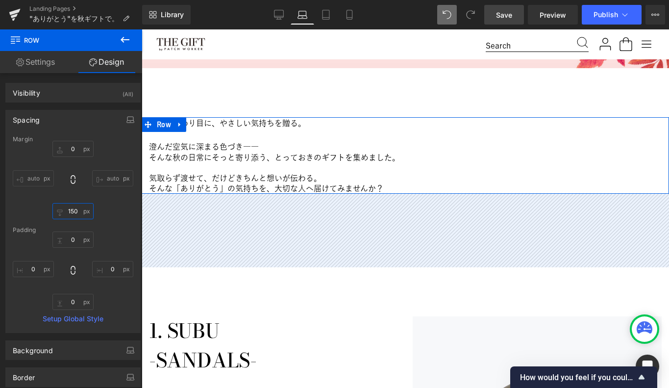
click at [73, 215] on input "150" at bounding box center [72, 211] width 41 height 16
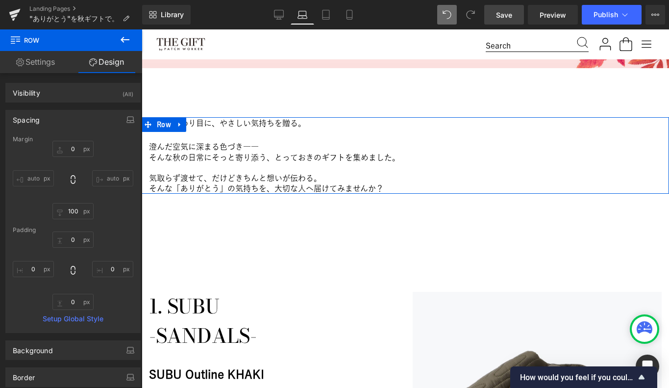
click at [113, 210] on div "0px 0 auto auto 100 100 auto auto" at bounding box center [73, 180] width 121 height 78
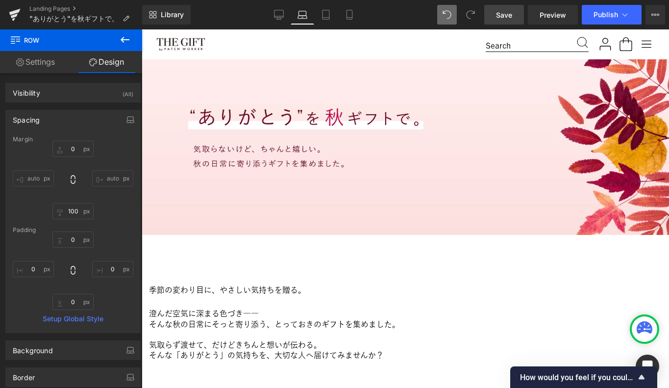
scroll to position [154, 0]
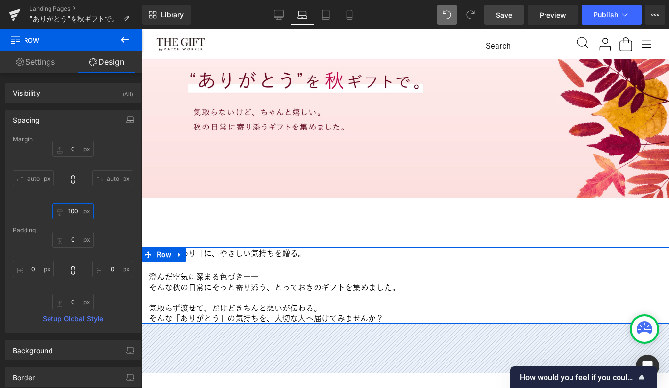
click at [73, 209] on input "100" at bounding box center [72, 211] width 41 height 16
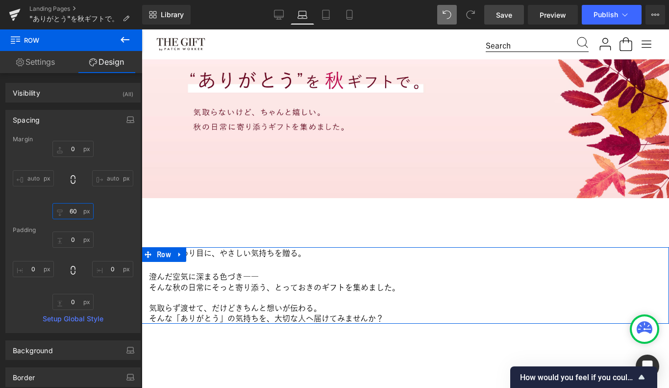
type input "50"
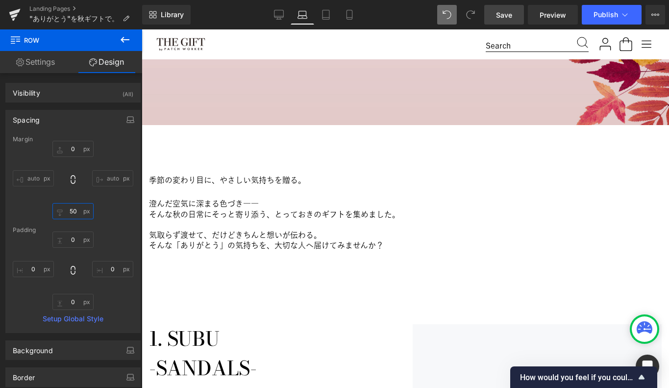
scroll to position [184, 0]
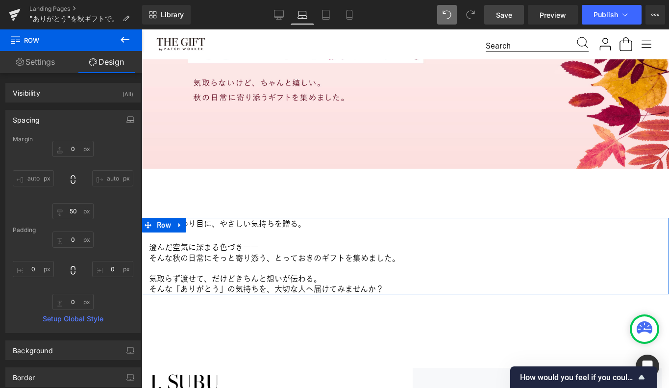
click at [122, 208] on div "0px 0 auto auto 50 50 auto auto" at bounding box center [73, 180] width 121 height 78
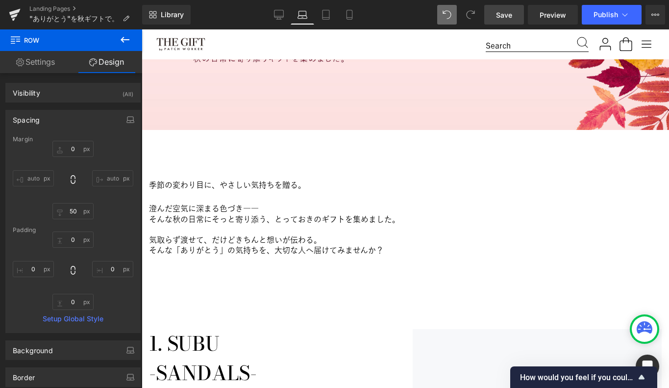
scroll to position [214, 0]
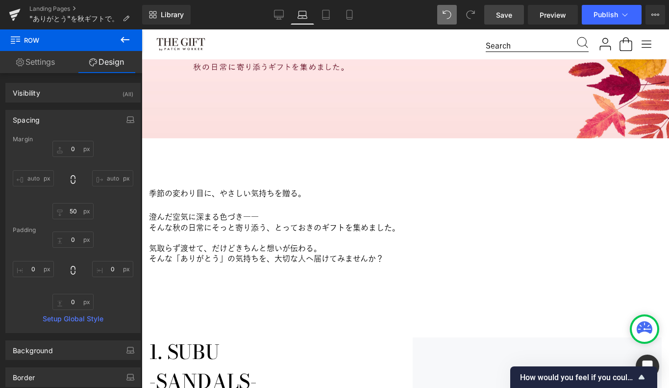
click at [507, 8] on link "Save" at bounding box center [504, 15] width 40 height 20
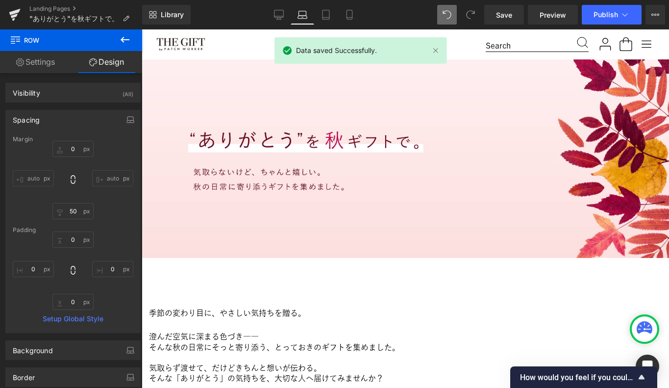
scroll to position [31, 0]
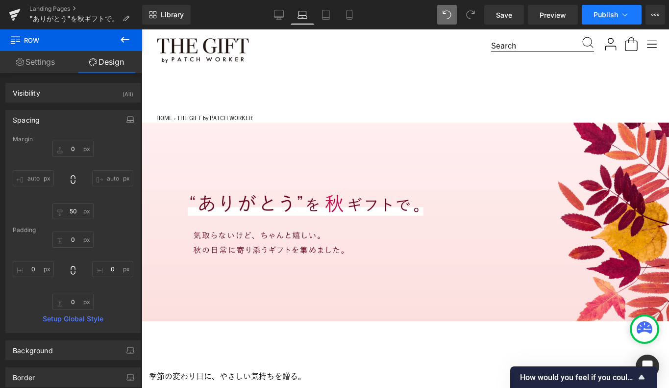
click at [622, 9] on button "Publish" at bounding box center [612, 15] width 60 height 20
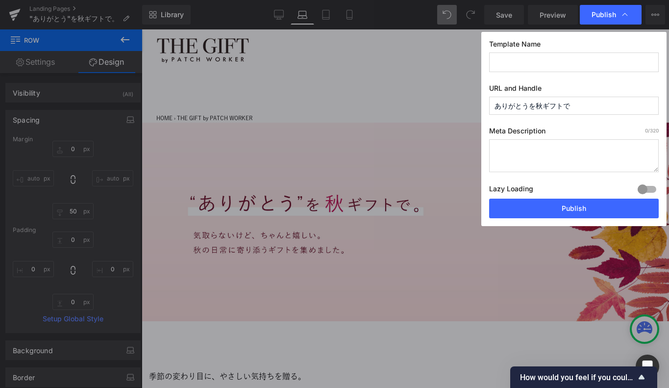
drag, startPoint x: 576, startPoint y: 105, endPoint x: 434, endPoint y: 101, distance: 142.2
click at [434, 101] on div "Publish Template Name URL and Handle ありがとうを秋ギフトで Meta Description 0 /320 Lazy L…" at bounding box center [334, 194] width 669 height 388
paste input "autumngift2024"
type input "autumngift2025"
click at [497, 82] on div "Template Name URL and Handle autumngift2025 Meta Description 0 /320 Lazy Loadin…" at bounding box center [573, 129] width 185 height 194
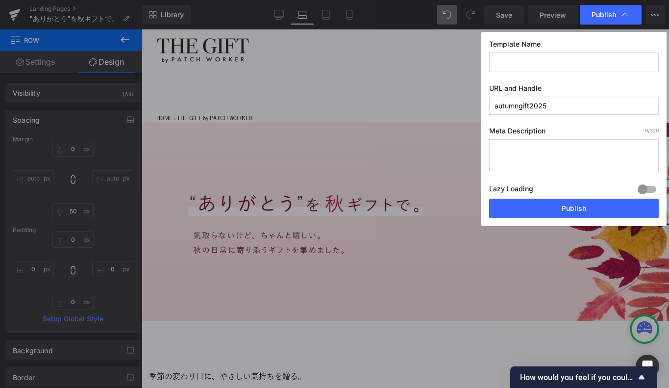
click at [504, 50] on label "Template Name" at bounding box center [574, 46] width 170 height 13
click at [504, 62] on input "text" at bounding box center [574, 62] width 170 height 20
click at [499, 60] on input "ありがとうを秋ギフトで。" at bounding box center [574, 62] width 170 height 20
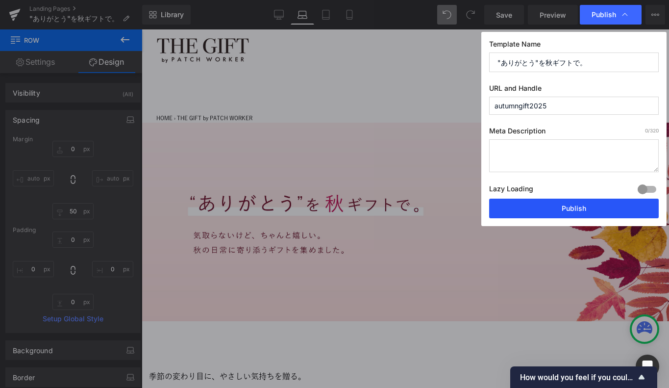
type input ""ありがとう"を秋ギフトで。"
click at [553, 209] on button "Publish" at bounding box center [574, 208] width 170 height 20
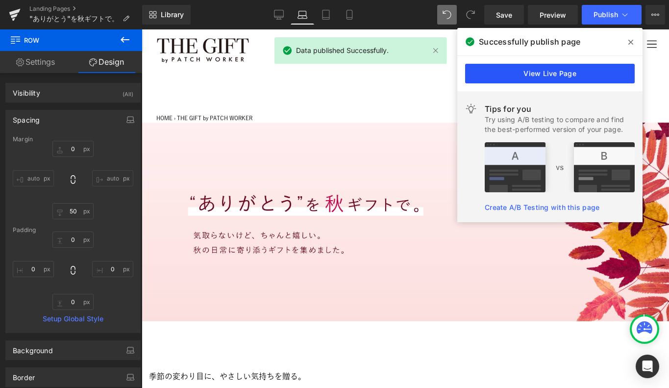
click at [538, 70] on link "View Live Page" at bounding box center [550, 74] width 170 height 20
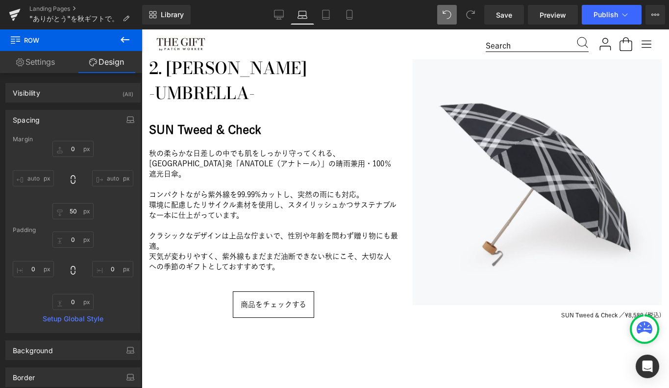
scroll to position [932, 0]
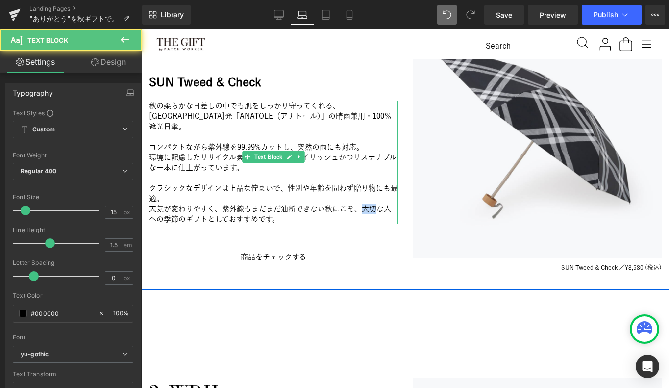
drag, startPoint x: 363, startPoint y: 199, endPoint x: 374, endPoint y: 199, distance: 10.8
click at [374, 203] on p "天気が変わりやすく、紫外線もまだまだ油断できない秋にこそ、大切な人への季節のギフトとしておすすめです。" at bounding box center [273, 213] width 249 height 21
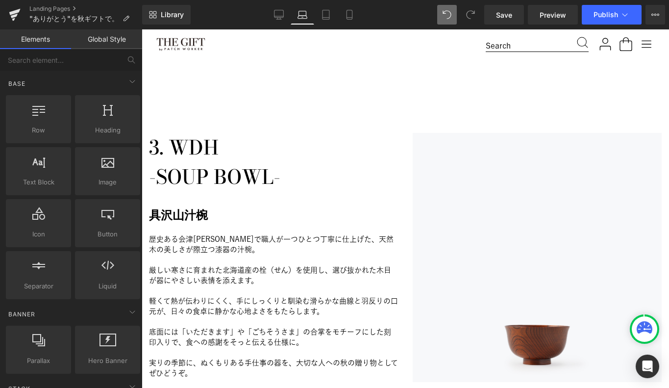
scroll to position [1302, 0]
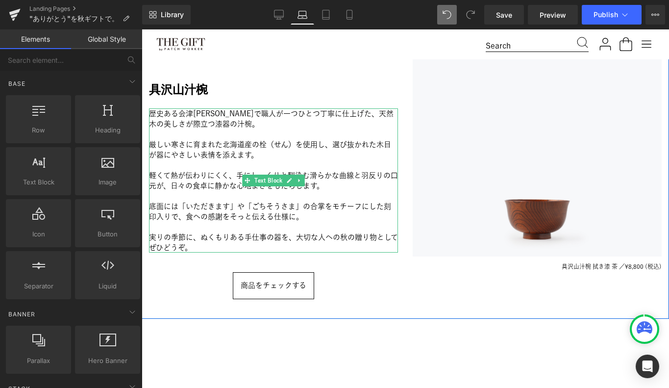
click at [297, 236] on p "実りの季節に、ぬくもりある手仕事の器を、大切な人への秋の贈り物としてぜひどうぞ。" at bounding box center [273, 242] width 249 height 21
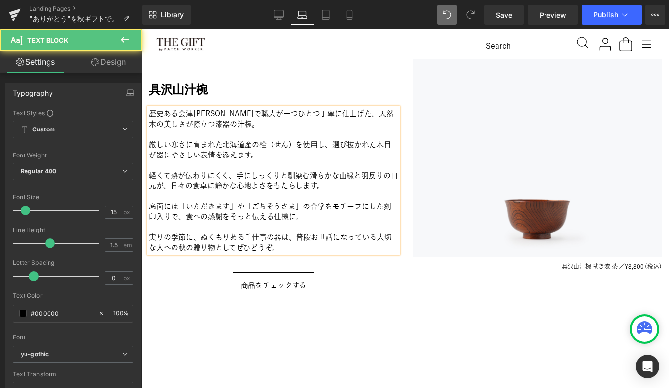
click at [313, 232] on p "実りの季節に、ぬくもりある手仕事の器は、普段お世話になっている大切な人への秋の贈り物としてぜひどうぞ。" at bounding box center [273, 242] width 249 height 21
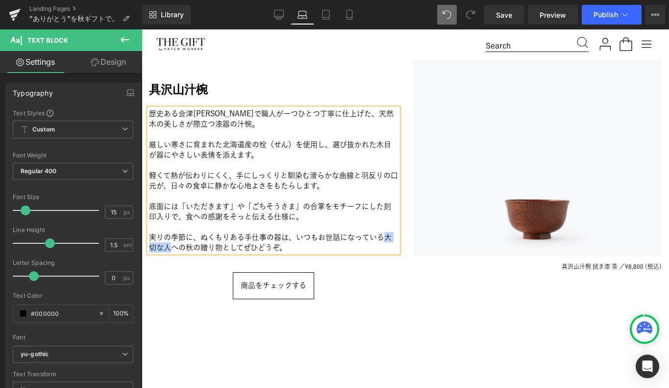
drag, startPoint x: 171, startPoint y: 245, endPoint x: 387, endPoint y: 236, distance: 216.8
click at [387, 236] on p "実りの季節に、ぬくもりある手仕事の器は、いつもお世話になっている大切な人への秋の贈り物としてぜひどうぞ。" at bounding box center [273, 242] width 249 height 21
click at [175, 305] on div "3. WDH 　-SOUP BOWL- Heading 具沢山汁椀 Heading 歴史ある会津[PERSON_NAME]で職人が一つひとつ丁寧に仕上げた、天…" at bounding box center [274, 162] width 264 height 311
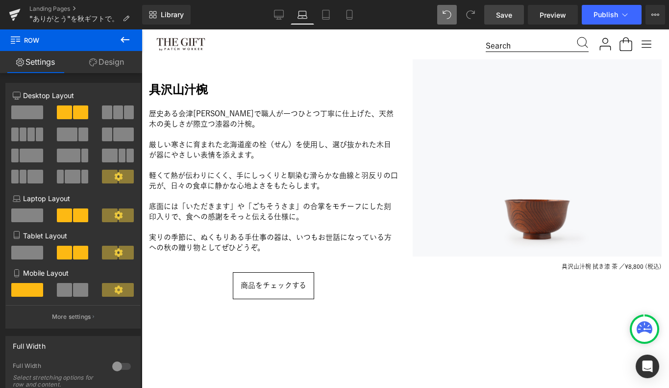
click at [501, 14] on span "Save" at bounding box center [504, 15] width 16 height 10
click at [607, 16] on span "Publish" at bounding box center [605, 15] width 24 height 8
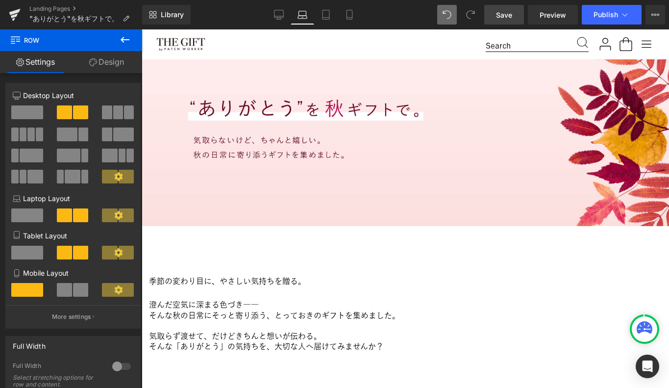
scroll to position [0, 0]
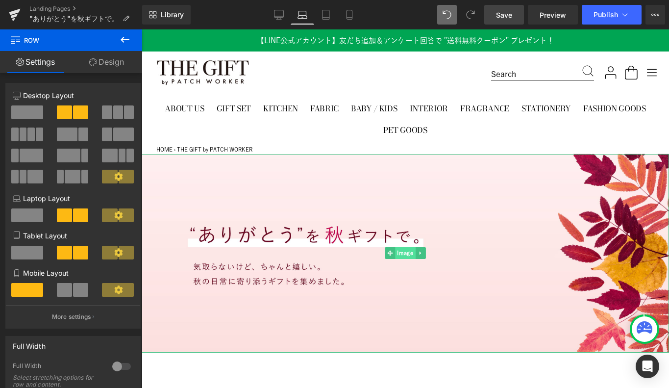
click at [404, 253] on span "Image" at bounding box center [405, 253] width 20 height 12
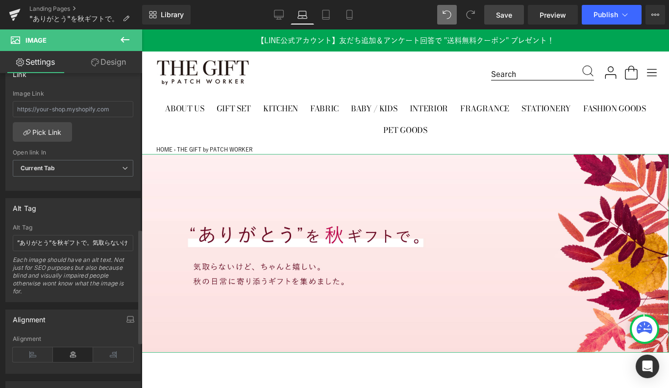
scroll to position [450, 0]
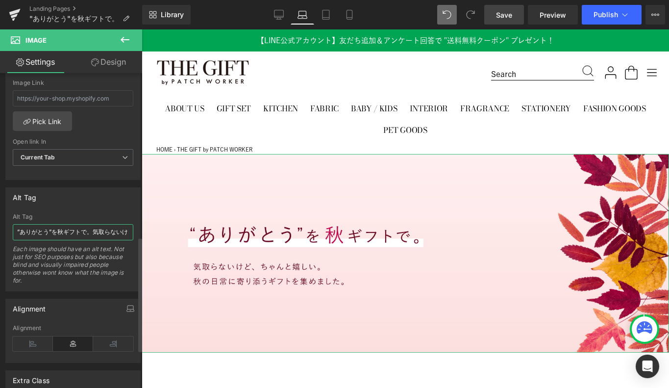
click at [91, 229] on input "”ありがとう”を秋ギフトで。気取らないけど、ちゃんと嬉しい。秋の日常に寄り添うギフトを集めました。" at bounding box center [73, 232] width 121 height 16
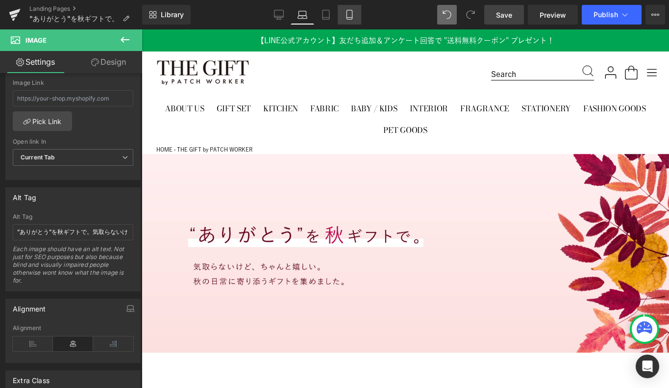
click at [352, 18] on icon at bounding box center [348, 18] width 5 height 0
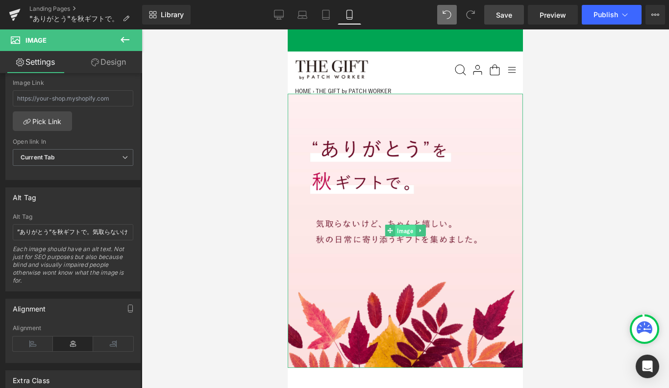
click at [402, 231] on span "Image" at bounding box center [405, 231] width 20 height 12
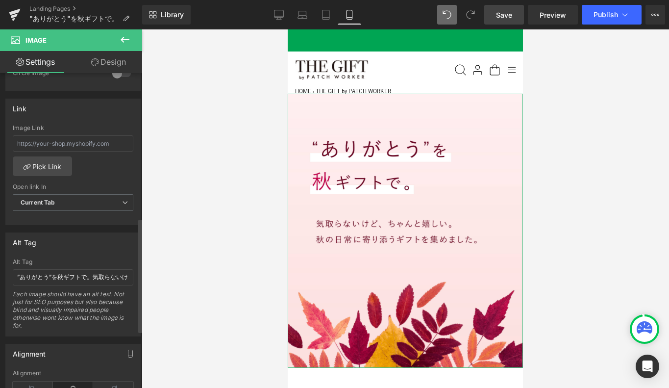
scroll to position [434, 0]
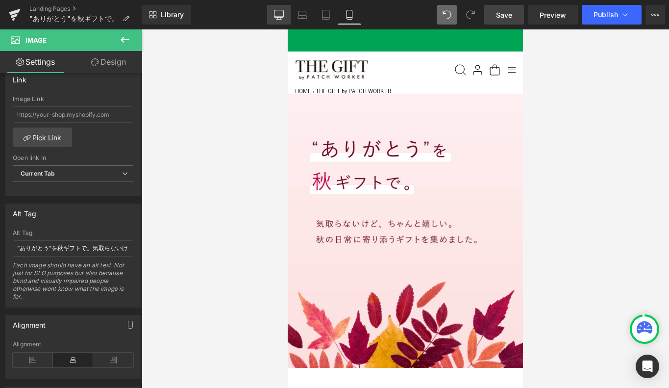
click at [276, 18] on icon at bounding box center [279, 15] width 10 height 10
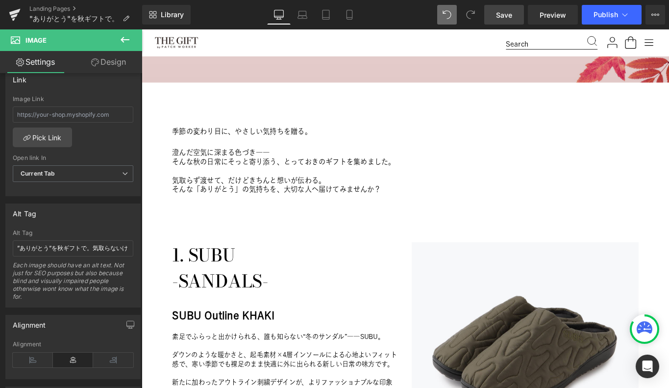
scroll to position [269, 0]
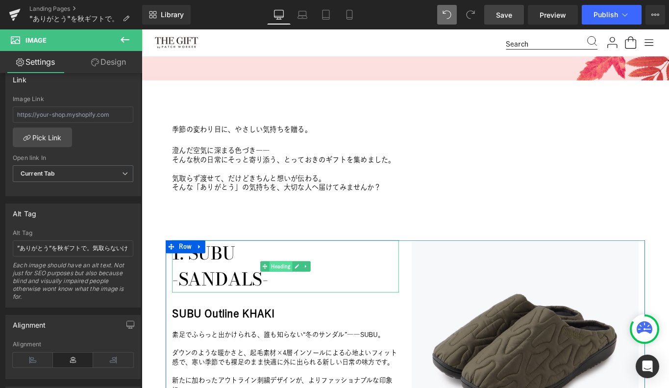
click at [294, 295] on span "Heading" at bounding box center [298, 296] width 26 height 12
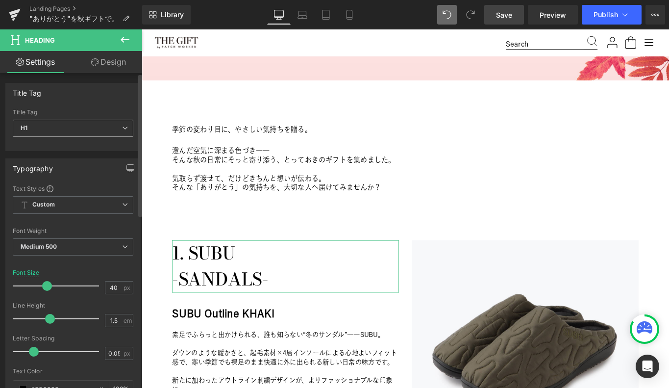
click at [76, 127] on span "H1" at bounding box center [73, 128] width 121 height 17
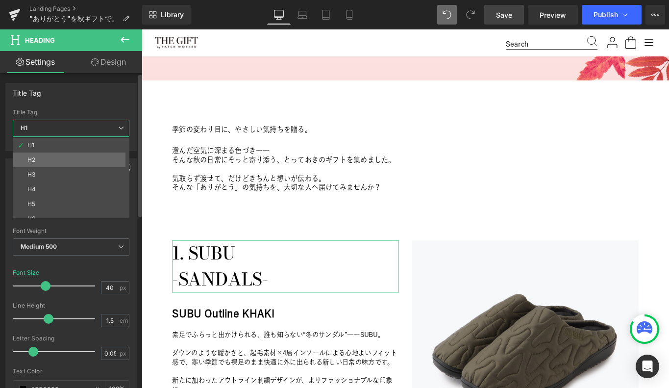
click at [65, 153] on li "H2" at bounding box center [73, 159] width 121 height 15
type input "24"
type input "0"
type input "100"
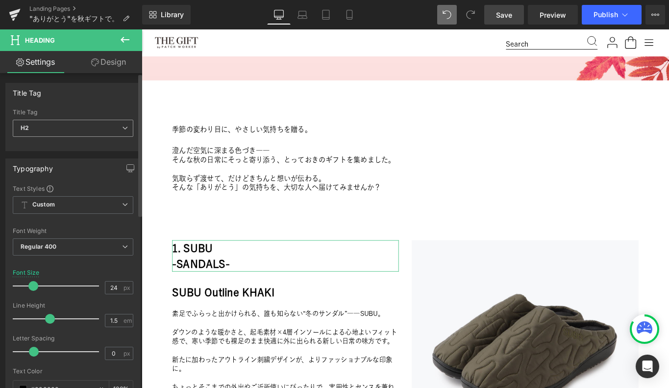
type input "40"
type input "0.05"
type input "100"
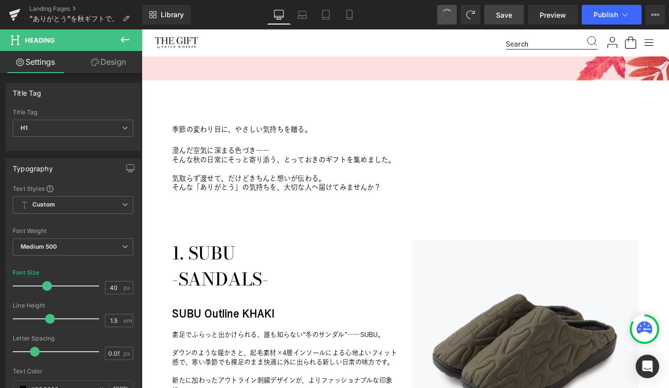
click at [446, 6] on button at bounding box center [447, 15] width 20 height 20
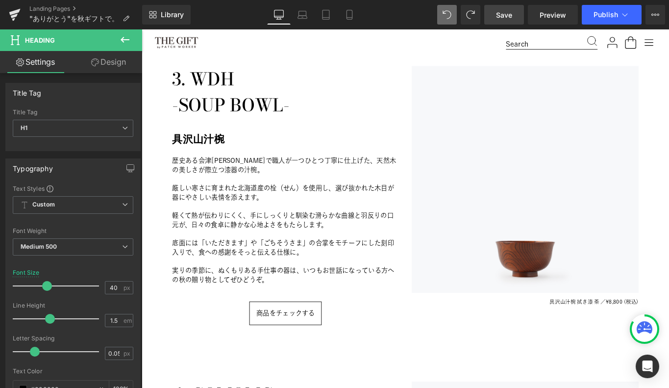
scroll to position [1149, 0]
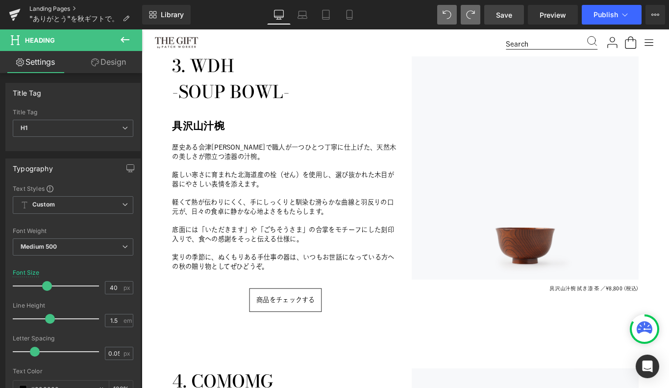
click at [42, 7] on link "Landing Pages" at bounding box center [85, 9] width 113 height 8
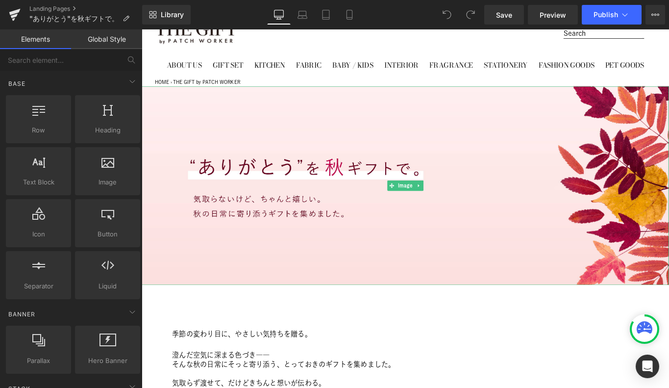
scroll to position [46, 0]
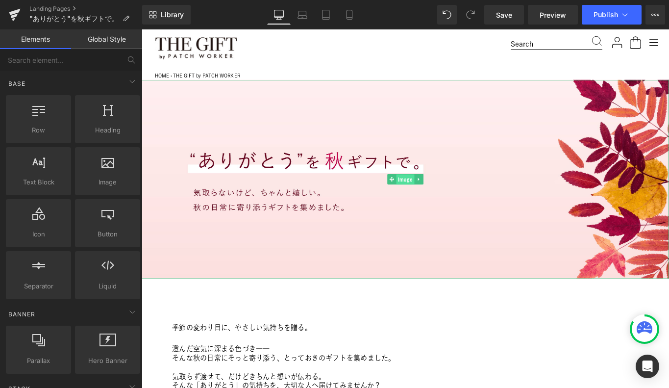
click at [435, 198] on span "Image" at bounding box center [438, 198] width 20 height 12
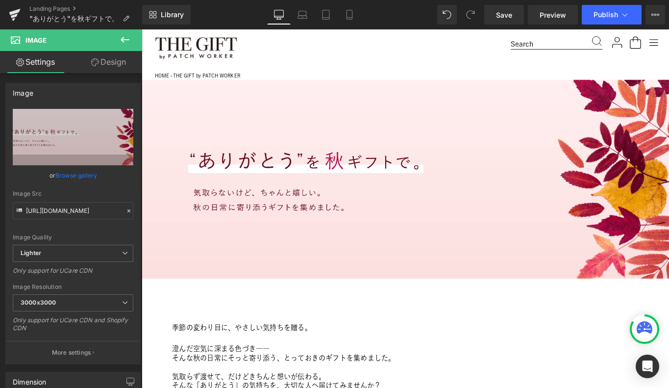
click at [123, 38] on icon at bounding box center [125, 40] width 9 height 6
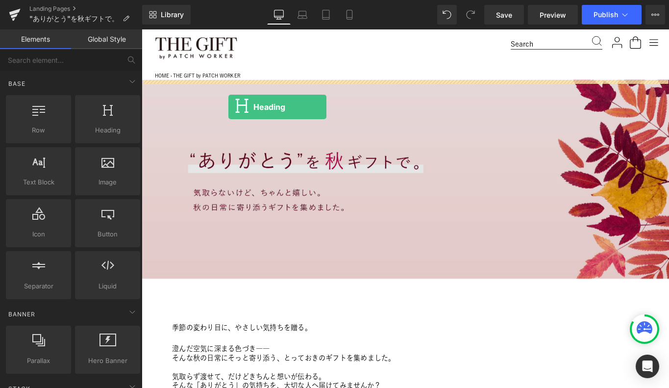
drag, startPoint x: 241, startPoint y: 149, endPoint x: 239, endPoint y: 116, distance: 33.4
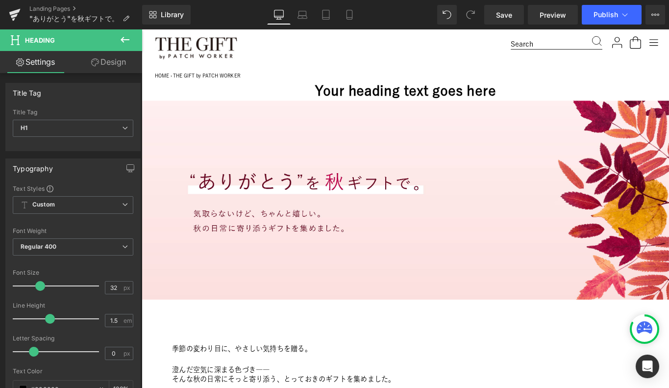
click at [126, 35] on icon at bounding box center [125, 40] width 12 height 12
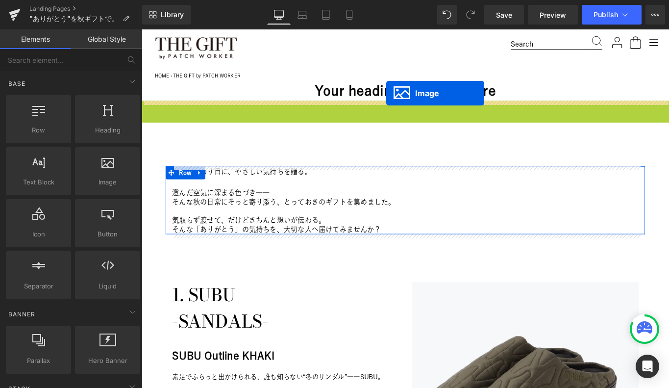
drag, startPoint x: 434, startPoint y: 221, endPoint x: 416, endPoint y: 101, distance: 121.3
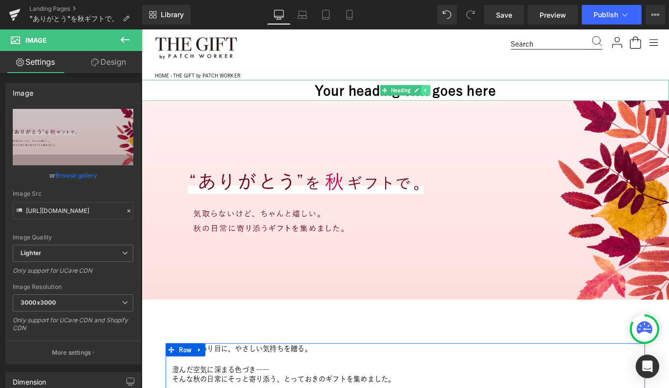
click at [461, 100] on icon at bounding box center [461, 98] width 5 height 6
click at [467, 98] on icon at bounding box center [466, 97] width 5 height 5
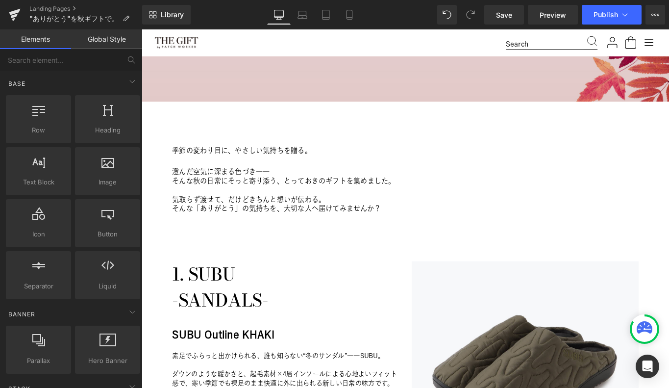
scroll to position [295, 0]
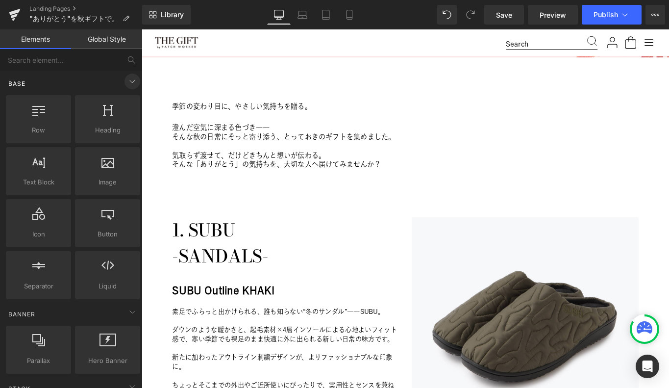
click at [129, 80] on icon at bounding box center [132, 81] width 12 height 12
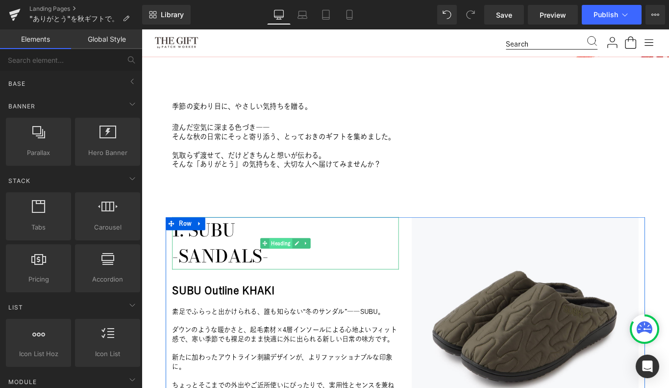
click at [294, 266] on span "Heading" at bounding box center [298, 270] width 26 height 12
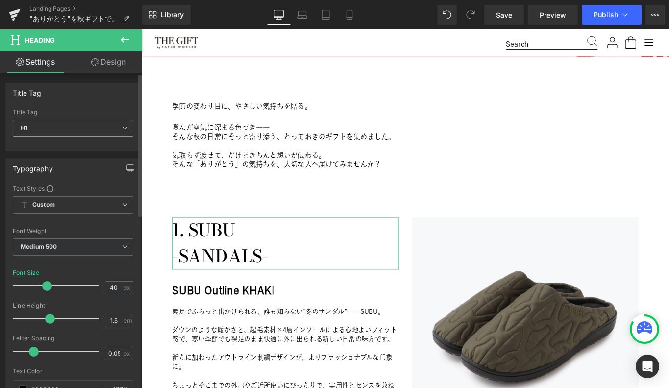
click at [57, 131] on span "H1" at bounding box center [73, 128] width 121 height 17
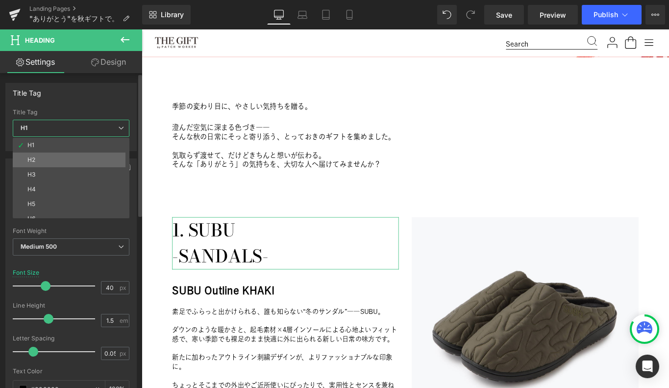
click at [60, 157] on li "H2" at bounding box center [73, 159] width 121 height 15
type input "24"
type input "0"
type input "100"
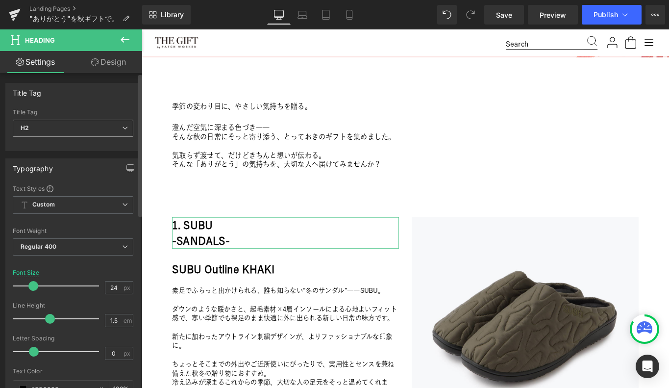
click at [100, 122] on span "H2" at bounding box center [73, 128] width 121 height 17
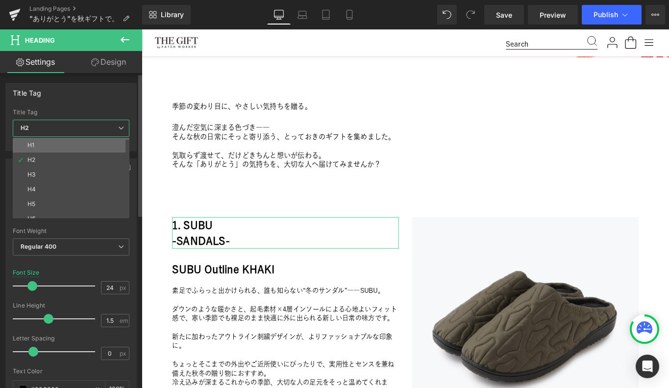
click at [84, 145] on li "H1" at bounding box center [73, 145] width 121 height 15
type input "40"
type input "0.05"
type input "100"
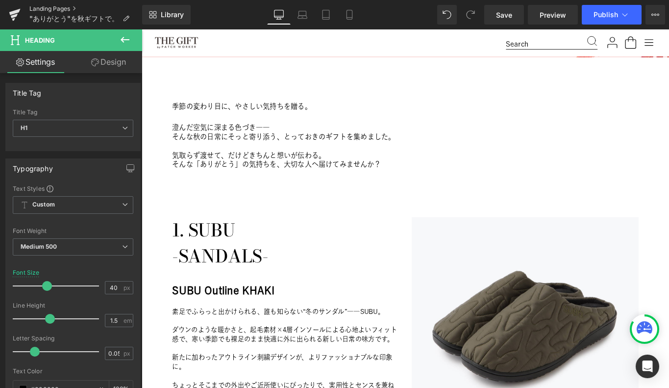
click at [36, 6] on link "Landing Pages" at bounding box center [85, 9] width 113 height 8
